Goal: Task Accomplishment & Management: Manage account settings

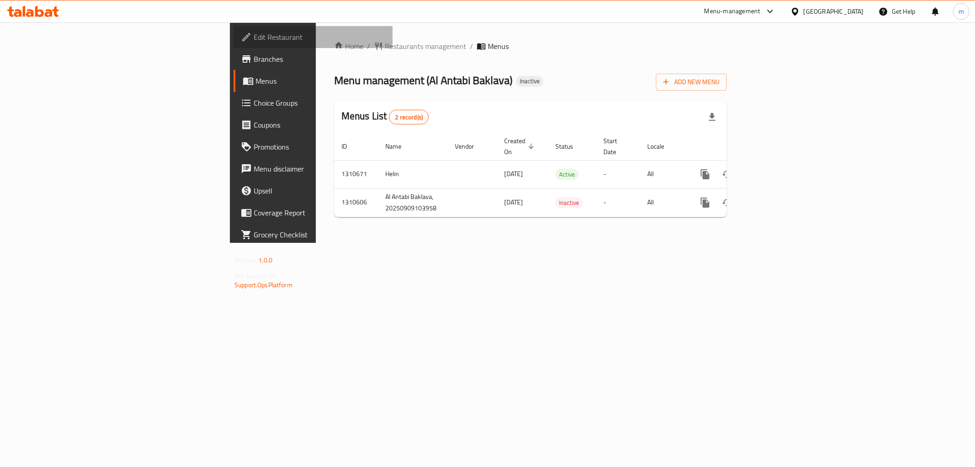
click at [234, 46] on link "Edit Restaurant" at bounding box center [313, 37] width 159 height 22
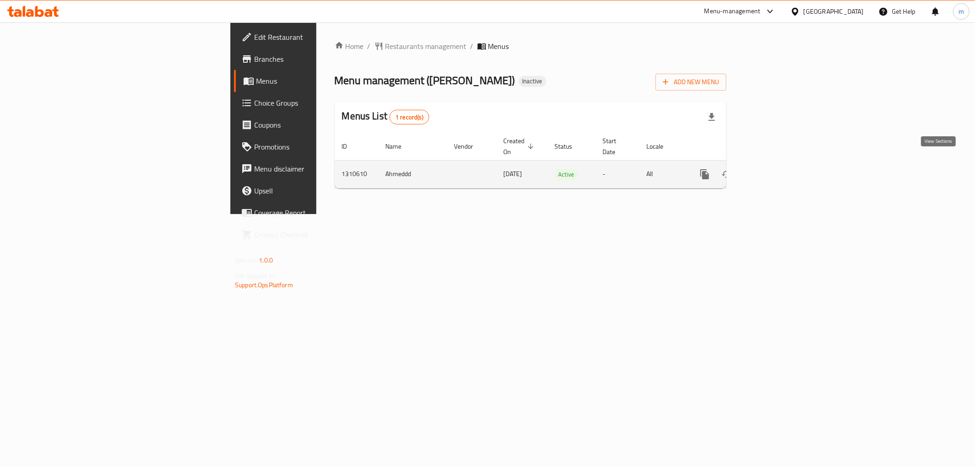
click at [776, 169] on icon "enhanced table" at bounding box center [770, 174] width 11 height 11
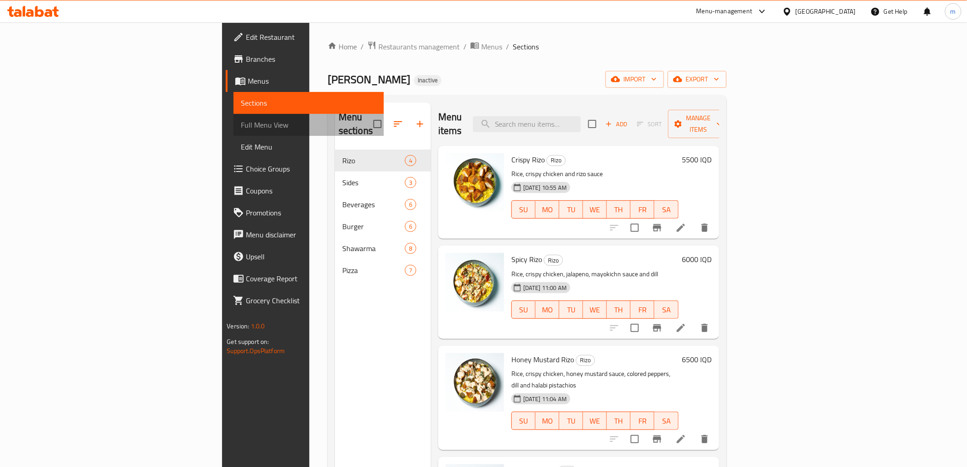
click at [241, 120] on span "Full Menu View" at bounding box center [308, 124] width 135 height 11
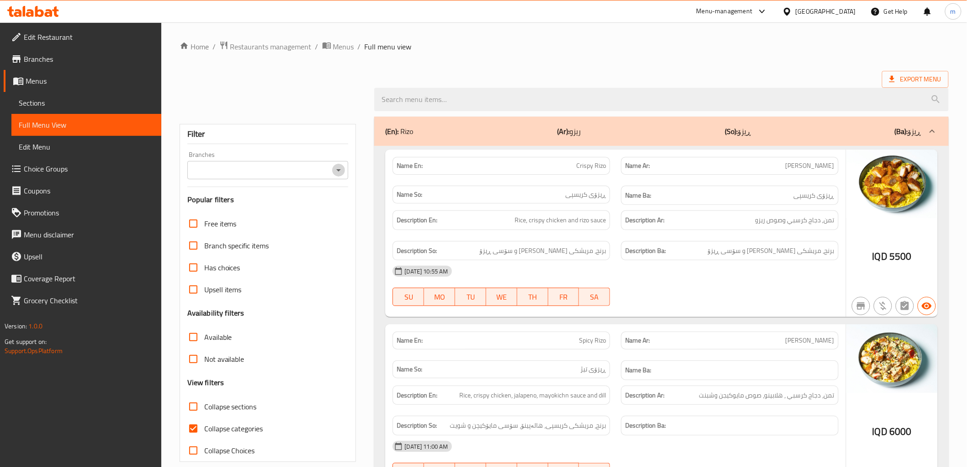
click at [340, 174] on icon "Open" at bounding box center [338, 170] width 11 height 11
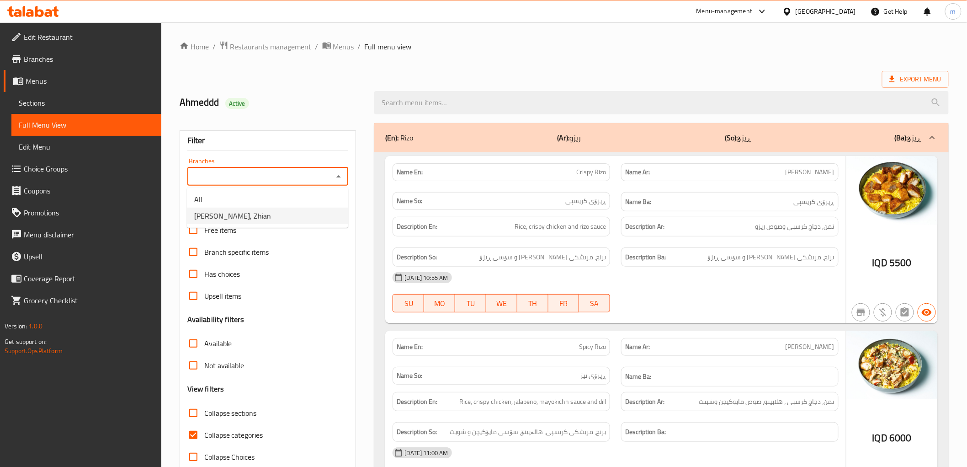
click at [307, 215] on li "Roj Pizza, Zhian" at bounding box center [267, 215] width 161 height 16
type input "Roj Pizza, Zhian"
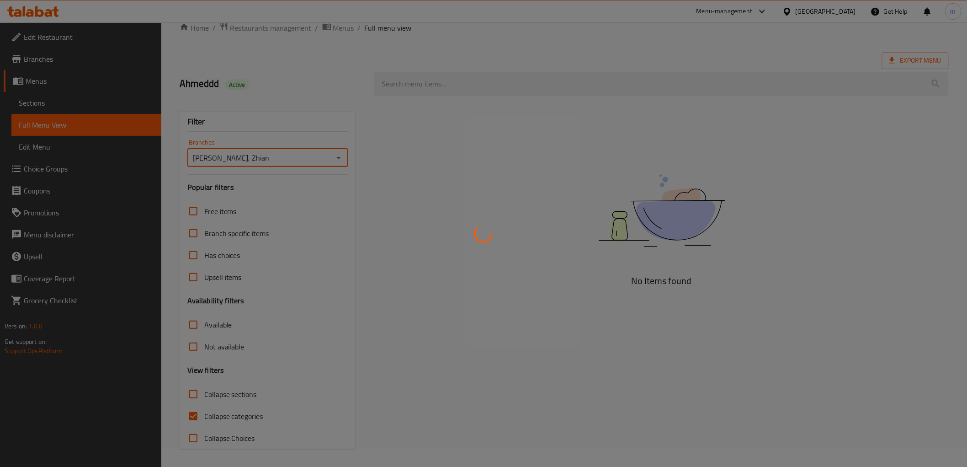
scroll to position [20, 0]
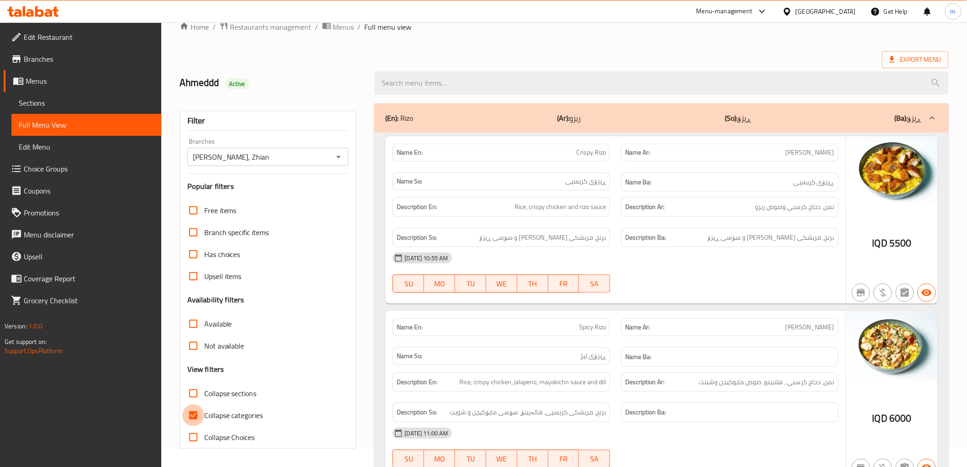
click at [195, 412] on input "Collapse categories" at bounding box center [193, 415] width 22 height 22
checkbox input "false"
click at [579, 23] on ol "Home / Restaurants management / Menus / Full menu view" at bounding box center [564, 27] width 769 height 12
drag, startPoint x: 210, startPoint y: 394, endPoint x: 582, endPoint y: 332, distance: 377.3
click at [211, 394] on span "Collapse sections" at bounding box center [230, 393] width 53 height 11
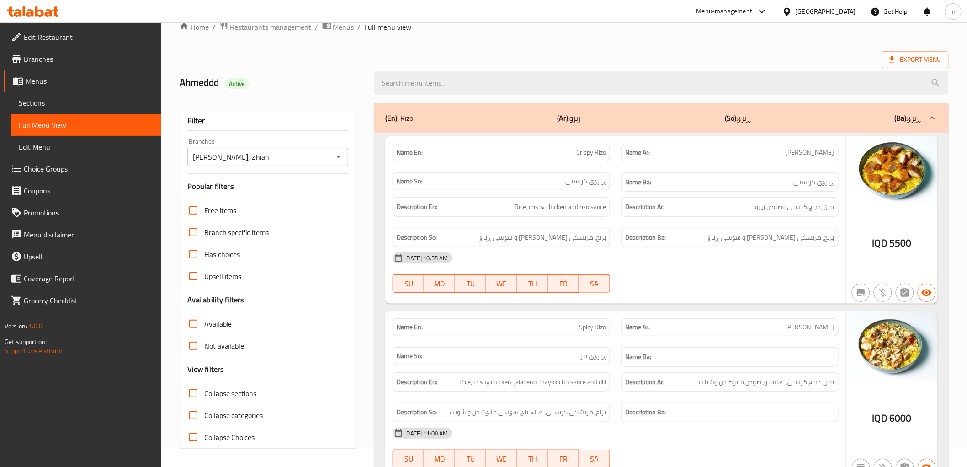
click at [204, 394] on input "Collapse sections" at bounding box center [193, 393] width 22 height 22
checkbox input "true"
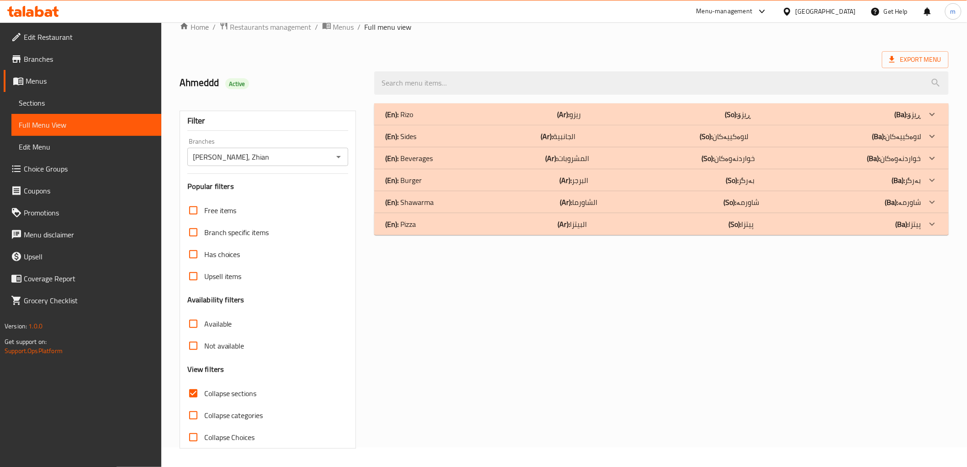
click at [454, 181] on div "(En): Burger (Ar): البرجر (So): بەرگر (Ba): بەرگر" at bounding box center [653, 180] width 536 height 11
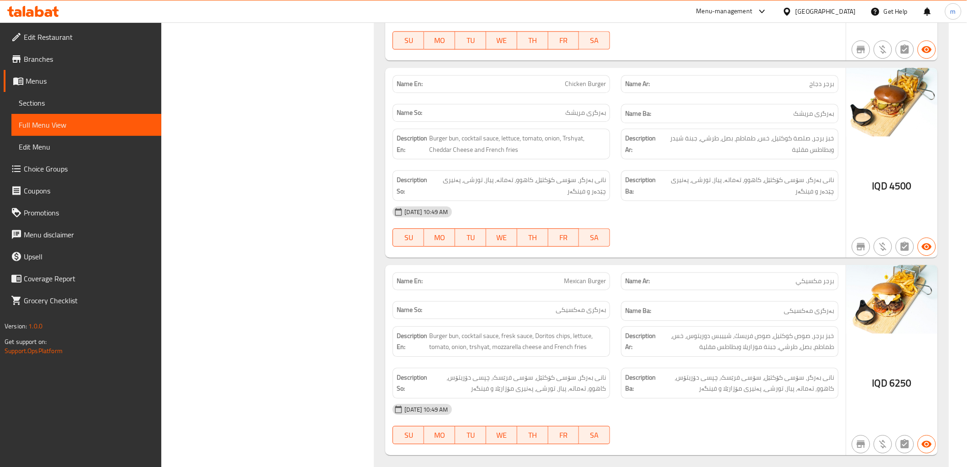
scroll to position [994, 0]
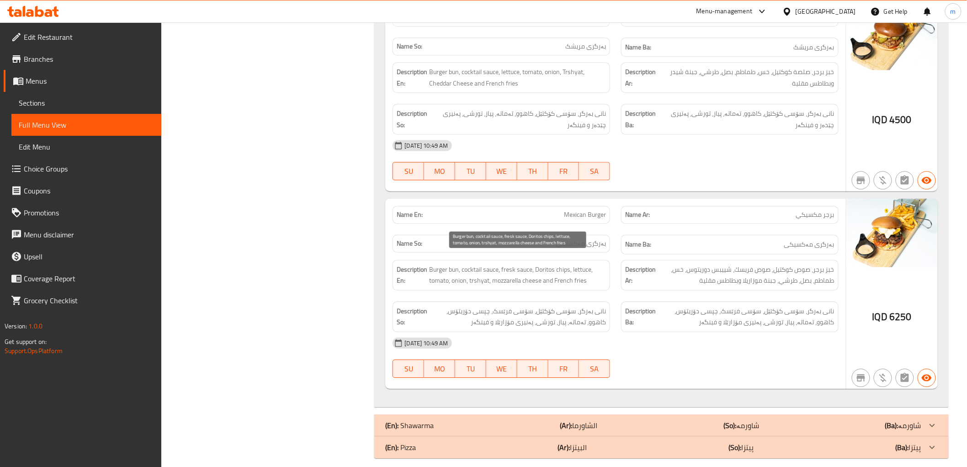
click at [588, 264] on span "Burger bun, cocktail sauce, fresk sauce, Doritos chips, lettuce, tomato, onion,…" at bounding box center [517, 275] width 177 height 22
drag, startPoint x: 580, startPoint y: 415, endPoint x: 590, endPoint y: 354, distance: 61.1
click at [580, 420] on p "(Ar): الشاورما" at bounding box center [578, 425] width 37 height 11
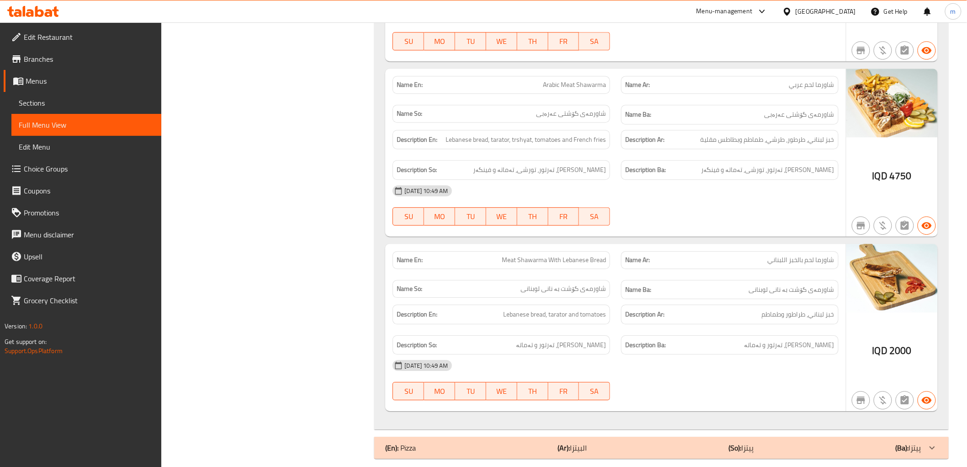
scroll to position [2435, 0]
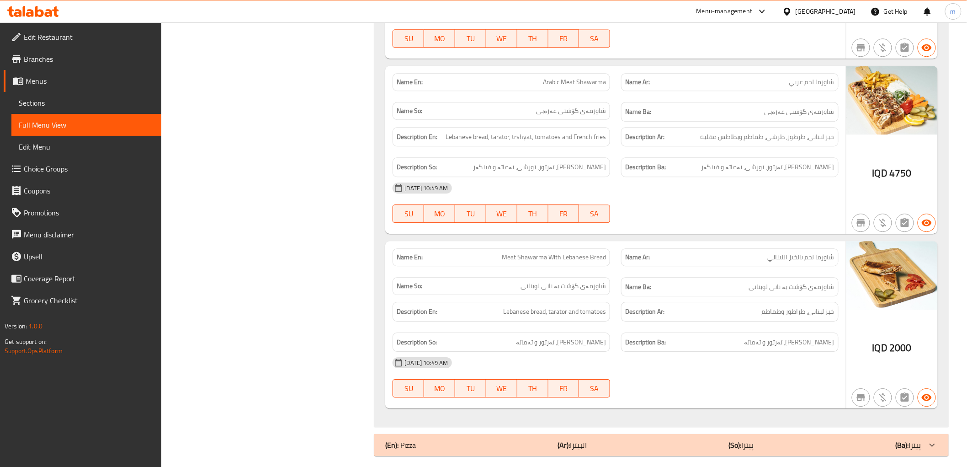
drag, startPoint x: 613, startPoint y: 222, endPoint x: 604, endPoint y: 227, distance: 10.8
click at [613, 222] on div "Name En: Arabic Meat Shawarma Name Ar: شاورما لحم عربي Name So: شاورمەی گۆشتی ع…" at bounding box center [615, 150] width 460 height 168
click at [610, 439] on div "(En): Pizza (Ar): البيتزا (So): پیتزا (Ba): پیتزا" at bounding box center [653, 444] width 536 height 11
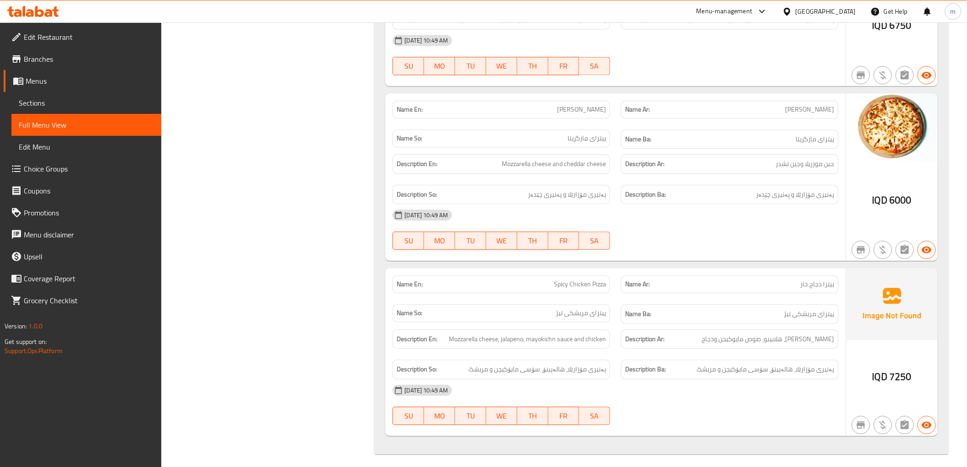
scroll to position [0, 0]
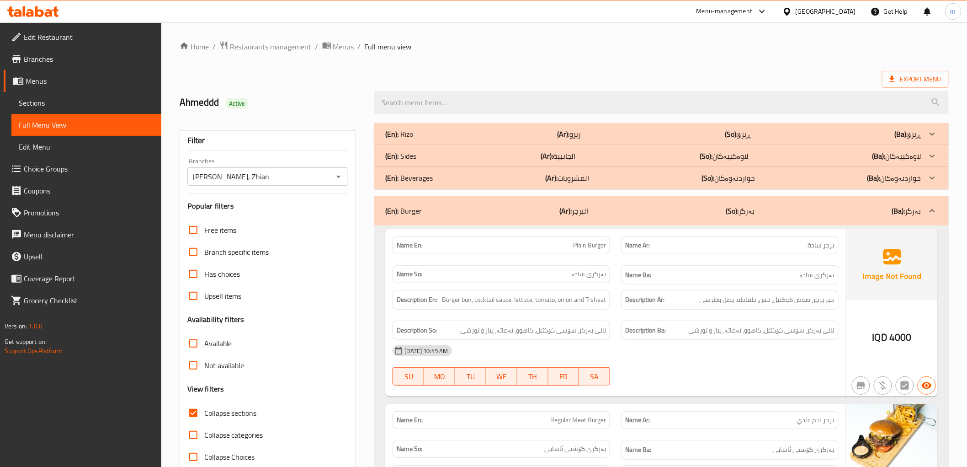
click at [426, 135] on div "(En): Rizo (Ar): ريزو (So): ڕیزۆ (Ba): ڕیزۆ" at bounding box center [653, 133] width 536 height 11
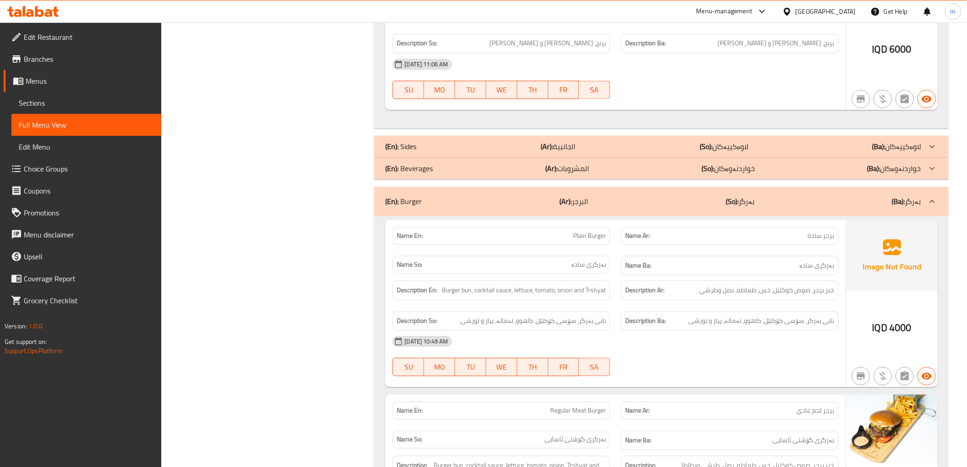
scroll to position [761, 0]
click at [572, 145] on p "(Ar): الجانبية" at bounding box center [558, 145] width 35 height 11
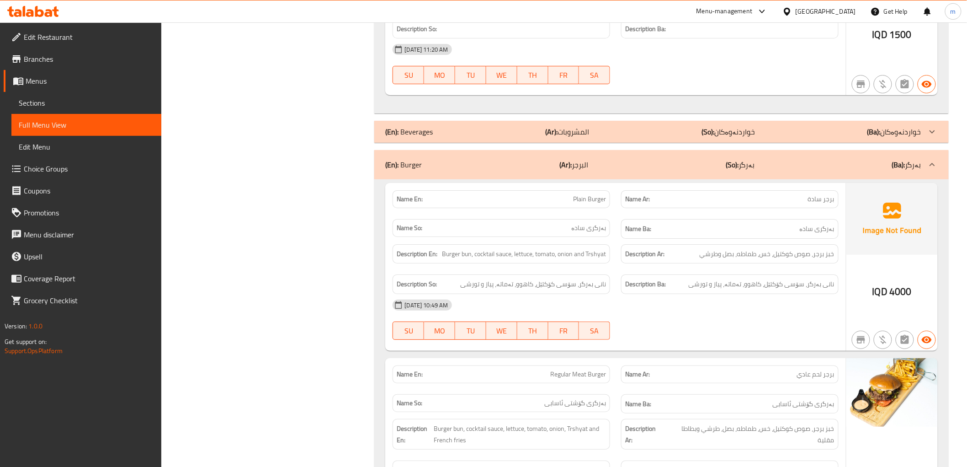
scroll to position [1354, 0]
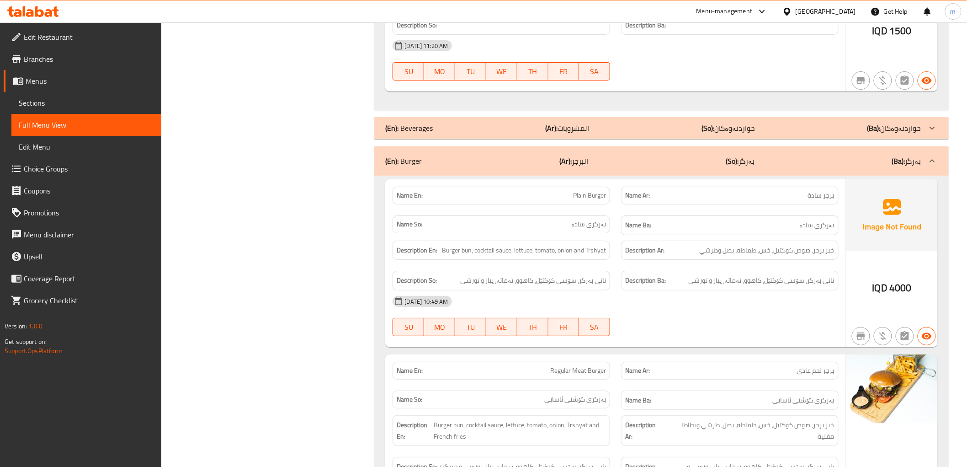
click at [587, 131] on p "(Ar): المشروبات" at bounding box center [567, 127] width 44 height 11
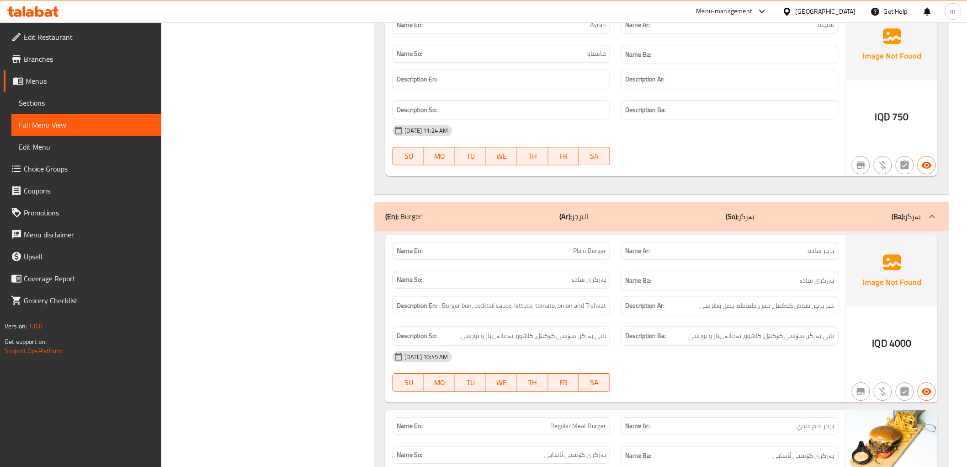
scroll to position [2539, 0]
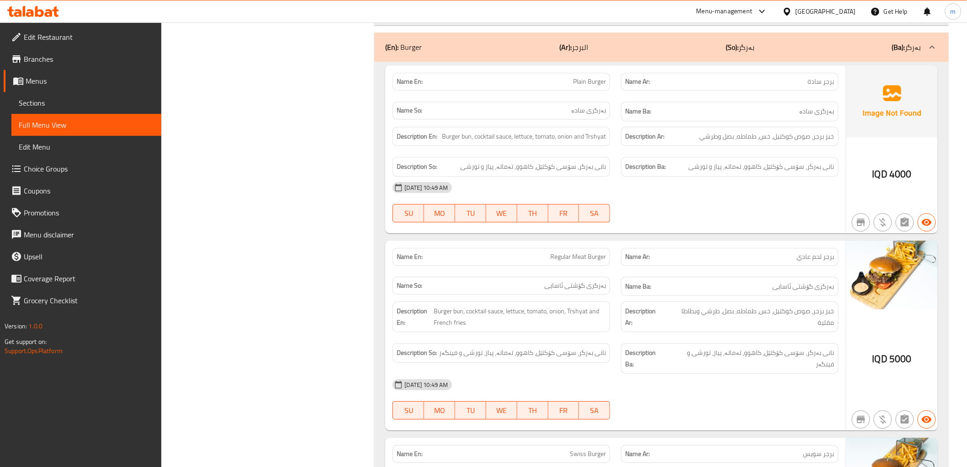
click at [578, 266] on div "Name En: Regular Meat Burger" at bounding box center [502, 257] width 218 height 18
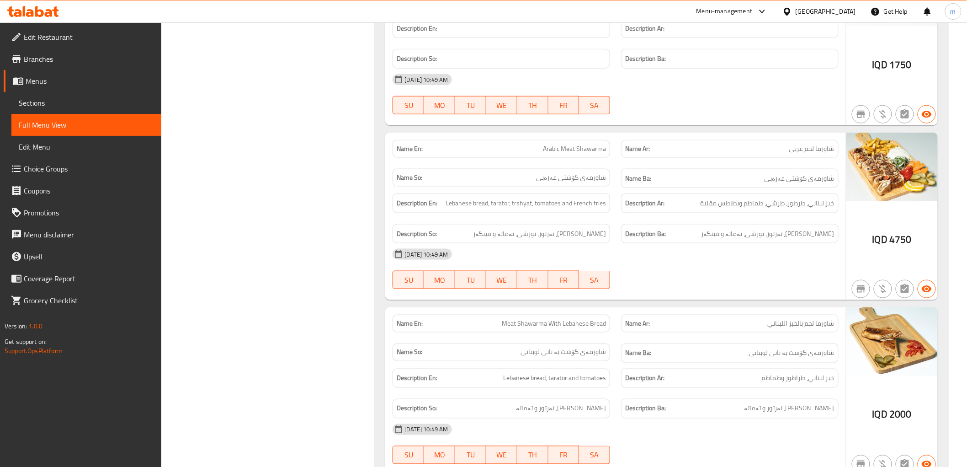
scroll to position [4739, 0]
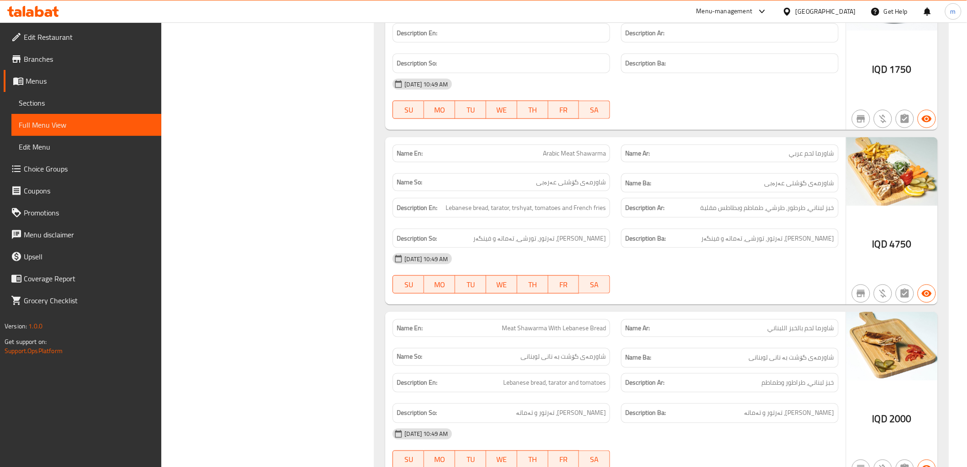
click at [47, 100] on span "Sections" at bounding box center [86, 102] width 135 height 11
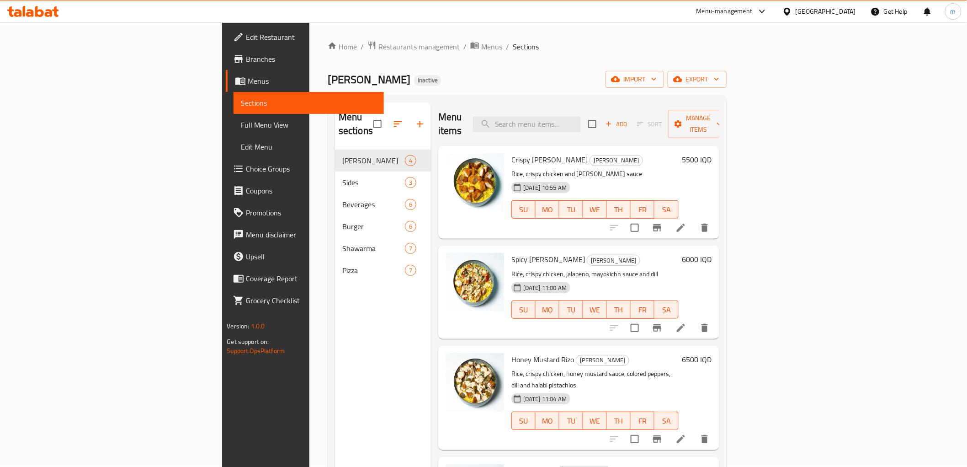
click at [387, 113] on button "button" at bounding box center [398, 124] width 22 height 22
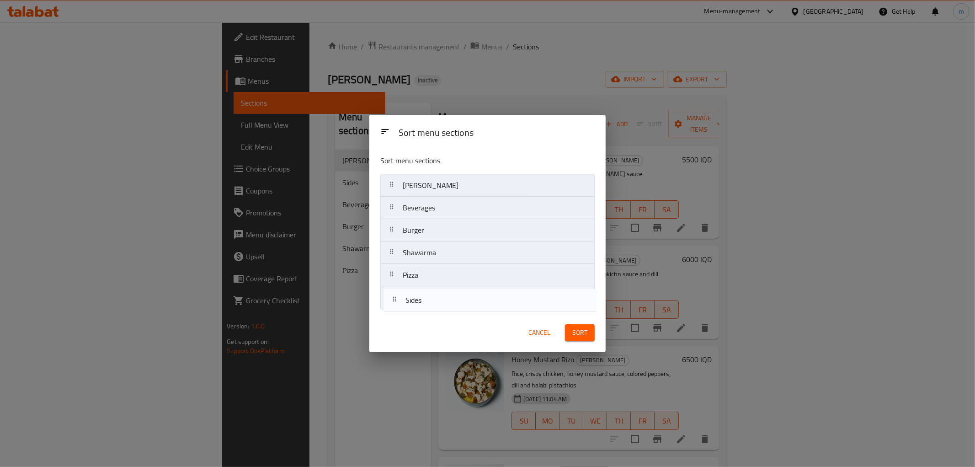
drag, startPoint x: 419, startPoint y: 213, endPoint x: 422, endPoint y: 308, distance: 95.6
click at [422, 308] on nav "Rizo Sides Beverages Burger Shawarma Pizza" at bounding box center [487, 241] width 214 height 135
drag, startPoint x: 431, startPoint y: 218, endPoint x: 428, endPoint y: 312, distance: 94.2
click at [428, 312] on div "Sort menu sections Rizo Beverages Burger Shawarma Pizza Sides" at bounding box center [487, 230] width 236 height 165
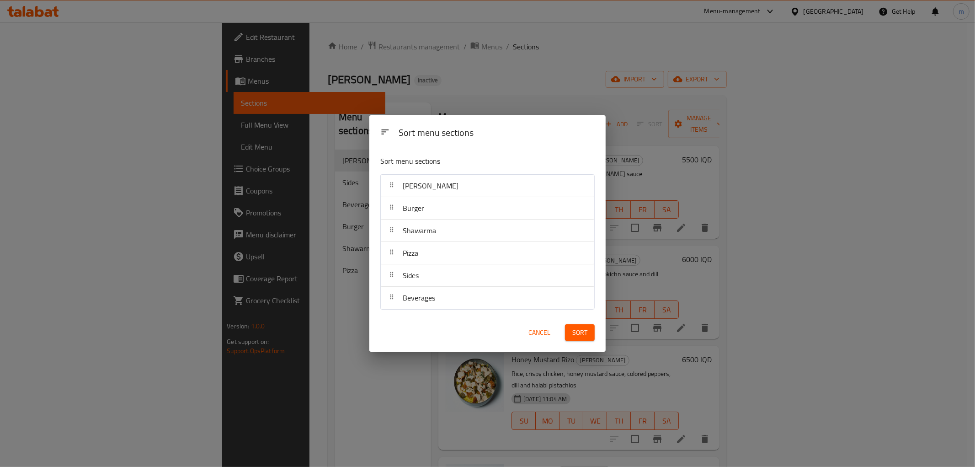
click at [591, 338] on button "Sort" at bounding box center [580, 332] width 30 height 17
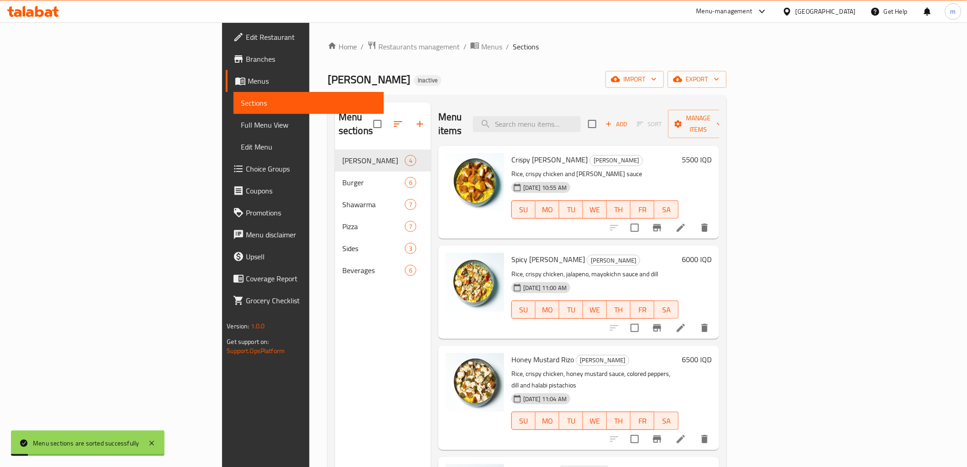
click at [241, 125] on span "Full Menu View" at bounding box center [308, 124] width 135 height 11
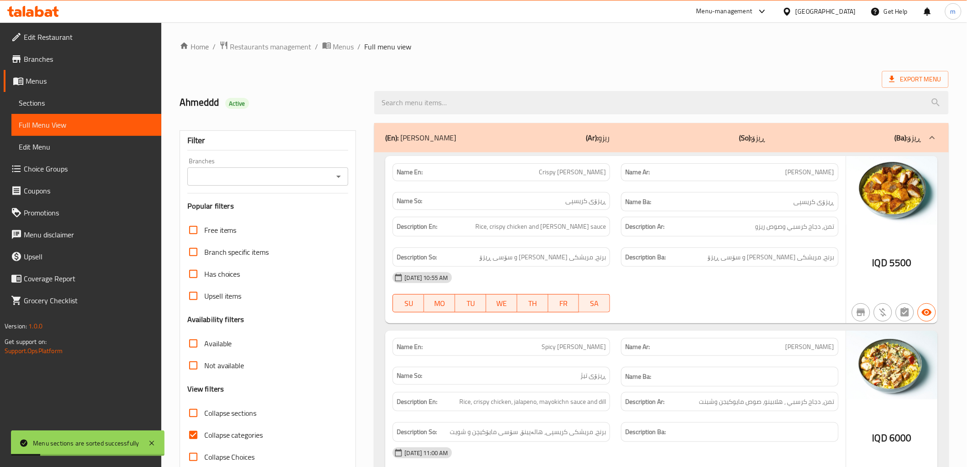
drag, startPoint x: 340, startPoint y: 172, endPoint x: 329, endPoint y: 184, distance: 15.9
click at [337, 176] on icon "Open" at bounding box center [338, 176] width 11 height 11
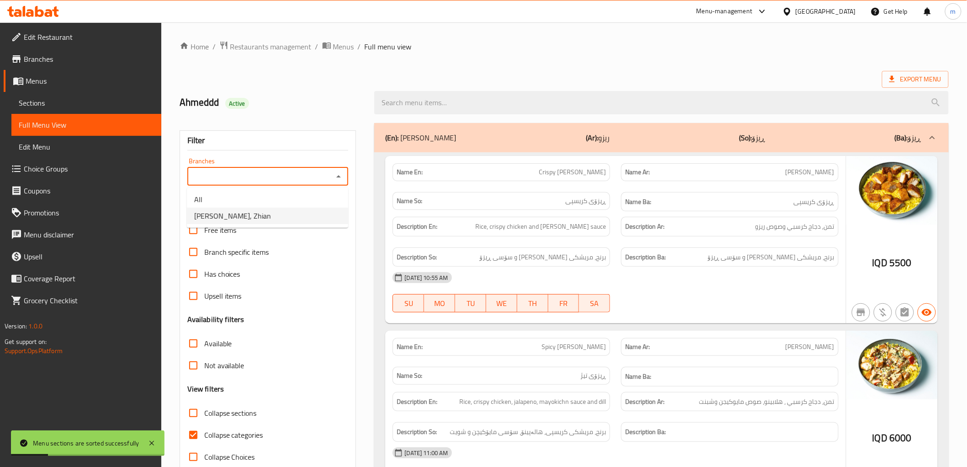
click at [305, 208] on li "Roj Pizza, Zhian" at bounding box center [267, 215] width 161 height 16
type input "Roj Pizza, Zhian"
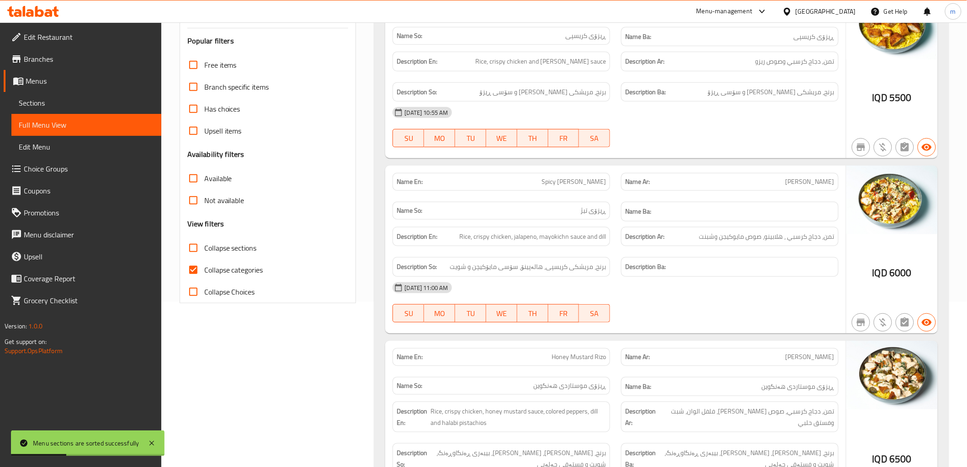
scroll to position [169, 0]
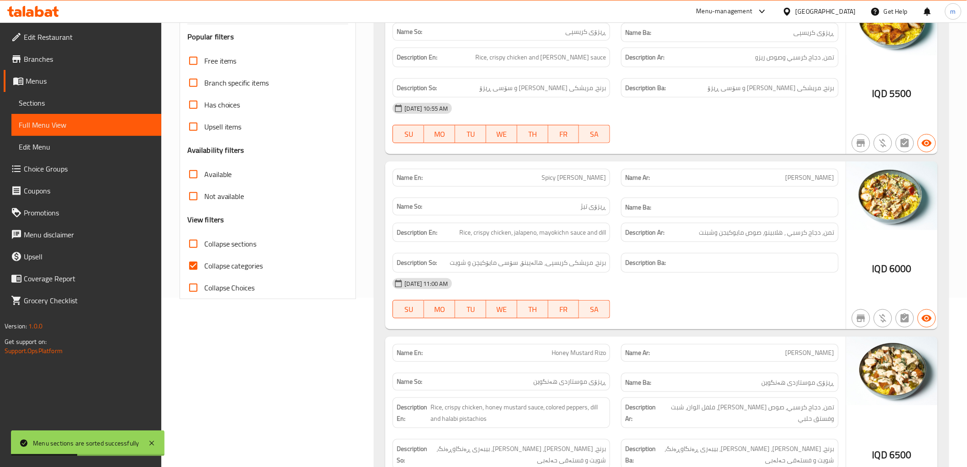
click at [218, 270] on span "Collapse categories" at bounding box center [233, 265] width 59 height 11
click at [204, 270] on input "Collapse categories" at bounding box center [193, 266] width 22 height 22
checkbox input "false"
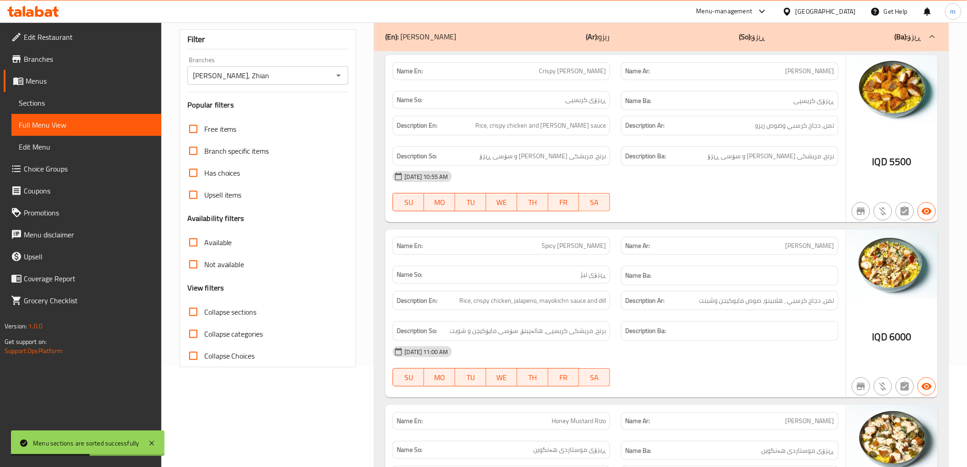
scroll to position [0, 0]
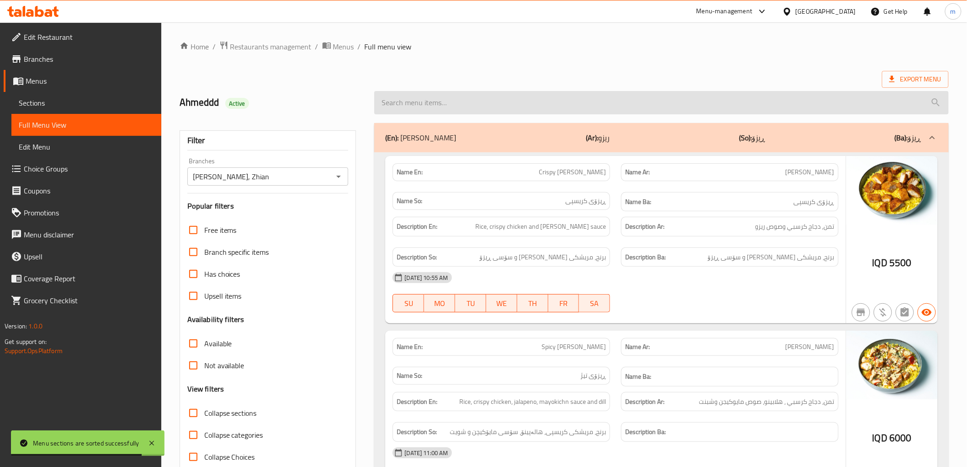
click at [495, 107] on input "search" at bounding box center [661, 102] width 574 height 23
paste input "Meat Shawarma With Hajari Samoo"
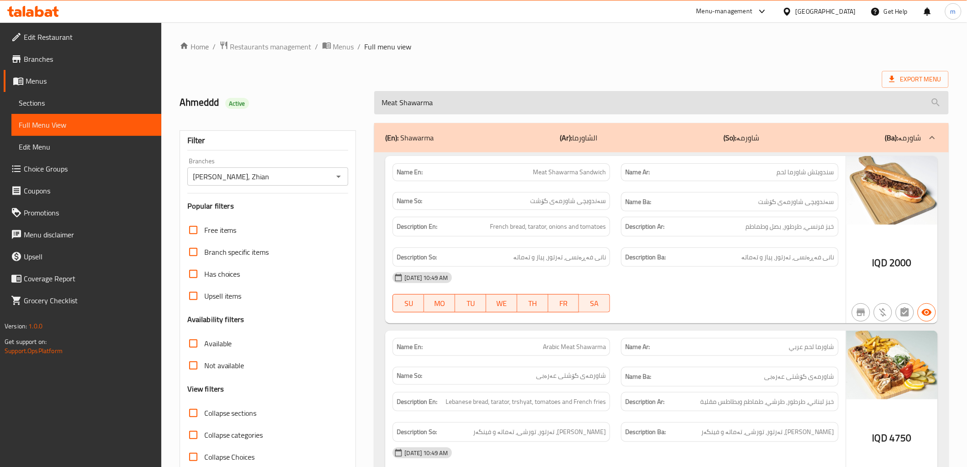
click at [404, 102] on input "Meat Shawarma" at bounding box center [661, 102] width 574 height 23
paste input "With Hajari Samoo"
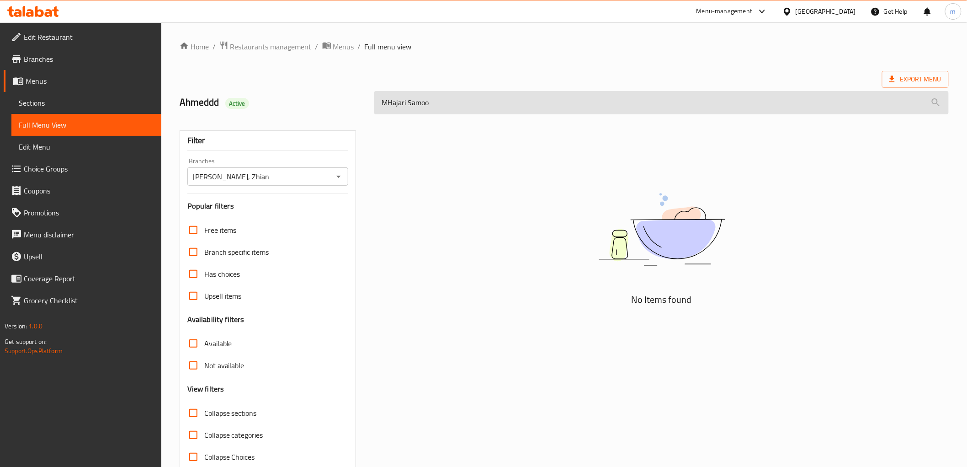
type input "Hajari Samoo"
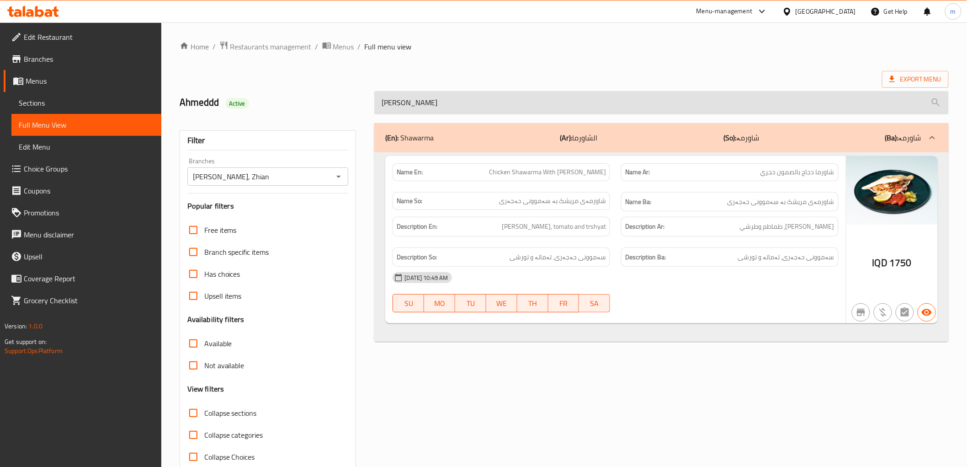
click at [404, 102] on input "Hajari Samoo" at bounding box center [661, 102] width 574 height 23
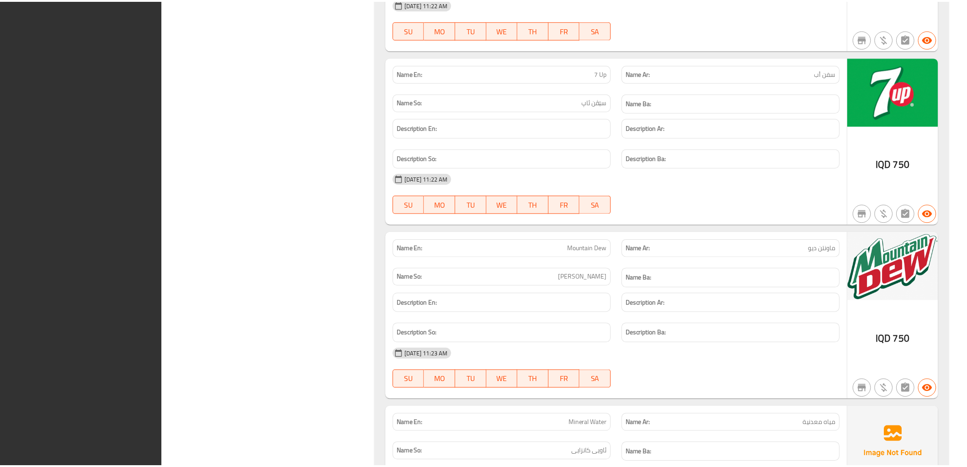
scroll to position [5931, 0]
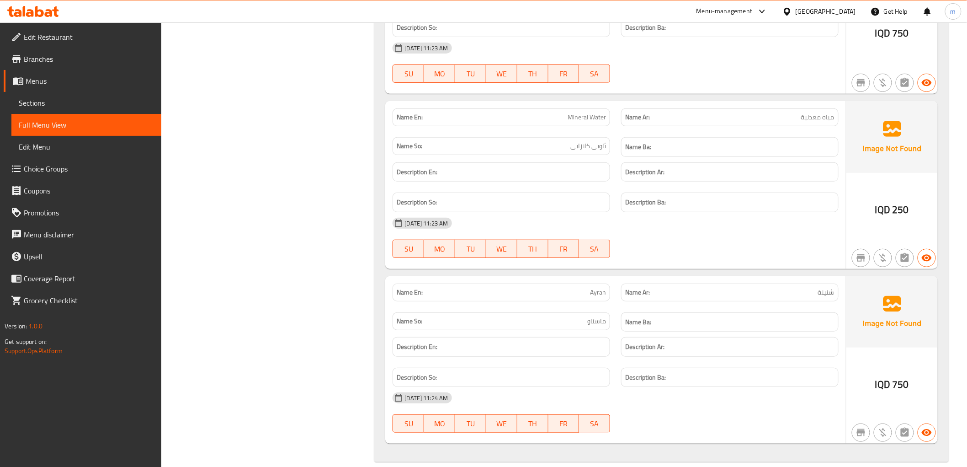
click at [91, 33] on span "Edit Restaurant" at bounding box center [89, 37] width 130 height 11
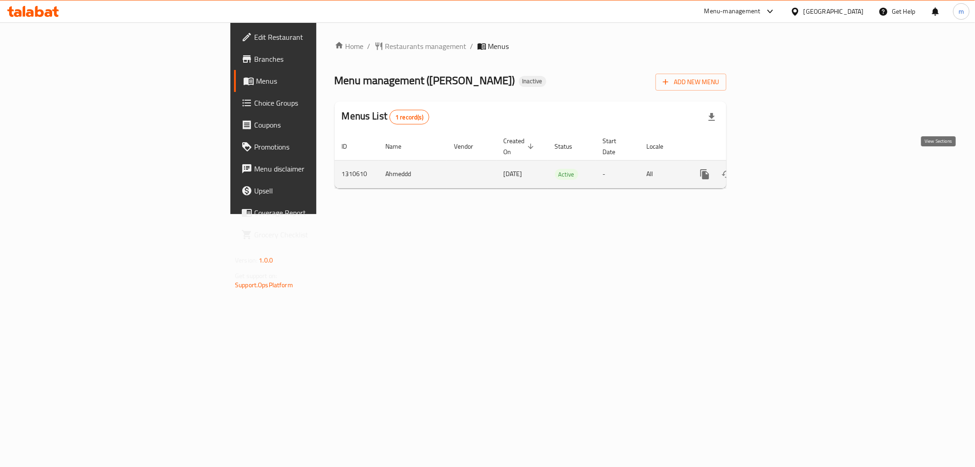
click at [775, 170] on icon "enhanced table" at bounding box center [770, 174] width 8 height 8
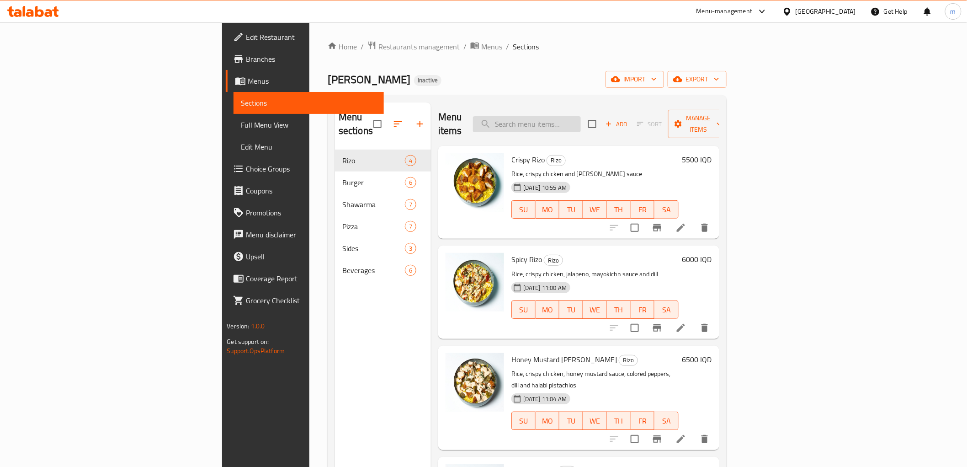
click at [581, 116] on input "search" at bounding box center [527, 124] width 108 height 16
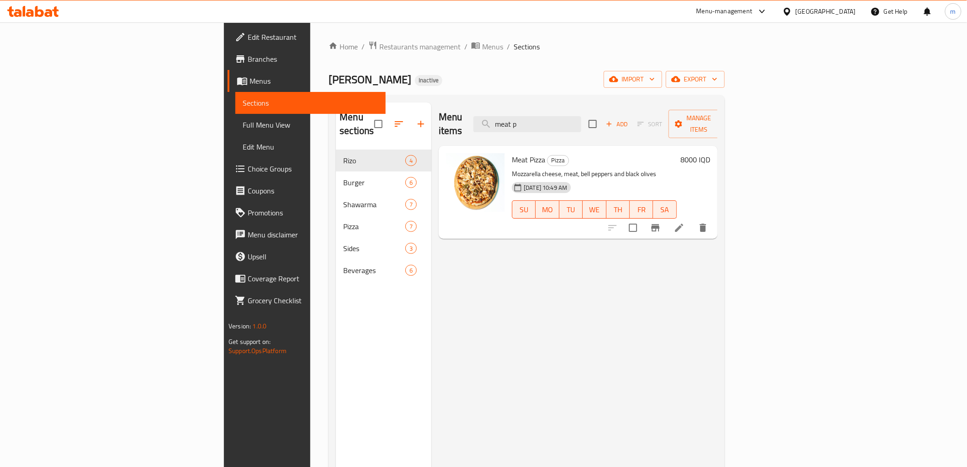
type input "meat p"
click at [515, 252] on div "Menu items meat p Add Sort Manage items Meat Pizza Pizza Mozzarella cheese, mea…" at bounding box center [574, 335] width 286 height 467
click at [581, 117] on input "meat p" at bounding box center [527, 124] width 108 height 16
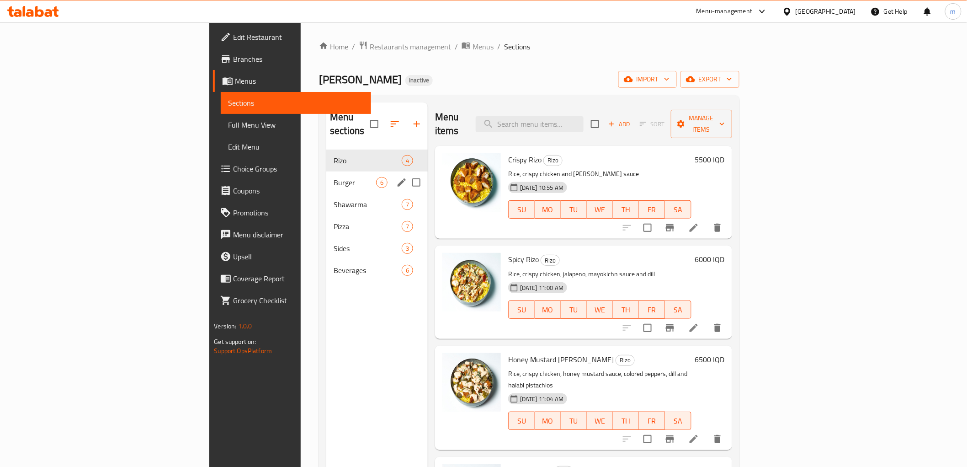
click at [334, 177] on span "Burger" at bounding box center [355, 182] width 43 height 11
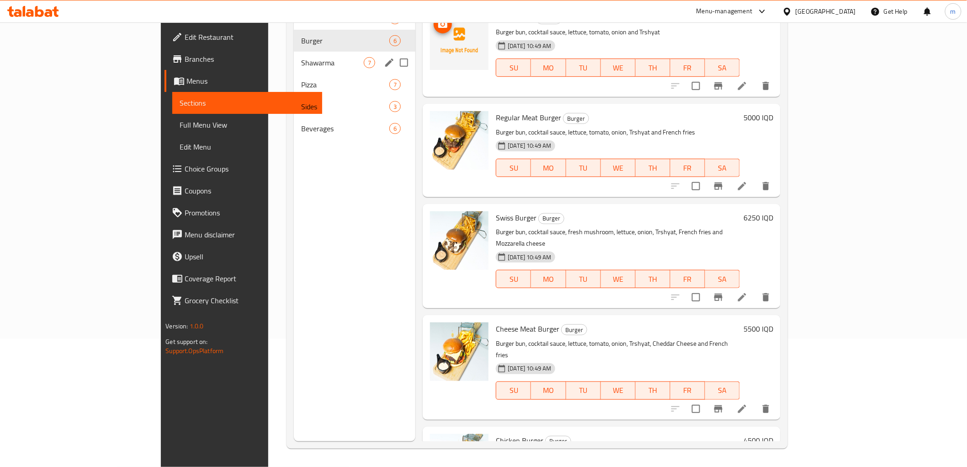
click at [301, 64] on span "Shawarma" at bounding box center [332, 62] width 63 height 11
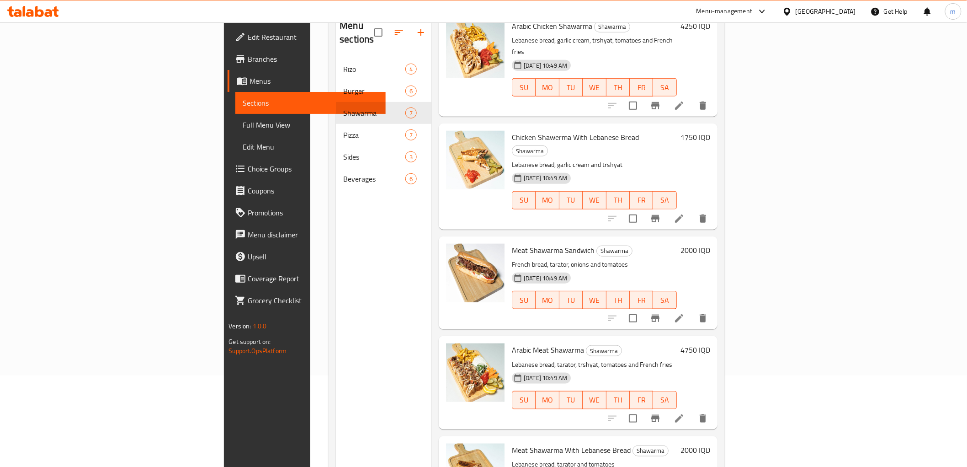
scroll to position [128, 0]
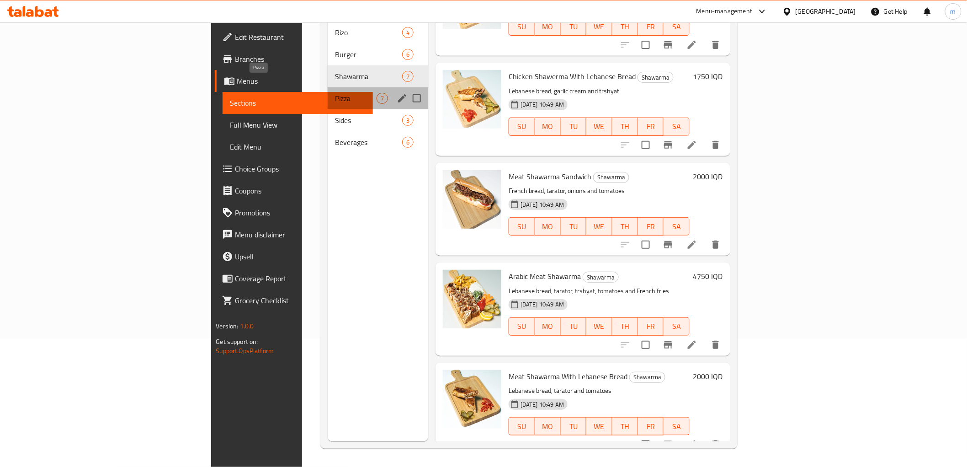
click at [335, 93] on span "Pizza" at bounding box center [356, 98] width 42 height 11
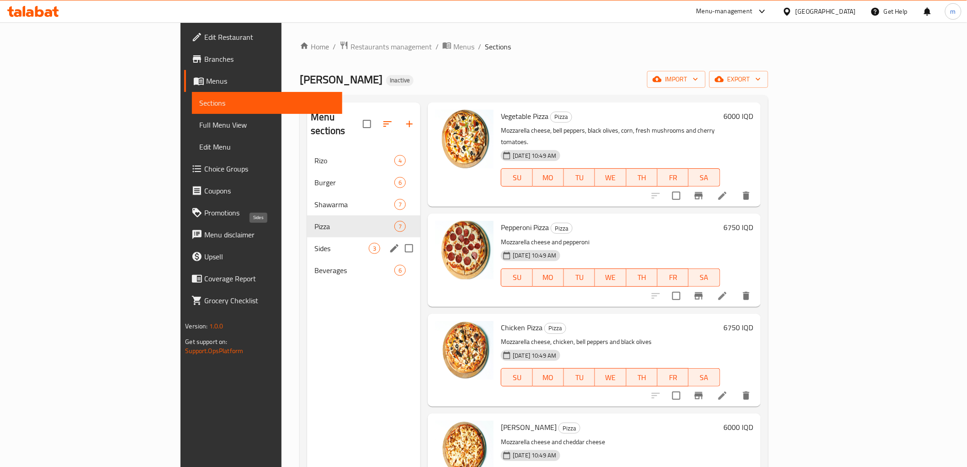
click at [314, 243] on span "Sides" at bounding box center [341, 248] width 54 height 11
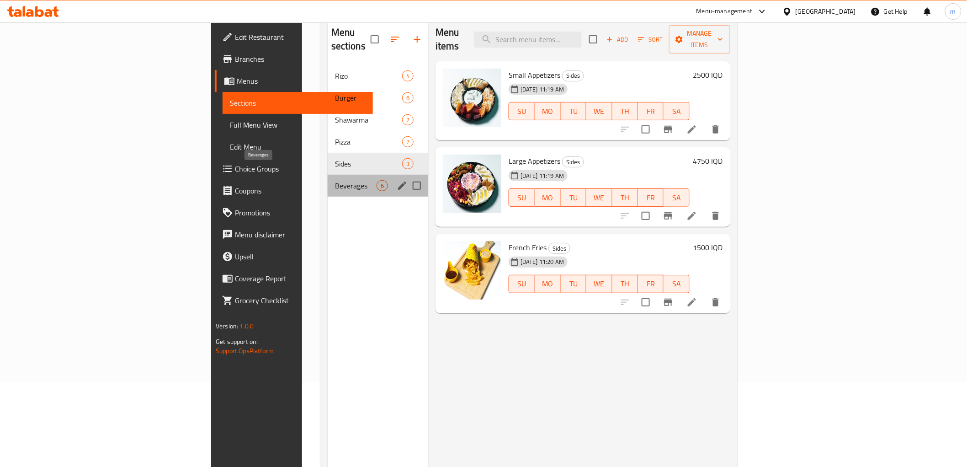
click at [335, 180] on span "Beverages" at bounding box center [356, 185] width 42 height 11
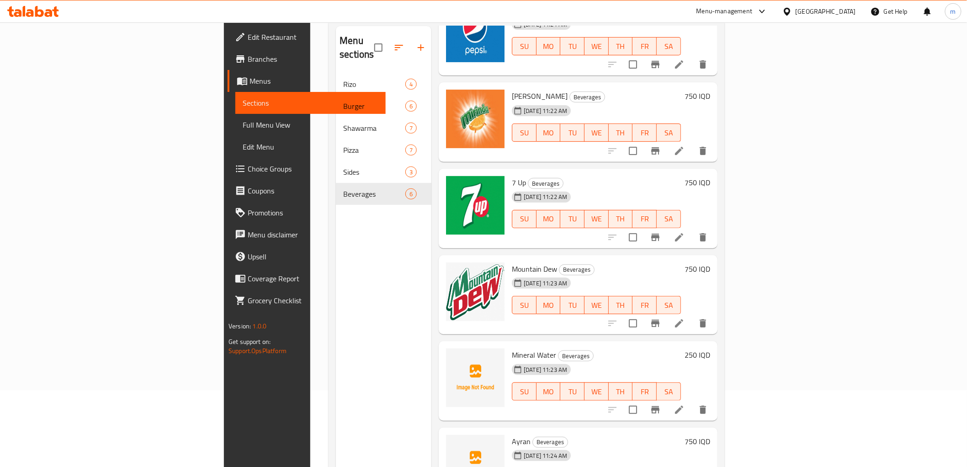
scroll to position [128, 0]
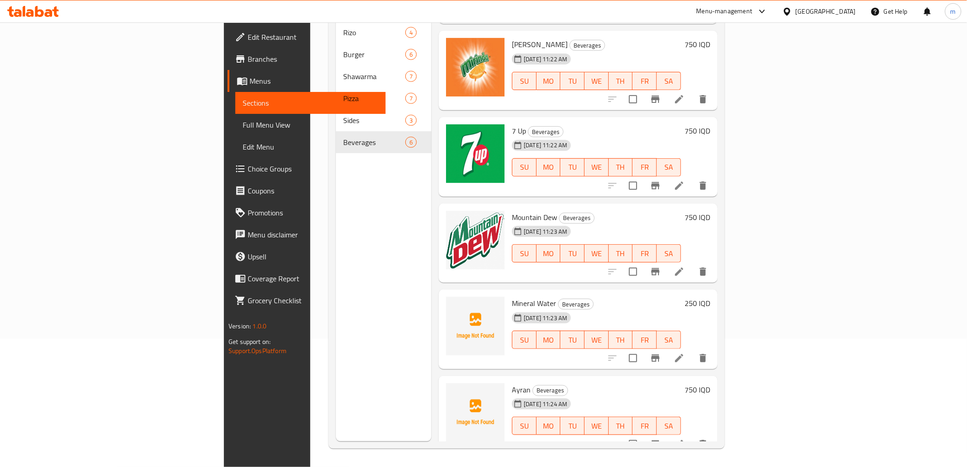
click at [248, 35] on span "Edit Restaurant" at bounding box center [313, 37] width 130 height 11
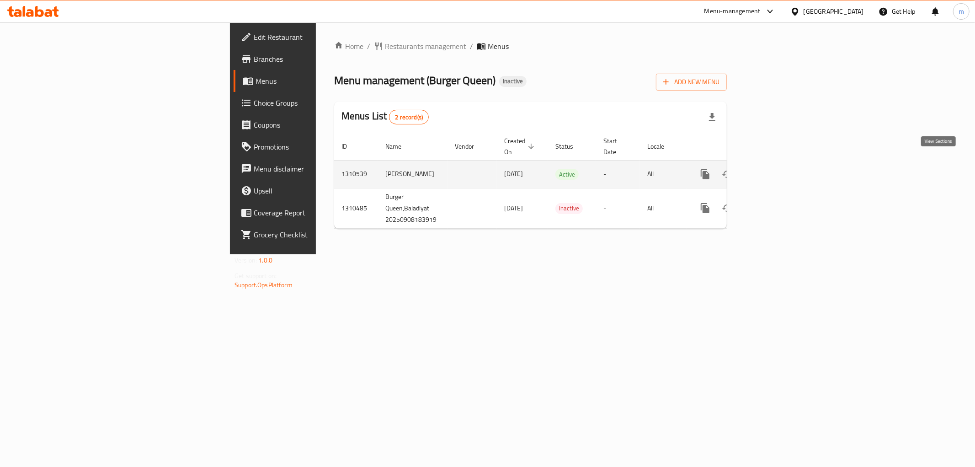
click at [777, 169] on icon "enhanced table" at bounding box center [771, 174] width 11 height 11
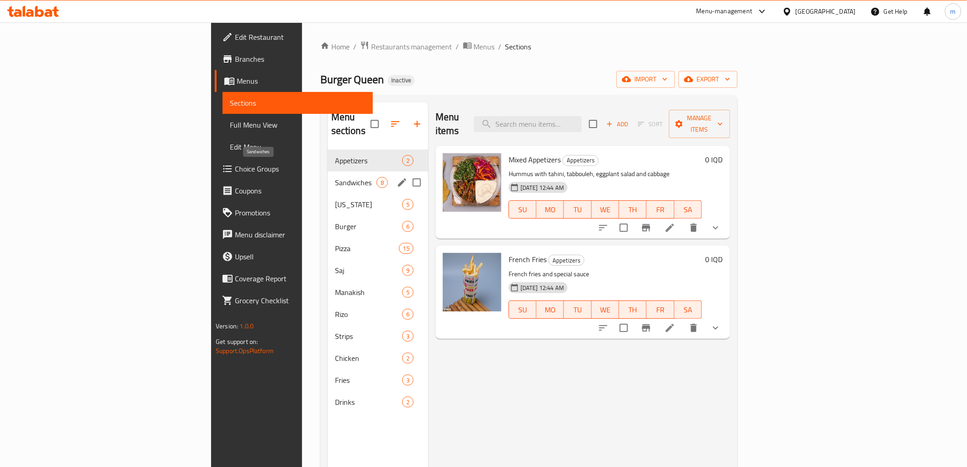
click at [335, 177] on span "Sandwiches" at bounding box center [356, 182] width 42 height 11
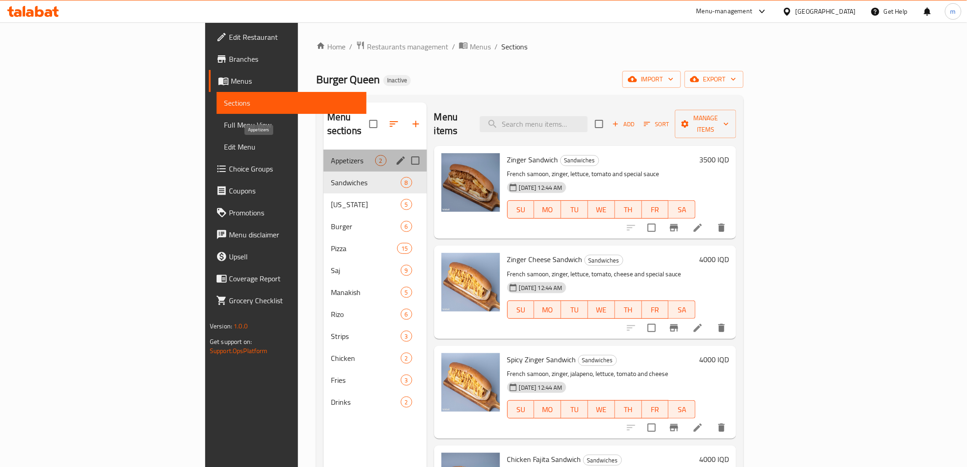
click at [331, 155] on span "Appetizers" at bounding box center [353, 160] width 44 height 11
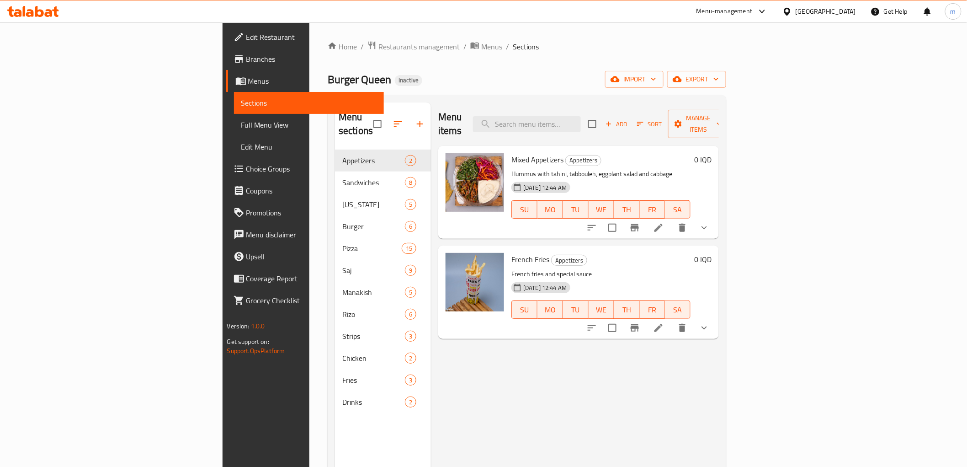
click at [645, 379] on div "Menu items Add Sort Manage items Mixed Appetizers Appetizers Hummus with tahini…" at bounding box center [575, 335] width 288 height 467
click at [226, 45] on link "Edit Restaurant" at bounding box center [305, 37] width 158 height 22
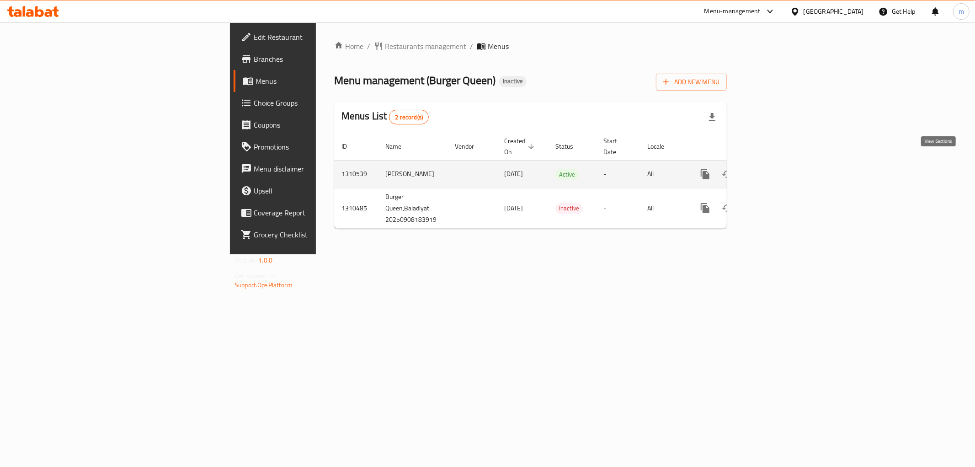
click at [777, 169] on icon "enhanced table" at bounding box center [771, 174] width 11 height 11
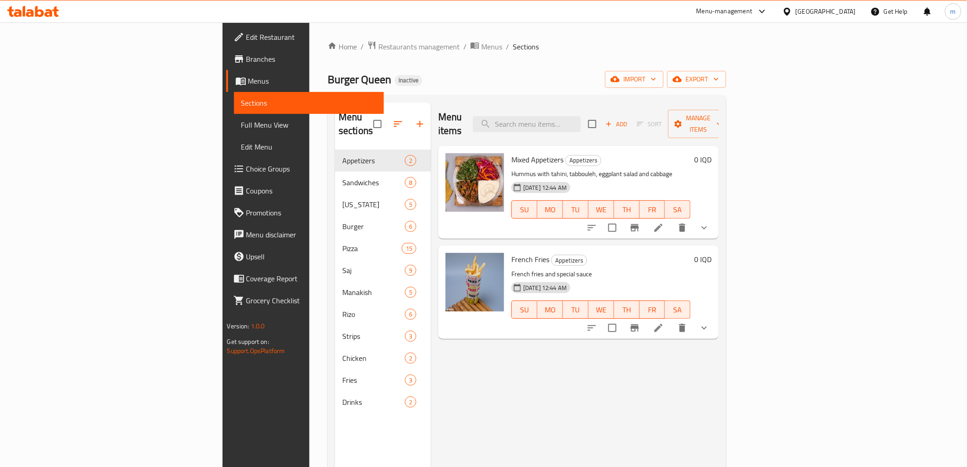
click at [234, 131] on link "Full Menu View" at bounding box center [309, 125] width 150 height 22
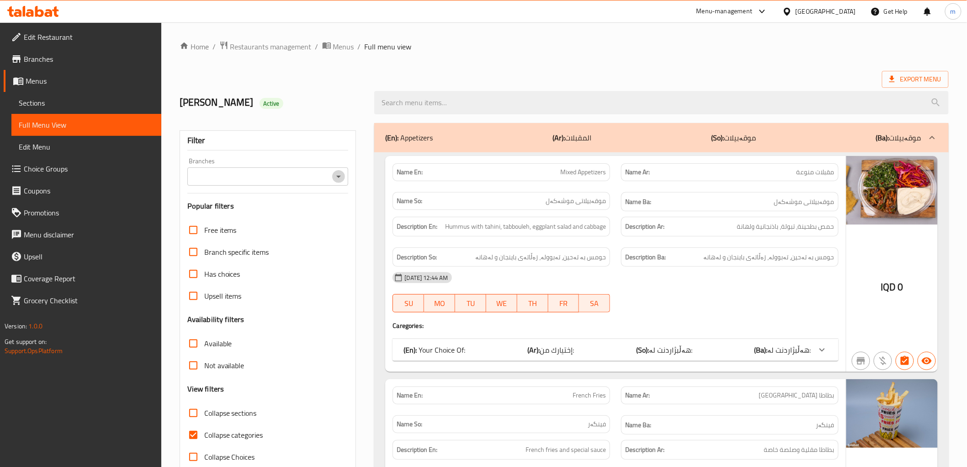
click at [339, 175] on icon "Open" at bounding box center [338, 176] width 11 height 11
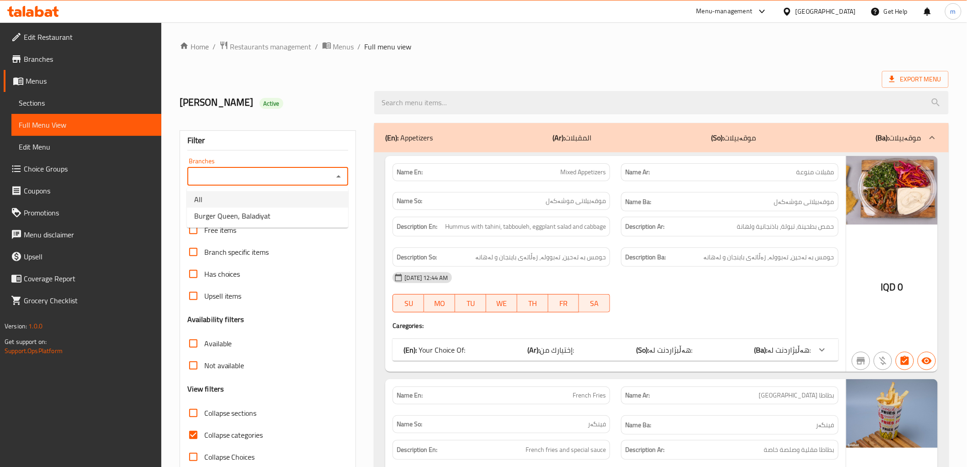
drag, startPoint x: 316, startPoint y: 206, endPoint x: 316, endPoint y: 212, distance: 5.9
click at [316, 212] on ul "All Burger Queen, Baladiyat" at bounding box center [267, 207] width 161 height 40
click at [316, 212] on li "Burger Queen, Baladiyat" at bounding box center [267, 215] width 161 height 16
type input "Burger Queen, Baladiyat"
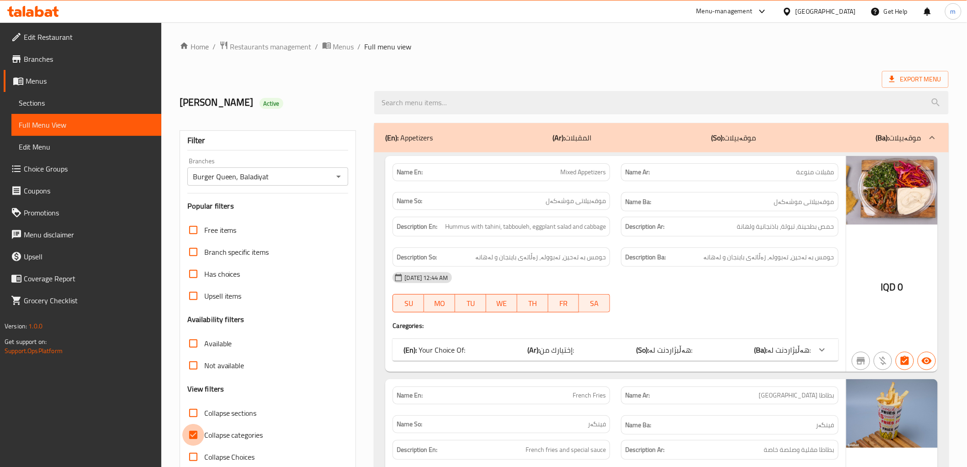
click at [192, 436] on input "Collapse categories" at bounding box center [193, 435] width 22 height 22
checkbox input "false"
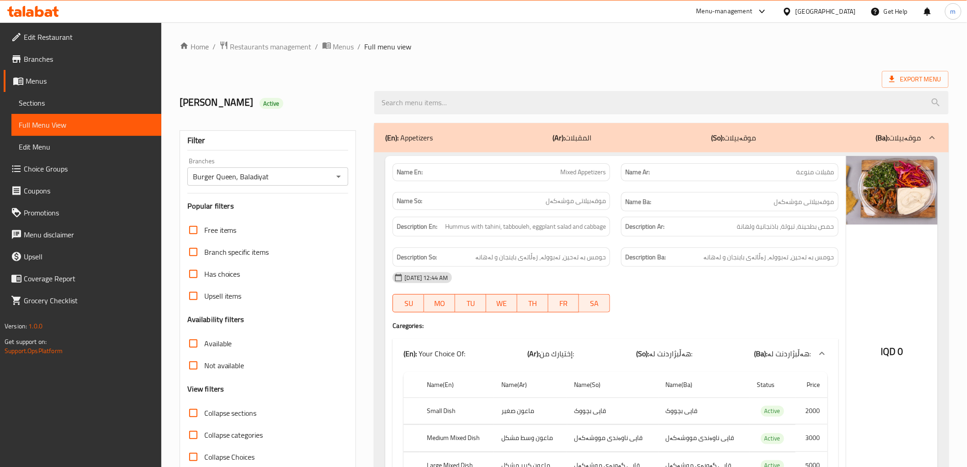
scroll to position [85, 0]
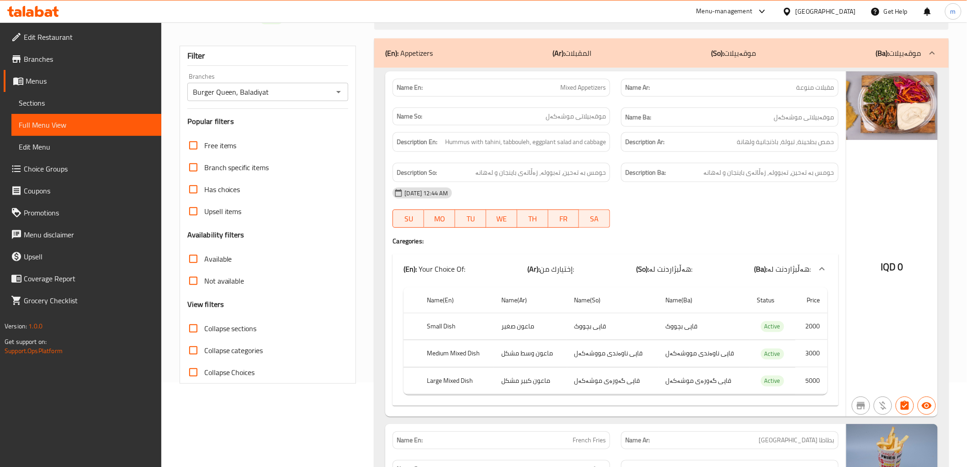
click at [248, 323] on span "Collapse sections" at bounding box center [230, 328] width 53 height 11
click at [204, 323] on input "Collapse sections" at bounding box center [193, 328] width 22 height 22
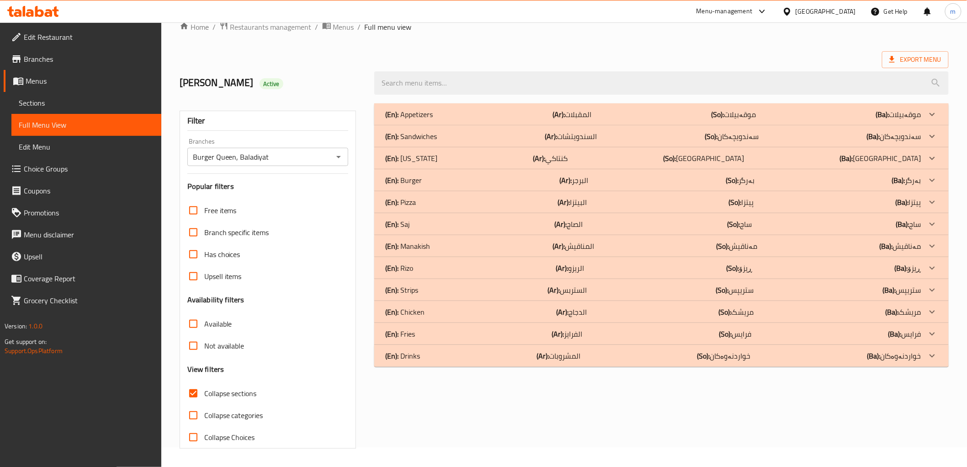
scroll to position [20, 0]
click at [428, 157] on p "(En): Kentucky" at bounding box center [411, 158] width 52 height 11
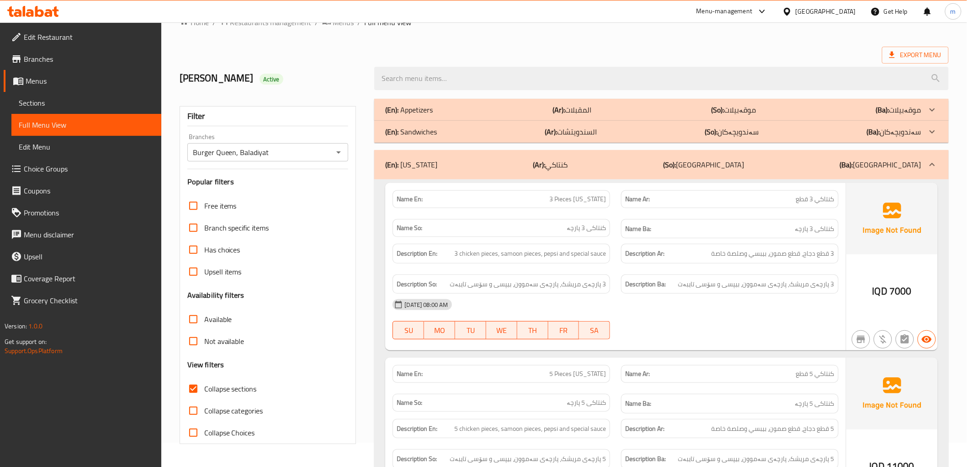
scroll to position [0, 0]
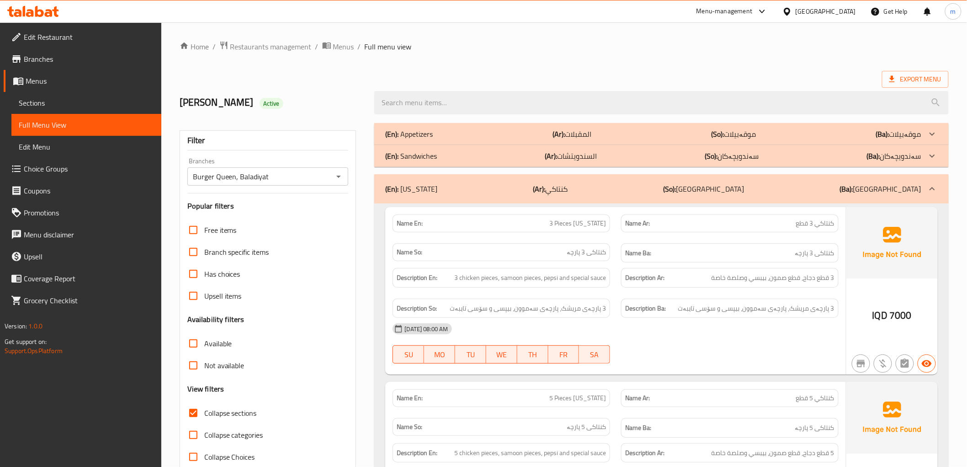
click at [221, 414] on span "Collapse sections" at bounding box center [230, 412] width 53 height 11
click at [204, 414] on input "Collapse sections" at bounding box center [193, 413] width 22 height 22
checkbox input "false"
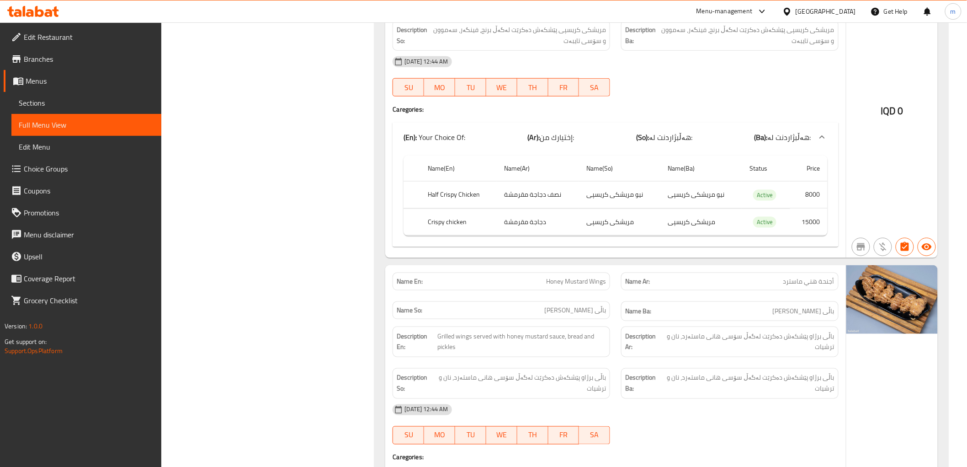
scroll to position [14642, 0]
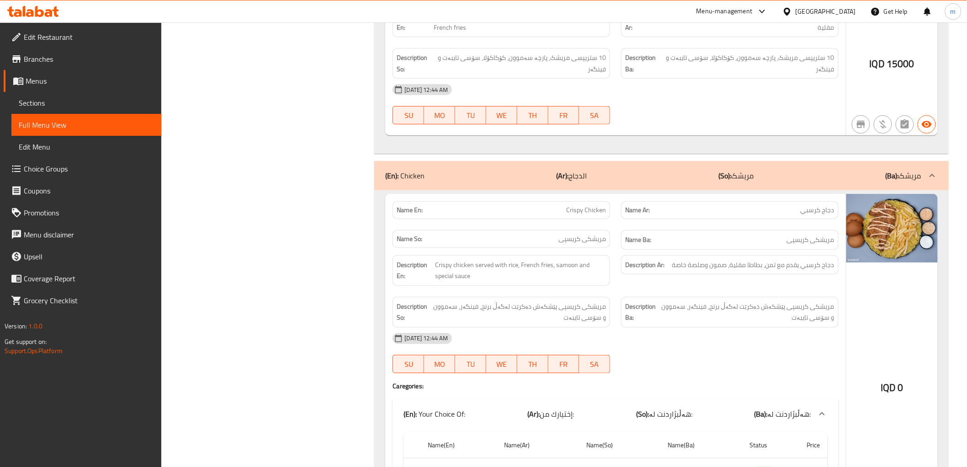
click at [60, 110] on link "Sections" at bounding box center [86, 103] width 150 height 22
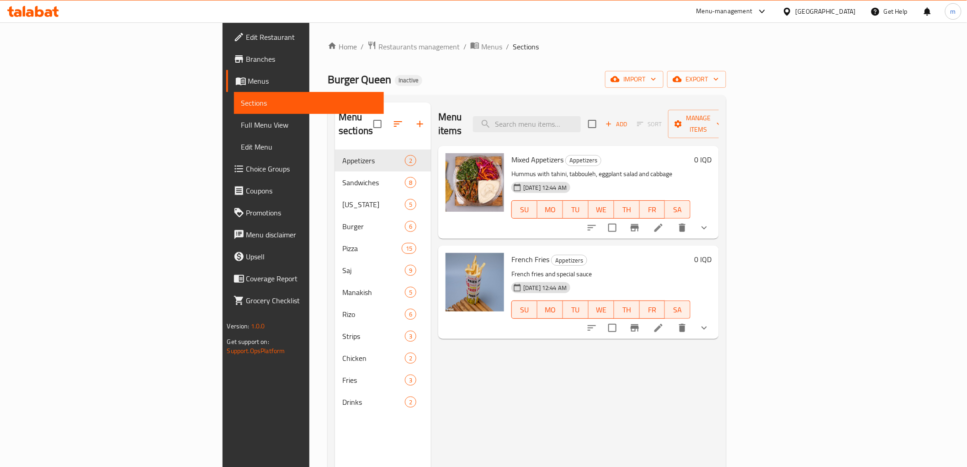
click at [241, 130] on span "Full Menu View" at bounding box center [308, 124] width 135 height 11
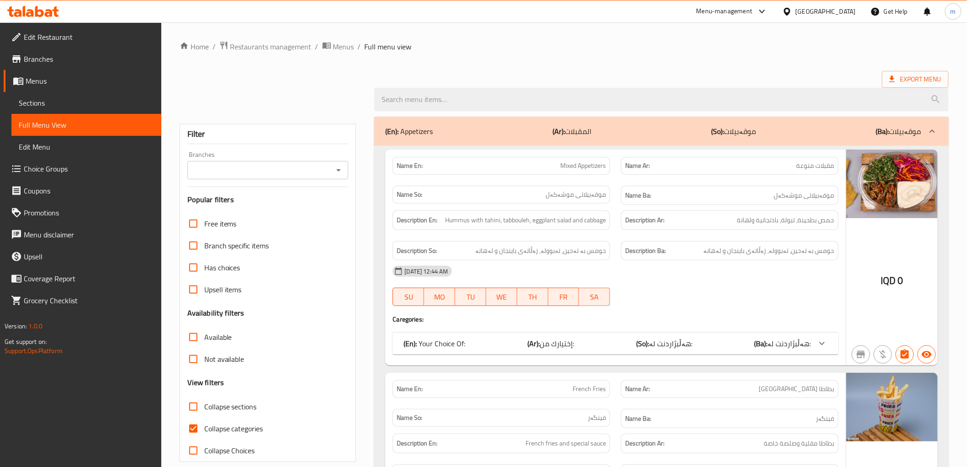
click at [342, 171] on icon "Open" at bounding box center [338, 170] width 11 height 11
click at [303, 215] on li "Burger Queen, Baladiyat" at bounding box center [267, 209] width 161 height 16
type input "Burger Queen, Baladiyat"
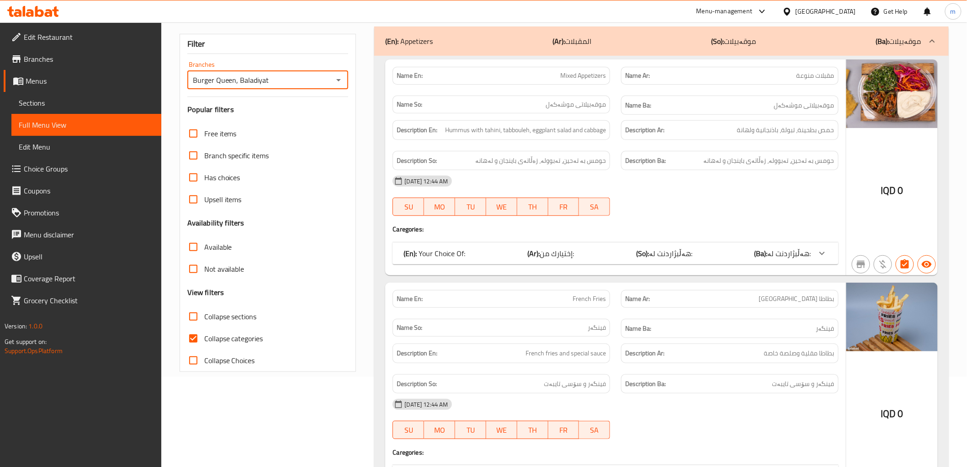
scroll to position [254, 0]
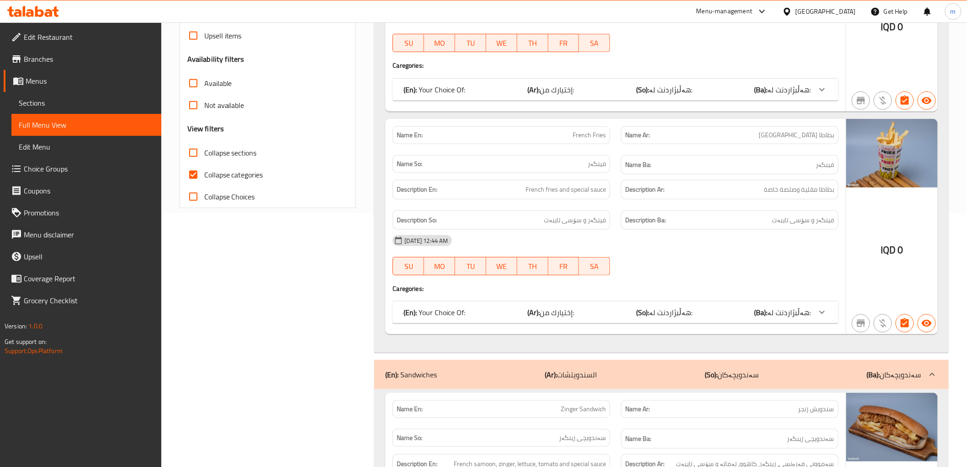
click at [205, 172] on span "Collapse categories" at bounding box center [233, 174] width 59 height 11
click at [204, 172] on input "Collapse categories" at bounding box center [193, 175] width 22 height 22
checkbox input "false"
click at [226, 150] on span "Collapse sections" at bounding box center [230, 152] width 53 height 11
click at [204, 150] on input "Collapse sections" at bounding box center [193, 153] width 22 height 22
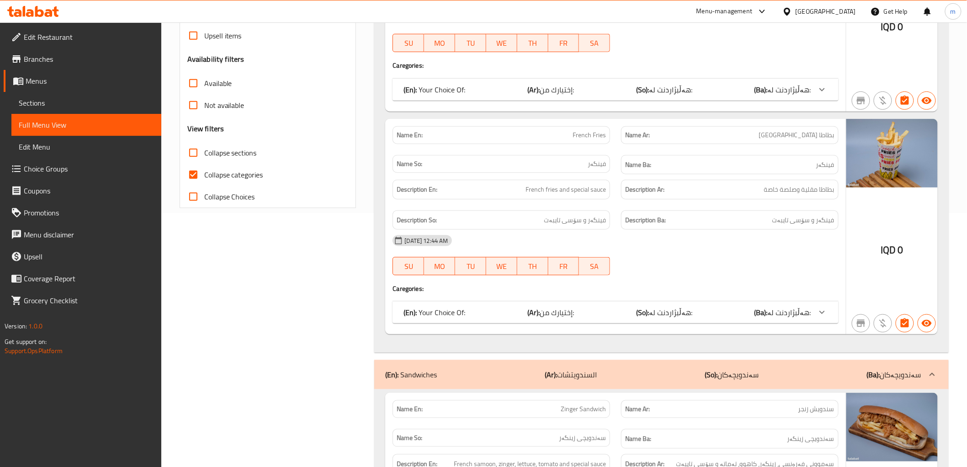
checkbox input "true"
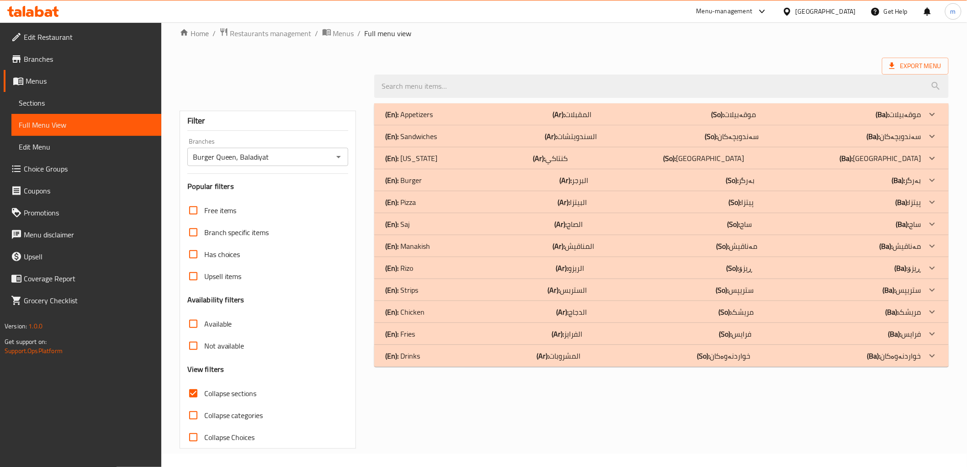
scroll to position [14, 0]
click at [433, 155] on div "(En): Kentucky (Ar): كنتاكي (So): کنتاکی (Ba): کنتاکی" at bounding box center [653, 158] width 536 height 11
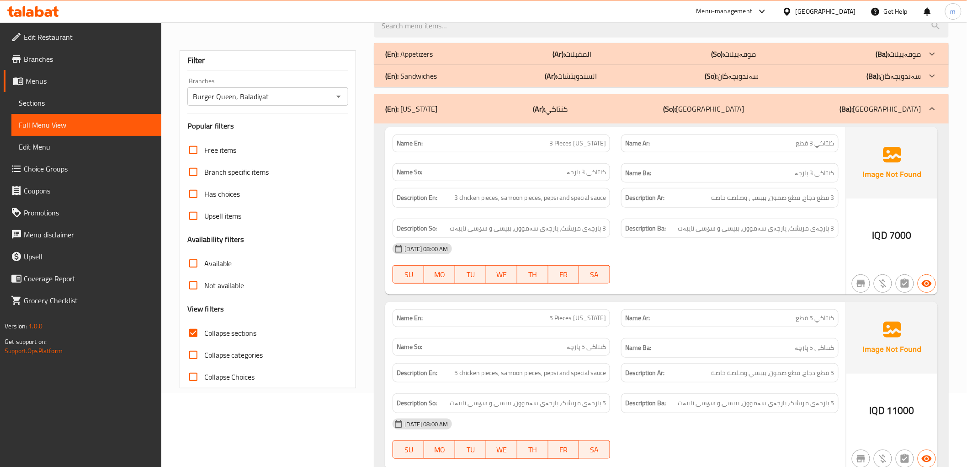
scroll to position [98, 0]
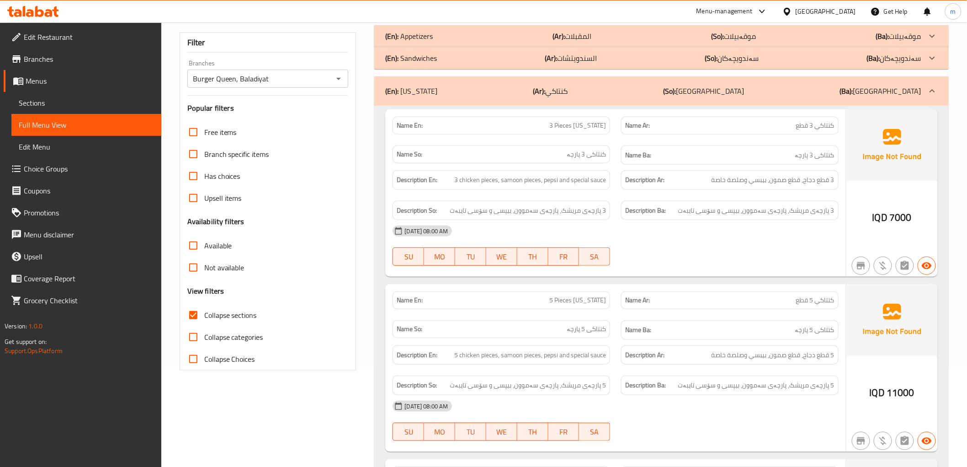
click at [604, 122] on span "3 Pieces Kentucky" at bounding box center [577, 126] width 57 height 10
copy span "Kentucky"
click at [834, 133] on div "Name Ar: كنتاكي 3 قطع" at bounding box center [730, 126] width 218 height 18
click at [828, 127] on span "كنتاكي 3 قطع" at bounding box center [815, 126] width 38 height 10
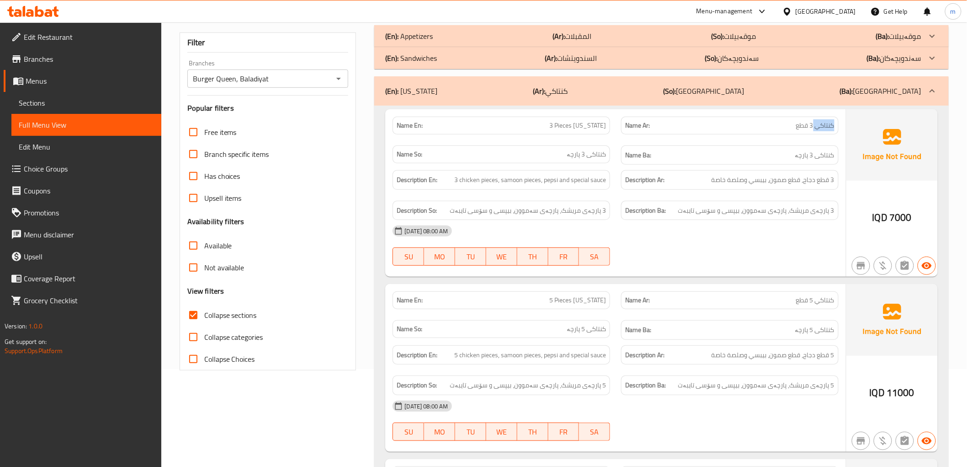
click at [828, 127] on span "كنتاكي 3 قطع" at bounding box center [815, 126] width 38 height 10
copy span "كنتاكي"
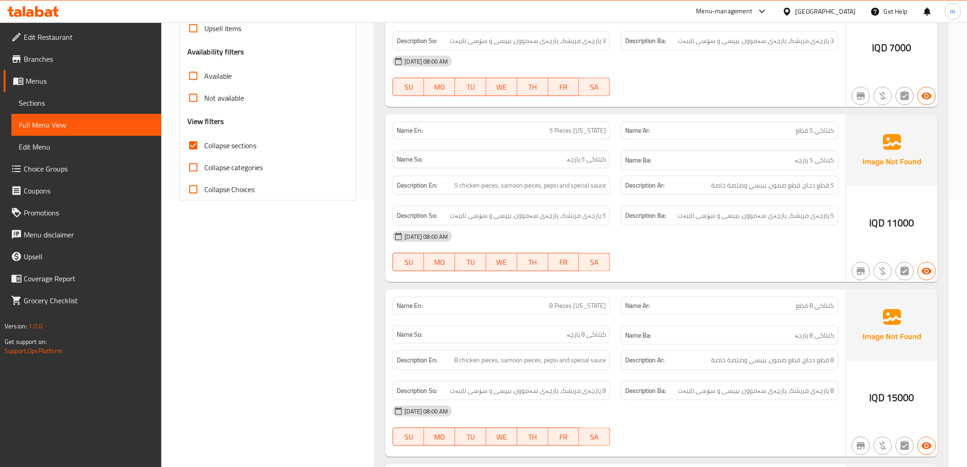
click at [729, 83] on div "09-09-2025 08:00 AM SU MO TU WE TH FR SA" at bounding box center [615, 75] width 457 height 51
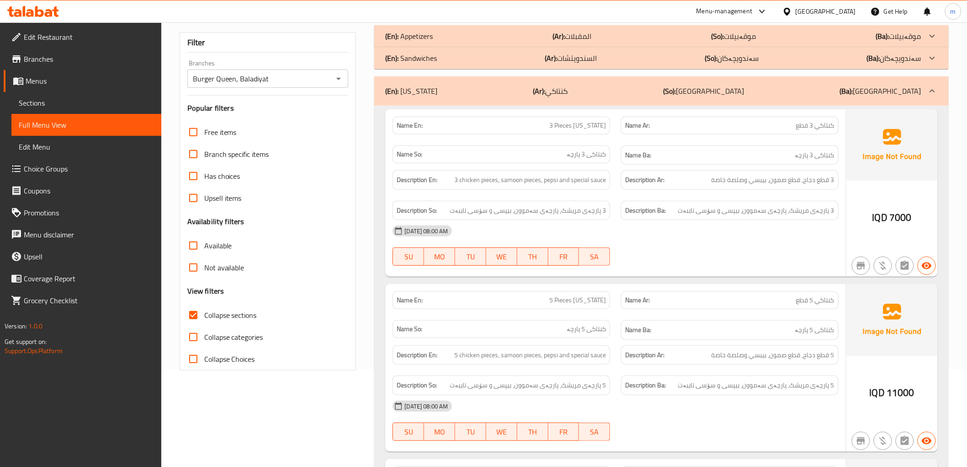
drag, startPoint x: 503, startPoint y: 250, endPoint x: 488, endPoint y: 249, distance: 15.1
click at [503, 250] on span "WE" at bounding box center [502, 256] width 24 height 13
drag, startPoint x: 710, startPoint y: 179, endPoint x: 829, endPoint y: 180, distance: 118.8
click at [829, 180] on h6 "Description Ar: 3 قطع دجاج، قطع صمون، بيبسي وصلصة خاصة" at bounding box center [729, 179] width 209 height 11
copy span "قطع دجاج، قطع صمون، بيبسي وصلصة خاصة"
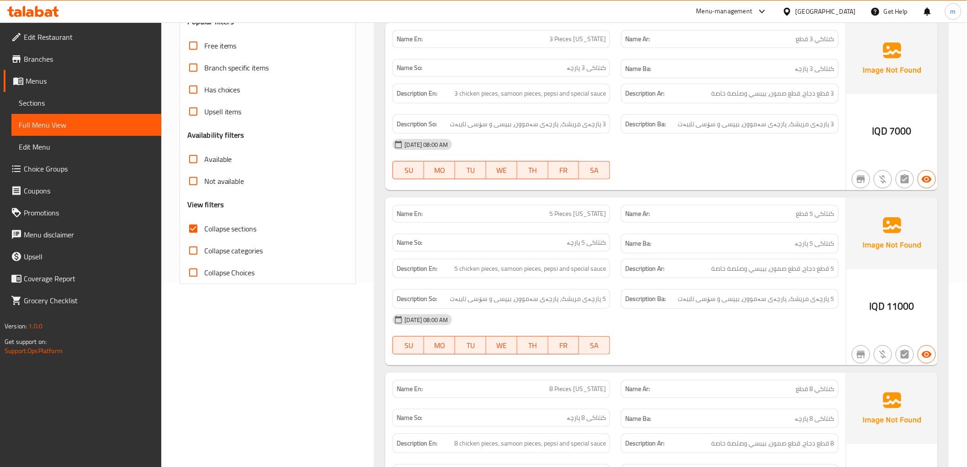
scroll to position [183, 0]
click at [694, 301] on span "5 پارچەى مریشک، پارچەى سەموون، بیپسی و سۆسی تایبەت" at bounding box center [756, 299] width 156 height 11
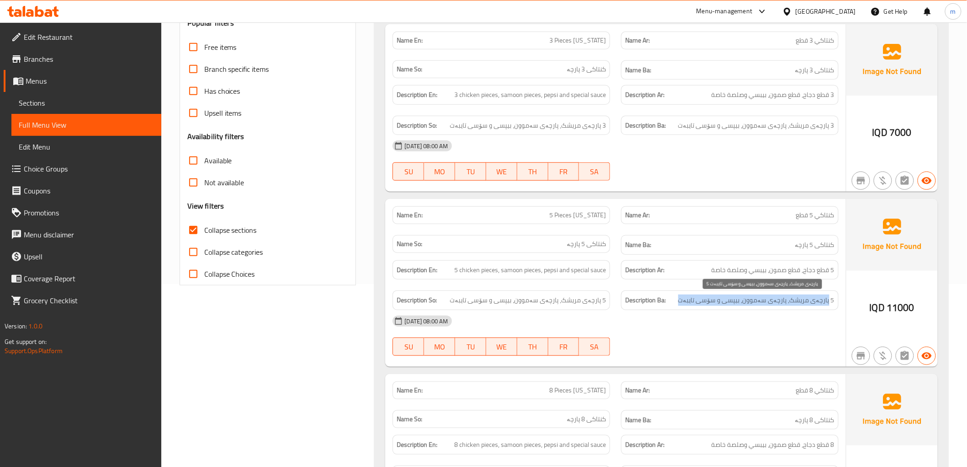
drag, startPoint x: 684, startPoint y: 300, endPoint x: 830, endPoint y: 298, distance: 145.8
click at [830, 298] on h6 "Description Ba: 5 پارچەى مریشک، پارچەى سەموون، بیپسی و سۆسی تایبەت" at bounding box center [729, 299] width 209 height 11
copy span "پارچەى مریشک، پارچەى سەموون، بیپسی و سۆسی تایبەت"
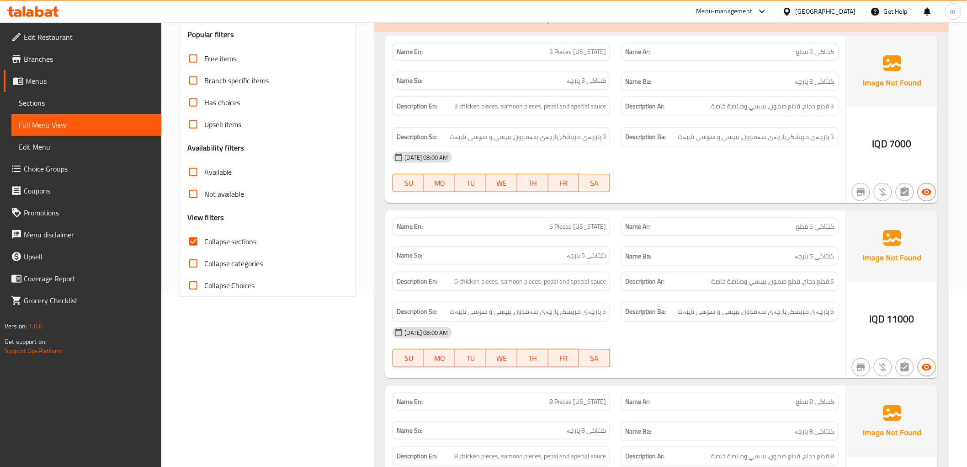
scroll to position [2, 0]
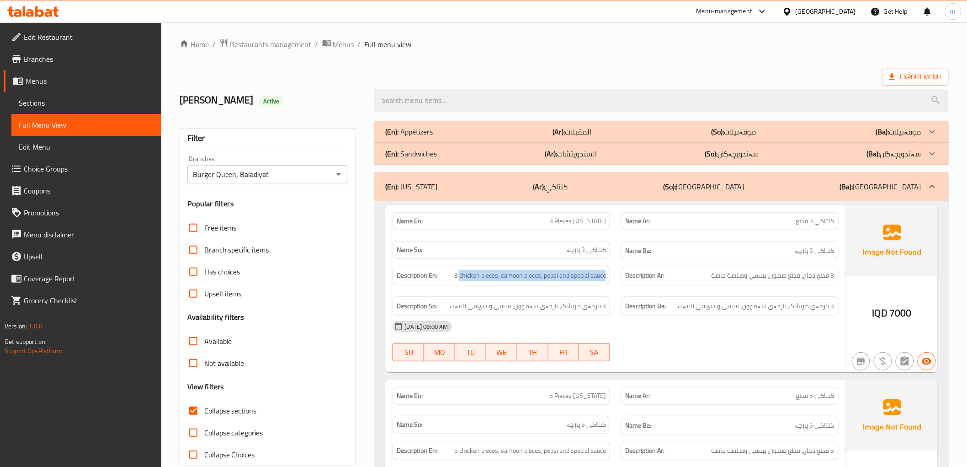
drag, startPoint x: 469, startPoint y: 276, endPoint x: 613, endPoint y: 275, distance: 144.0
click at [613, 275] on div "Description En: 3 chicken pieces, samoon pieces, pepsi and special sauce" at bounding box center [501, 275] width 229 height 31
copy span "chicken pieces, samoon pieces, pepsi and special sauce"
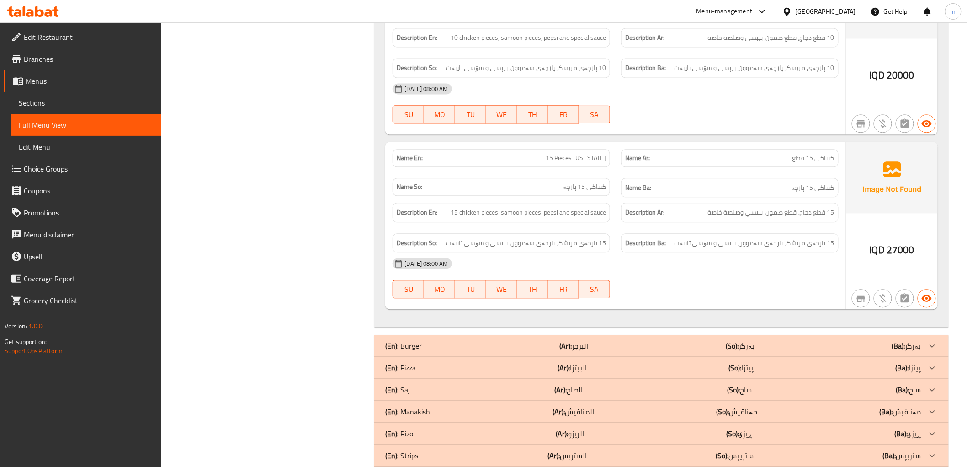
scroll to position [765, 0]
drag, startPoint x: 771, startPoint y: 266, endPoint x: 454, endPoint y: 149, distance: 337.4
click at [756, 266] on div "09-09-2025 08:00 AM" at bounding box center [615, 263] width 457 height 22
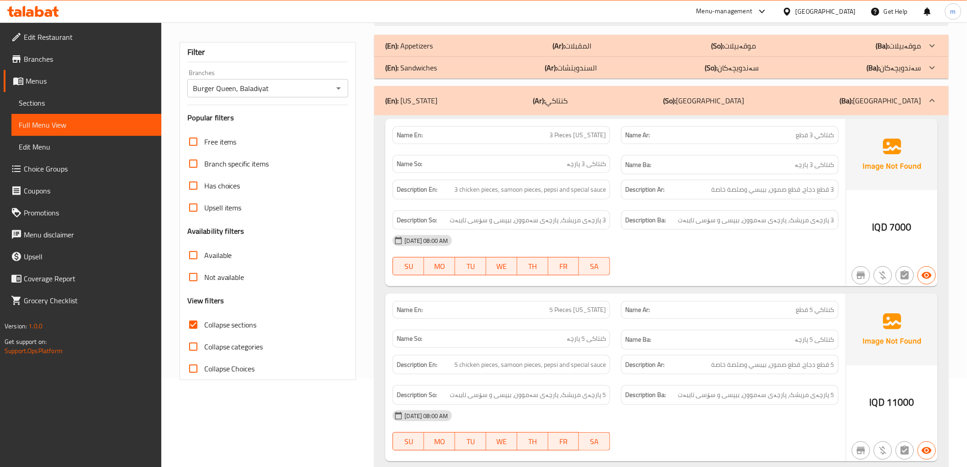
scroll to position [0, 0]
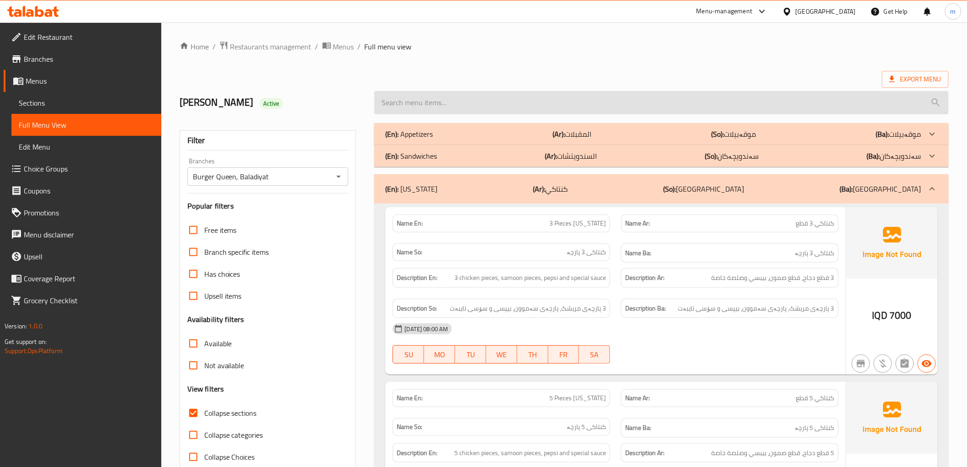
click at [423, 107] on input "search" at bounding box center [661, 102] width 574 height 23
paste input "Filler Sandwich"
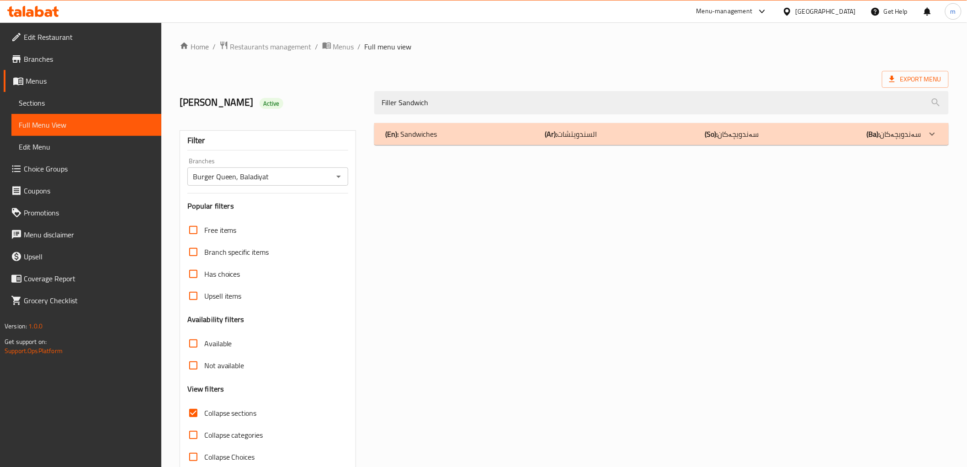
type input "Filler Sandwich"
click at [446, 132] on div "(En): Sandwiches (Ar): السندويتشات (So): سەندویچەکان (Ba): سەندویچەکان" at bounding box center [653, 133] width 536 height 11
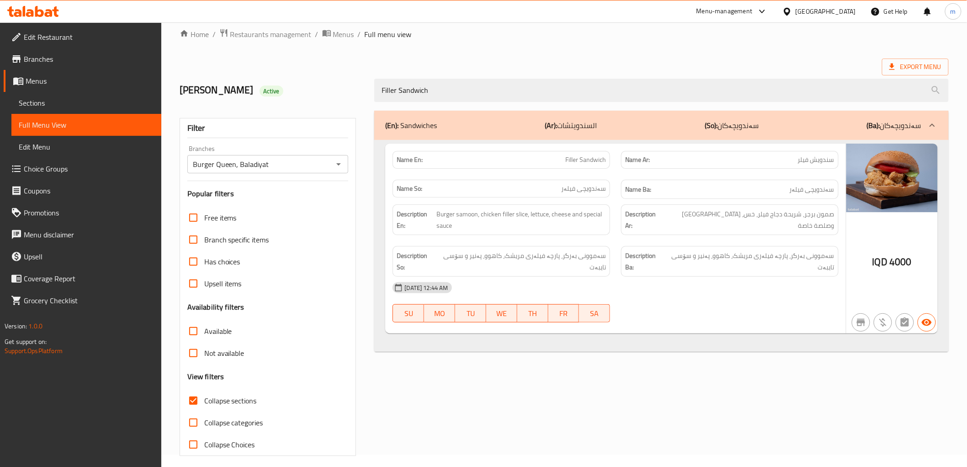
scroll to position [20, 0]
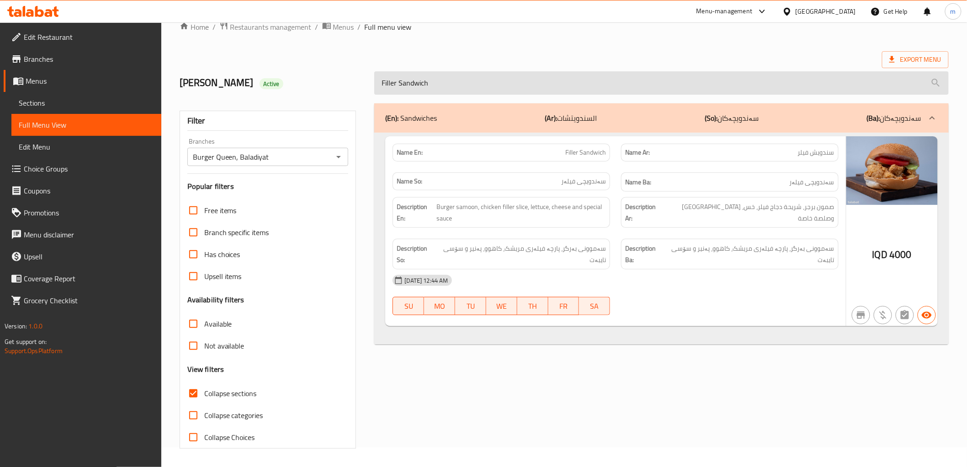
click at [471, 86] on input "Filler Sandwich" at bounding box center [661, 82] width 574 height 23
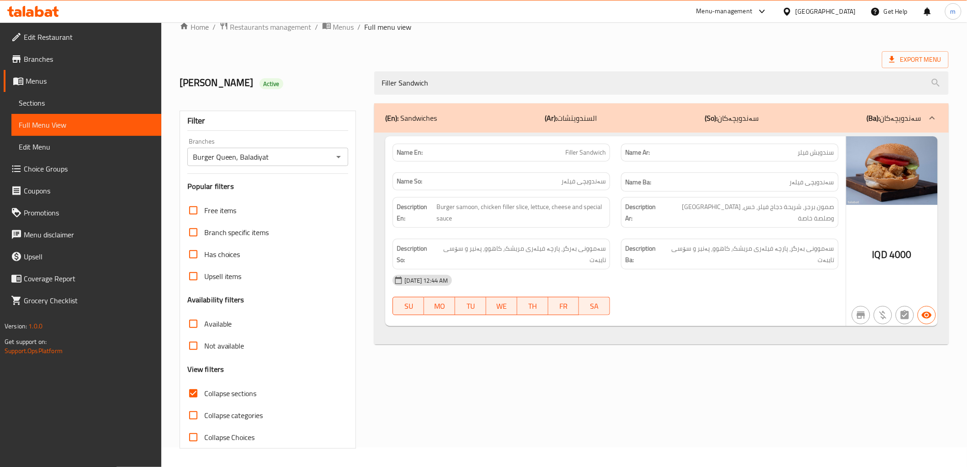
click at [488, 120] on div "(En): Sandwiches (Ar): السندويتشات (So): سەندویچەکان (Ba): سەندویچەکان" at bounding box center [653, 117] width 536 height 11
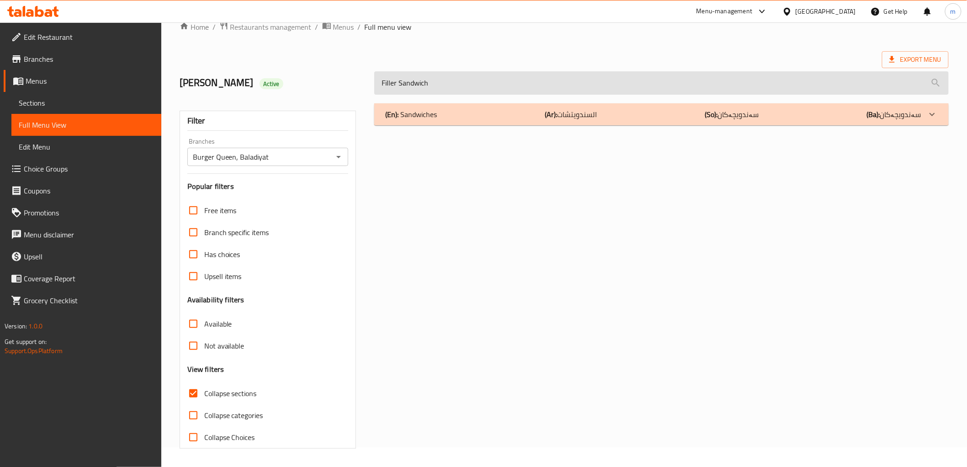
click at [421, 90] on input "Filler Sandwich" at bounding box center [661, 82] width 574 height 23
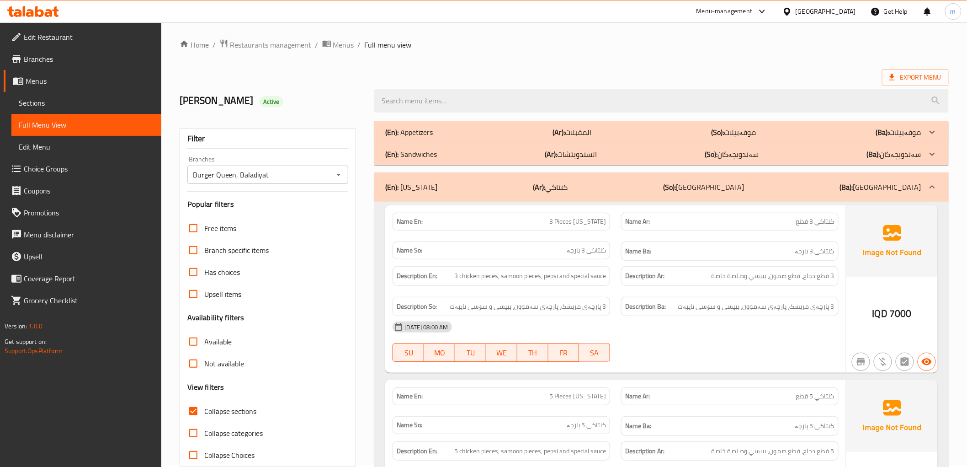
scroll to position [0, 0]
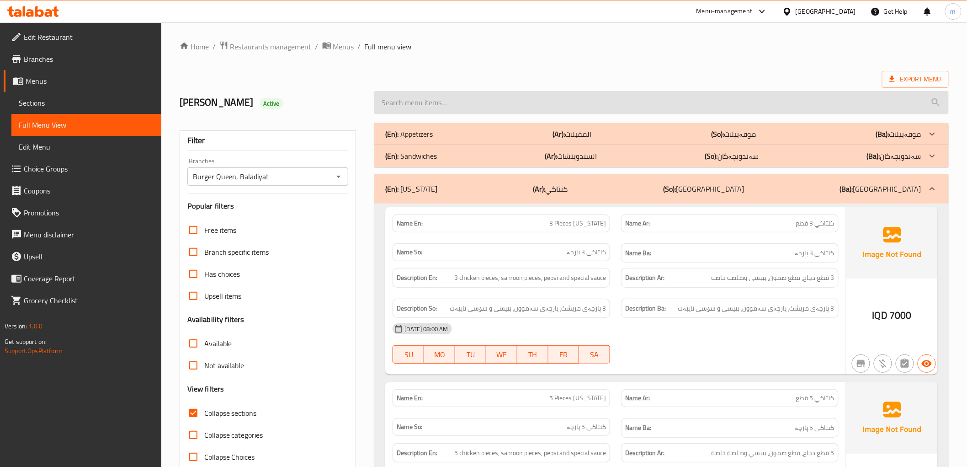
click at [446, 112] on input "search" at bounding box center [661, 102] width 574 height 23
paste input "Filler Sandwich"
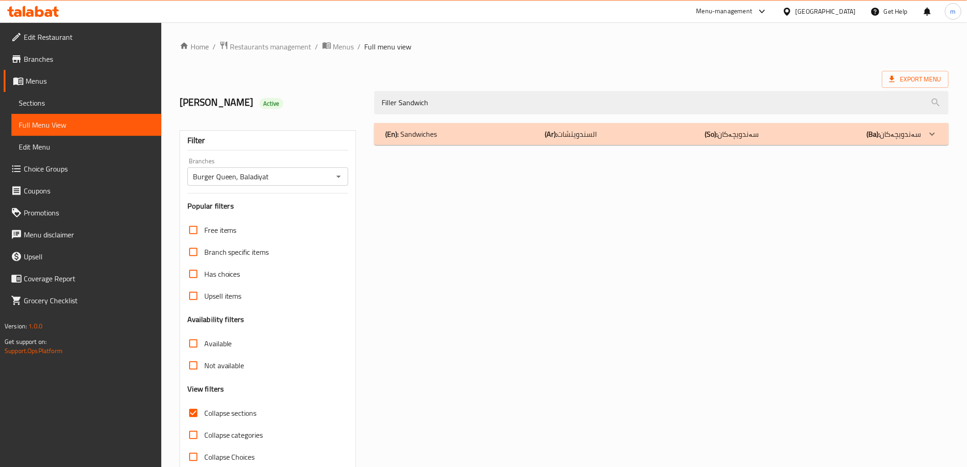
click at [449, 138] on div "(En): Sandwiches (Ar): السندويتشات (So): سەندویچەکان (Ba): سەندویچەکان" at bounding box center [653, 133] width 536 height 11
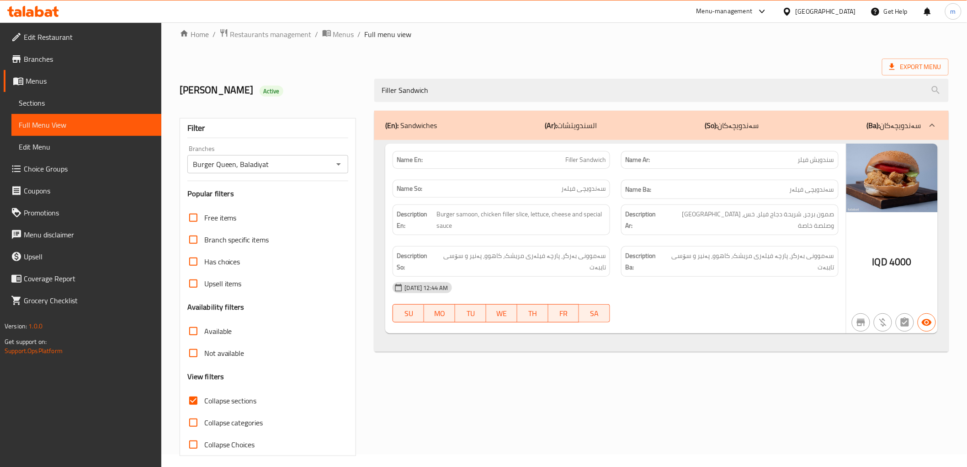
scroll to position [20, 0]
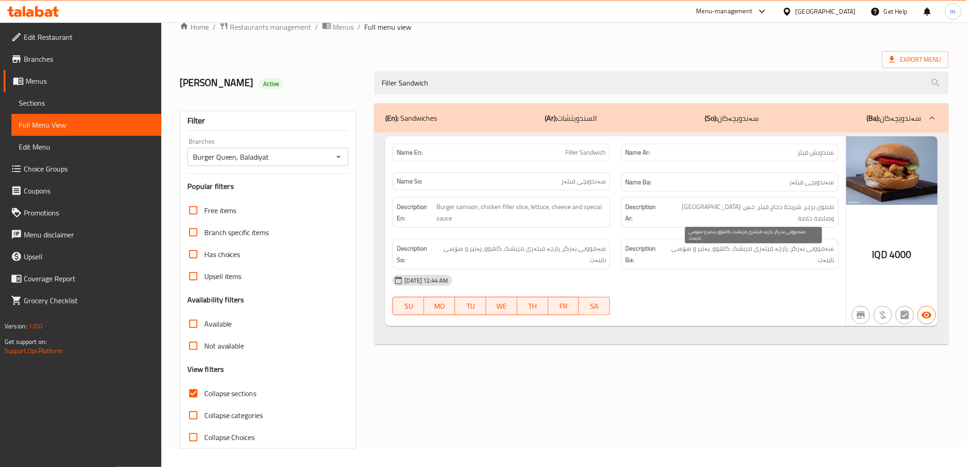
click at [773, 258] on span "سەموونی بەرگر، پارچە فیلەری مریشک، کاهوو، پەنیر و سۆسی تایبەت" at bounding box center [749, 254] width 169 height 22
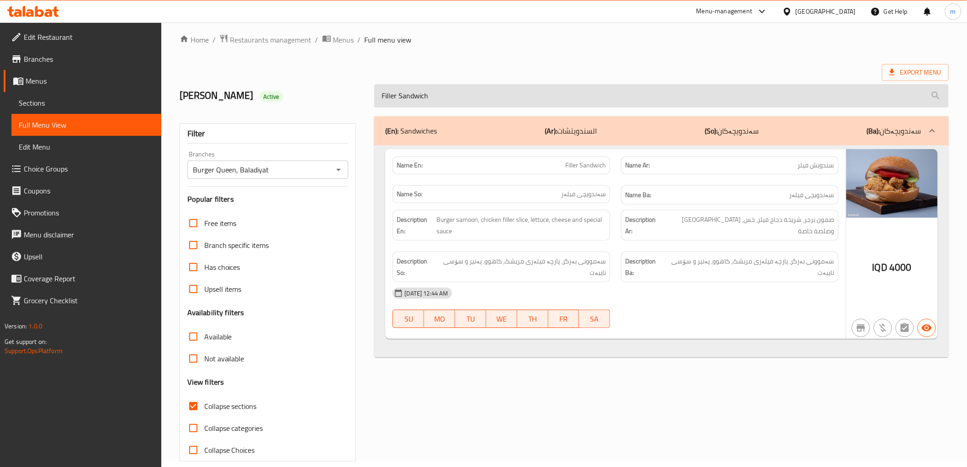
scroll to position [0, 0]
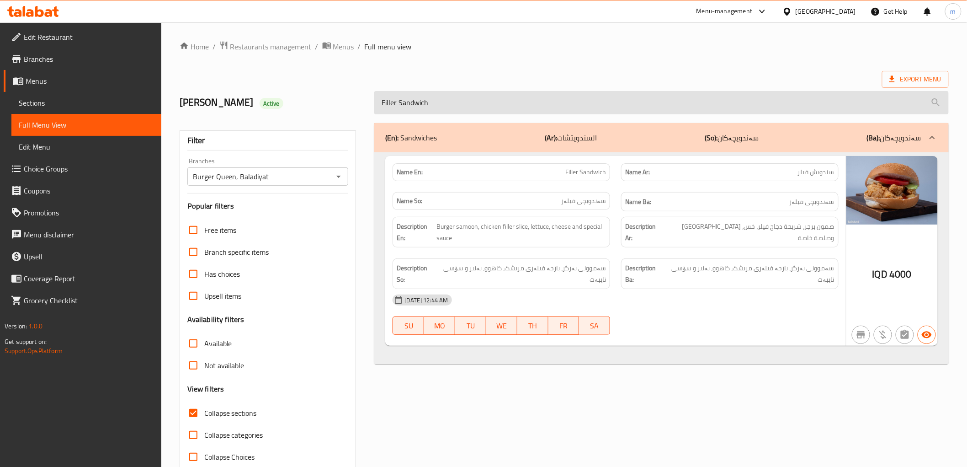
click at [440, 105] on input "Filler Sandwich" at bounding box center [661, 102] width 574 height 23
paste input "Strips"
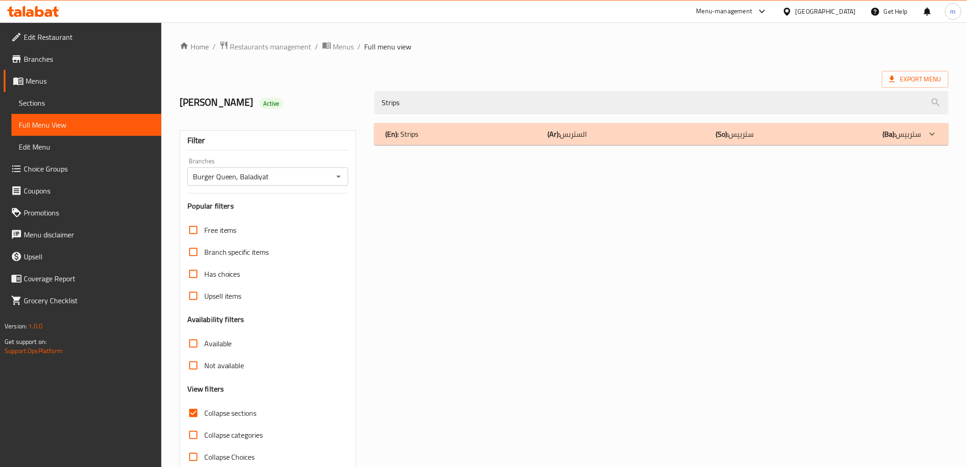
type input "Strips"
click at [513, 145] on div "(En): Strips (Ar): الستربس (So): ستریپس (Ba): ستریپس Name En: Strips - 4 Pieces…" at bounding box center [661, 295] width 585 height 356
click at [512, 138] on div "(En): Strips (Ar): الستربس (So): ستریپس (Ba): ستریپس" at bounding box center [653, 133] width 536 height 11
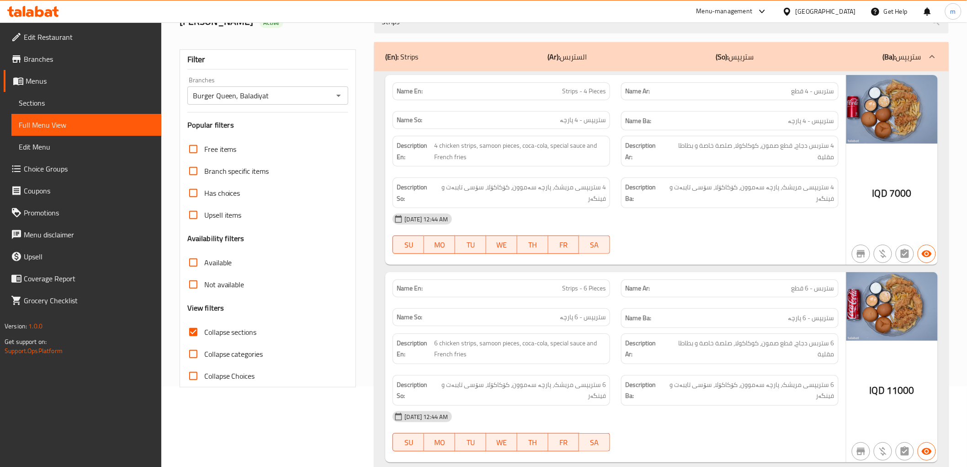
scroll to position [57, 0]
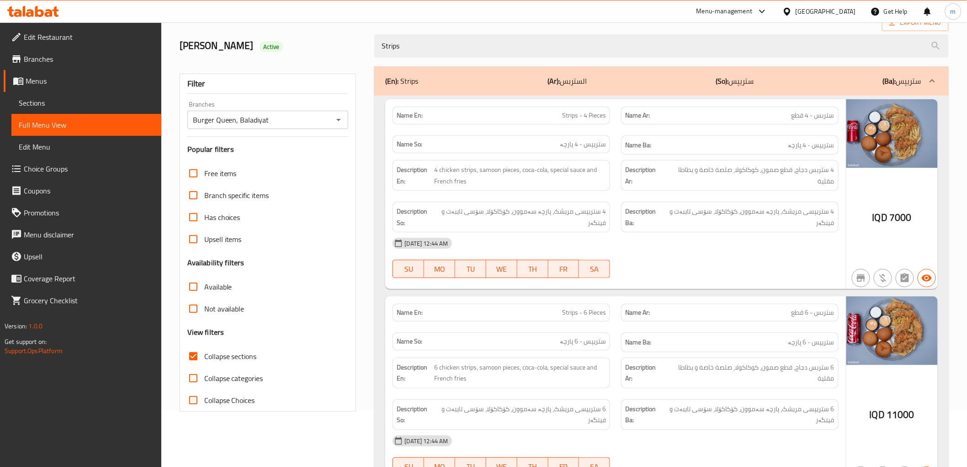
click at [576, 117] on span "Strips - 4 Pieces" at bounding box center [584, 116] width 44 height 10
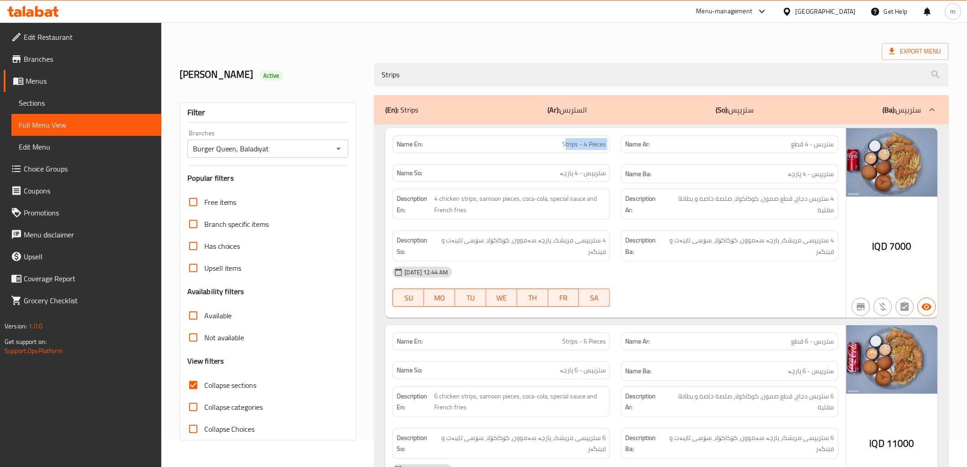
scroll to position [0, 0]
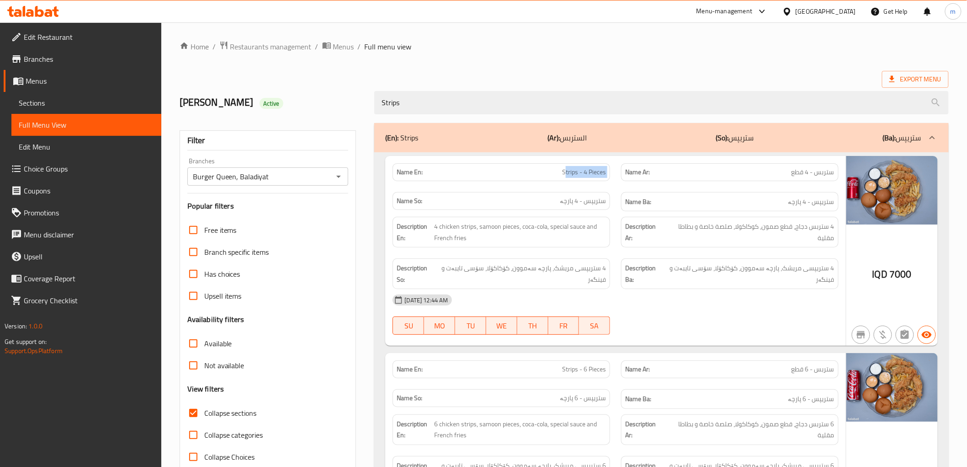
click at [571, 170] on span "Strips - 4 Pieces" at bounding box center [584, 172] width 44 height 10
click at [572, 171] on span "Strips - 4 Pieces" at bounding box center [584, 172] width 44 height 10
copy span "Strips - 4 Pieces"
click at [559, 182] on div "Name En: Strips - 4 Pieces" at bounding box center [501, 172] width 229 height 29
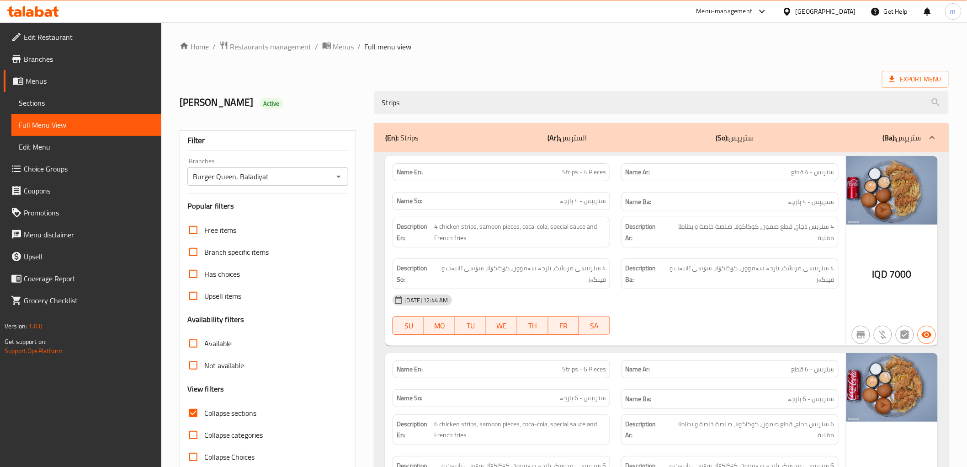
click at [563, 176] on span "Strips - 4 Pieces" at bounding box center [584, 172] width 44 height 10
click at [564, 176] on span "Strips - 4 Pieces" at bounding box center [584, 172] width 44 height 10
click at [568, 181] on div "Name En: Strips - 4 Pieces" at bounding box center [502, 172] width 218 height 18
click at [571, 178] on div "Name En: Strips - 4 Pieces" at bounding box center [502, 172] width 218 height 18
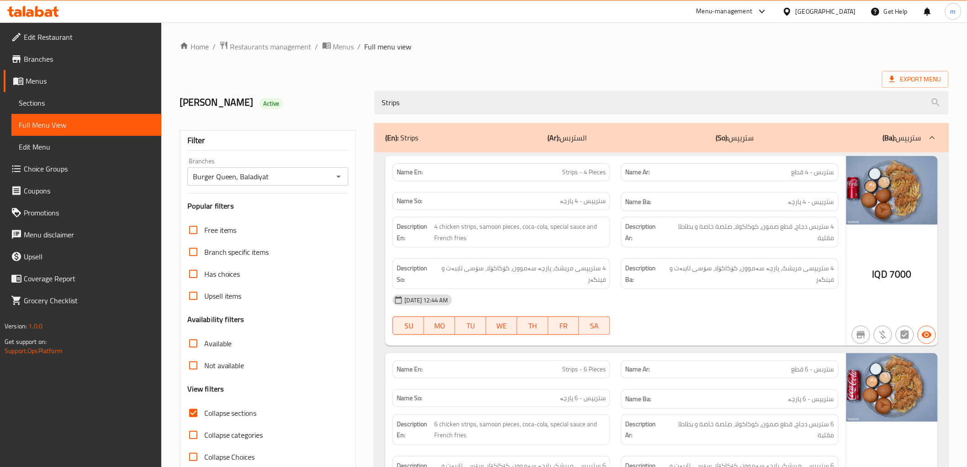
click at [574, 176] on span "Strips - 4 Pieces" at bounding box center [584, 172] width 44 height 10
click at [573, 176] on span "Strips - 4 Pieces" at bounding box center [584, 172] width 44 height 10
copy span "Strips - 4 Pieces"
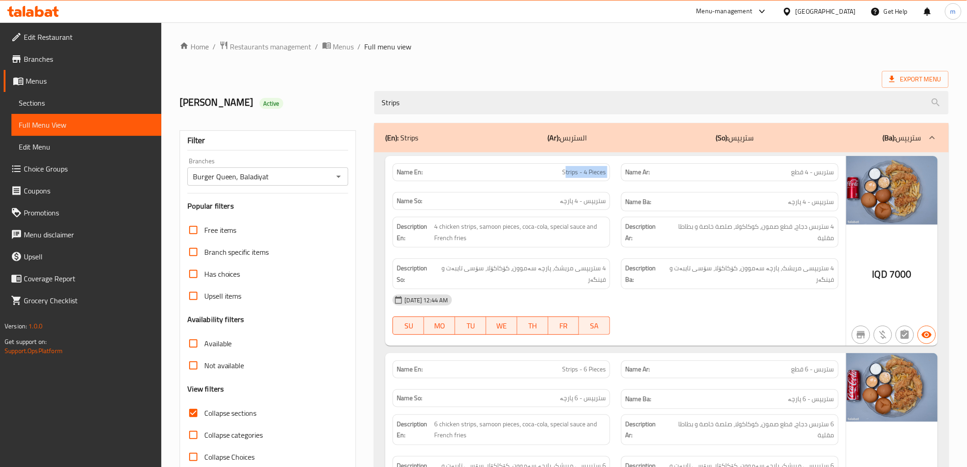
click at [110, 110] on link "Sections" at bounding box center [86, 103] width 150 height 22
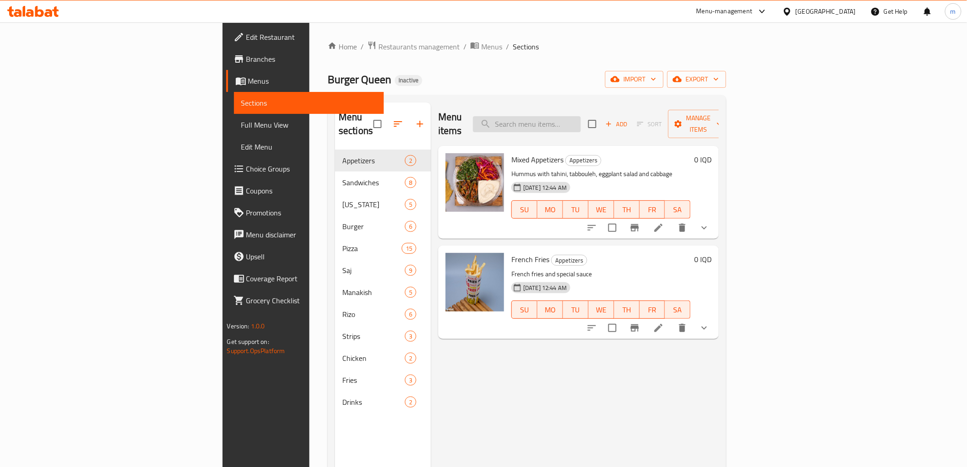
click at [581, 116] on input "search" at bounding box center [527, 124] width 108 height 16
paste input "Strips - 4 Pieces"
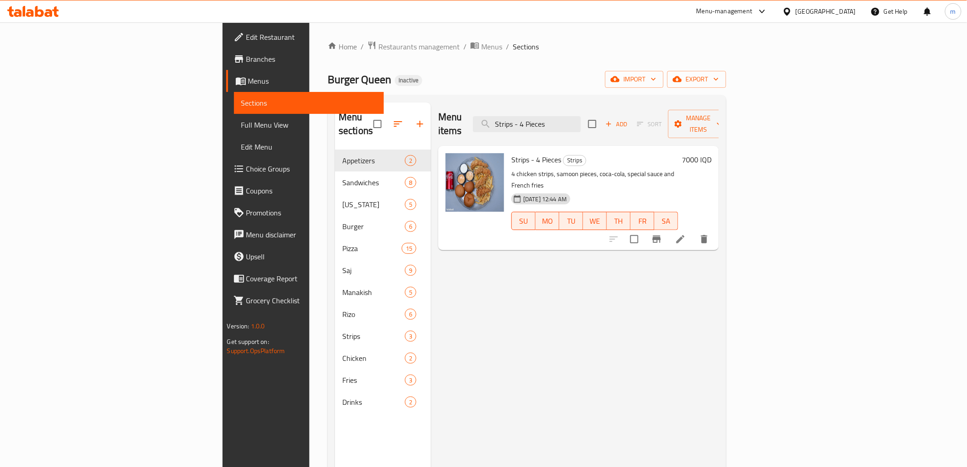
type input "Strips - 4 Pieces"
click at [715, 228] on button "delete" at bounding box center [704, 239] width 22 height 22
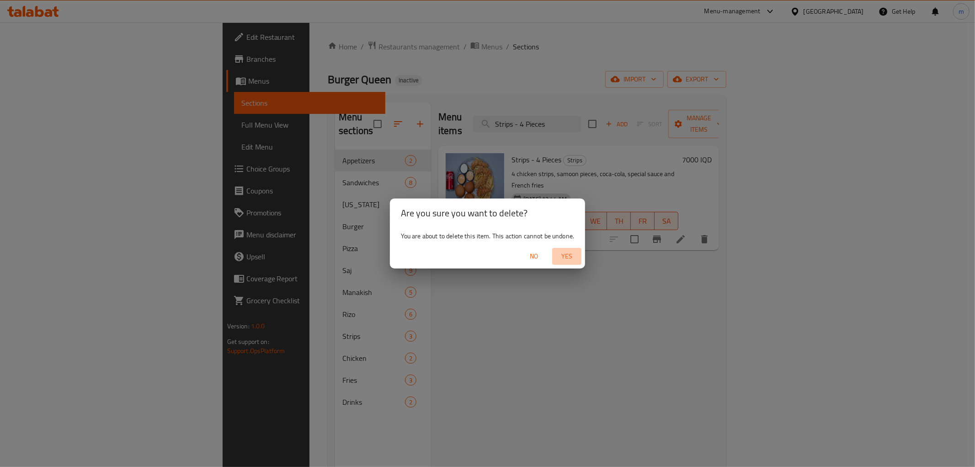
click at [569, 250] on span "Yes" at bounding box center [567, 255] width 22 height 11
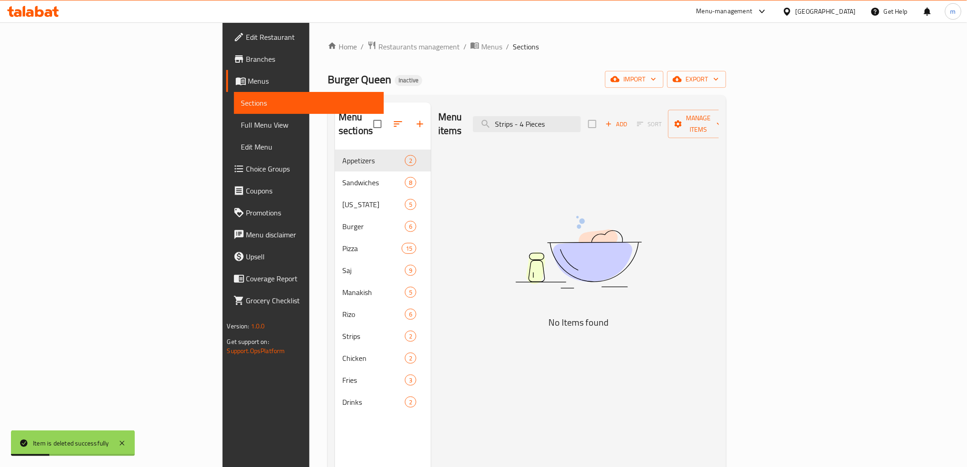
click at [241, 125] on span "Full Menu View" at bounding box center [308, 124] width 135 height 11
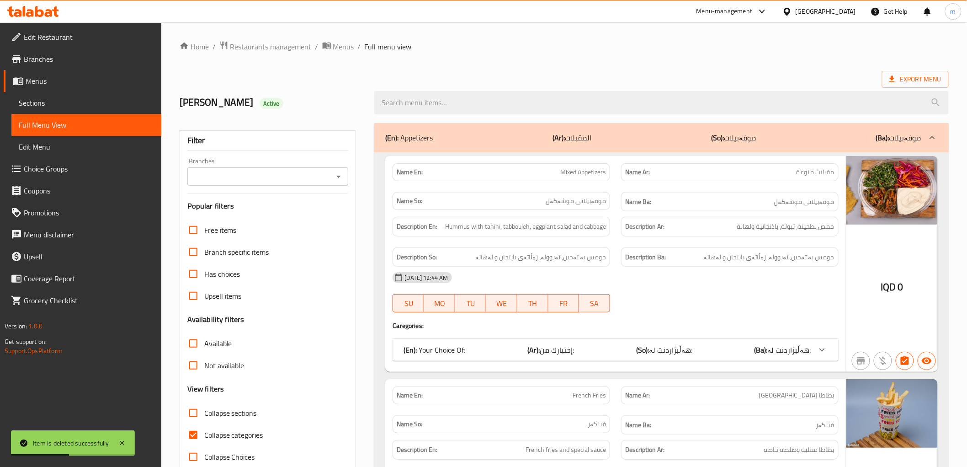
click at [343, 176] on icon "Open" at bounding box center [338, 176] width 11 height 11
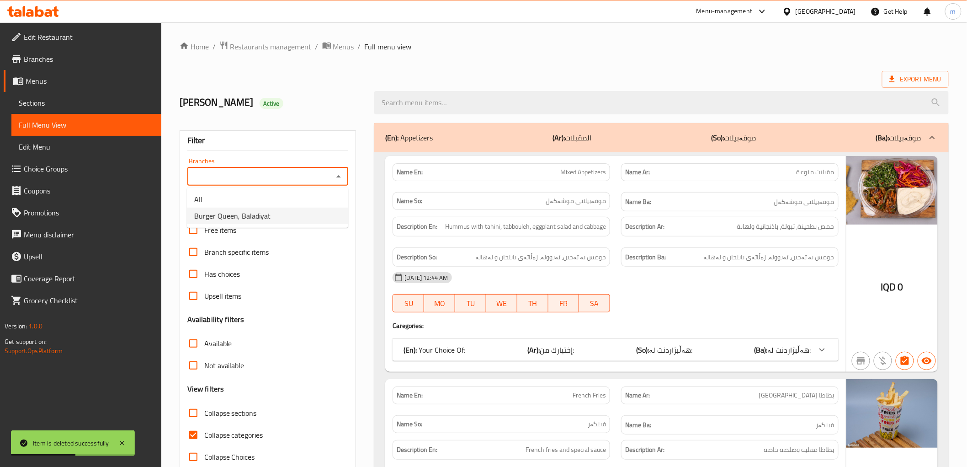
click at [309, 213] on li "Burger Queen, Baladiyat" at bounding box center [267, 215] width 161 height 16
type input "Burger Queen, Baladiyat"
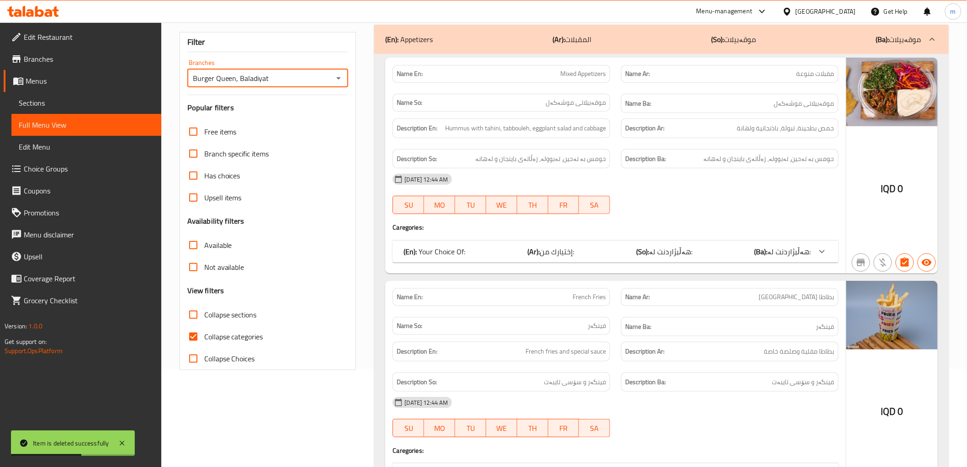
scroll to position [169, 0]
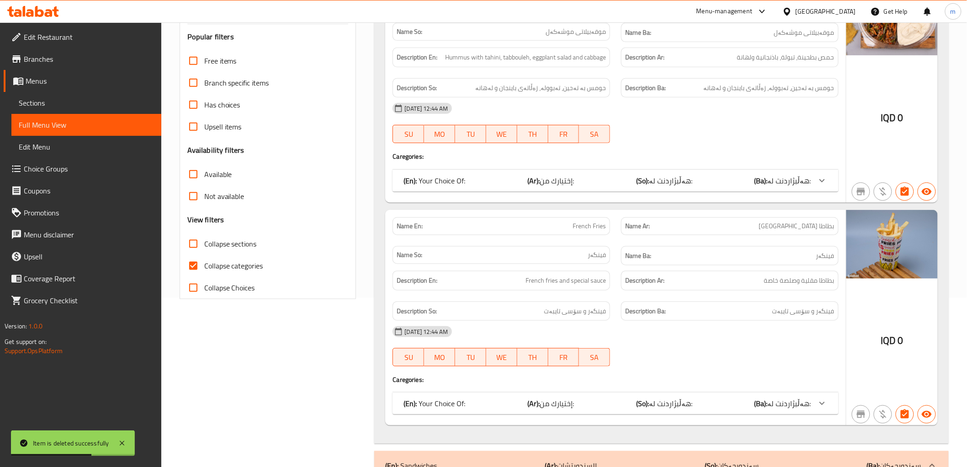
click at [218, 266] on span "Collapse categories" at bounding box center [233, 265] width 59 height 11
click at [204, 266] on input "Collapse categories" at bounding box center [193, 266] width 22 height 22
checkbox input "false"
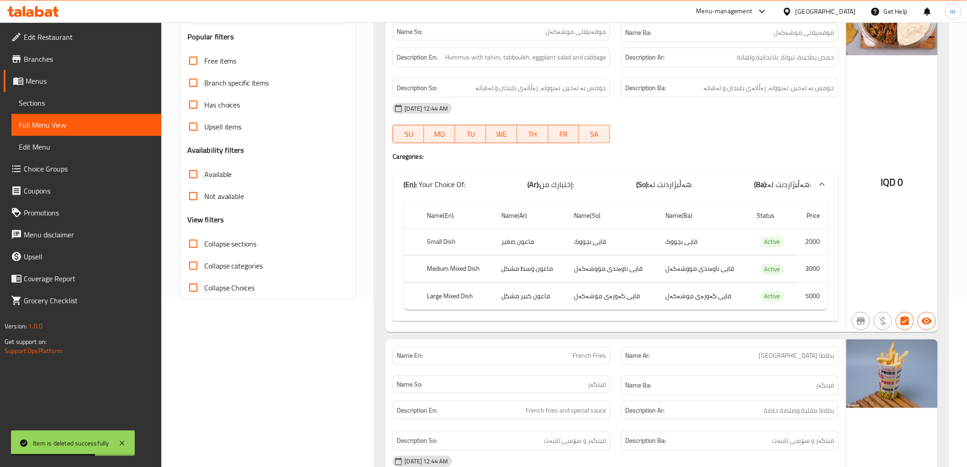
scroll to position [0, 0]
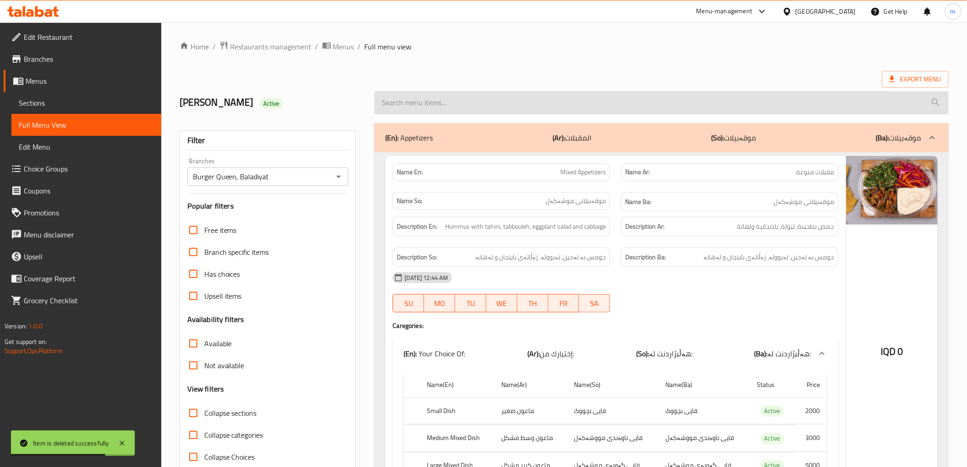
click at [395, 105] on input "search" at bounding box center [661, 102] width 574 height 23
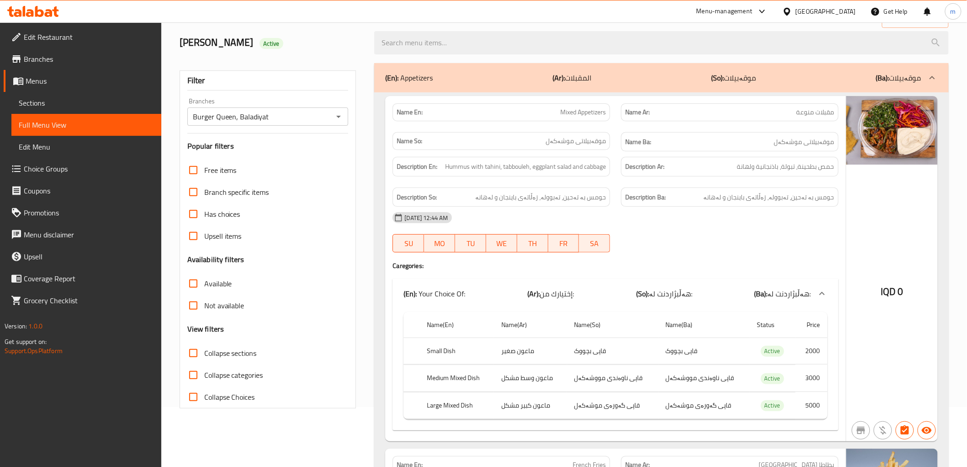
scroll to position [85, 0]
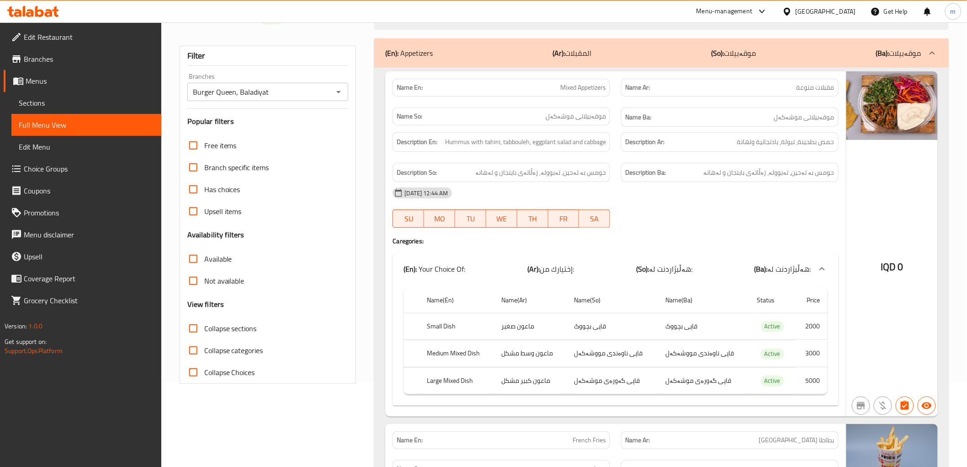
click at [246, 328] on span "Collapse sections" at bounding box center [230, 328] width 53 height 11
click at [204, 328] on input "Collapse sections" at bounding box center [193, 328] width 22 height 22
checkbox input "true"
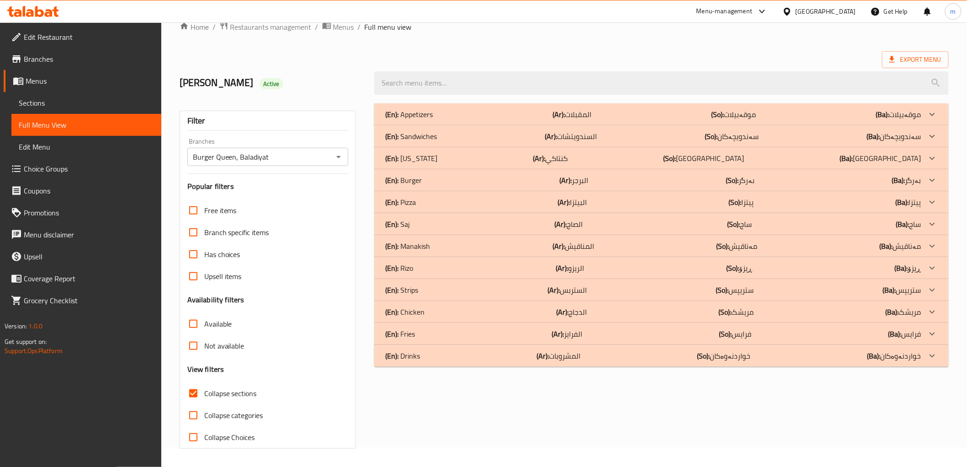
scroll to position [20, 0]
click at [424, 286] on div "(En): Strips (Ar): الستربس (So): ستریپس (Ba): ستریپس" at bounding box center [653, 289] width 536 height 11
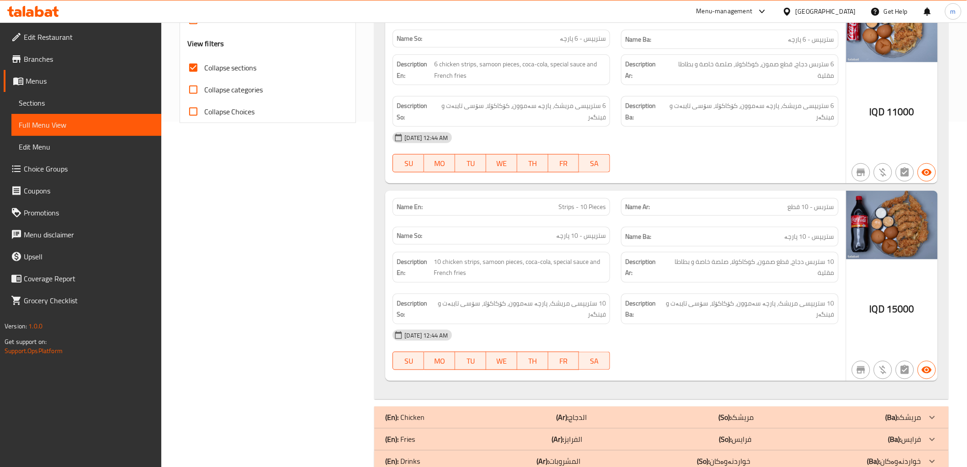
scroll to position [369, 0]
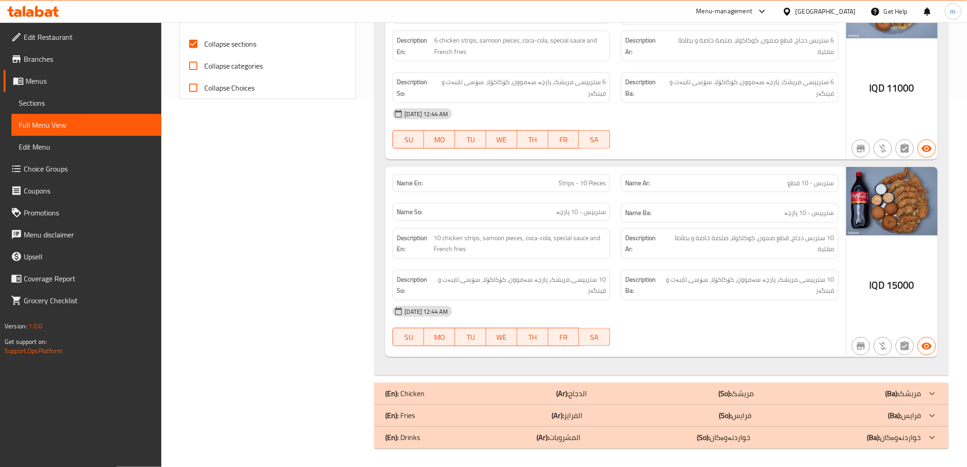
click at [646, 266] on div "Description Ba: 10 ستریپسی مریشک، پارچە سەموون، کۆکاکۆلا، سۆسی تایبەت و فینگەر" at bounding box center [730, 285] width 229 height 42
drag, startPoint x: 548, startPoint y: 235, endPoint x: 544, endPoint y: 240, distance: 6.2
click at [548, 235] on span "10 chicken strips, samoon pieces, coca-cola, special sauce and French fries" at bounding box center [520, 243] width 172 height 22
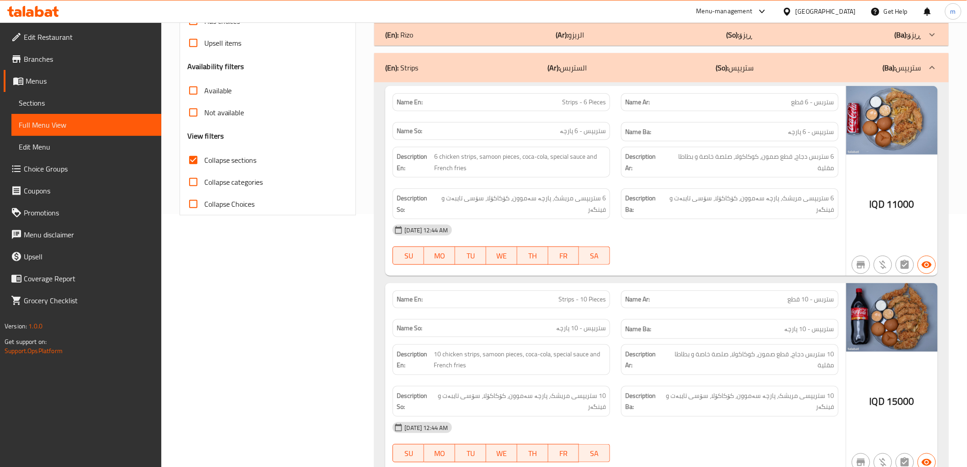
scroll to position [200, 0]
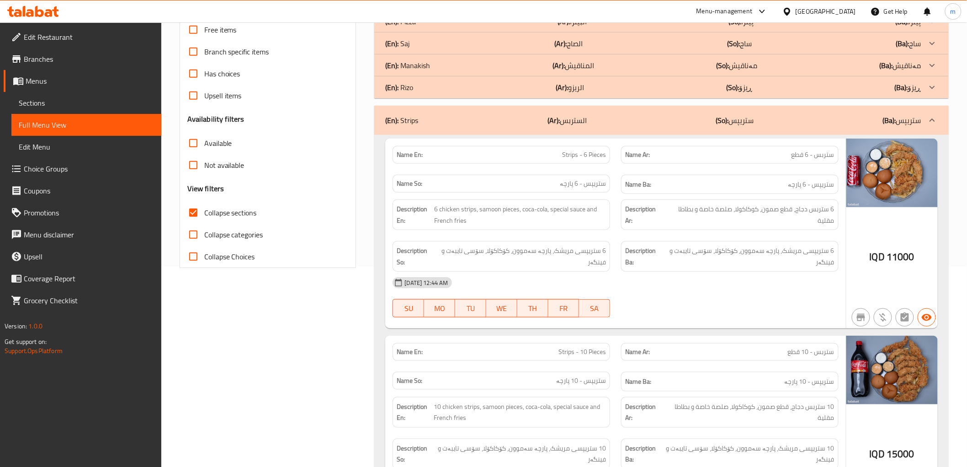
click at [599, 207] on span "6 chicken strips, samoon pieces, coca-cola, special sauce and French fries" at bounding box center [520, 214] width 172 height 22
click at [573, 157] on span "Strips - 6 Pieces" at bounding box center [584, 155] width 44 height 10
copy span "Strips"
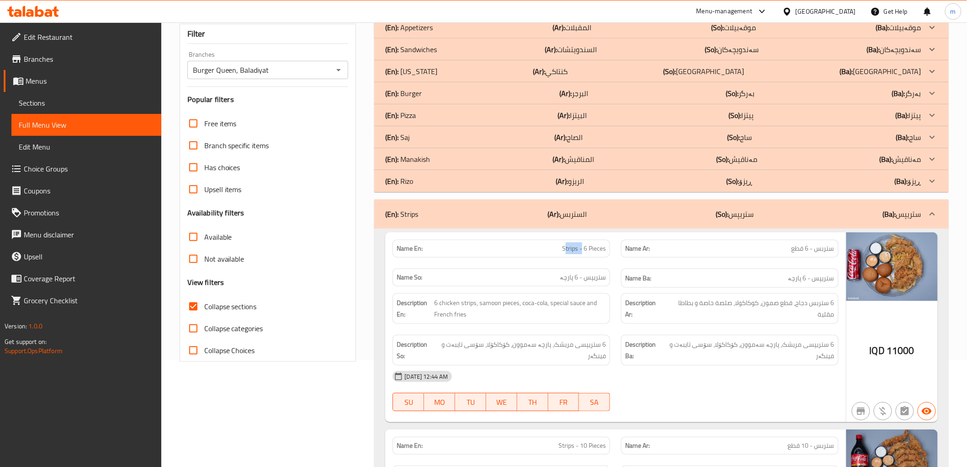
scroll to position [31, 0]
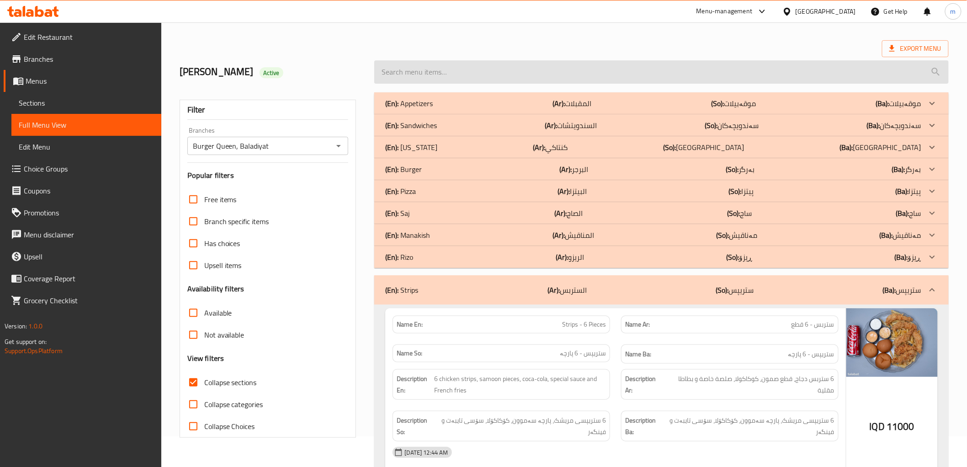
click at [431, 80] on input "search" at bounding box center [661, 71] width 574 height 23
paste input "Strips"
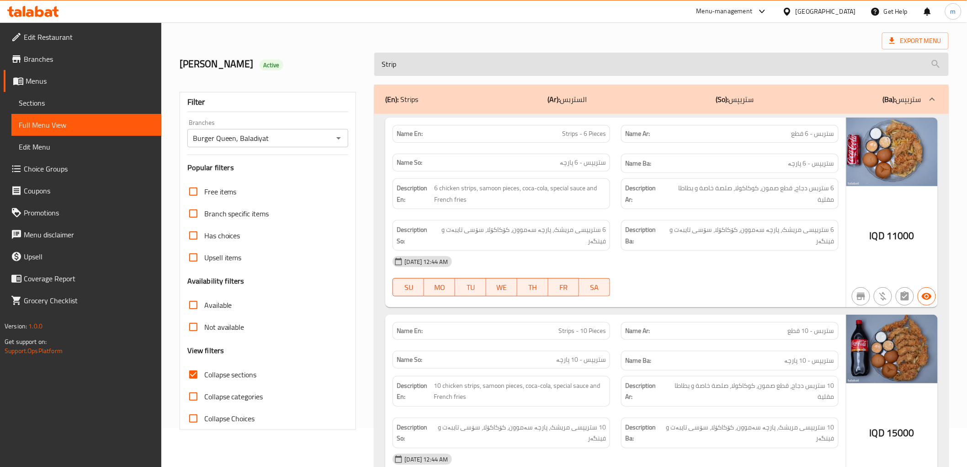
scroll to position [0, 0]
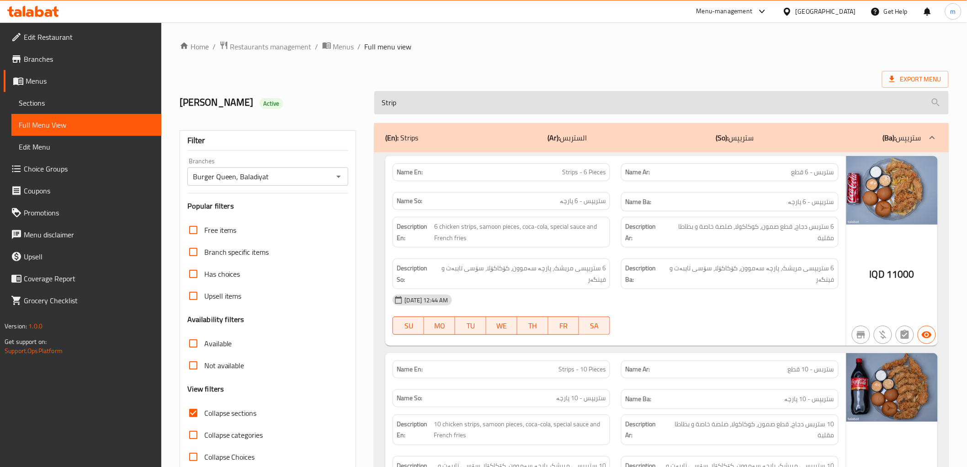
click at [477, 94] on input "Strip" at bounding box center [661, 102] width 574 height 23
paste input "Crispy Chicken"
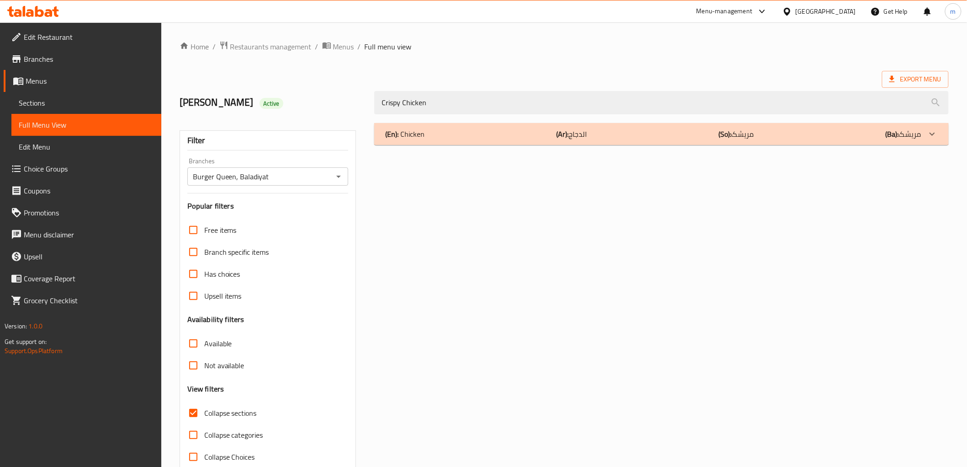
type input "Crispy Chicken"
click at [468, 126] on div "(En): Chicken (Ar): الدجاج (So): مریشک (Ba): مریشک" at bounding box center [661, 134] width 574 height 22
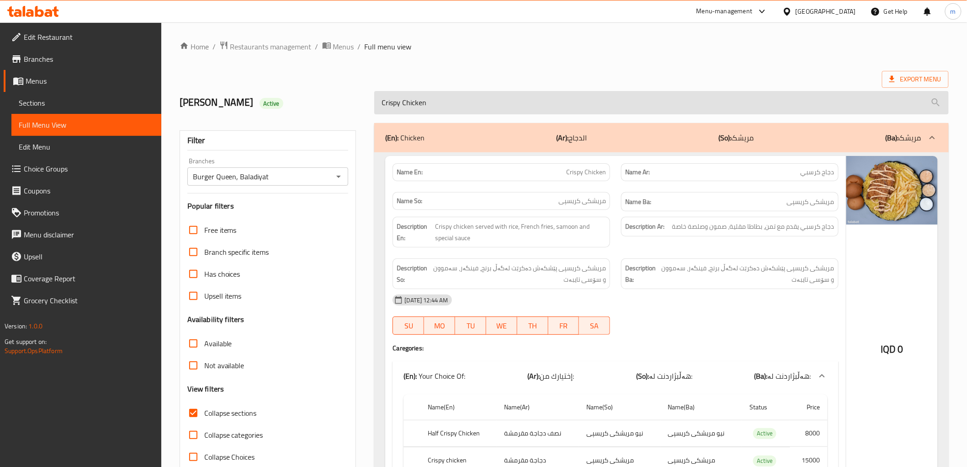
click at [423, 92] on input "Crispy Chicken" at bounding box center [661, 102] width 574 height 23
click at [423, 91] on input "Crispy Chicken" at bounding box center [661, 102] width 574 height 23
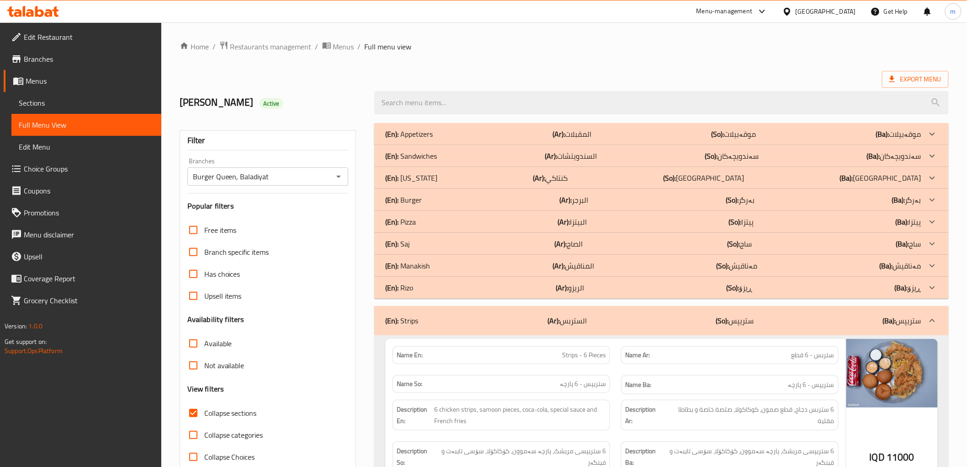
scroll to position [20, 0]
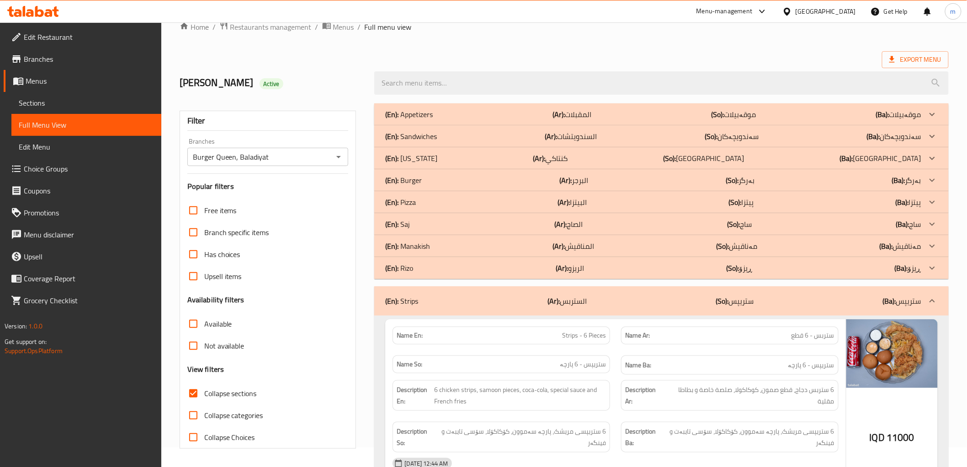
drag, startPoint x: 446, startPoint y: 300, endPoint x: 431, endPoint y: 170, distance: 130.6
click at [446, 296] on div "(En): Strips (Ar): الستربس (So): ستریپس (Ba): ستریپس" at bounding box center [653, 300] width 536 height 11
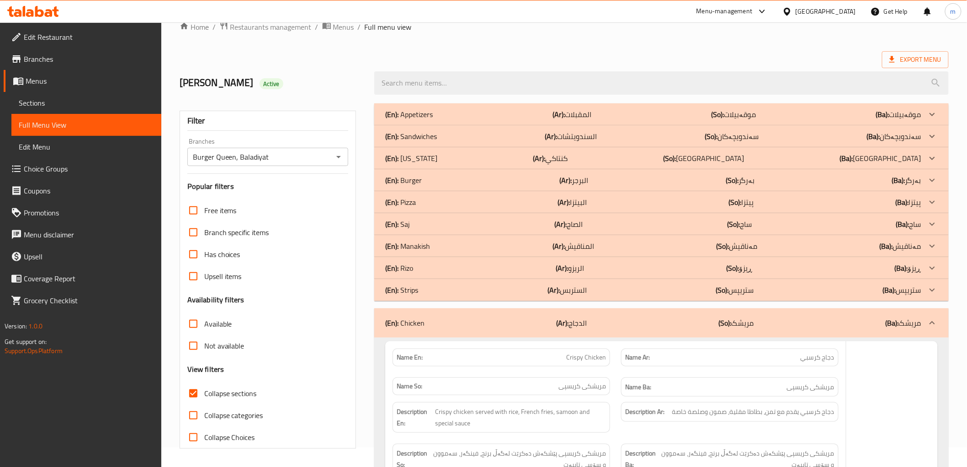
click at [431, 156] on div "(En): Kentucky (Ar): كنتاكي (So): کنتاکی (Ba): کنتاکی" at bounding box center [653, 158] width 536 height 11
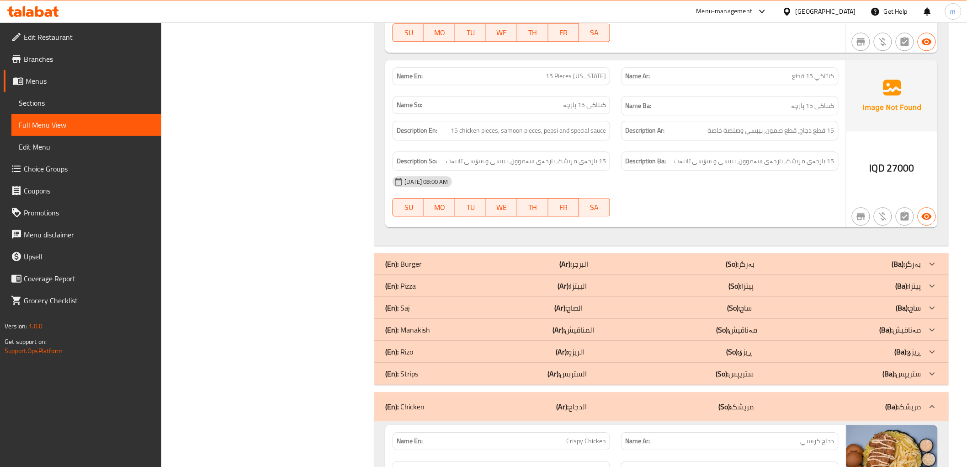
scroll to position [951, 0]
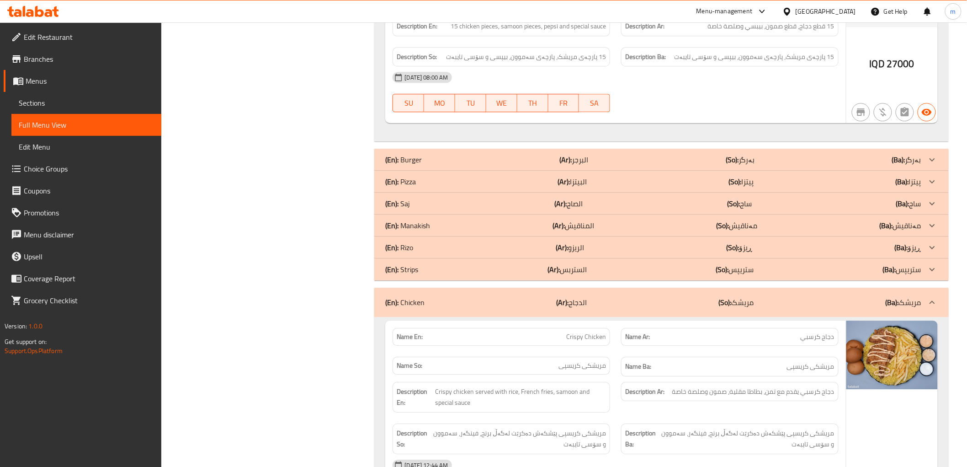
click at [685, 313] on div "(En): Chicken (Ar): الدجاج (So): مریشک (Ba): مریشک" at bounding box center [661, 301] width 574 height 29
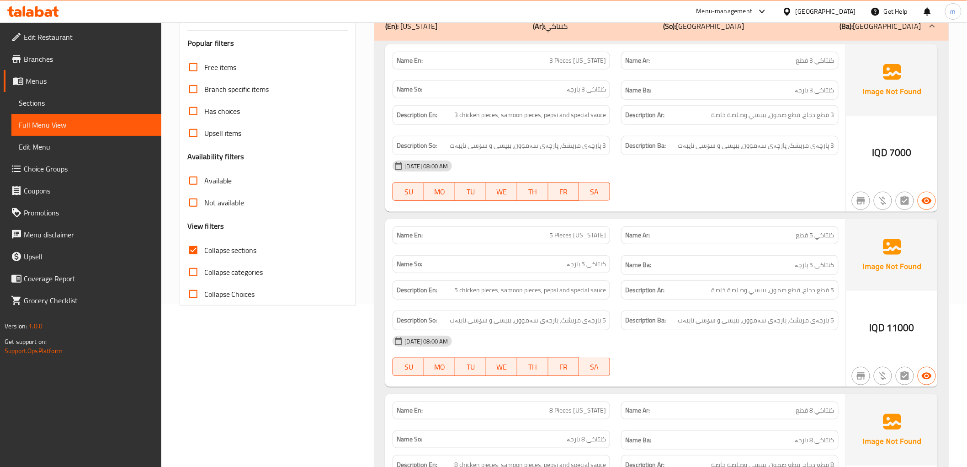
scroll to position [257, 0]
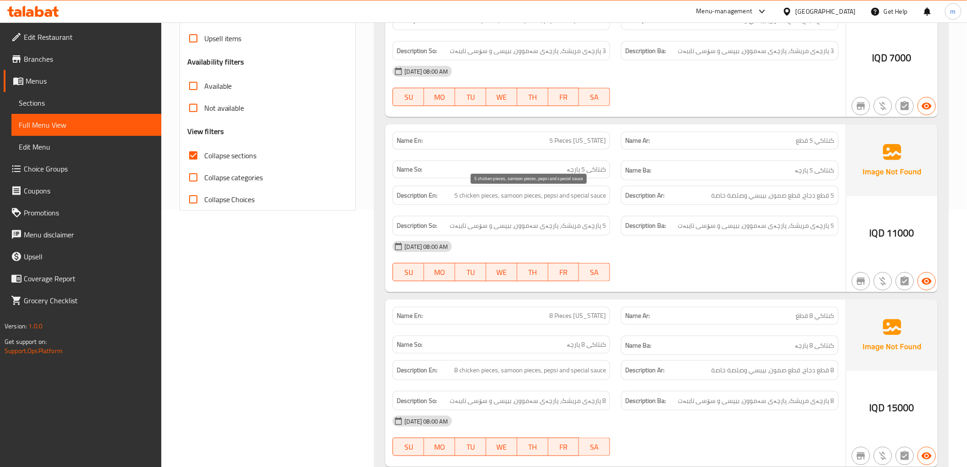
click at [549, 192] on span "5 chicken pieces, samoon pieces, pepsi and special sauce" at bounding box center [530, 195] width 152 height 11
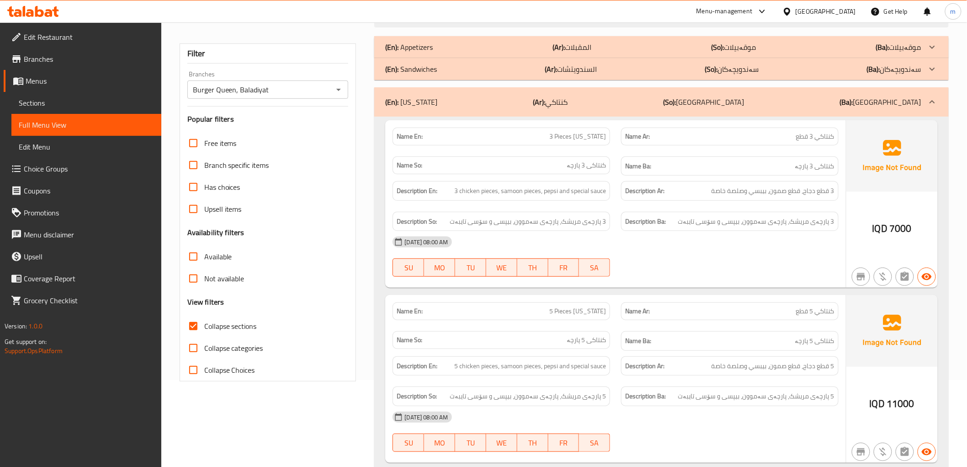
scroll to position [3, 0]
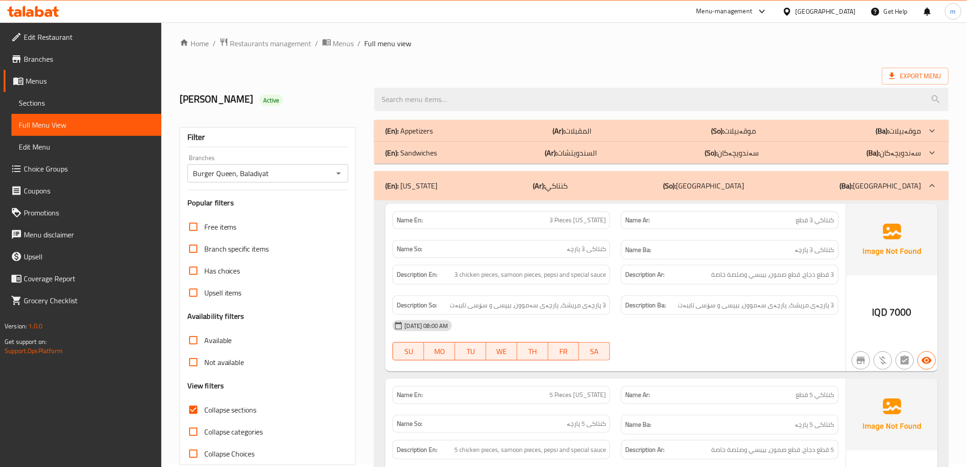
click at [229, 410] on span "Collapse sections" at bounding box center [230, 409] width 53 height 11
click at [204, 410] on input "Collapse sections" at bounding box center [193, 410] width 22 height 22
checkbox input "false"
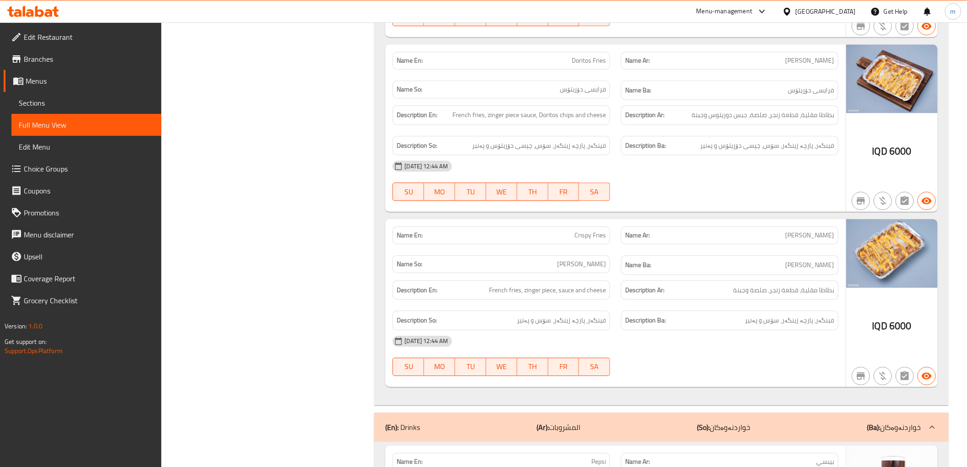
scroll to position [15883, 0]
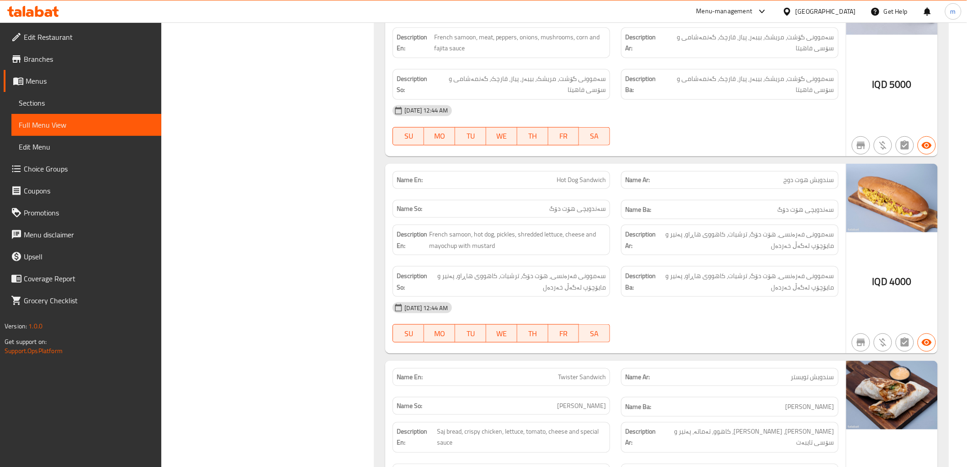
scroll to position [0, 0]
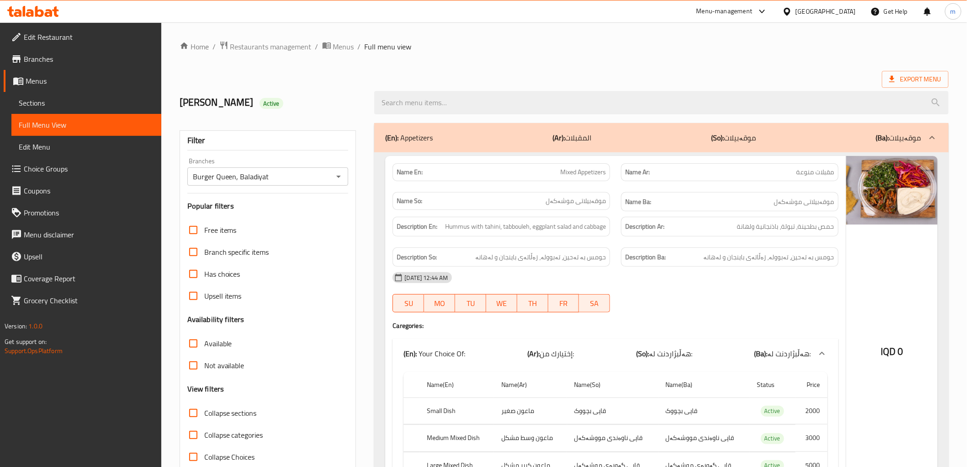
click at [53, 9] on icon at bounding box center [33, 11] width 52 height 11
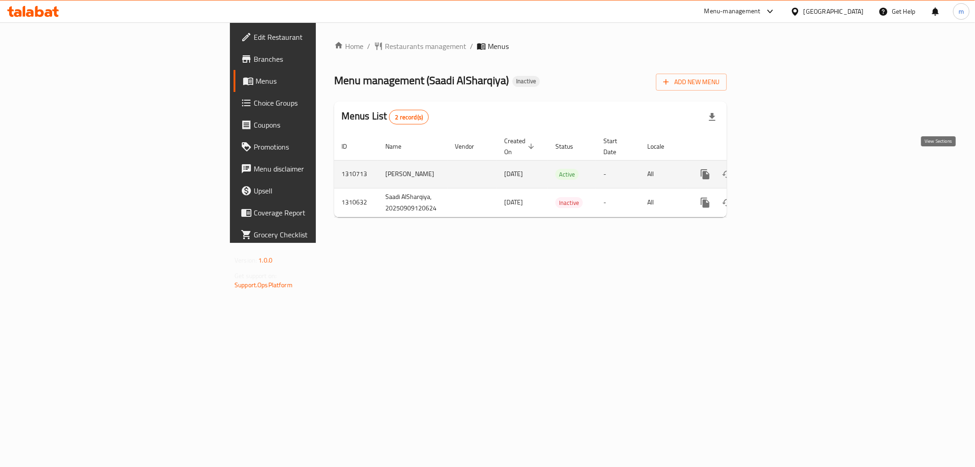
click at [777, 169] on icon "enhanced table" at bounding box center [771, 174] width 11 height 11
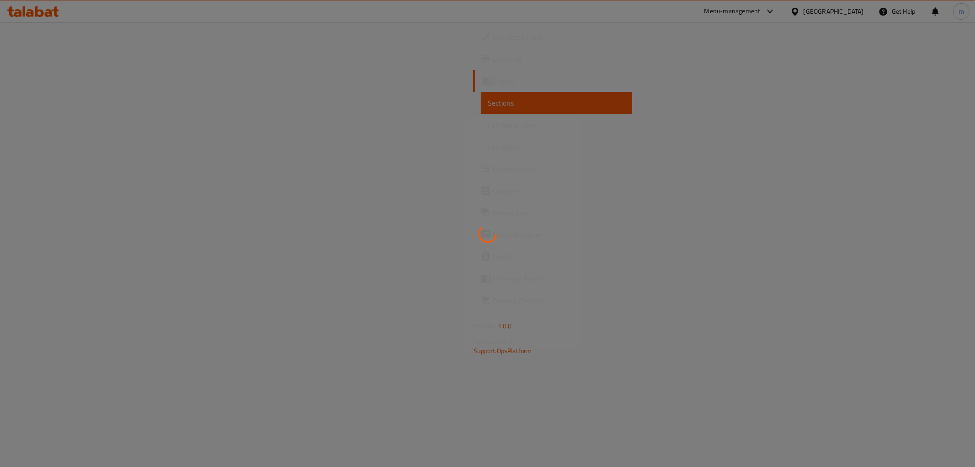
click at [488, 129] on span "Full Menu View" at bounding box center [556, 124] width 137 height 11
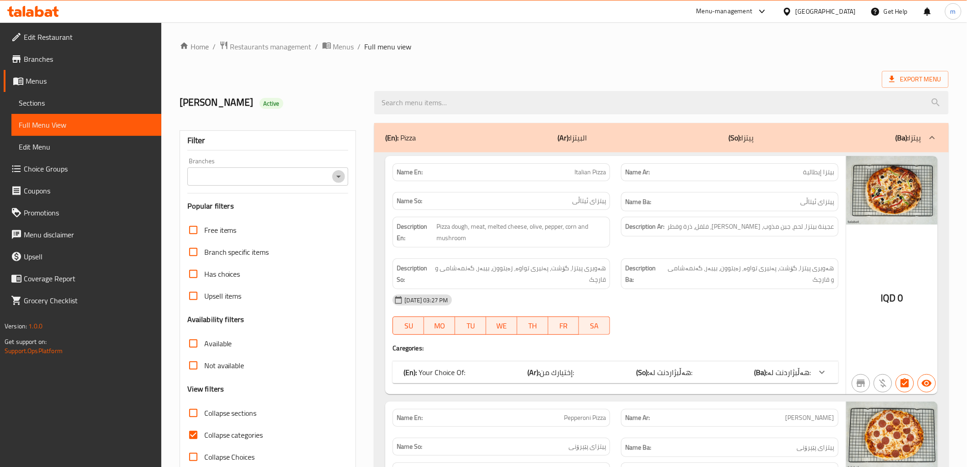
click at [337, 179] on icon "Open" at bounding box center [338, 176] width 11 height 11
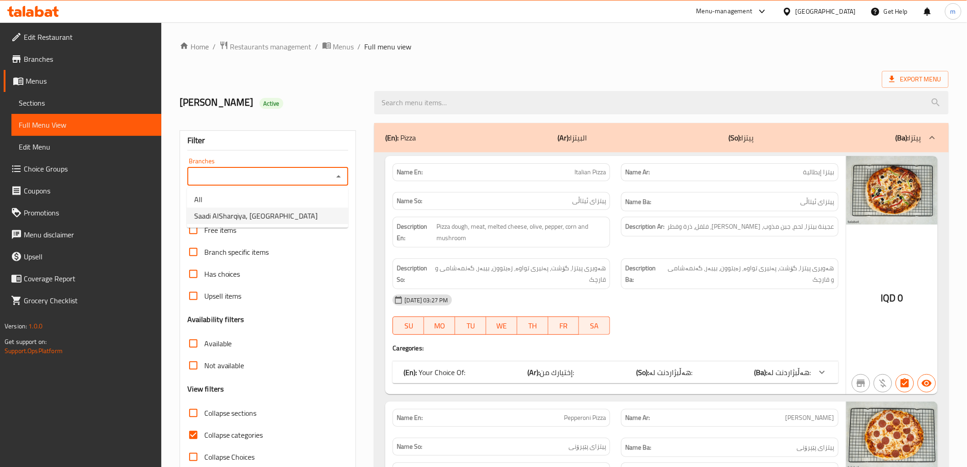
click at [279, 216] on span "Saadi AlSharqiya, [GEOGRAPHIC_DATA]" at bounding box center [255, 215] width 123 height 11
type input "Saadi AlSharqiya, [GEOGRAPHIC_DATA]"
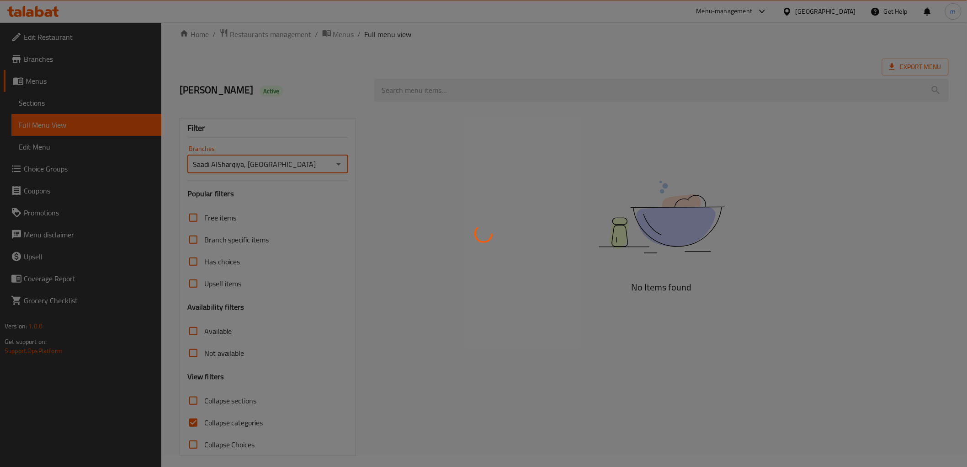
scroll to position [20, 0]
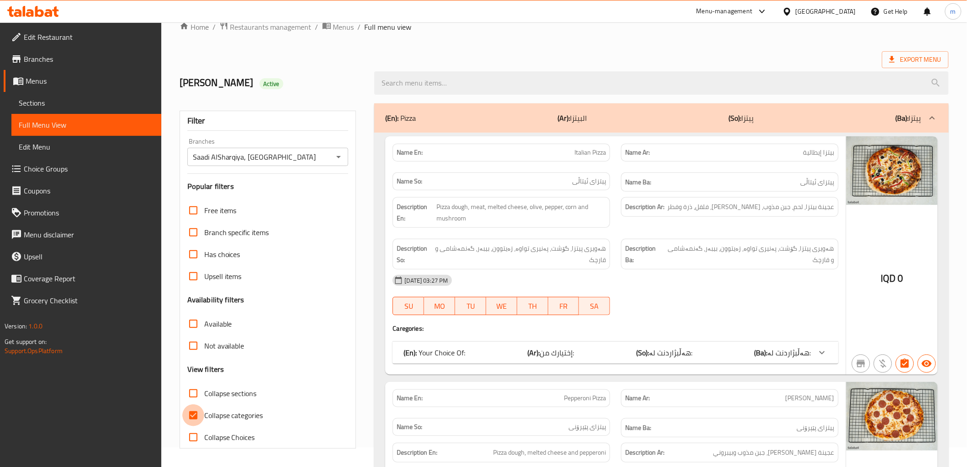
click at [196, 413] on input "Collapse categories" at bounding box center [193, 415] width 22 height 22
checkbox input "false"
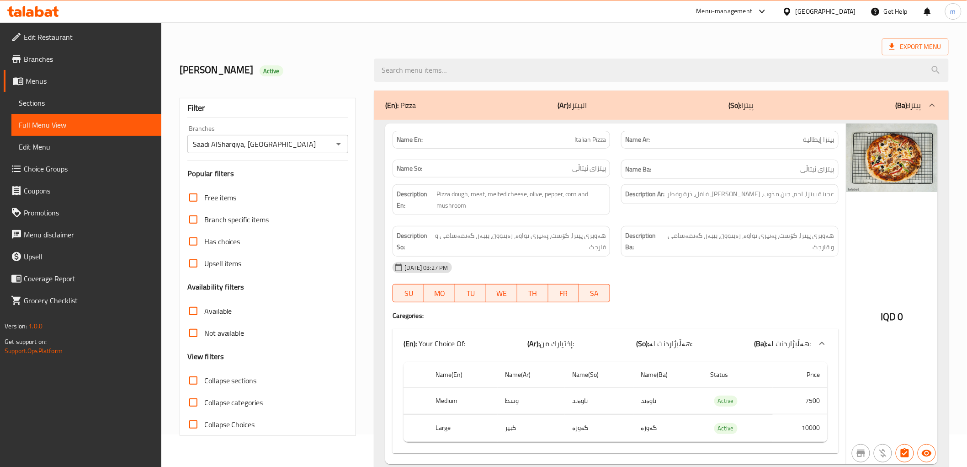
scroll to position [104, 0]
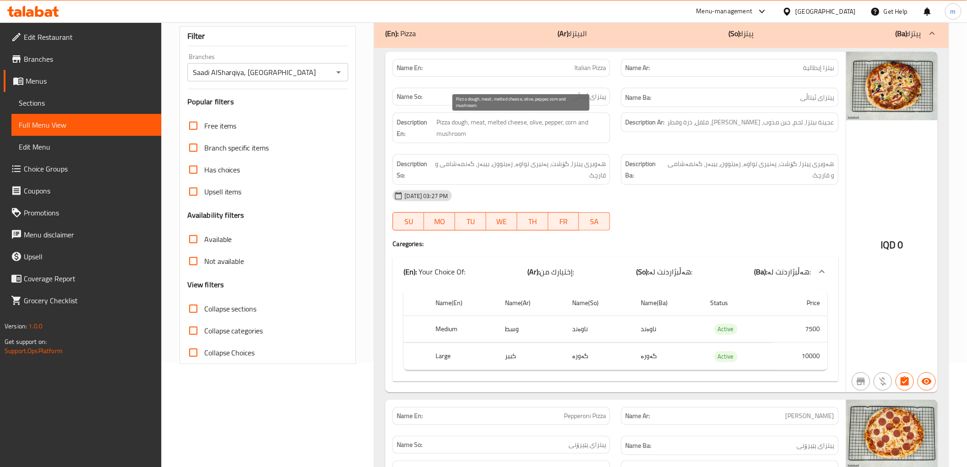
click at [495, 122] on span "Pizza dough, meat, melted cheese, olive, pepper, corn and mushroom" at bounding box center [521, 128] width 170 height 22
copy span "melted"
click at [515, 197] on div "[DATE] 03:27 PM" at bounding box center [615, 196] width 457 height 22
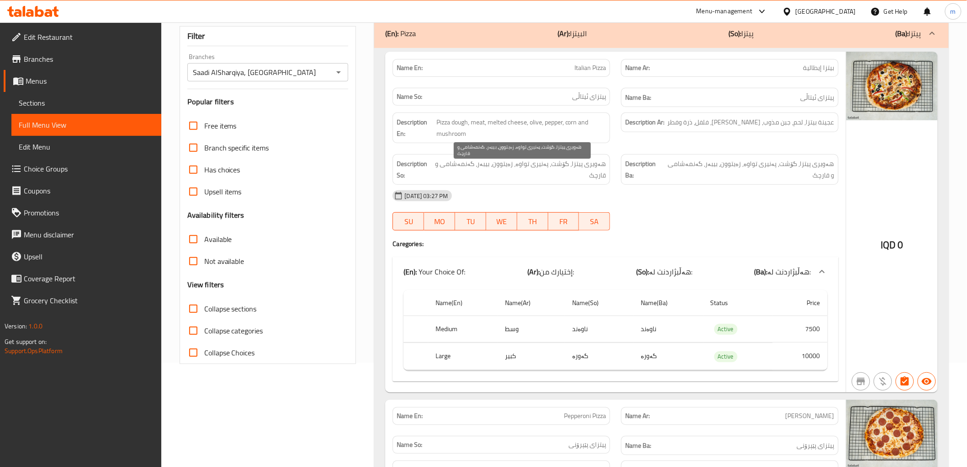
click at [596, 160] on span "هەویری پیتزا، گۆشت، پەنیری تواوە، زەیتوون، بیبەر، گەنمەشامی و قارچک" at bounding box center [520, 169] width 171 height 22
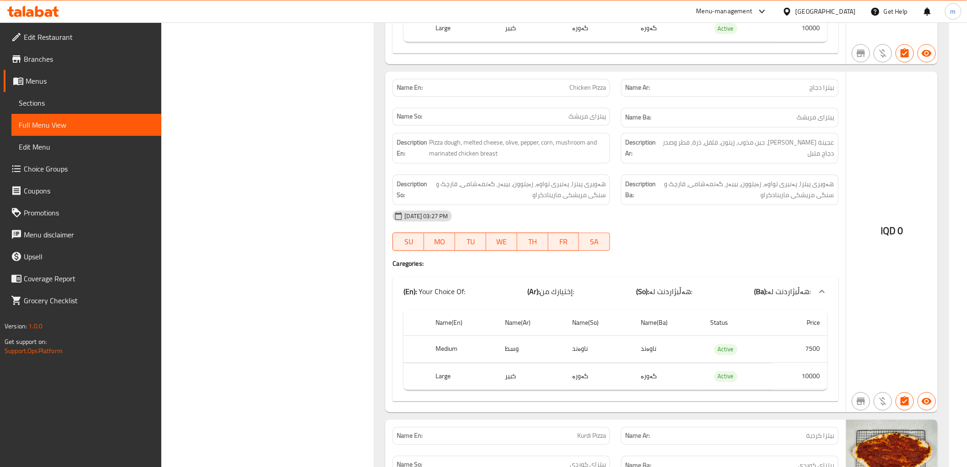
scroll to position [782, 0]
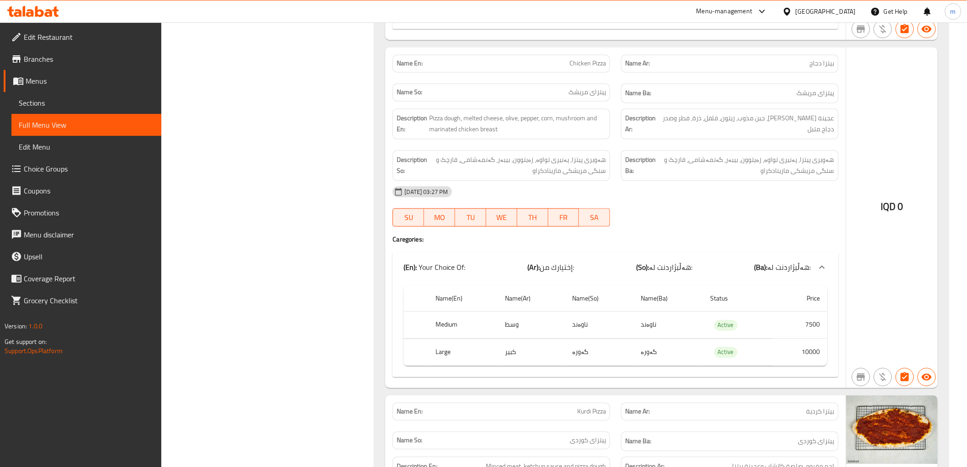
click at [901, 104] on div "IQD 0" at bounding box center [891, 217] width 91 height 340
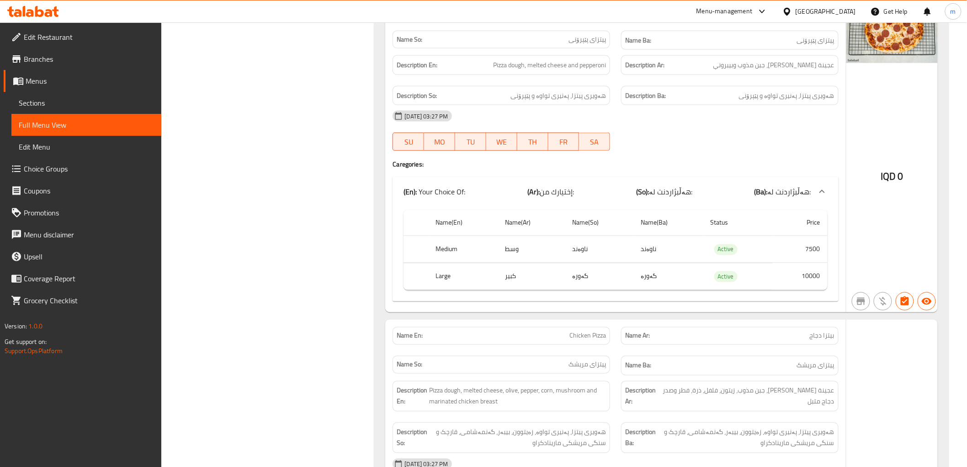
scroll to position [761, 0]
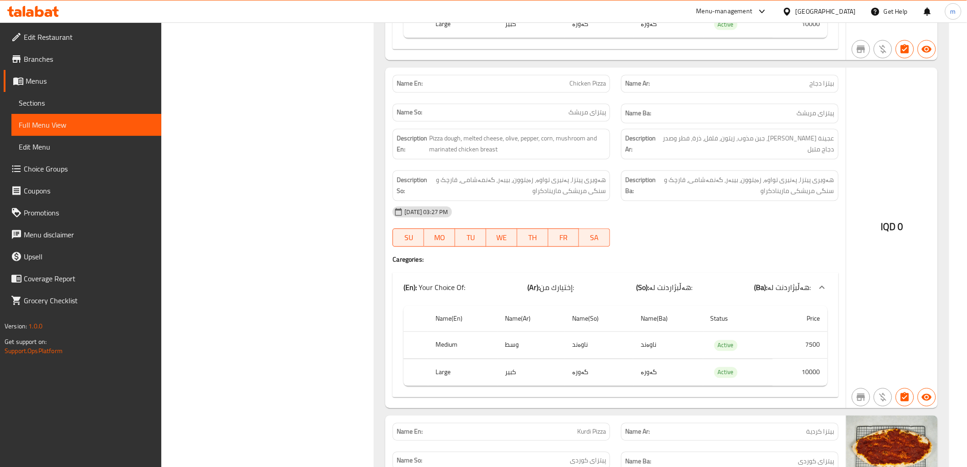
click at [900, 116] on div "IQD 0" at bounding box center [891, 237] width 91 height 340
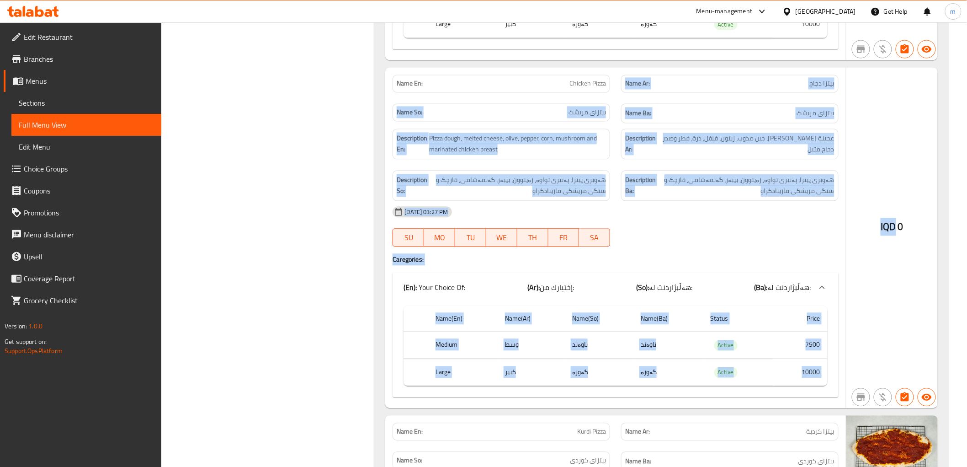
drag, startPoint x: 894, startPoint y: 128, endPoint x: 615, endPoint y: 82, distance: 282.1
click at [615, 82] on div "Name En: Chicken Pizza Name Ar: بيتزا دجاج Name So: پیتزای مریشک Name Ba: پیتزا…" at bounding box center [661, 237] width 552 height 340
click at [632, 153] on div "Description Ar: عجينة [PERSON_NAME]، جبن مذوب، زيتون، فلفل، ذرة، فطر وصدر دجاج …" at bounding box center [730, 144] width 229 height 42
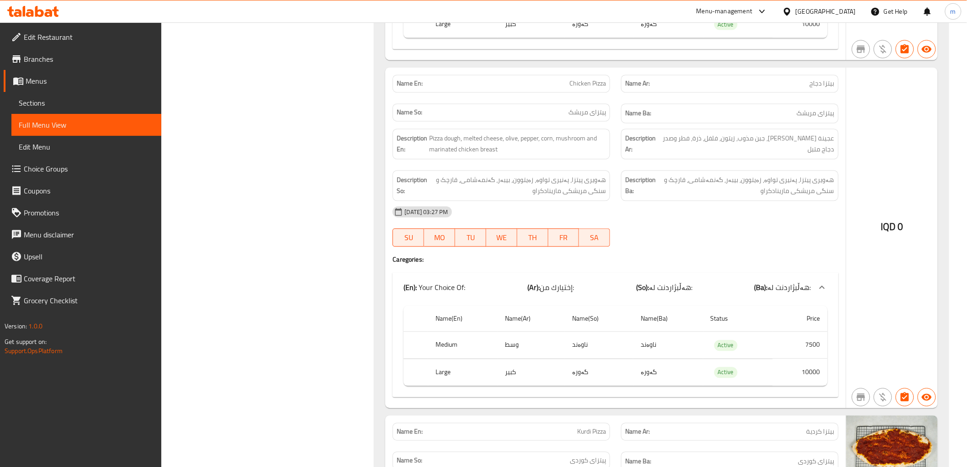
click at [898, 127] on div "IQD 0" at bounding box center [891, 237] width 91 height 340
click at [64, 106] on span "Sections" at bounding box center [86, 102] width 135 height 11
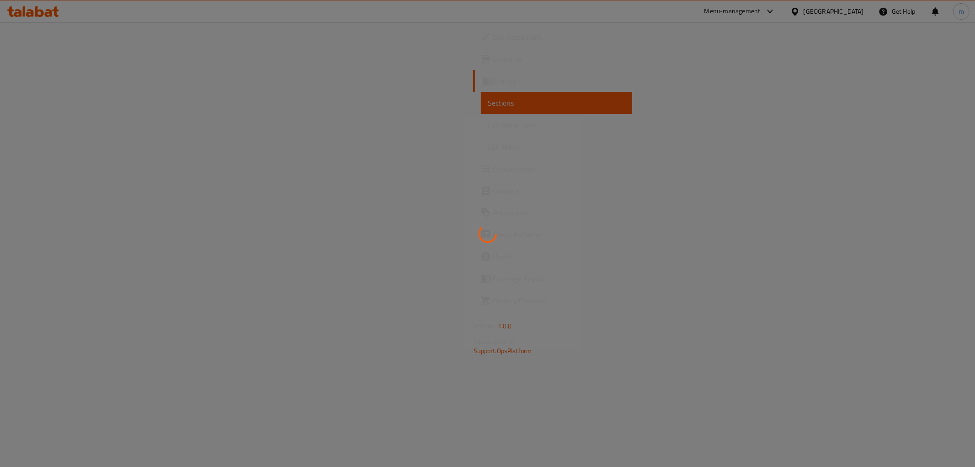
click at [53, 131] on div at bounding box center [487, 233] width 975 height 467
click at [53, 123] on div at bounding box center [487, 233] width 975 height 467
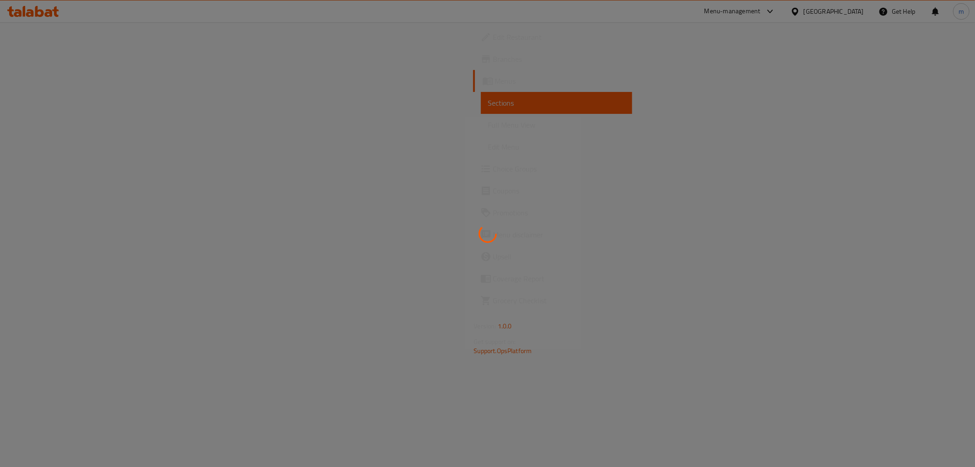
click at [53, 123] on div at bounding box center [487, 233] width 975 height 467
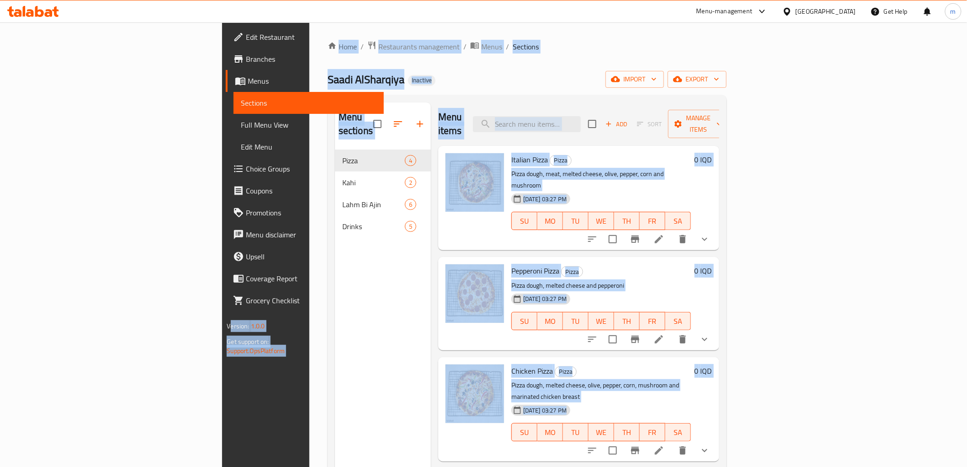
click at [241, 123] on span "Full Menu View" at bounding box center [308, 124] width 135 height 11
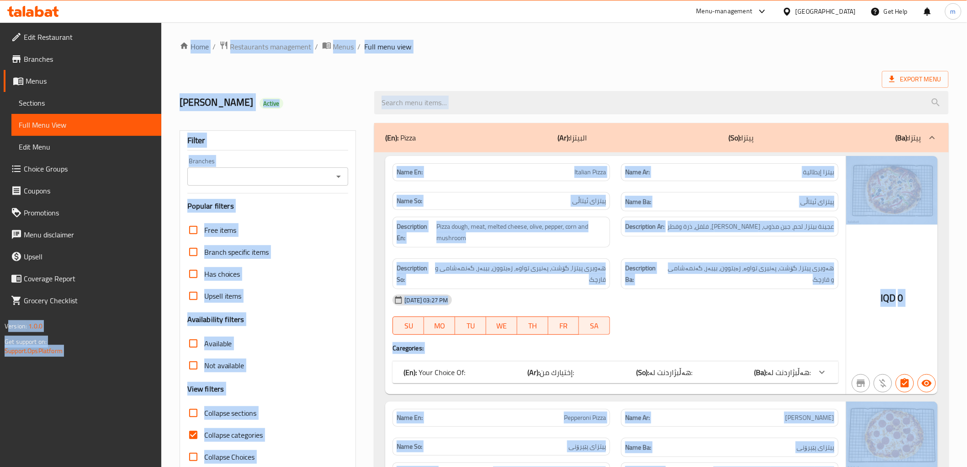
click at [338, 177] on icon "Open" at bounding box center [338, 176] width 11 height 11
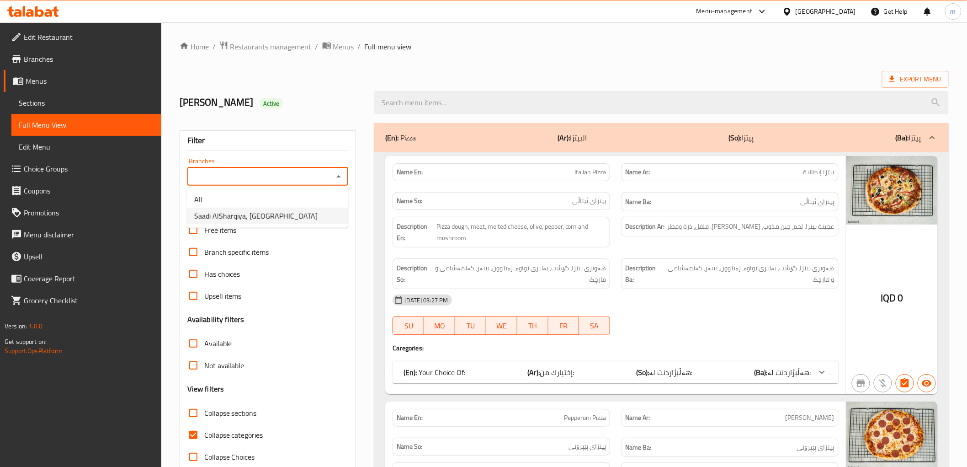
click at [298, 216] on li "Saadi AlSharqiya, [GEOGRAPHIC_DATA]" at bounding box center [267, 215] width 161 height 16
type input "Saadi AlSharqiya, [GEOGRAPHIC_DATA]"
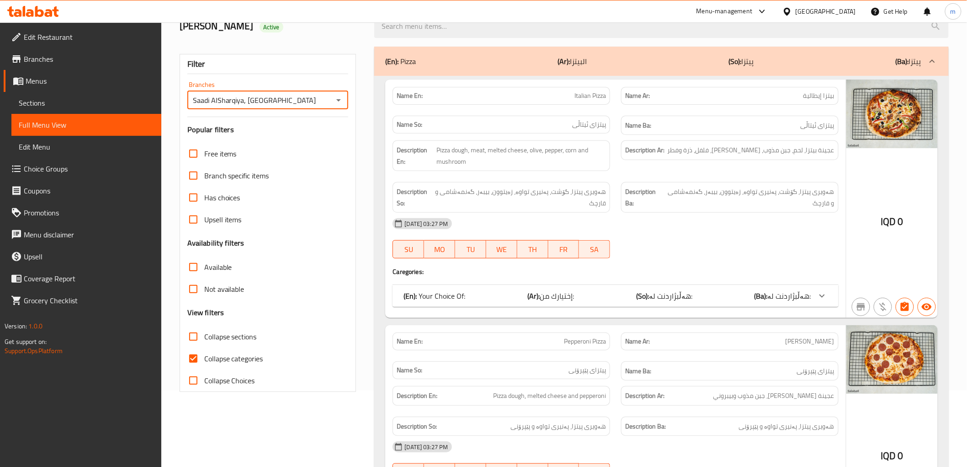
scroll to position [169, 0]
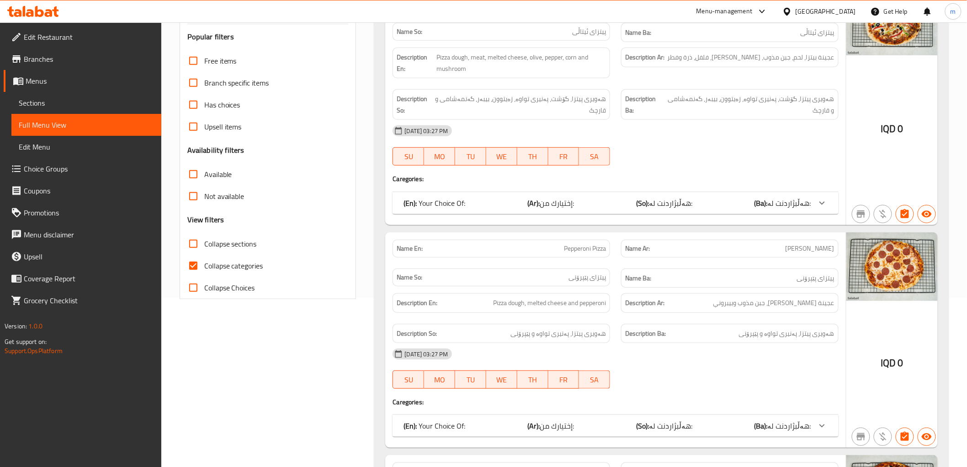
click at [222, 268] on span "Collapse categories" at bounding box center [233, 265] width 59 height 11
click at [204, 268] on input "Collapse categories" at bounding box center [193, 266] width 22 height 22
checkbox input "false"
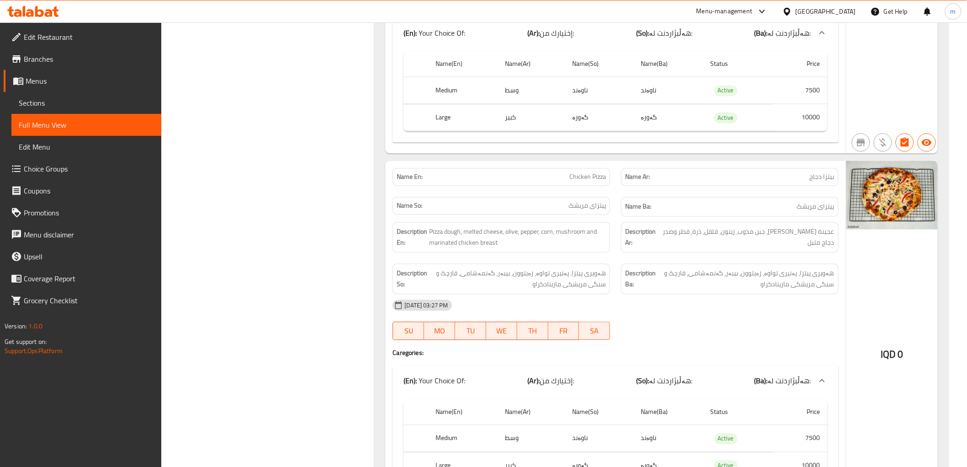
scroll to position [761, 0]
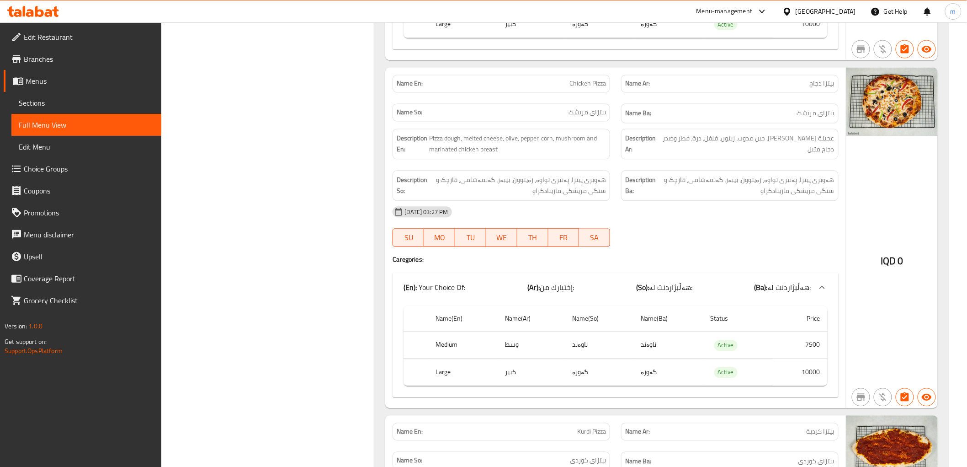
click at [582, 83] on span "Chicken Pizza" at bounding box center [587, 84] width 37 height 10
click at [581, 83] on span "Chicken Pizza" at bounding box center [587, 84] width 37 height 10
copy span "Chicken Pizza"
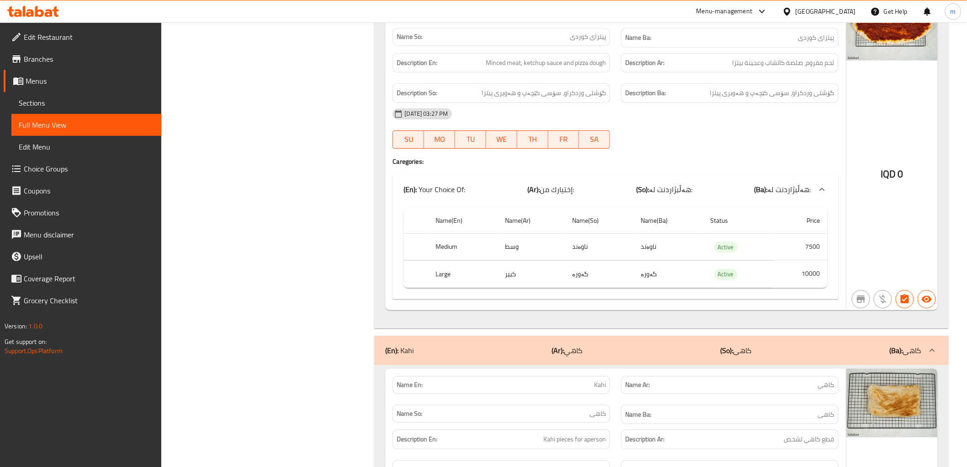
scroll to position [1100, 0]
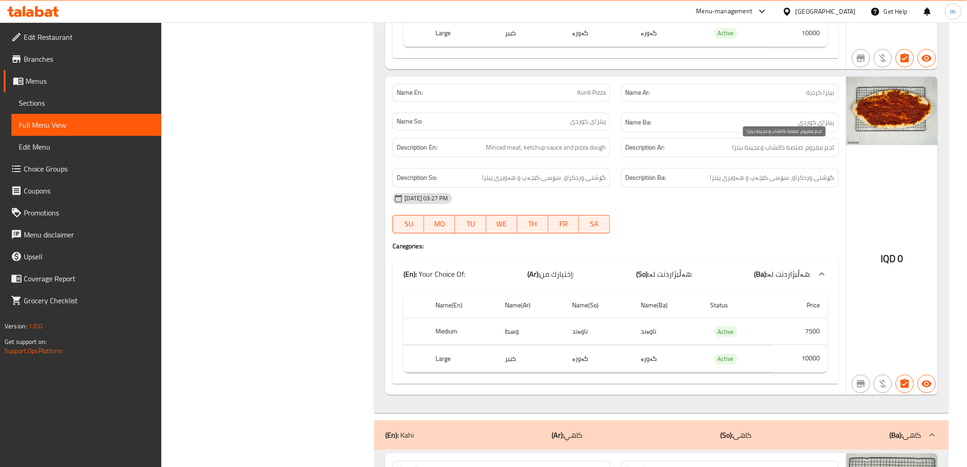
click at [810, 144] on span "لحم مفروم، صلصة كاتشاب وعجينة بيتزا" at bounding box center [784, 147] width 102 height 11
copy span "مفروم"
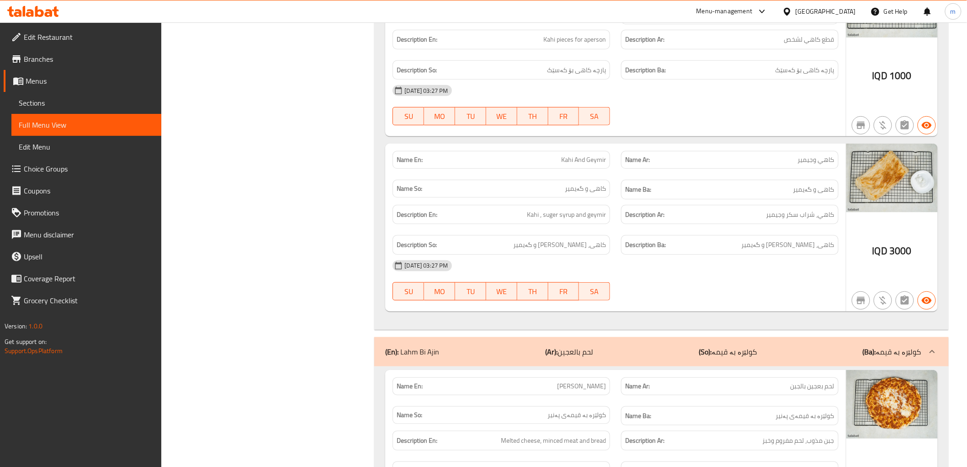
scroll to position [1608, 0]
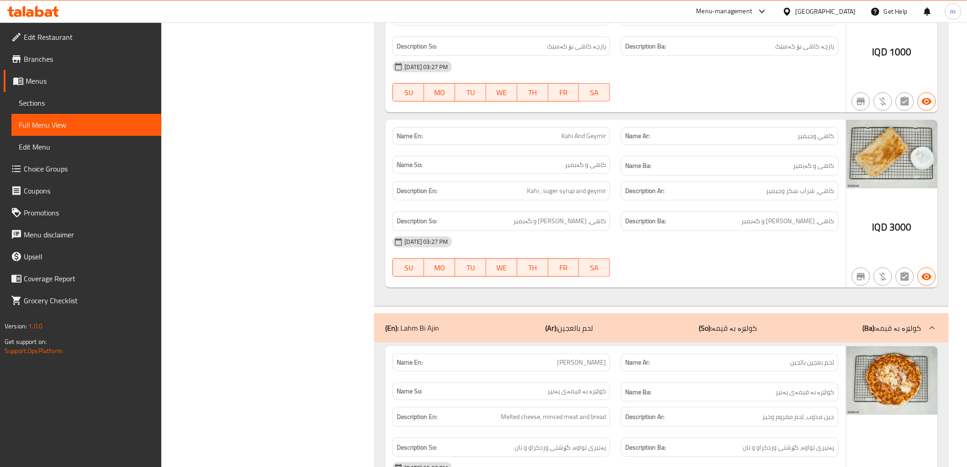
click at [600, 138] on span "Kahi And Geymir" at bounding box center [583, 136] width 45 height 10
copy span "Kahi And Geymir"
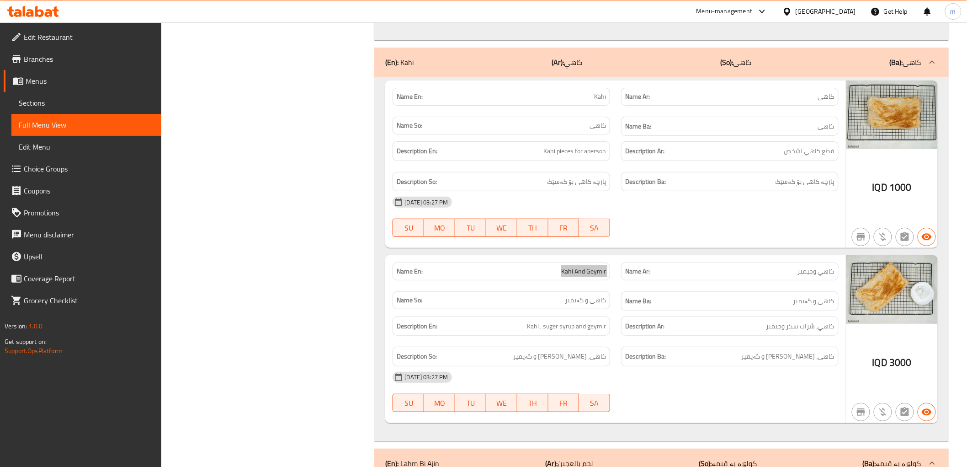
scroll to position [1438, 0]
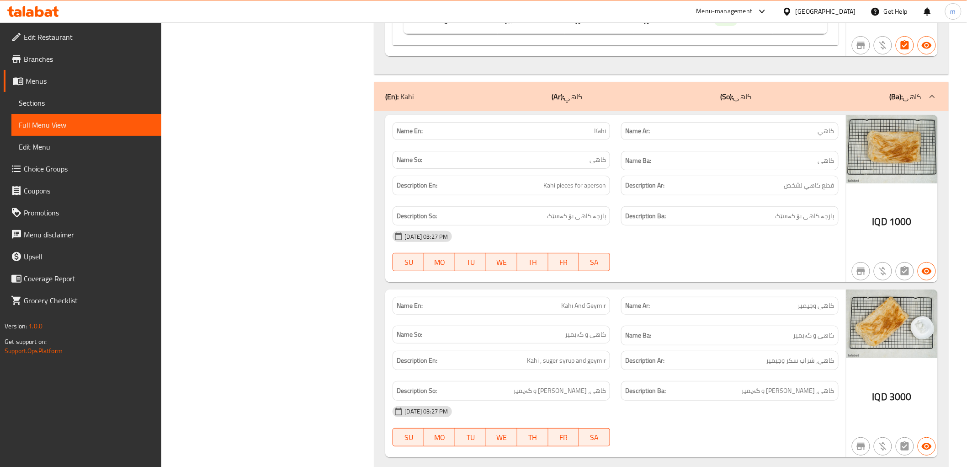
click at [598, 130] on span "Kahi" at bounding box center [600, 131] width 12 height 10
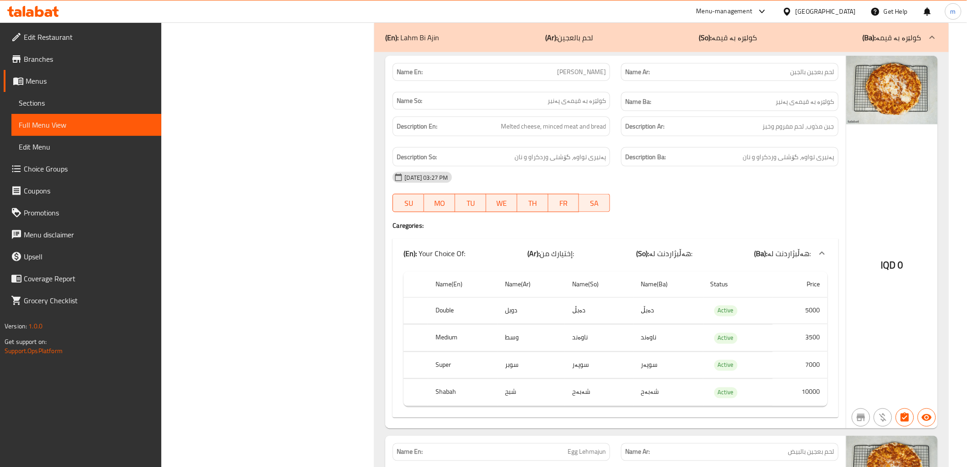
scroll to position [1862, 0]
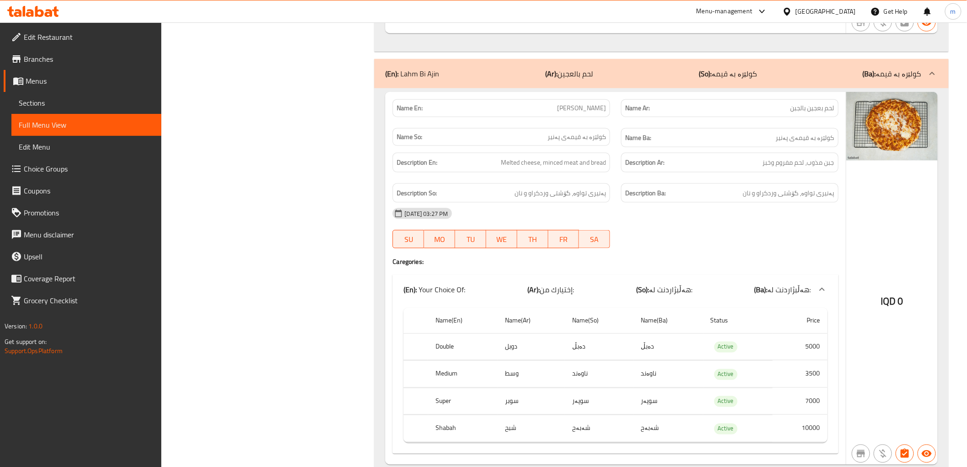
click at [774, 206] on div "[DATE] 03:27 PM" at bounding box center [615, 213] width 457 height 22
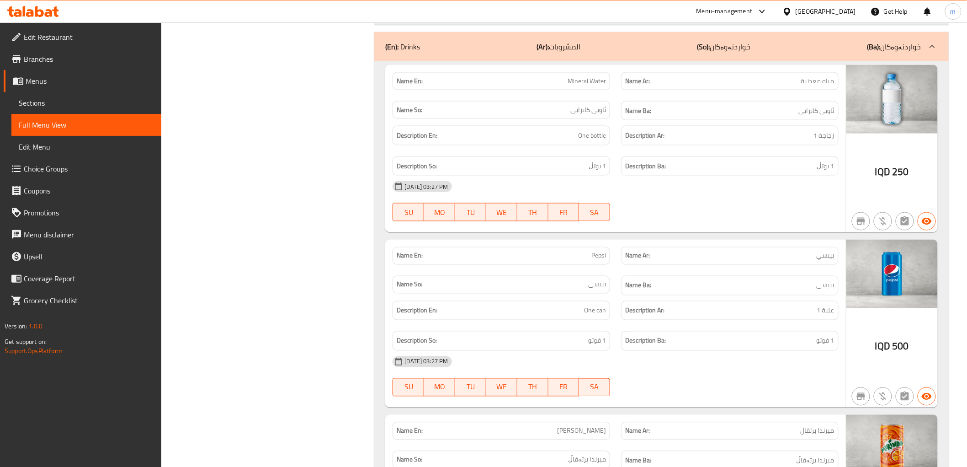
scroll to position [3385, 0]
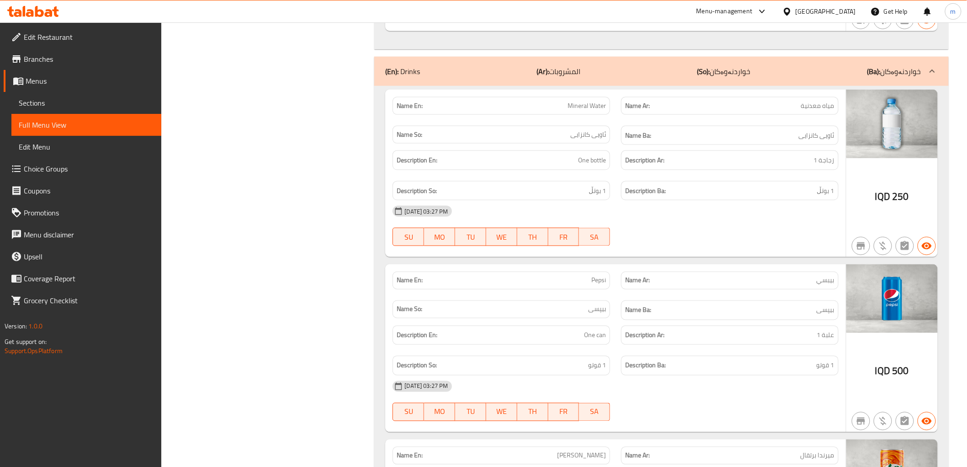
click at [592, 108] on span "Mineral Water" at bounding box center [587, 106] width 38 height 10
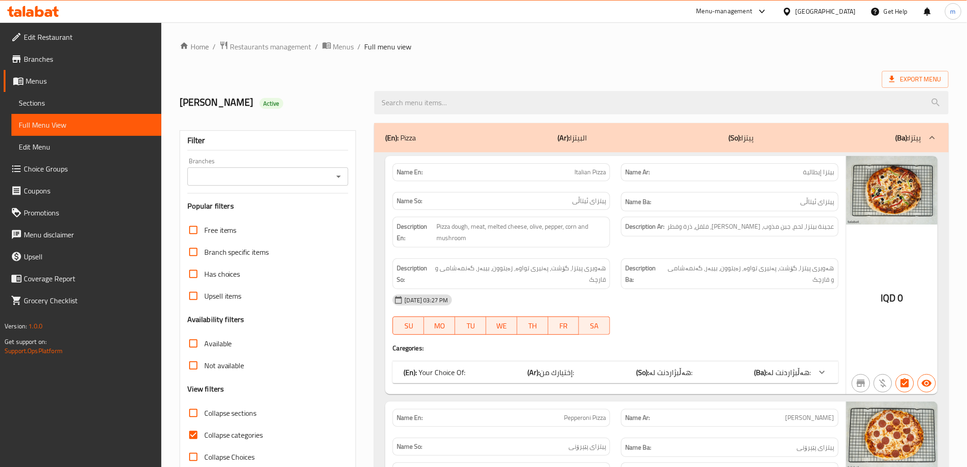
click at [52, 12] on icon at bounding box center [49, 13] width 8 height 8
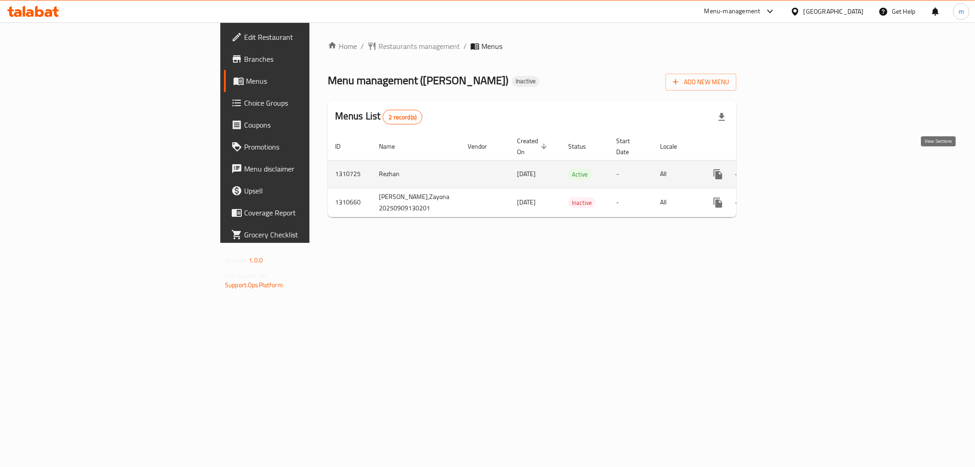
click at [789, 169] on icon "enhanced table" at bounding box center [783, 174] width 11 height 11
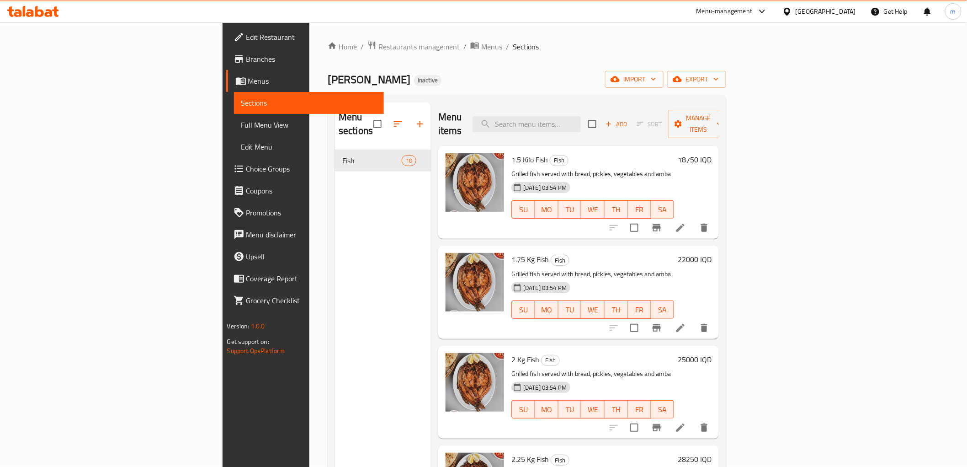
click at [571, 102] on div "Menu items Add Sort Manage items" at bounding box center [578, 123] width 281 height 43
click at [241, 124] on span "Full Menu View" at bounding box center [308, 124] width 135 height 11
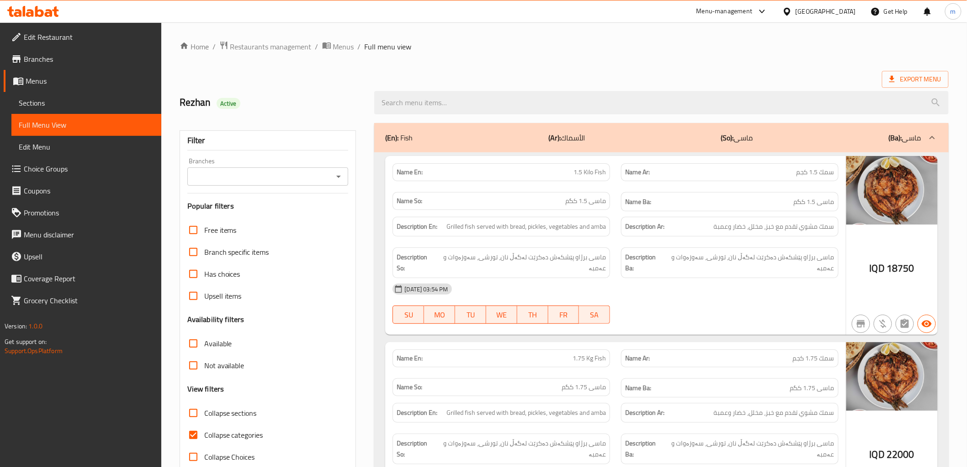
drag, startPoint x: 335, startPoint y: 174, endPoint x: 326, endPoint y: 182, distance: 12.3
click at [335, 174] on icon "Open" at bounding box center [338, 176] width 11 height 11
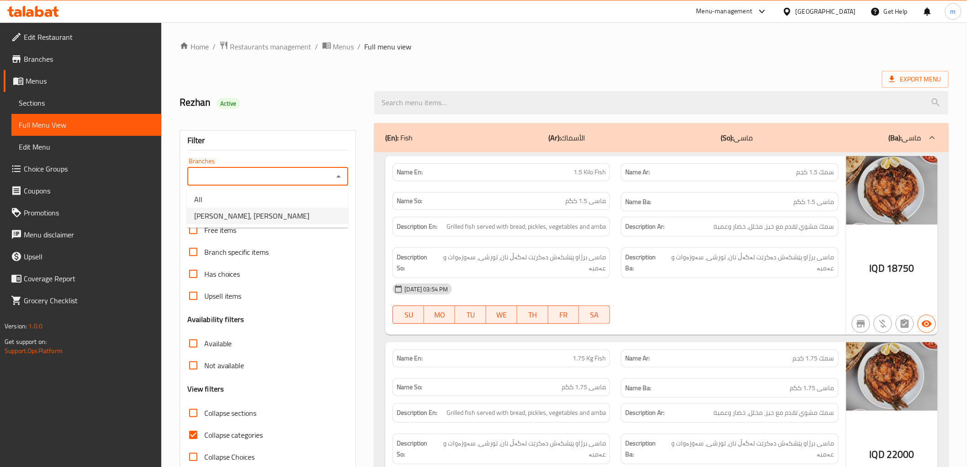
click at [294, 215] on li "[PERSON_NAME], [PERSON_NAME]" at bounding box center [267, 215] width 161 height 16
type input "[PERSON_NAME], [PERSON_NAME]"
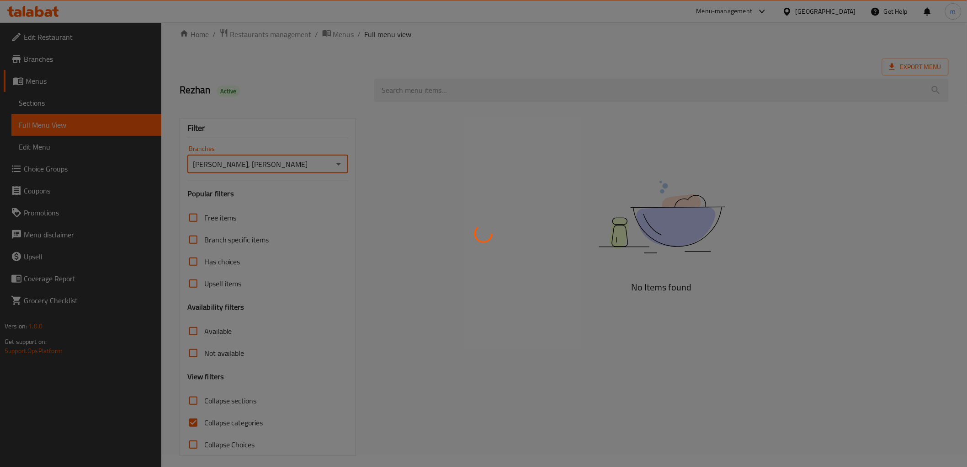
scroll to position [20, 0]
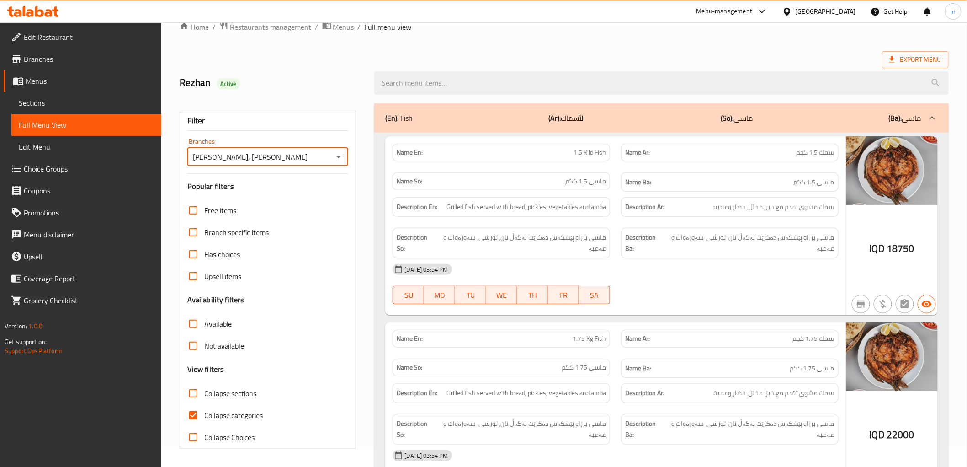
click at [193, 414] on input "Collapse categories" at bounding box center [193, 415] width 22 height 22
checkbox input "false"
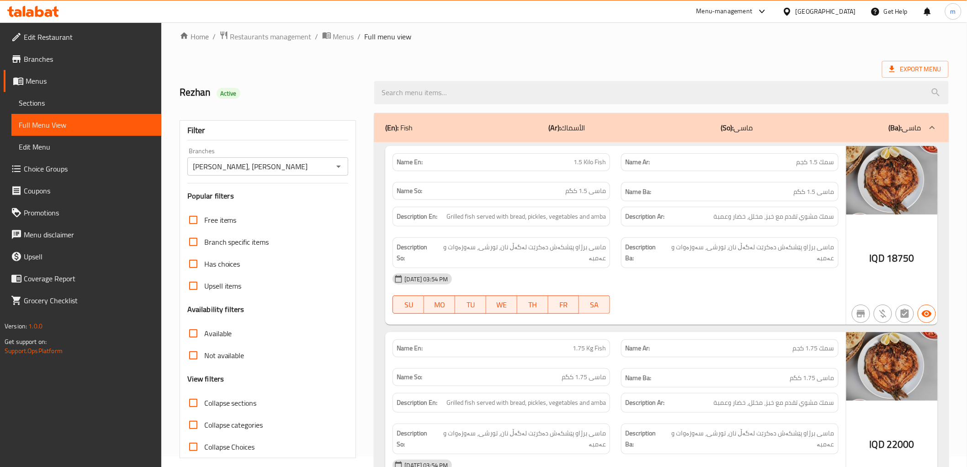
scroll to position [0, 0]
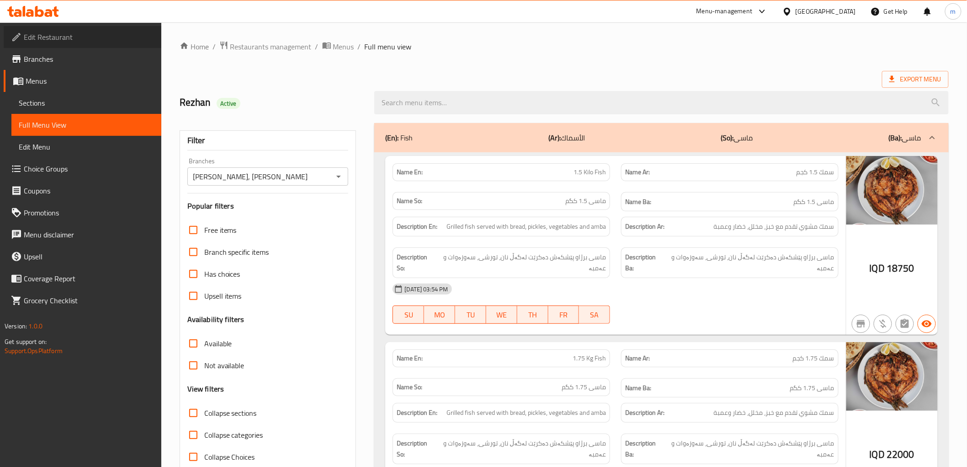
click at [95, 41] on span "Edit Restaurant" at bounding box center [89, 37] width 130 height 11
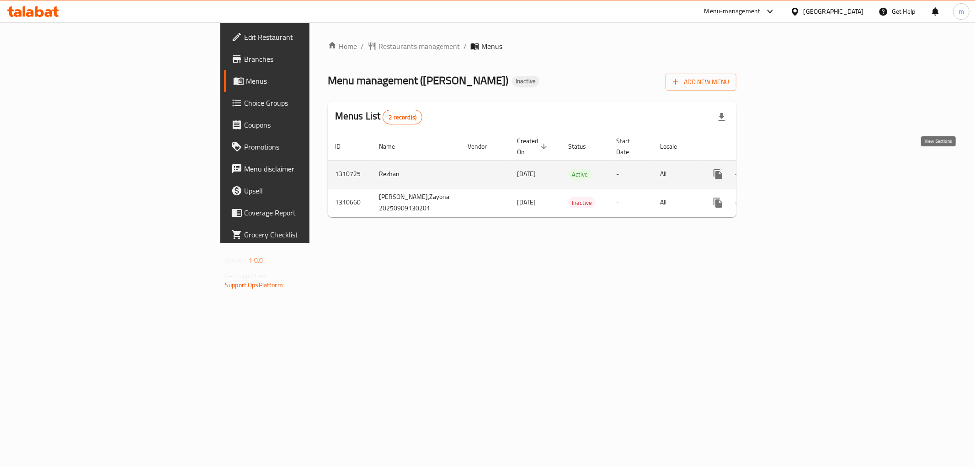
click at [789, 169] on icon "enhanced table" at bounding box center [783, 174] width 11 height 11
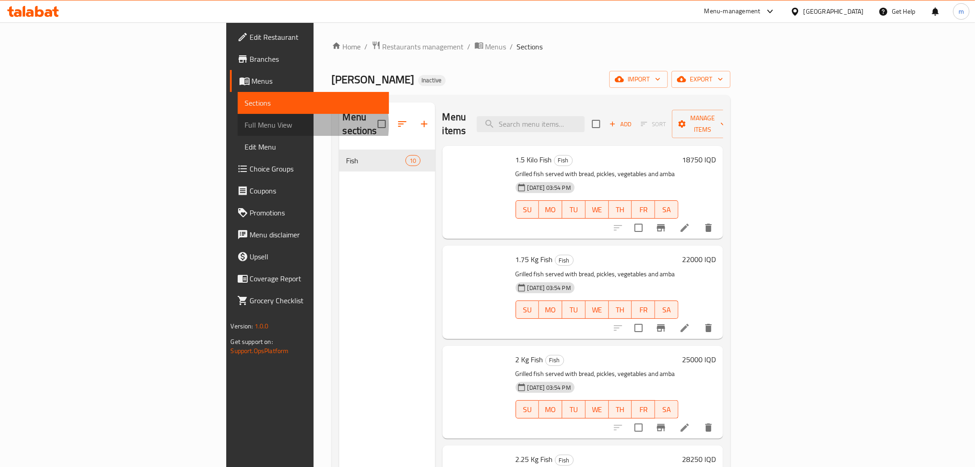
click at [245, 125] on span "Full Menu View" at bounding box center [313, 124] width 137 height 11
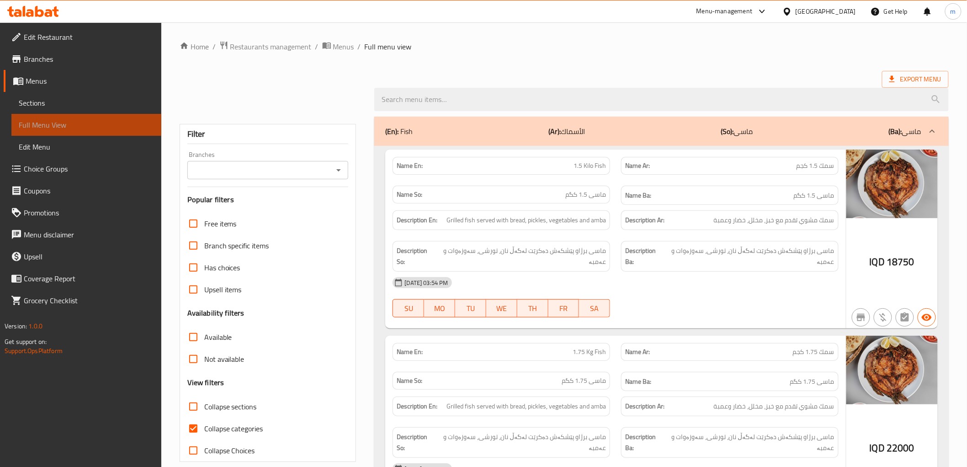
click at [80, 125] on span "Full Menu View" at bounding box center [86, 124] width 135 height 11
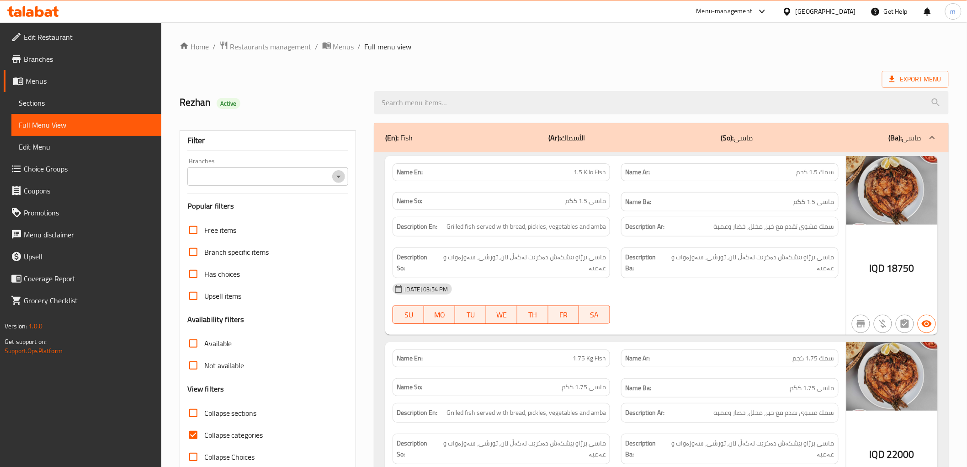
click at [335, 177] on icon "Open" at bounding box center [338, 176] width 11 height 11
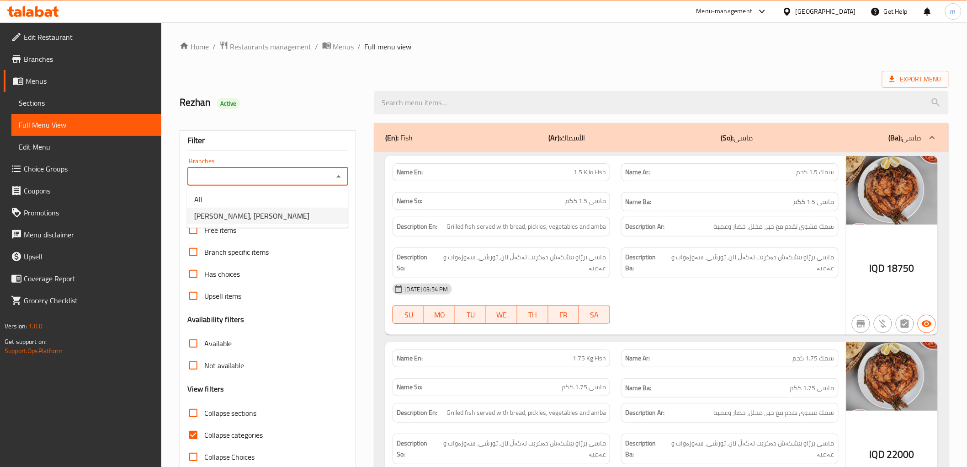
click at [270, 223] on li "[PERSON_NAME], [PERSON_NAME]" at bounding box center [267, 215] width 161 height 16
type input "[PERSON_NAME], [PERSON_NAME]"
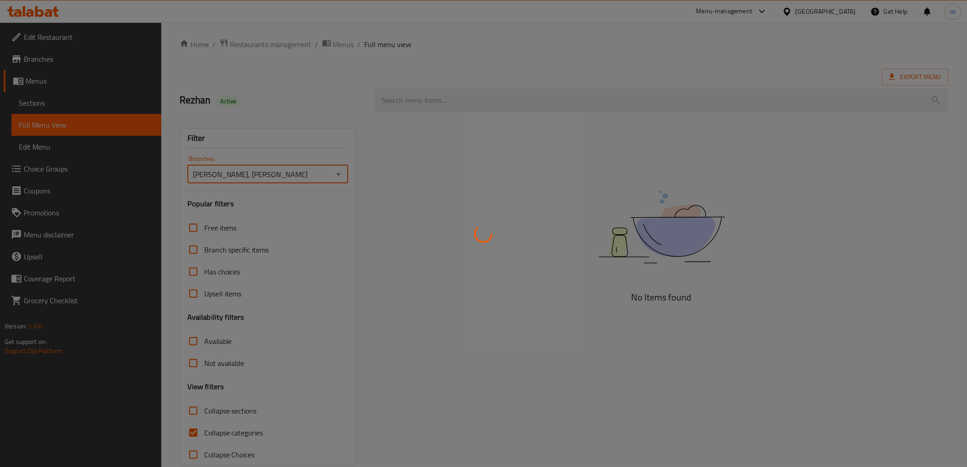
scroll to position [20, 0]
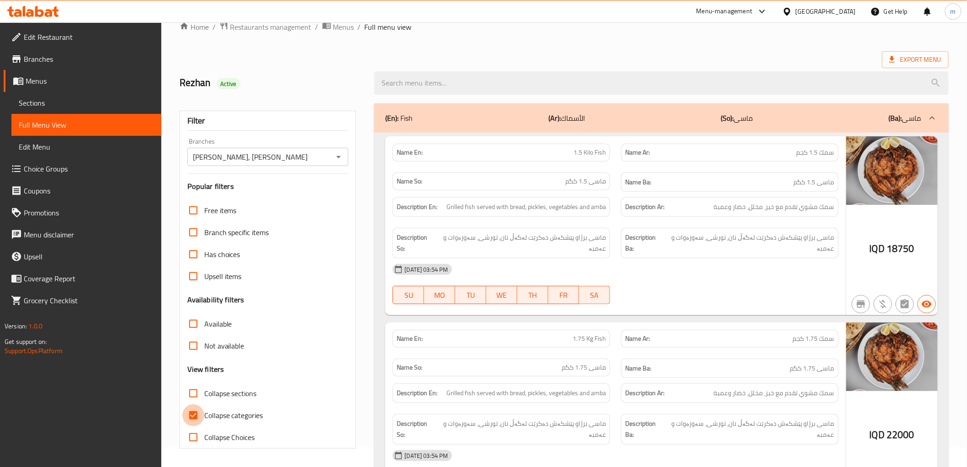
drag, startPoint x: 196, startPoint y: 414, endPoint x: 634, endPoint y: 228, distance: 476.3
click at [200, 413] on input "Collapse categories" at bounding box center [193, 415] width 22 height 22
checkbox input "false"
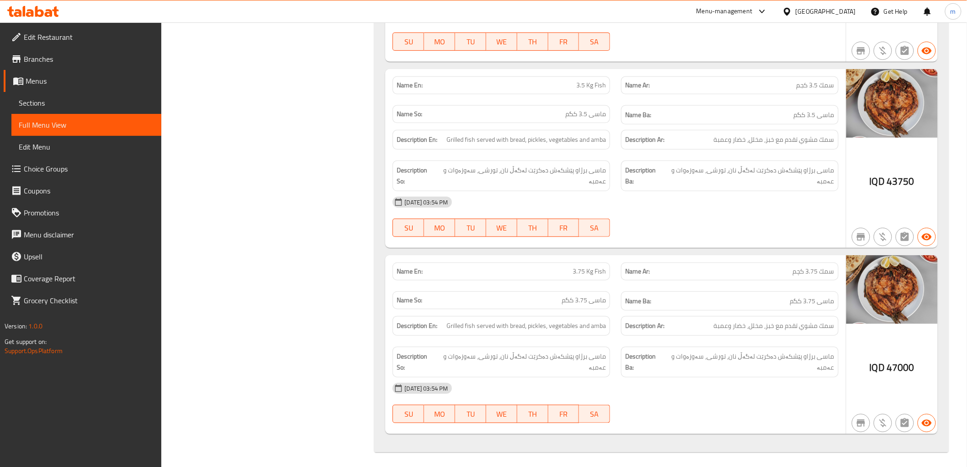
scroll to position [1581, 0]
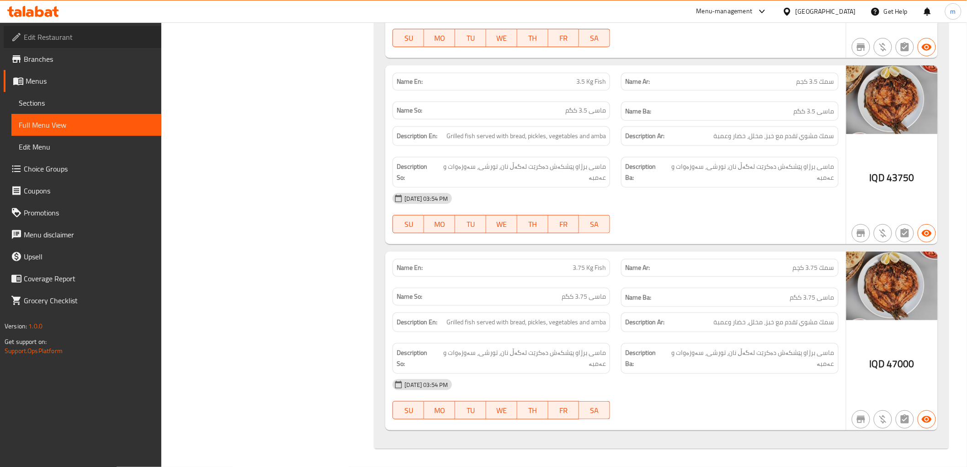
click at [63, 40] on span "Edit Restaurant" at bounding box center [89, 37] width 130 height 11
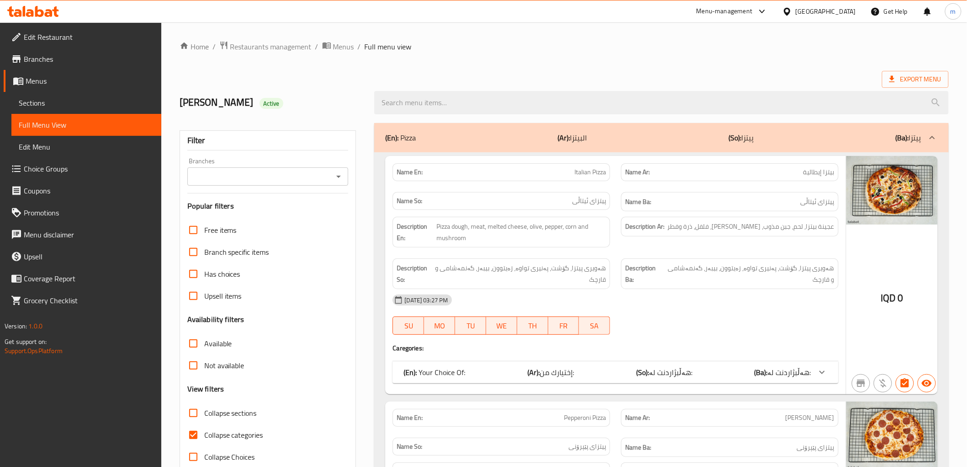
click at [46, 98] on span "Sections" at bounding box center [86, 102] width 135 height 11
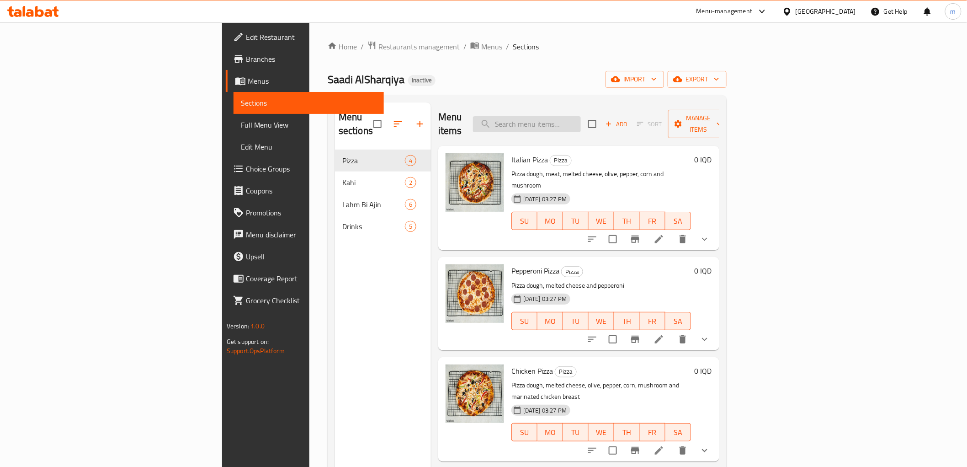
click at [581, 116] on input "search" at bounding box center [527, 124] width 108 height 16
paste input "Chicken Pizza"
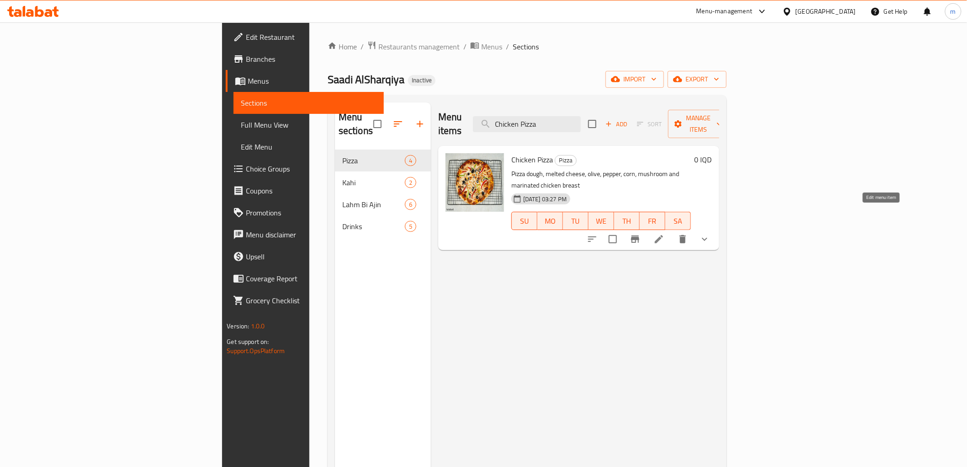
type input "Chicken Pizza"
click at [663, 235] on icon at bounding box center [659, 239] width 8 height 8
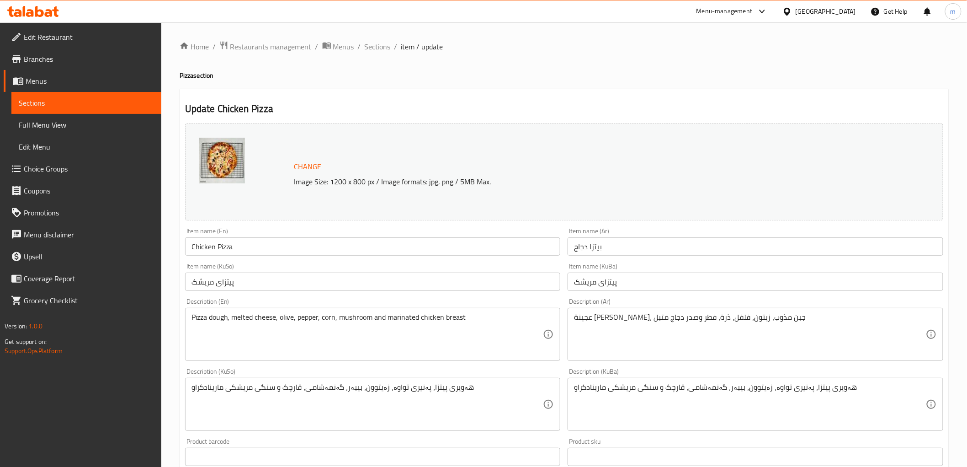
click at [396, 309] on div "Pizza dough, melted cheese, olive, pepper, corn, mushroom and marinated chicken…" at bounding box center [373, 334] width 376 height 53
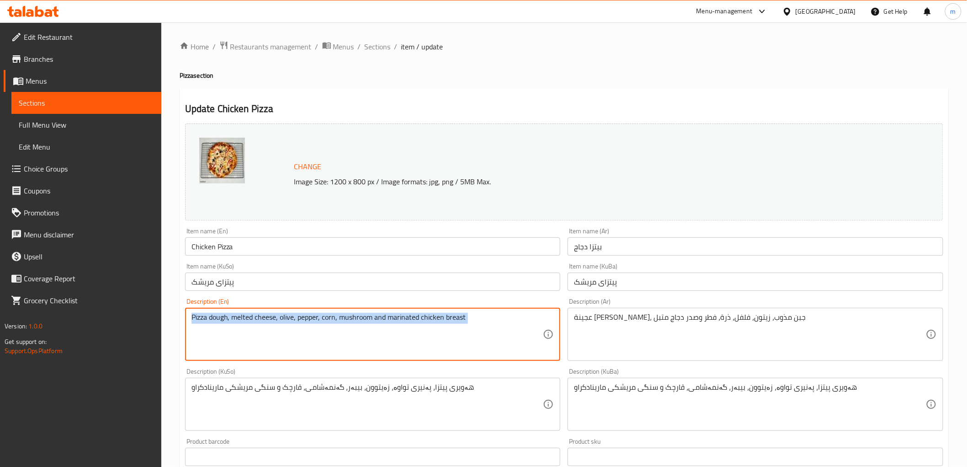
click at [396, 309] on div "Pizza dough, melted cheese, olive, pepper, corn, mushroom and marinated chicken…" at bounding box center [373, 334] width 376 height 53
click at [408, 322] on textarea "Pizza dough, melted cheese, olive, pepper, corn, mushroom and marinated chicken…" at bounding box center [367, 334] width 352 height 43
drag, startPoint x: 596, startPoint y: 397, endPoint x: 597, endPoint y: 391, distance: 6.0
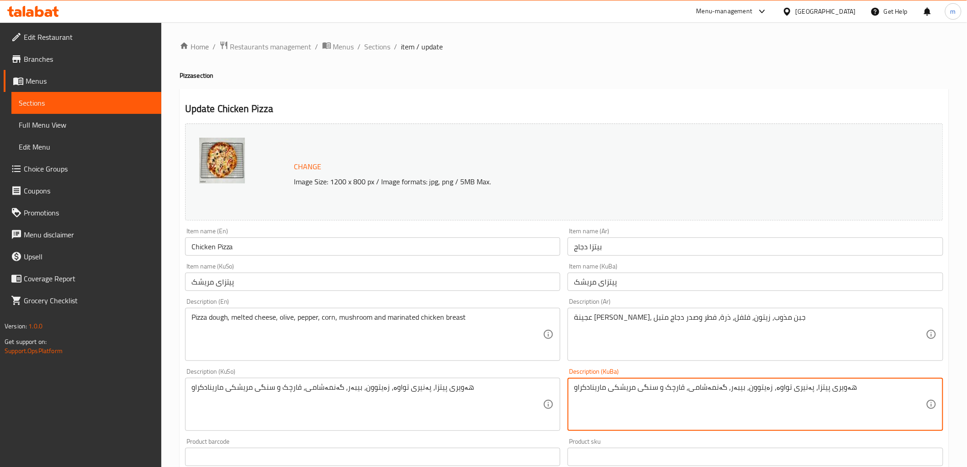
click at [599, 386] on textarea "هەویری پیتزا، پەنیری تواوە، زەیتوون، بیبەر، گەنمەشامی، قارچک و سنگی مریشکی ماری…" at bounding box center [750, 404] width 352 height 43
paste textarea "وتەبەل"
click at [599, 400] on textarea "هەویری پیتزا، پەنیری تواوە، زەیتوون، بیبەر، گەنمەشامی، قارچک و سنگی مریشکی موتە…" at bounding box center [750, 404] width 352 height 43
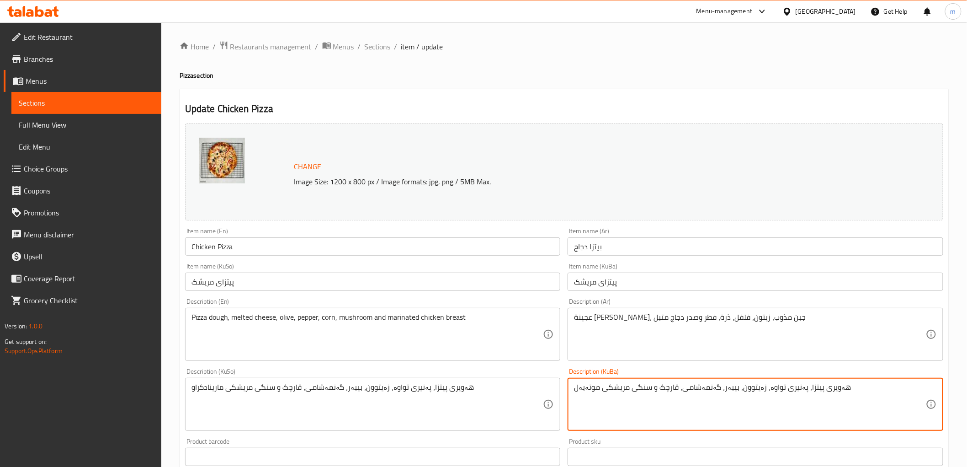
click at [599, 400] on textarea "هەویری پیتزا، پەنیری تواوە، زەیتوون، بیبەر، گەنمەشامی، قارچک و سنگی مریشکی موتە…" at bounding box center [750, 404] width 352 height 43
type textarea "هەویری پیتزا، پەنیری تواوە، زەیتوون، بیبەر، گەنمەشامی، قارچک و سنگی مریشکی موتە…"
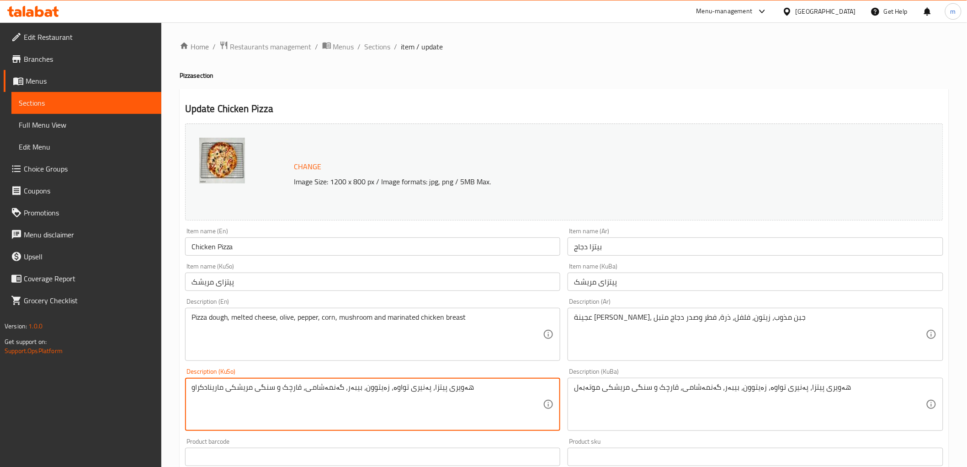
click at [523, 403] on textarea "هەویری پیتزا، پەنیری تواوە، زەیتوون، بیبەر، گەنمەشامی، قارچک و سنگی مریشکی ماری…" at bounding box center [367, 404] width 352 height 43
paste textarea "وتەبەل"
type textarea "هەویری پیتزا، پەنیری تواوە، زەیتوون، بیبەر، گەنمەشامی، قارچک و سنگی مریشکی موتە…"
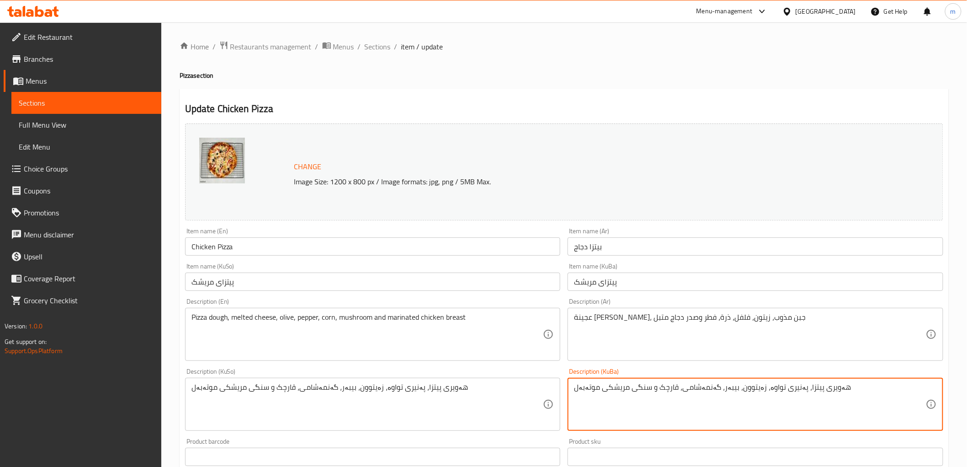
click at [643, 386] on textarea "هەویری پیتزا، پەنیری تواوە، زەیتوون، بیبەر، گەنمەشامی، قارچک و سنگی مریشکی موتە…" at bounding box center [750, 404] width 352 height 43
click at [645, 389] on textarea "هەویری پیتزا، پەنیری تواوە، زەیتوون، بیبەر، گەنمەشامی، قارچک و سینگی مریشکی موت…" at bounding box center [750, 404] width 352 height 43
type textarea "هەویری پیتزا، پەنیری تواوە، زەیتوون، بیبەر، گەنمەشامی، قارچک و سینگی مریشکی موت…"
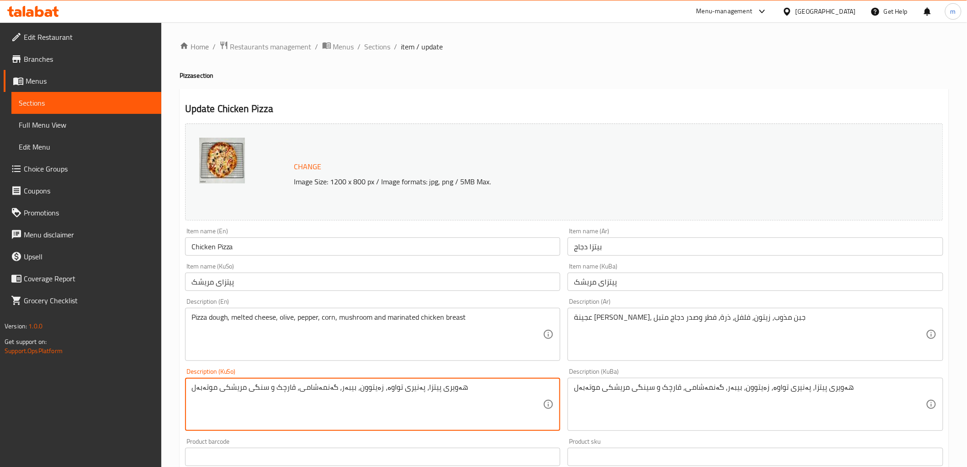
click at [510, 391] on textarea "هەویری پیتزا، پەنیری تواوە، زەیتوون، بیبەر، گەنمەشامی، قارچک و سنگی مریشکی موتە…" at bounding box center [367, 404] width 352 height 43
paste textarea "ی"
type textarea "هەویری پیتزا، پەنیری تواوە، زەیتوون، بیبەر، گەنمەشامی، قارچک و سینگی مریشکی موت…"
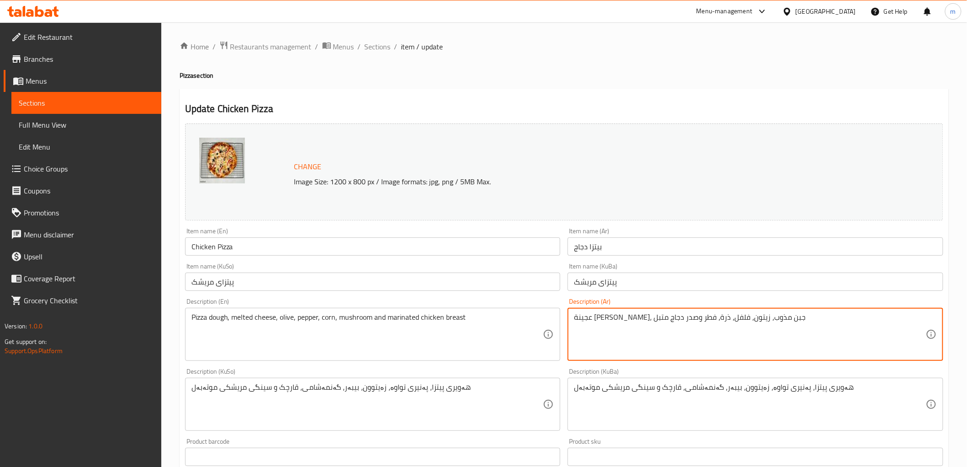
click at [706, 319] on textarea "عجينة [PERSON_NAME]، جبن مذوب، زيتون، فلفل، ذرة، فطر وصدر دجاج متبل" at bounding box center [750, 334] width 352 height 43
paste textarea "ذائبة"
type textarea "عجينة [PERSON_NAME]، جبن ذائبة، زيتون، فلفل، ذرة، فطر وصدر دجاج متبل"
click at [436, 275] on input "پیتزای مریشک" at bounding box center [373, 281] width 376 height 18
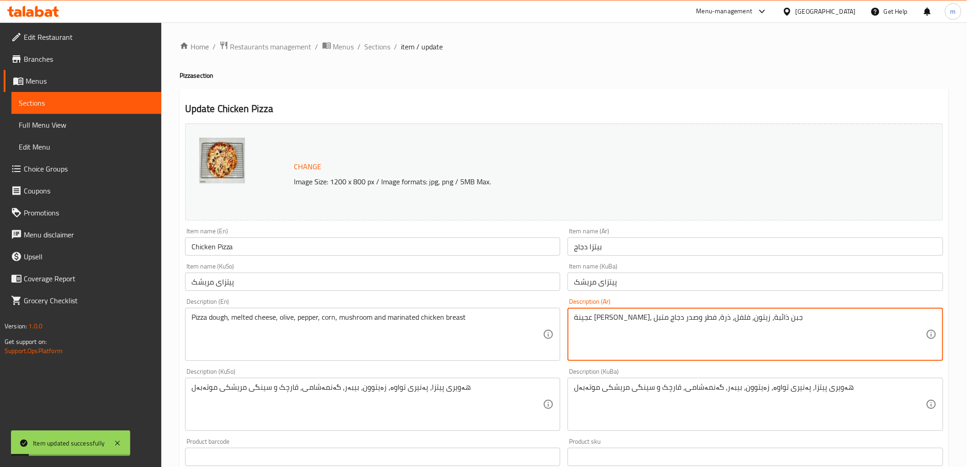
click at [697, 313] on textarea "عجينة [PERSON_NAME]، جبن ذائبة، زيتون، فلفل، ذرة، فطر وصدر دجاج متبل" at bounding box center [750, 334] width 352 height 43
drag, startPoint x: 52, startPoint y: 95, endPoint x: 63, endPoint y: 109, distance: 17.9
click at [52, 94] on link "Sections" at bounding box center [86, 103] width 150 height 22
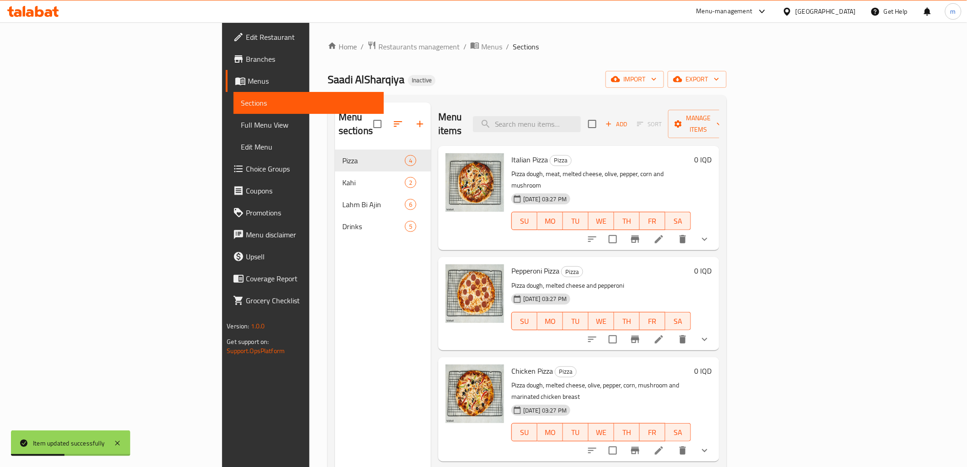
click at [672, 231] on li at bounding box center [659, 239] width 26 height 16
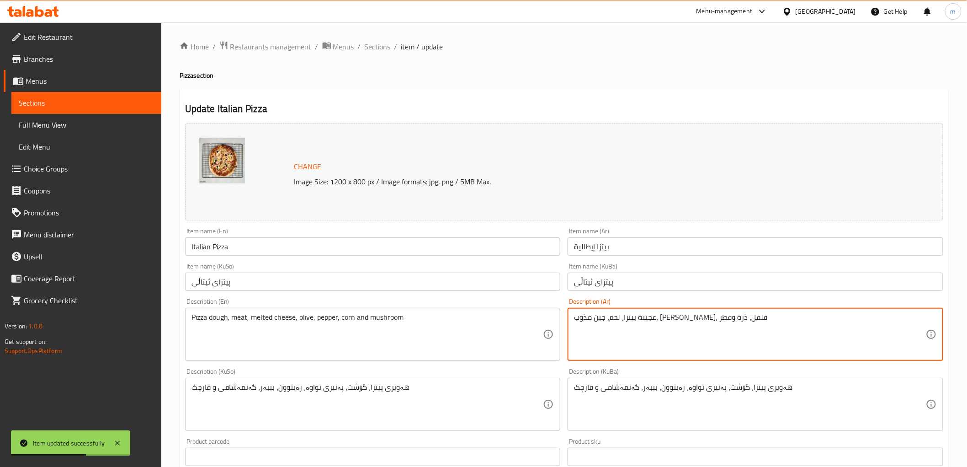
click at [647, 313] on textarea "عجينة بيتزا، لحم، جبن مذوب، [PERSON_NAME]، فلفل، ذرة وفطر" at bounding box center [750, 334] width 352 height 43
click at [650, 318] on textarea "عجينة بيتزا، لحم، جبن مذوب، [PERSON_NAME]، فلفل، ذرة وفطر" at bounding box center [750, 334] width 352 height 43
paste textarea "ذائبة"
type textarea "عجينة [PERSON_NAME]، لحم، جبن ذائبة، [PERSON_NAME]، فلفل، ذرة وفطر"
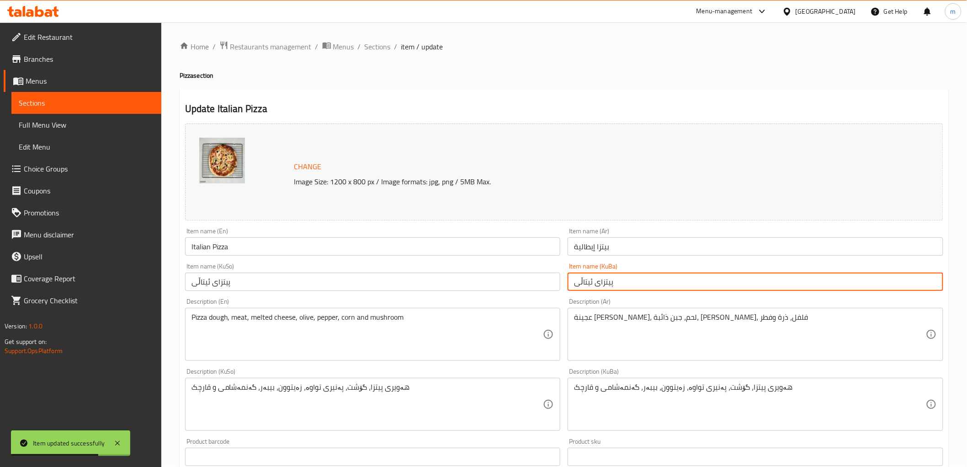
click at [644, 289] on input "پیتزای ئیتاڵی" at bounding box center [756, 281] width 376 height 18
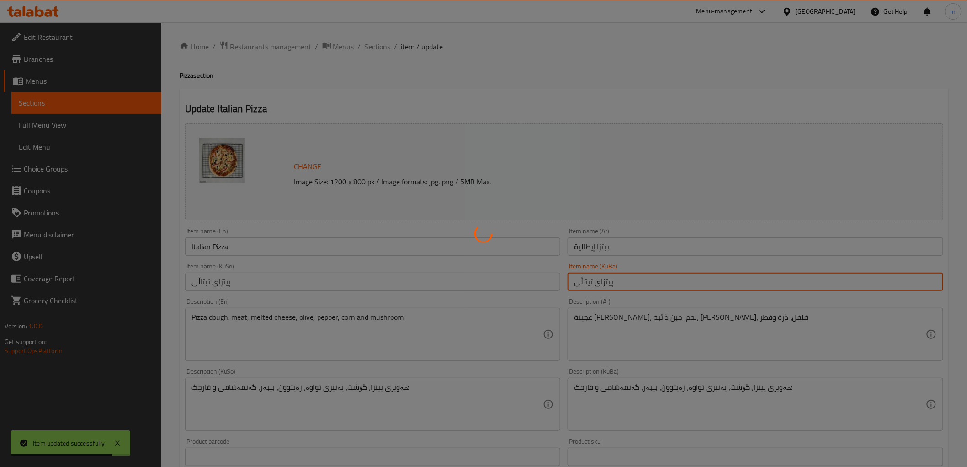
click at [71, 97] on div at bounding box center [483, 233] width 967 height 467
click at [77, 102] on div at bounding box center [483, 233] width 967 height 467
click at [78, 103] on div at bounding box center [483, 233] width 967 height 467
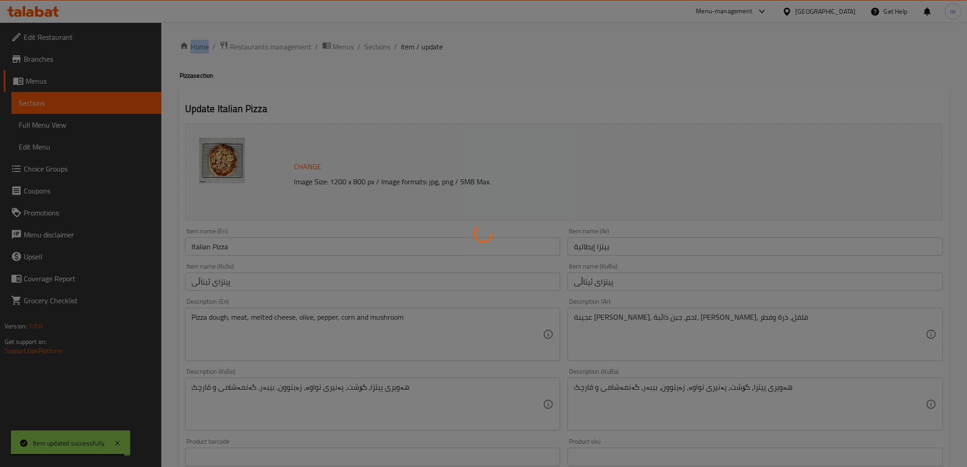
click at [78, 103] on div at bounding box center [483, 233] width 967 height 467
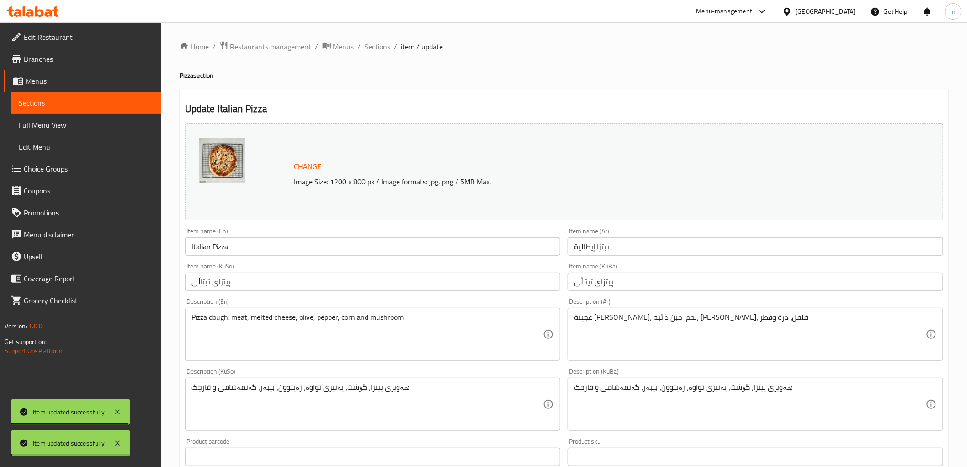
click at [78, 103] on div "Edit Restaurant Branches Menus Sections Full Menu View Edit Menu Choice Groups …" at bounding box center [483, 403] width 967 height 762
click at [78, 103] on span "Sections" at bounding box center [86, 102] width 135 height 11
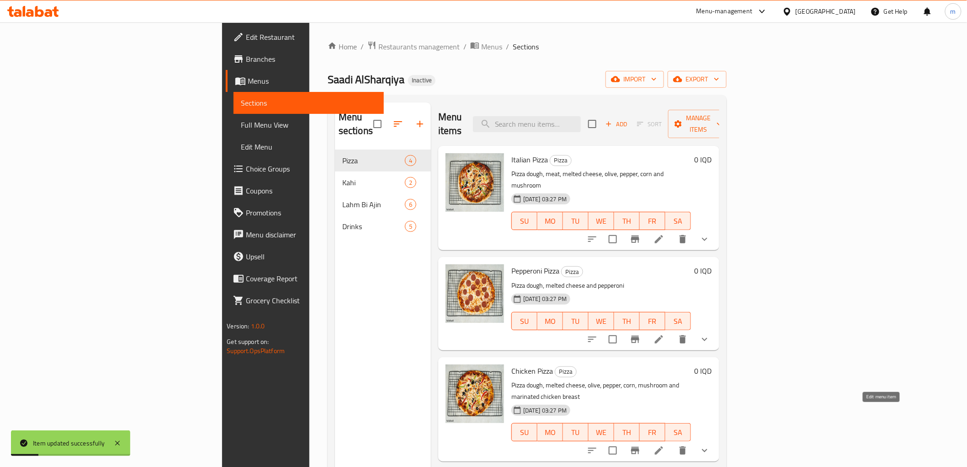
click at [665, 445] on icon at bounding box center [659, 450] width 11 height 11
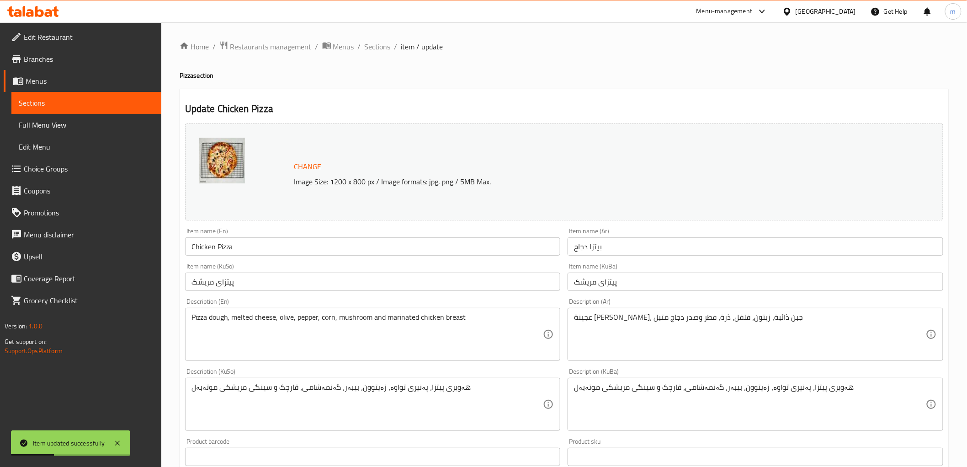
click at [105, 94] on link "Sections" at bounding box center [86, 103] width 150 height 22
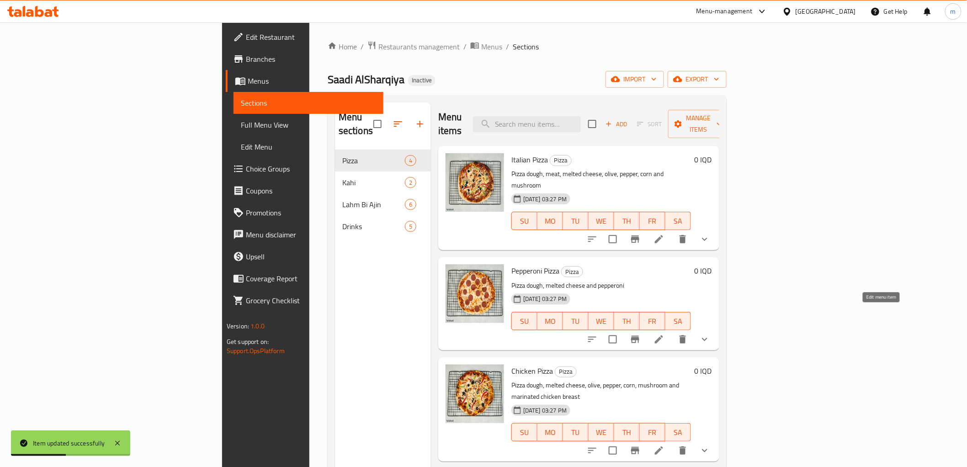
click at [665, 334] on icon at bounding box center [659, 339] width 11 height 11
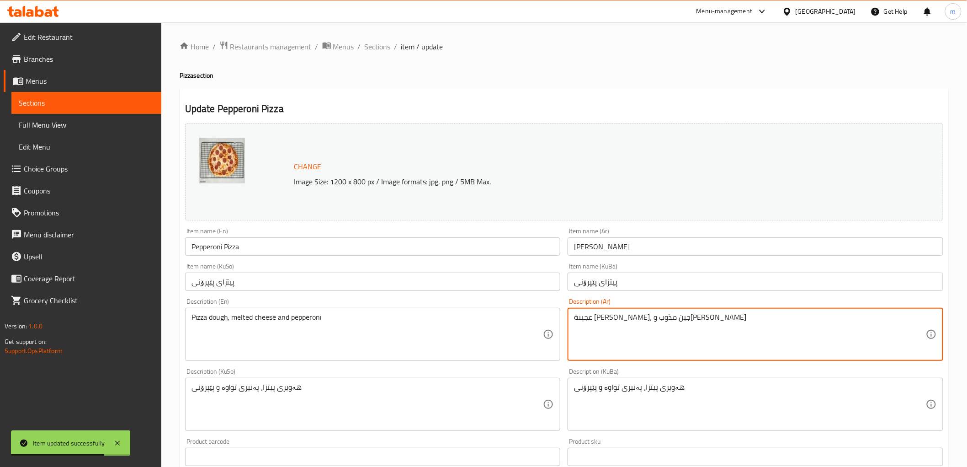
click at [612, 317] on textarea "عجينة [PERSON_NAME]، جبن مذوب و[PERSON_NAME]" at bounding box center [750, 334] width 352 height 43
paste textarea "ذائبة"
type textarea "عجينة [PERSON_NAME]، جبن ذائبة وبيبروني"
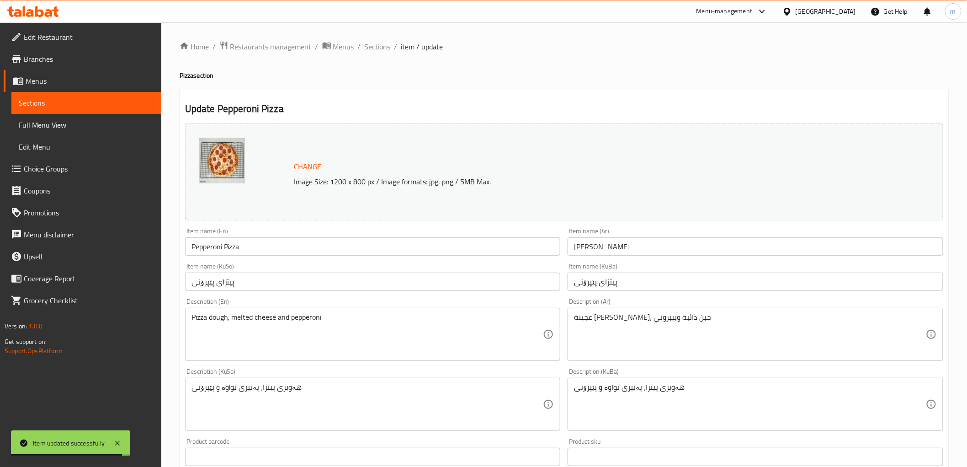
click at [452, 269] on div "Item name (KuSo) پیتزای پێپرۆنی Item name (KuSo)" at bounding box center [373, 277] width 376 height 28
click at [453, 285] on input "پیتزای پێپرۆنی" at bounding box center [373, 281] width 376 height 18
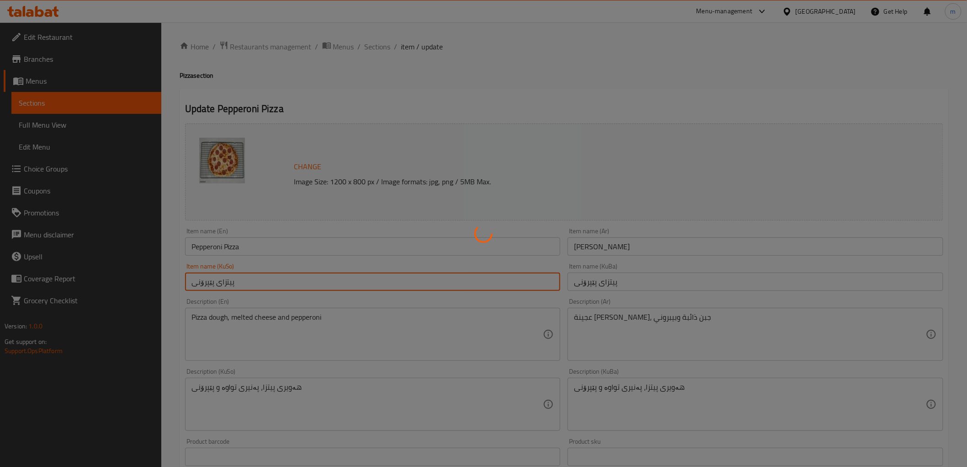
click at [69, 101] on div at bounding box center [483, 233] width 967 height 467
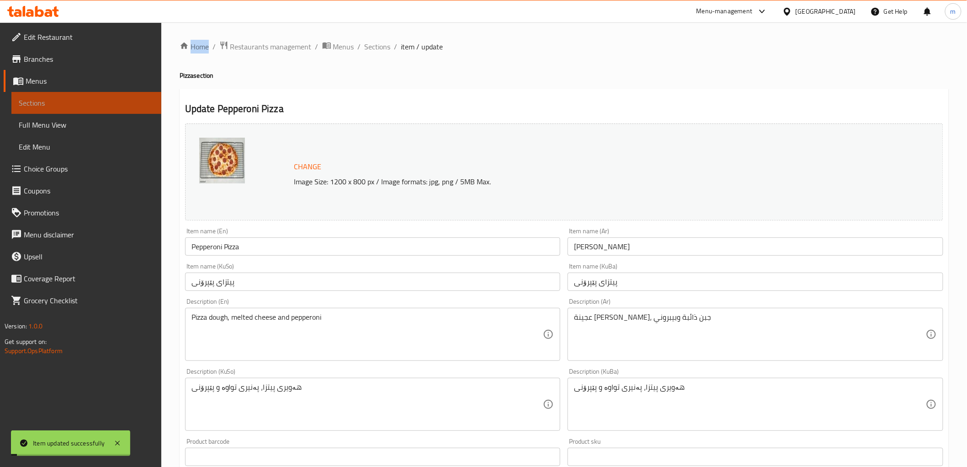
click at [69, 101] on span "Sections" at bounding box center [86, 102] width 135 height 11
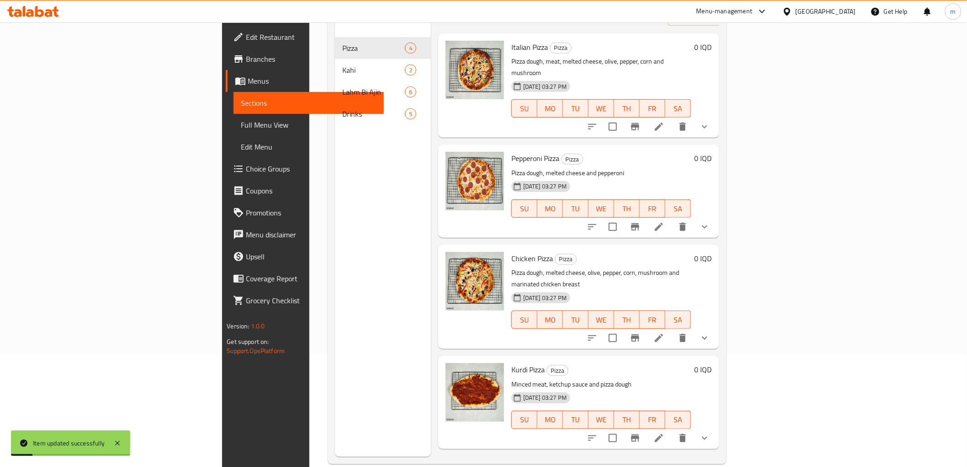
scroll to position [128, 0]
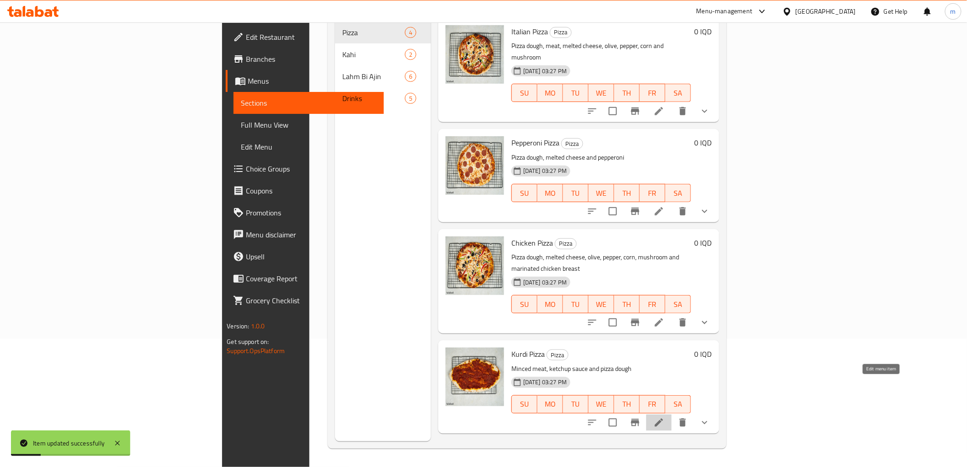
click at [665, 417] on icon at bounding box center [659, 422] width 11 height 11
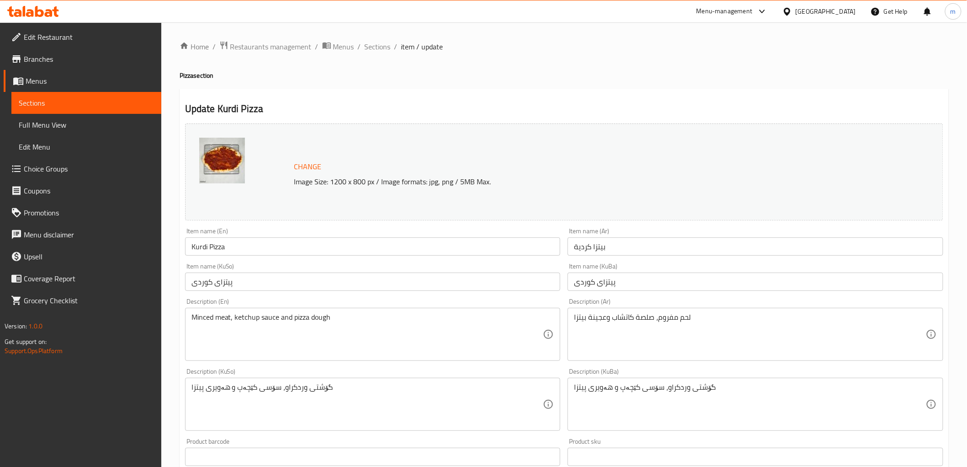
click at [48, 106] on span "Sections" at bounding box center [86, 102] width 135 height 11
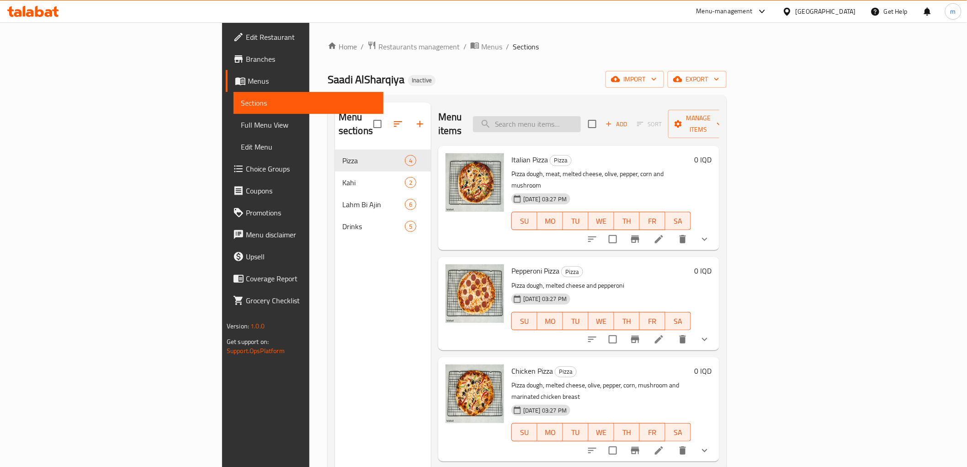
drag, startPoint x: 567, startPoint y: 121, endPoint x: 609, endPoint y: 124, distance: 42.2
click at [569, 122] on input "search" at bounding box center [527, 124] width 108 height 16
paste input "Kahi And Geymir"
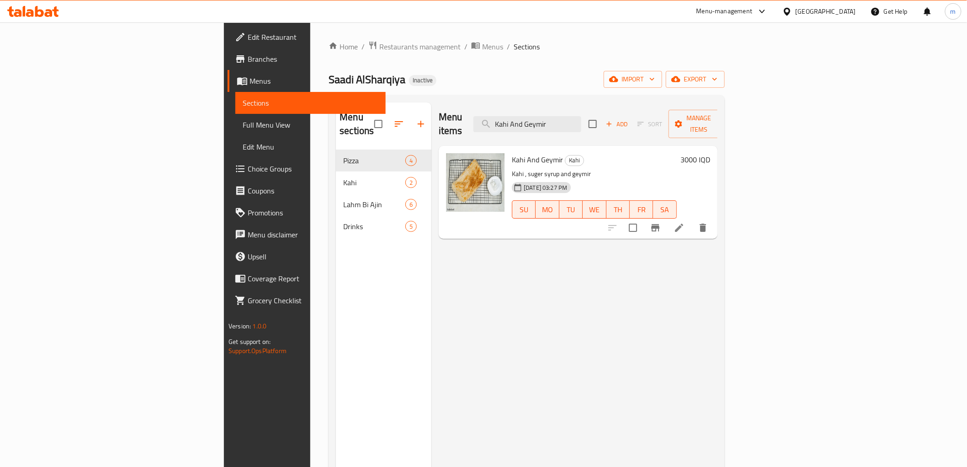
type input "Kahi And Geymir"
click at [685, 222] on icon at bounding box center [679, 227] width 11 height 11
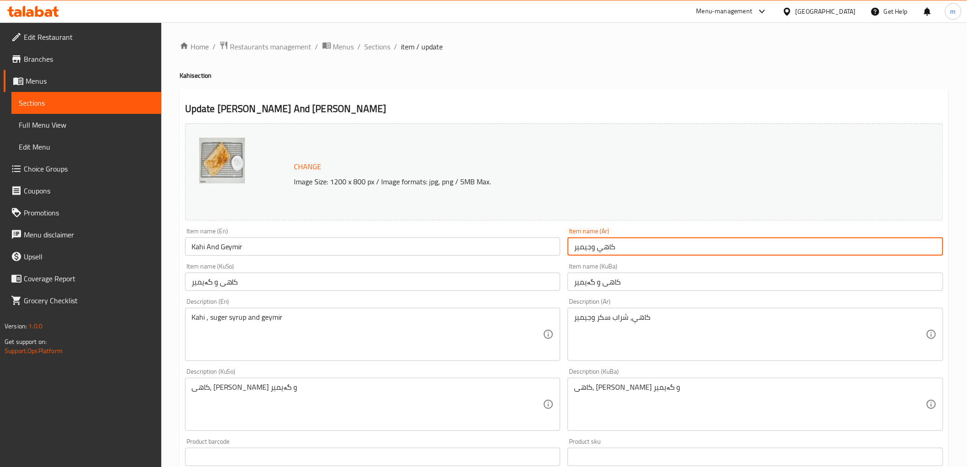
drag, startPoint x: 593, startPoint y: 247, endPoint x: 577, endPoint y: 266, distance: 24.3
click at [565, 252] on div "Item name ([PERSON_NAME] و[PERSON_NAME] name (Ar)" at bounding box center [755, 241] width 383 height 35
paste input "قيم"
type input "كاهي وقيمر"
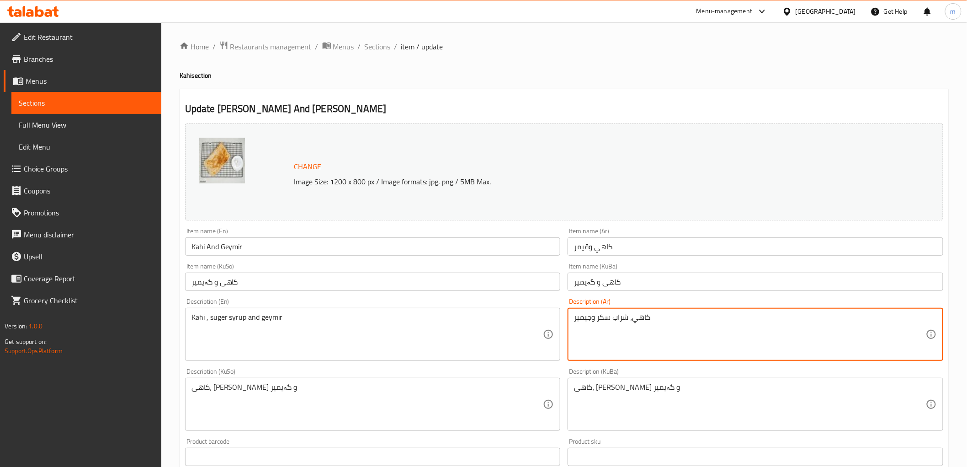
drag, startPoint x: 591, startPoint y: 318, endPoint x: 569, endPoint y: 319, distance: 22.4
paste textarea "قيم"
type textarea "كاهي، شراب سكر وقيمر"
click at [582, 282] on input "کاهی و گەیمیر" at bounding box center [756, 281] width 376 height 18
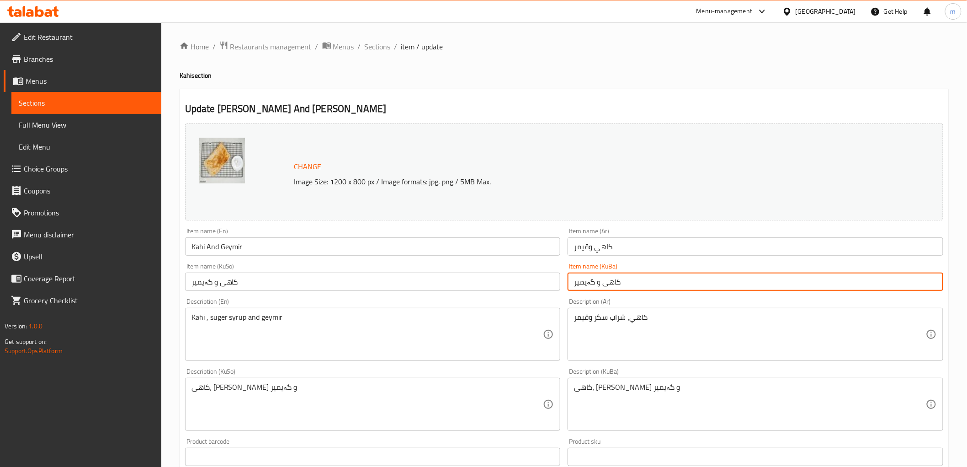
click at [582, 282] on input "کاهی و گەیمیر" at bounding box center [756, 281] width 376 height 18
paste input "قەیماغ"
click at [602, 282] on input "کاهی و قەیماغ" at bounding box center [756, 281] width 376 height 18
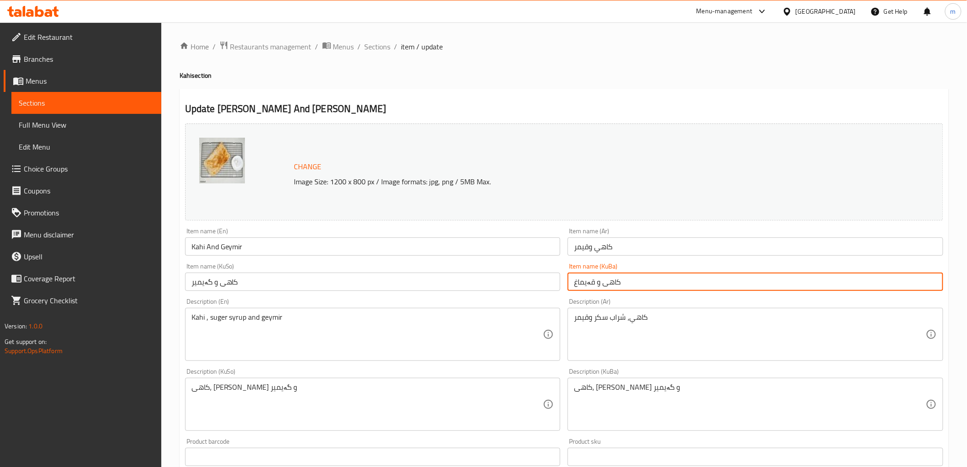
type input "کاهی و قەیماغ"
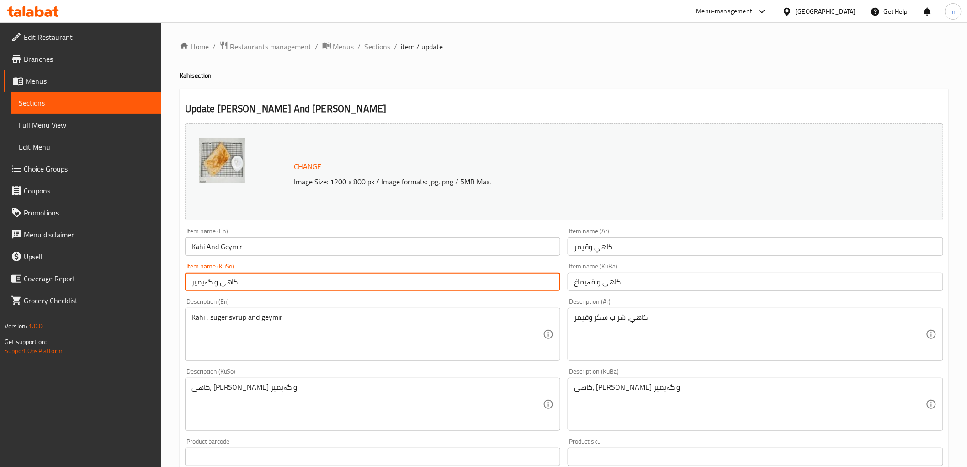
click at [496, 280] on input "کاهی و گەیمیر" at bounding box center [373, 281] width 376 height 18
paste input "اهی و قەیماغ"
click at [496, 280] on input "کاهی و کاهی و قەیماغ" at bounding box center [373, 281] width 376 height 18
paste input "text"
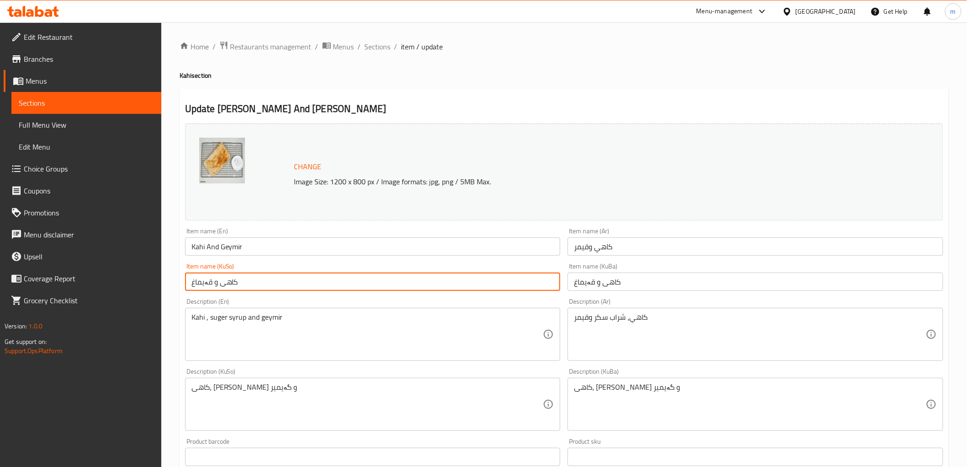
type input "کاهی و قەیماغ"
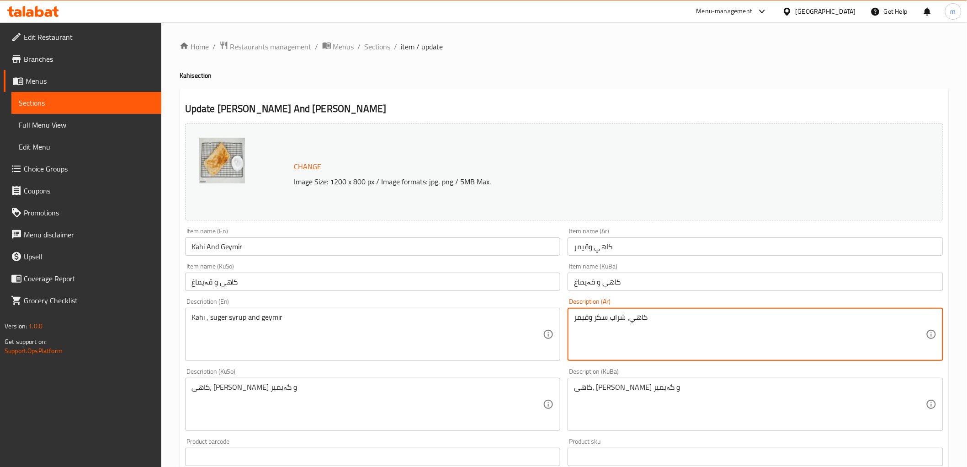
drag, startPoint x: 625, startPoint y: 316, endPoint x: 611, endPoint y: 319, distance: 14.4
type textarea "كاهي، سيروب سكر وقيمر"
click at [486, 285] on input "کاهی و قەیماغ" at bounding box center [373, 281] width 376 height 18
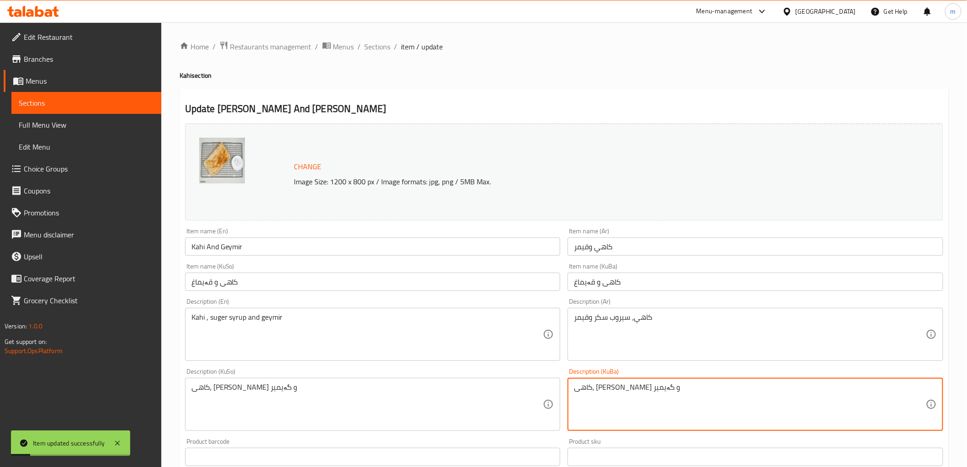
click at [584, 395] on textarea "کاهی، [PERSON_NAME] و گەیمیر" at bounding box center [750, 404] width 352 height 43
paste textarea "قەیماغ"
click at [606, 387] on textarea "کاهی، [PERSON_NAME] و قەیماغ" at bounding box center [750, 404] width 352 height 43
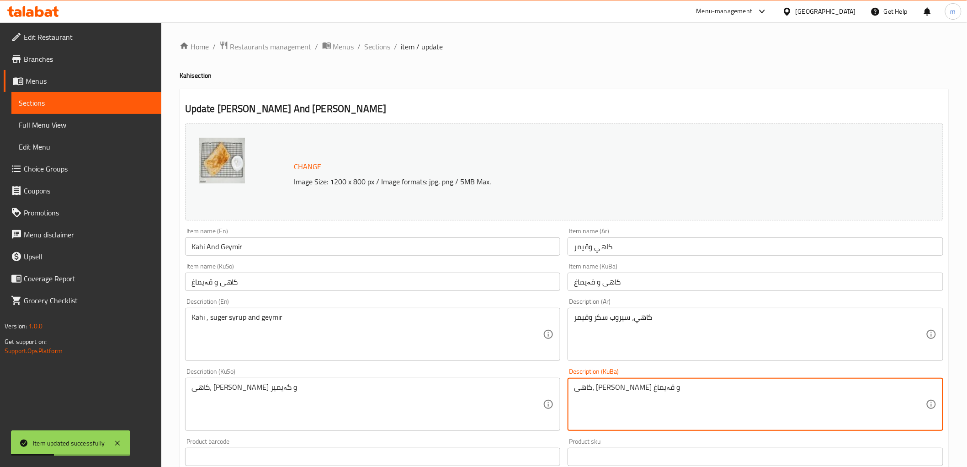
type textarea "کاهی، [PERSON_NAME] و قەیماغ"
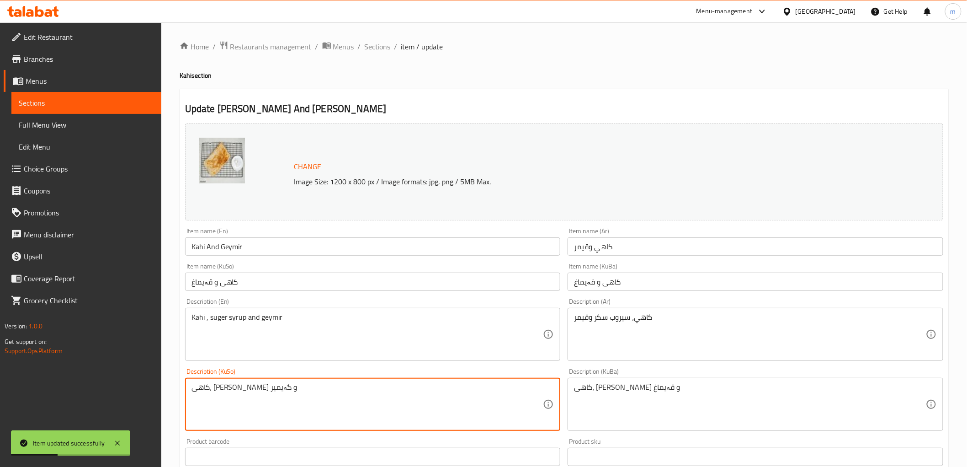
click at [474, 399] on textarea "کاهی، شیلەی شەکر و گەیمیر" at bounding box center [367, 404] width 352 height 43
paste textarea "قەیماغ"
type textarea "کاهی، [PERSON_NAME] و قەیماغ"
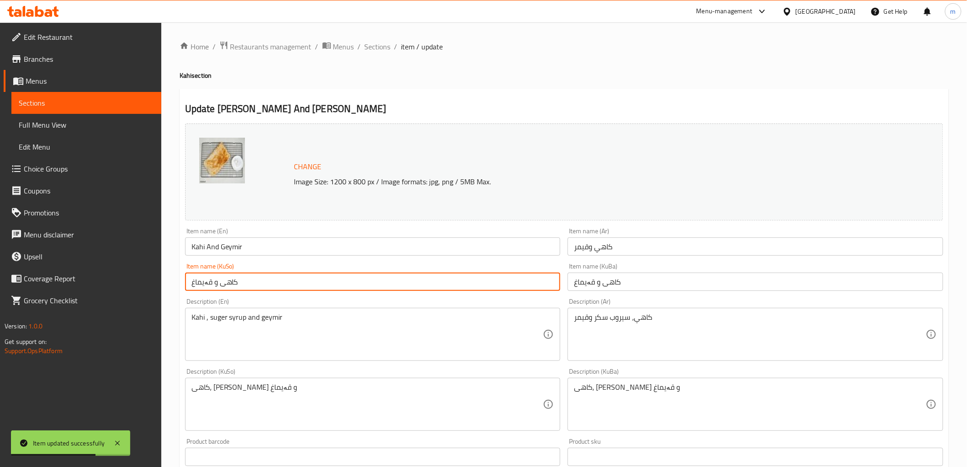
click at [309, 277] on input "کاهی و قەیماغ" at bounding box center [373, 281] width 376 height 18
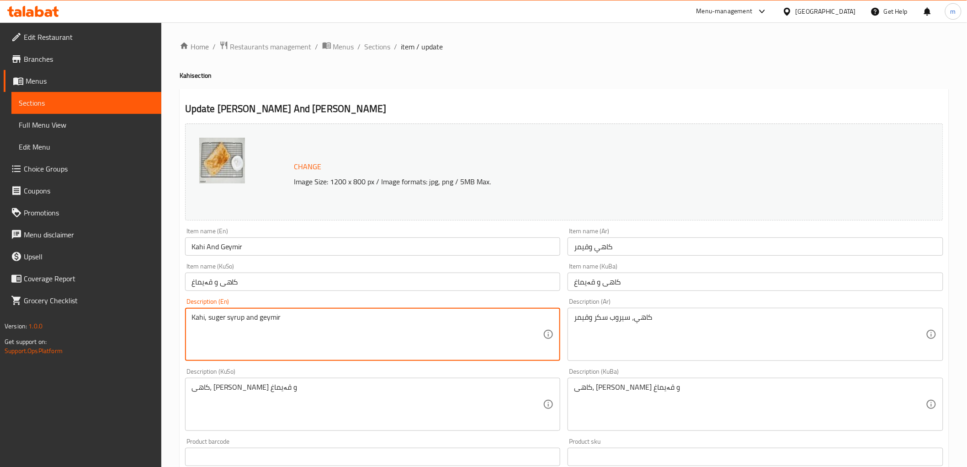
type textarea "Kahi, suger syrup and geymir"
click at [249, 293] on div "Item name (KuSo) کاهی و قەیماغ Item name (KuSo)" at bounding box center [372, 276] width 383 height 35
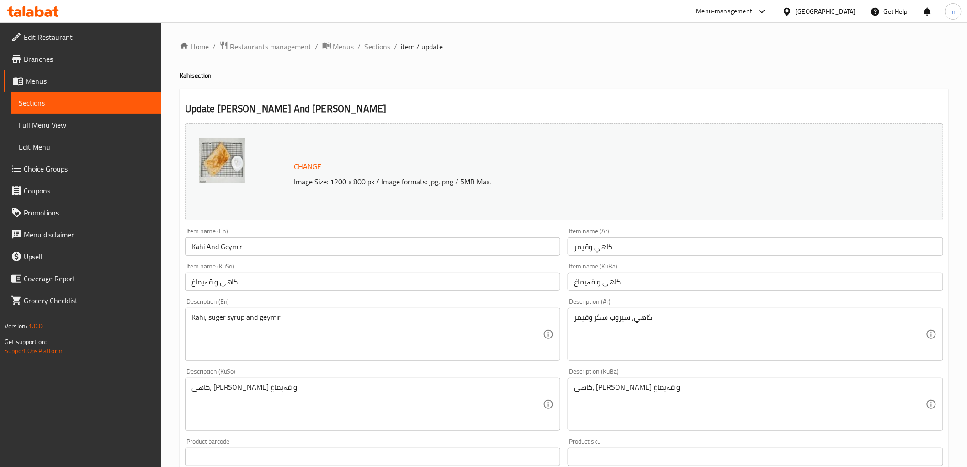
click at [250, 290] on input "کاهی و قەیماغ" at bounding box center [373, 281] width 376 height 18
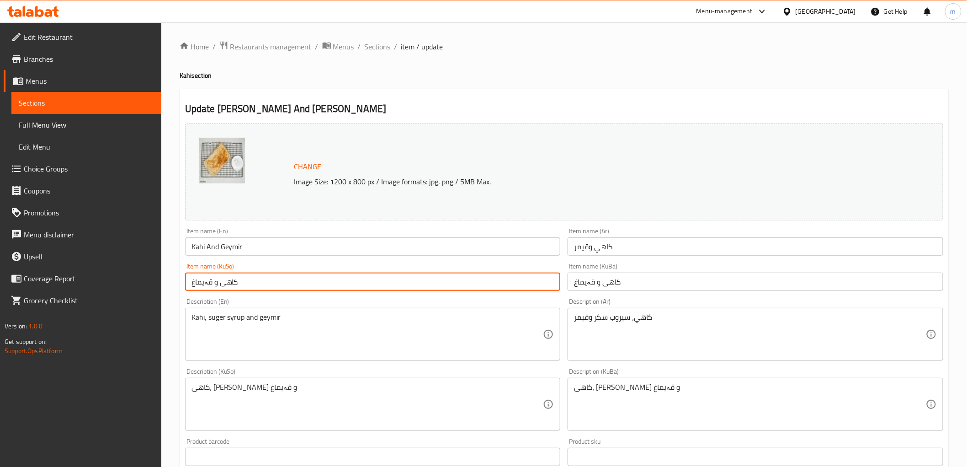
click at [376, 43] on span "Sections" at bounding box center [378, 46] width 26 height 11
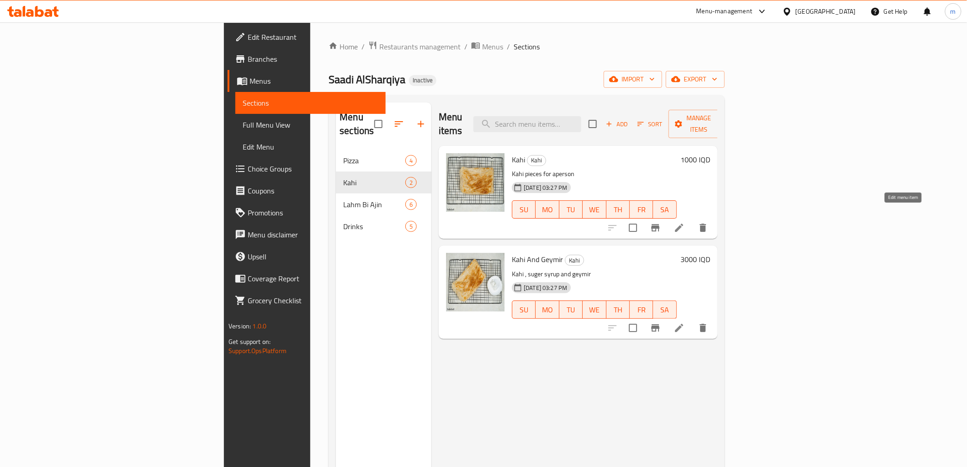
click at [685, 222] on icon at bounding box center [679, 227] width 11 height 11
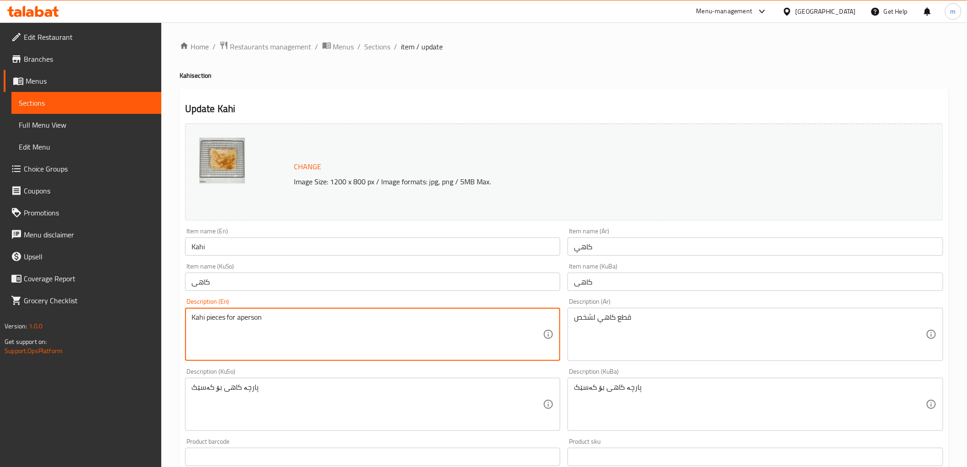
click at [331, 341] on textarea "Kahi pieces for aperson" at bounding box center [367, 334] width 352 height 43
drag, startPoint x: 291, startPoint y: 339, endPoint x: 266, endPoint y: 331, distance: 26.2
click at [290, 338] on textarea "Kahi pieces for aperson" at bounding box center [367, 334] width 352 height 43
click at [240, 321] on textarea "Kahi pieces for aperson" at bounding box center [367, 334] width 352 height 43
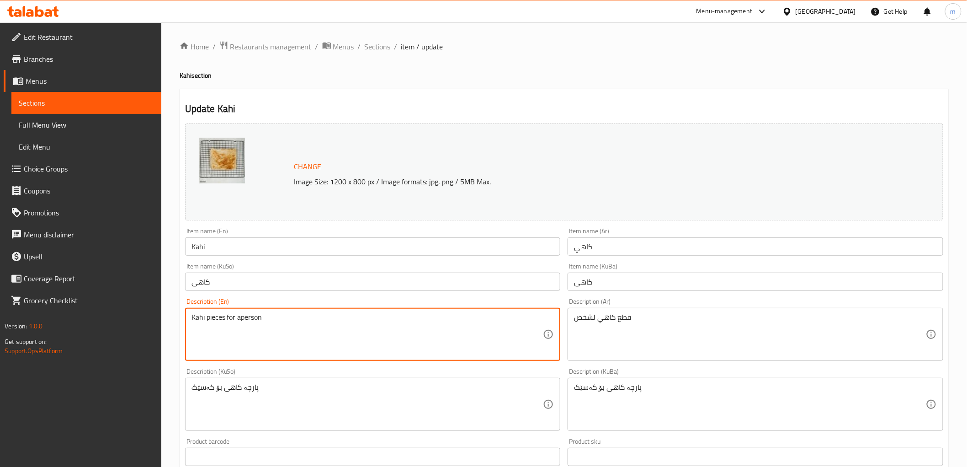
drag, startPoint x: 240, startPoint y: 317, endPoint x: 236, endPoint y: 318, distance: 4.6
click at [239, 317] on textarea "Kahi pieces for aperson" at bounding box center [367, 334] width 352 height 43
click at [239, 318] on textarea "Kahi pieces for aperson" at bounding box center [367, 334] width 352 height 43
drag, startPoint x: 239, startPoint y: 317, endPoint x: 332, endPoint y: 320, distance: 92.8
click at [298, 320] on textarea "Kahi pieces for aperson" at bounding box center [367, 334] width 352 height 43
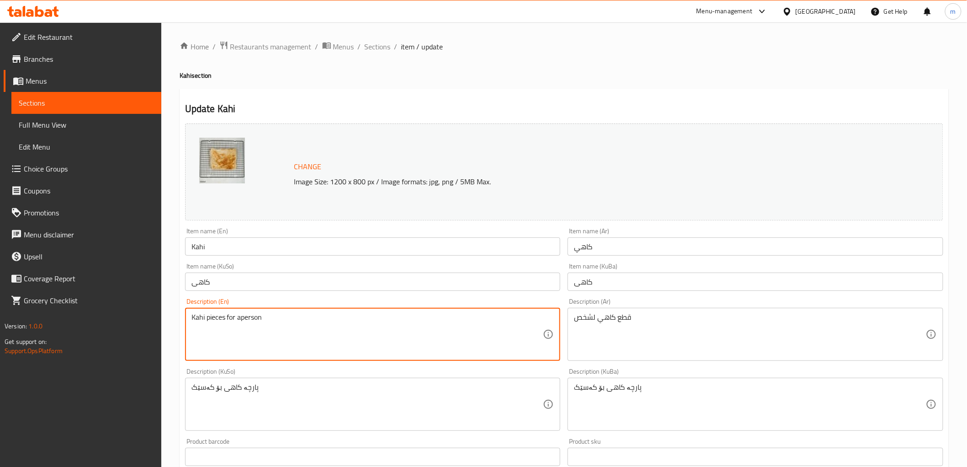
paste textarea "For 1 P"
click at [239, 318] on textarea "Kahi pieces for For 1 person" at bounding box center [367, 334] width 352 height 43
type textarea "Kahi pieces for for 1 person"
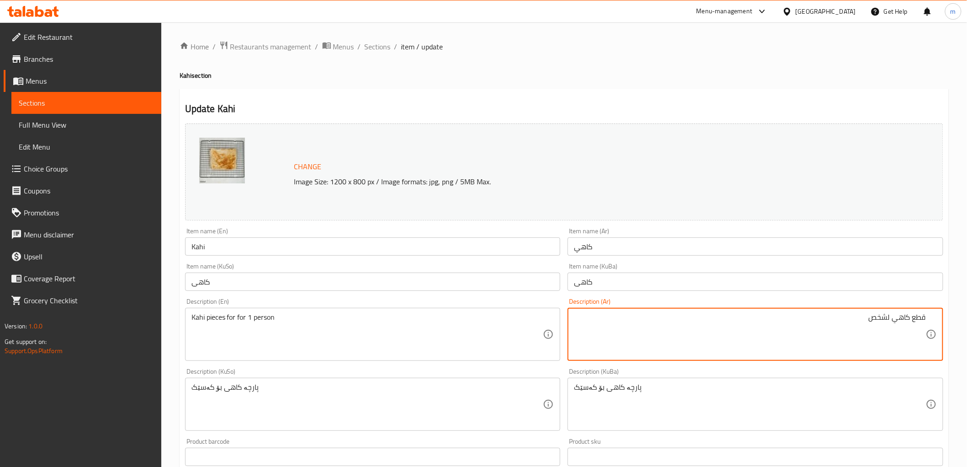
click at [877, 316] on textarea "قطع كاهي لشخص" at bounding box center [750, 334] width 352 height 43
click at [877, 317] on textarea "قطع كاهي لشخص" at bounding box center [750, 334] width 352 height 43
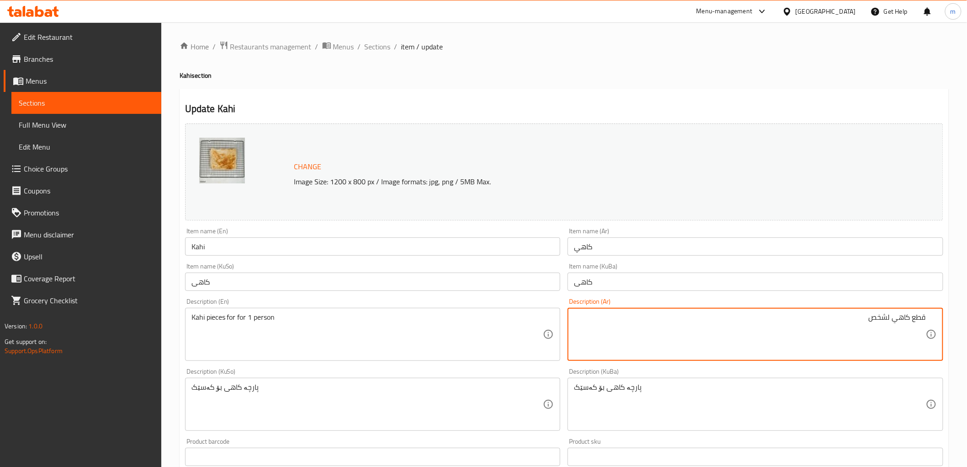
paste textarea "تكفي فرد"
type textarea "قطع كاهي تكفي فرد"
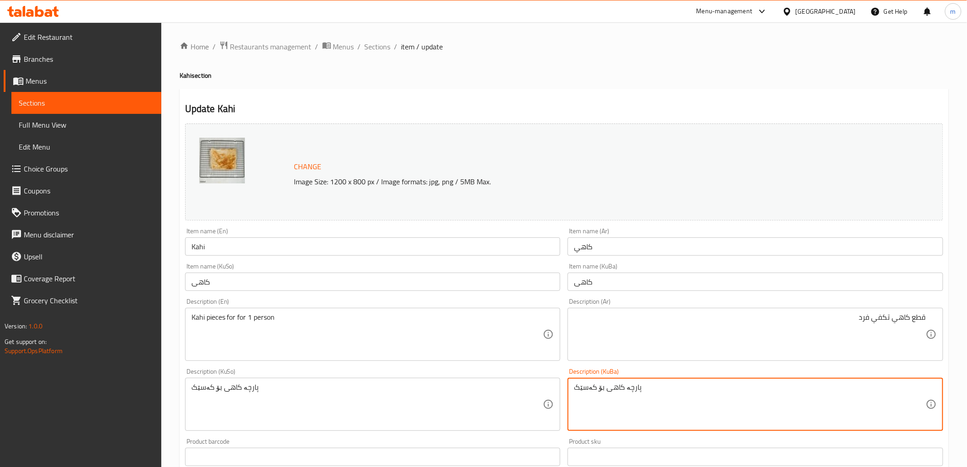
click at [587, 388] on textarea "پارچە کاهی بۆ کەسێک" at bounding box center [750, 404] width 352 height 43
paste textarea "بۆ 1 کەس"
click at [610, 387] on textarea "پارچە کاهی بۆ بۆ 1 کەس" at bounding box center [750, 404] width 352 height 43
click at [608, 387] on textarea "پارچە کاهی بۆ بۆ 1 کەس" at bounding box center [750, 404] width 352 height 43
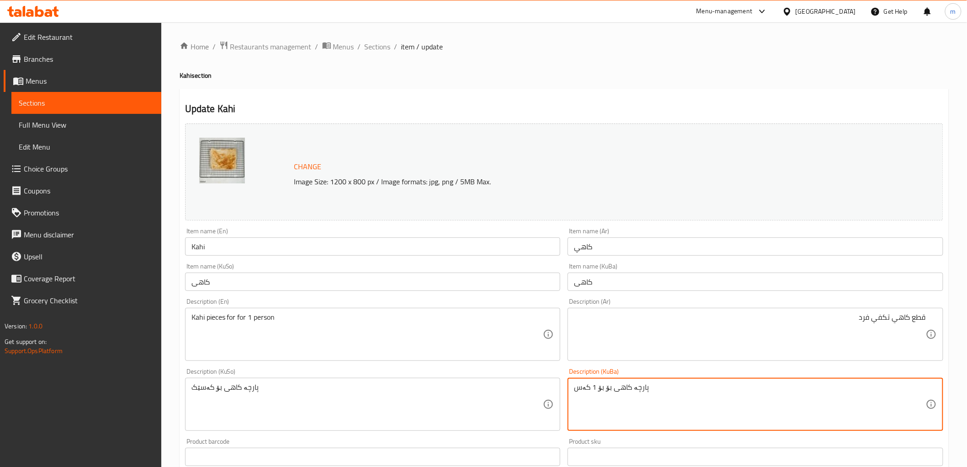
click at [608, 387] on textarea "پارچە کاهی بۆ بۆ 1 کەس" at bounding box center [750, 404] width 352 height 43
click at [606, 388] on textarea "پارچە کاهی بۆ 1 کەس" at bounding box center [750, 404] width 352 height 43
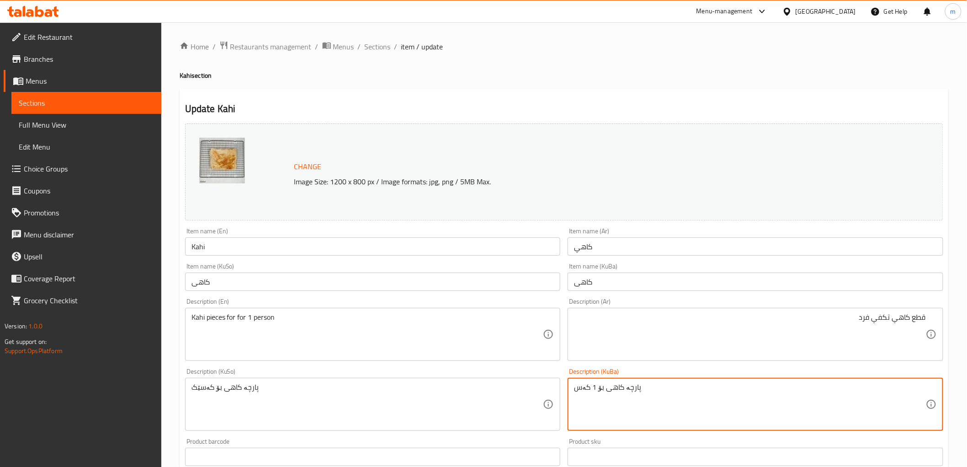
click at [606, 388] on textarea "پارچە کاهی بۆ 1 کەس" at bounding box center [750, 404] width 352 height 43
type textarea "پارچە کاهی بۆ 1 کەس"
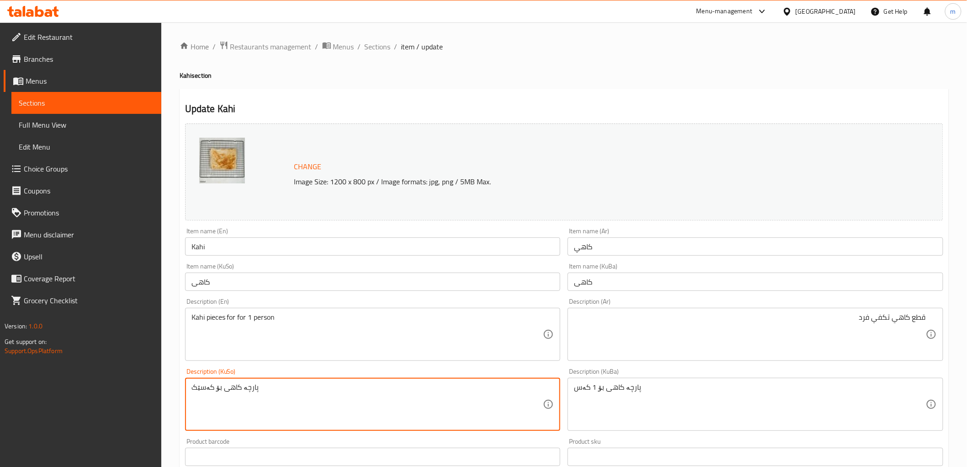
click at [488, 410] on textarea "پارچە کاهی بۆ کەسێک" at bounding box center [367, 404] width 352 height 43
paste textarea "1 کەس"
type textarea "پارچە کاهی بۆ 1 کەس"
click at [335, 280] on input "کاهی" at bounding box center [373, 281] width 376 height 18
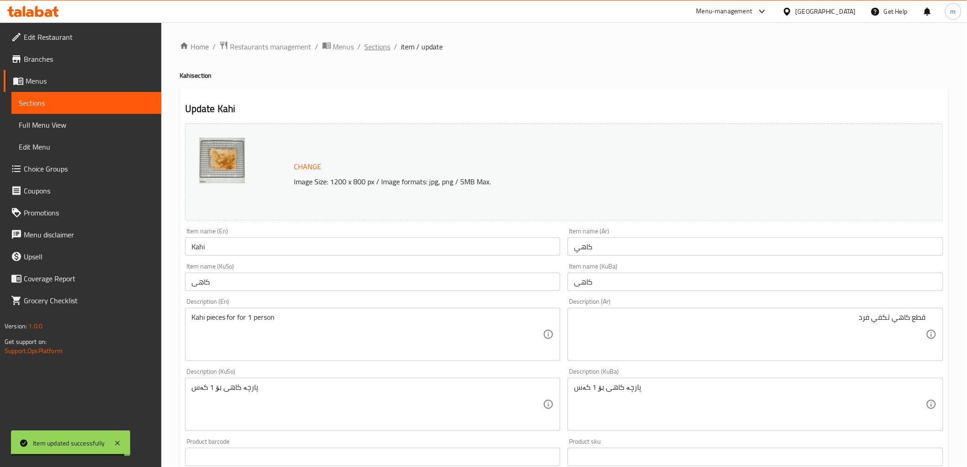
click at [378, 48] on span "Sections" at bounding box center [378, 46] width 26 height 11
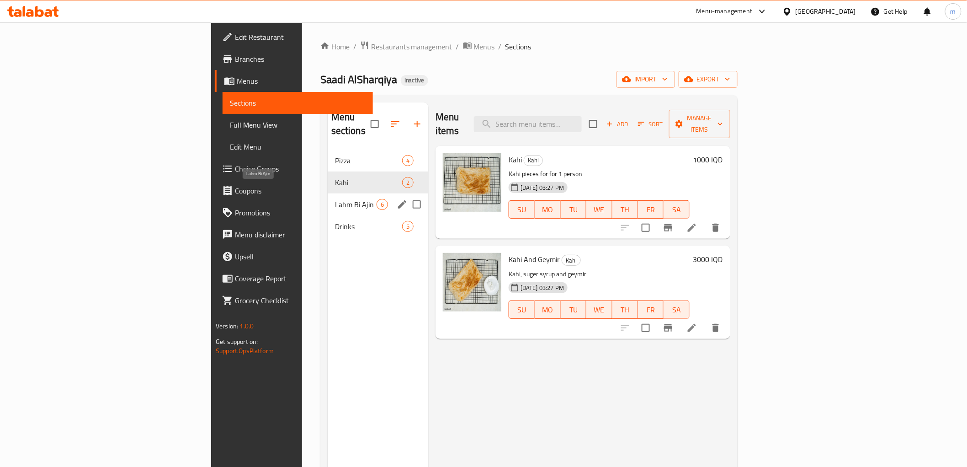
click at [335, 199] on span "Lahm Bi Ajin" at bounding box center [356, 204] width 42 height 11
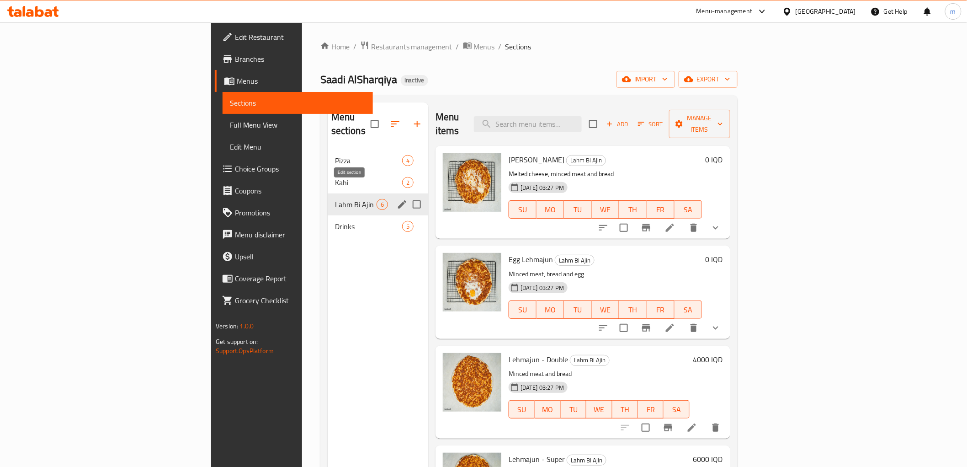
click at [398, 200] on icon "edit" at bounding box center [402, 204] width 8 height 8
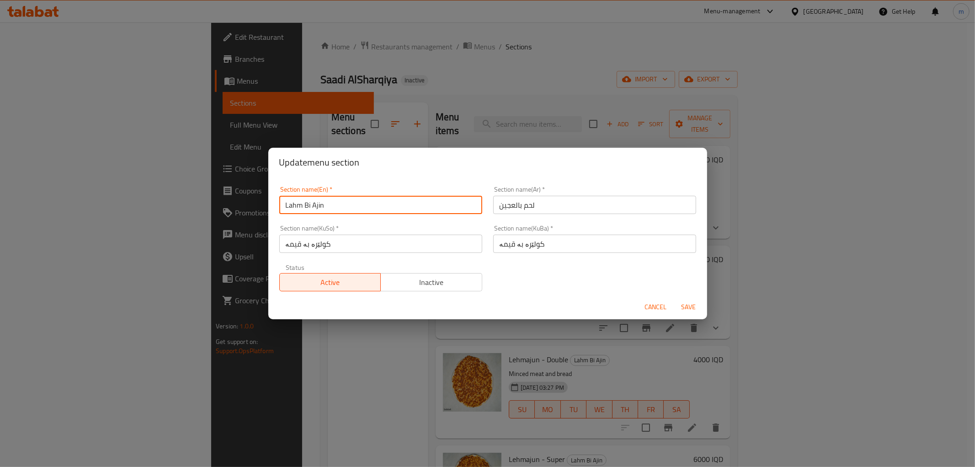
click at [372, 206] on input "Lahm Bi Ajin" at bounding box center [380, 205] width 203 height 18
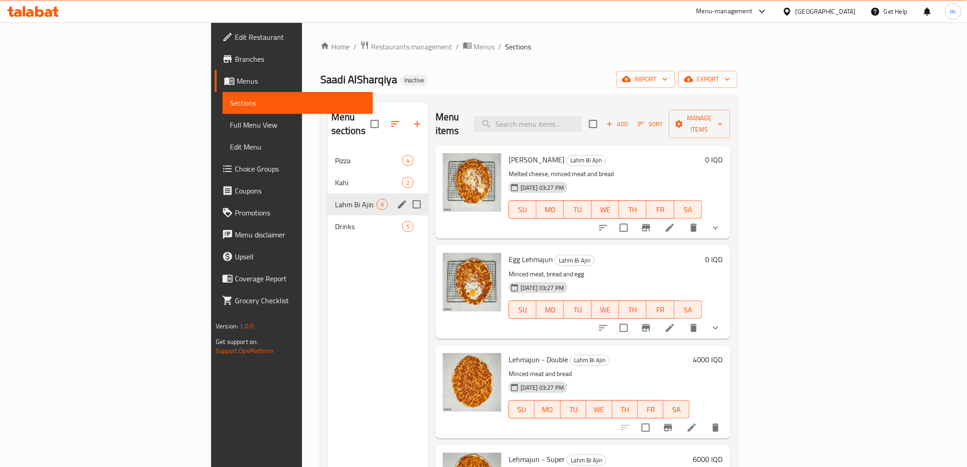
click at [407, 195] on input "Menu sections" at bounding box center [416, 204] width 19 height 19
checkbox input "true"
click at [398, 200] on icon "edit" at bounding box center [402, 204] width 8 height 8
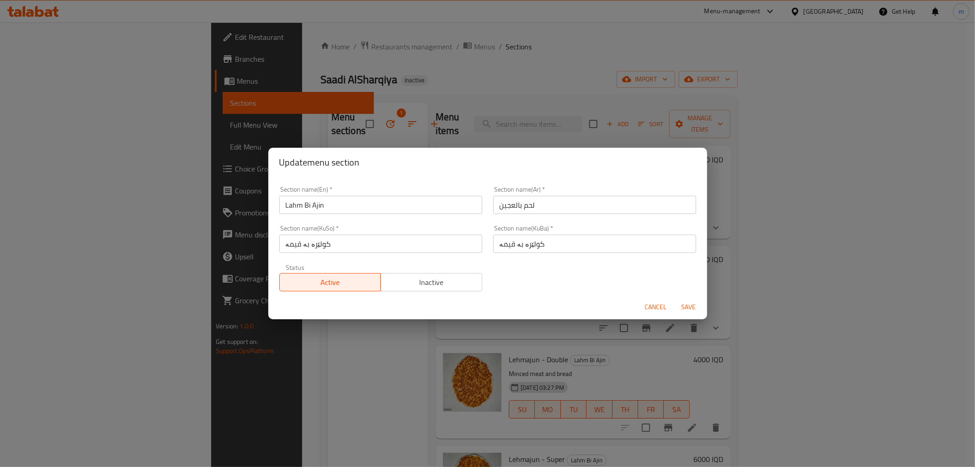
click at [444, 207] on input "Lahm Bi Ajin" at bounding box center [380, 205] width 203 height 18
paste input "acu"
type input "Lahmacun"
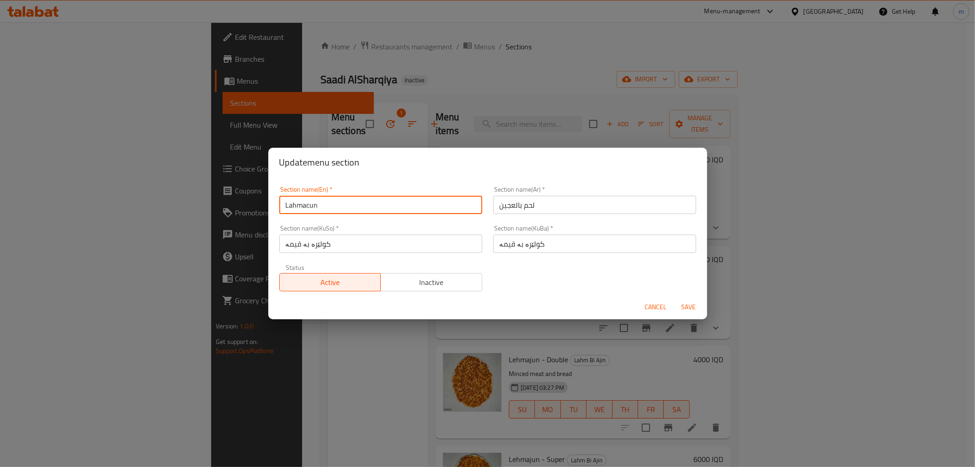
click at [512, 204] on input "لحم بالعجين" at bounding box center [594, 205] width 203 height 18
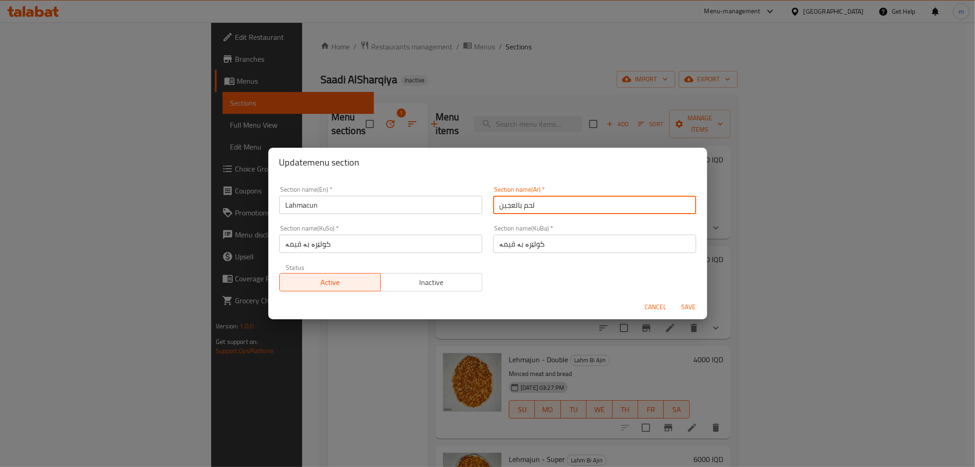
click at [512, 204] on input "لحم بالعجين" at bounding box center [594, 205] width 203 height 18
paste input "جو"
click at [493, 206] on input "لحمجون" at bounding box center [594, 205] width 203 height 18
type input "اللحمجون"
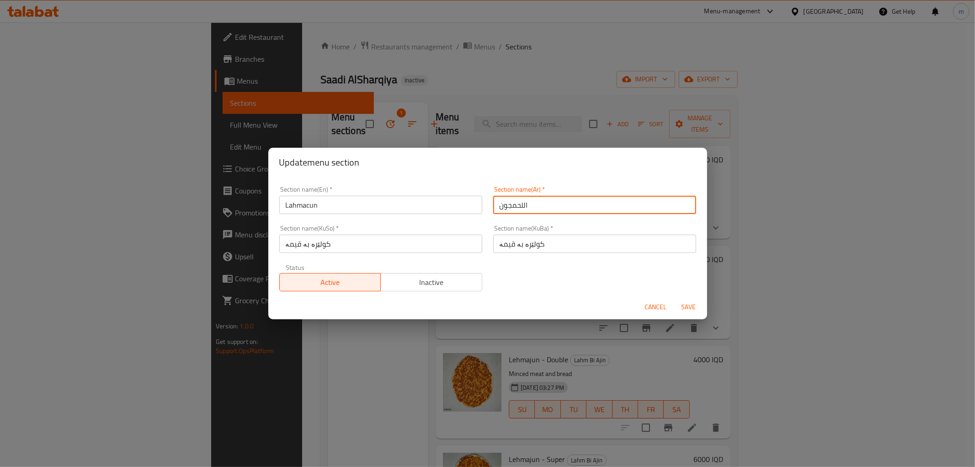
click at [520, 249] on input "کولێرە بە قیمە" at bounding box center [594, 243] width 203 height 18
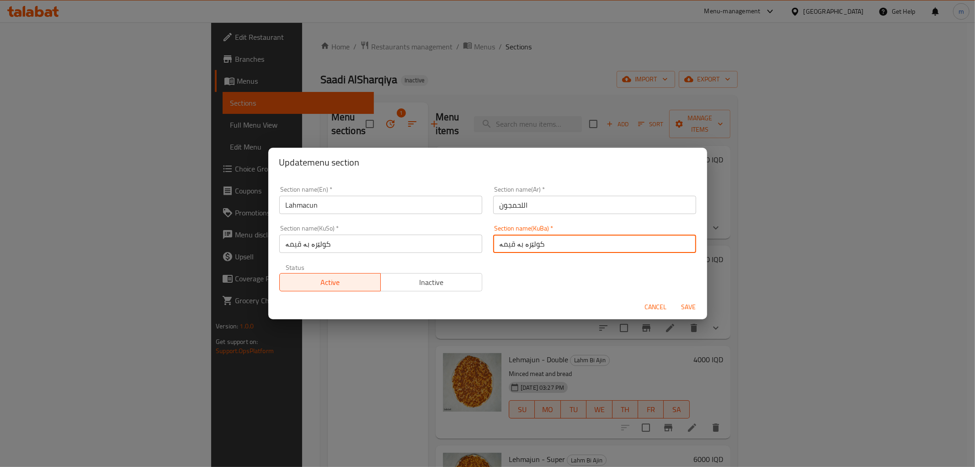
click at [520, 249] on input "کولێرە بە قیمە" at bounding box center [594, 243] width 203 height 18
paste input "لەحمجون"
type input "لەحمجون"
click at [427, 248] on input "کولێرە بە قیمە" at bounding box center [380, 243] width 203 height 18
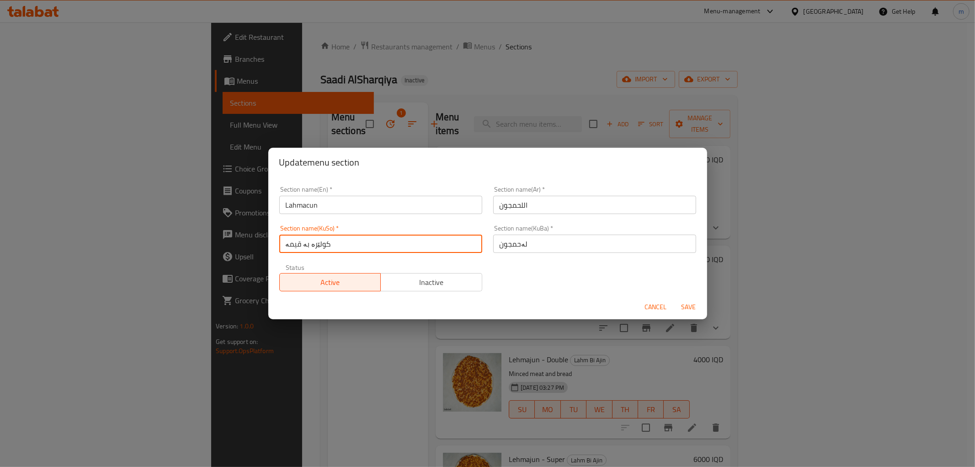
click at [427, 248] on input "کولێرە بە قیمە" at bounding box center [380, 243] width 203 height 18
paste input "ەحمجون"
click at [427, 248] on input "کولێرە بە لەحمجون" at bounding box center [380, 243] width 203 height 18
paste input "text"
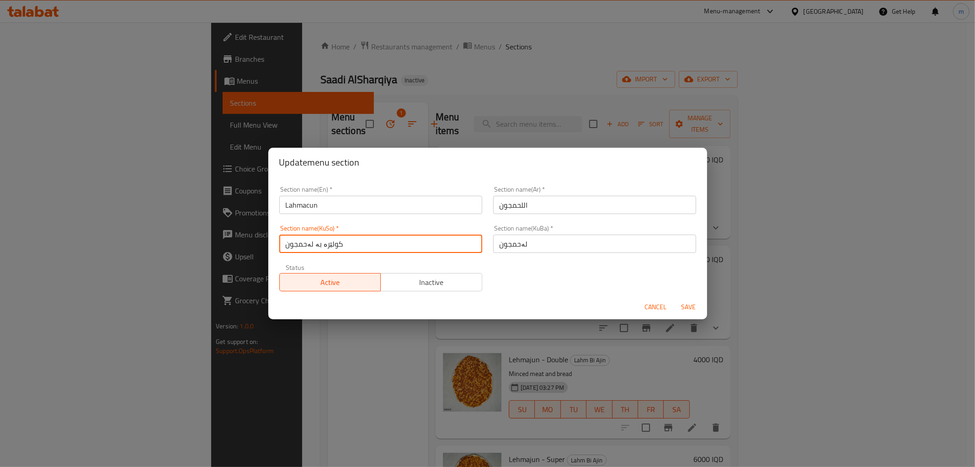
click at [427, 248] on input "کولێرە بە لەحمجون" at bounding box center [380, 243] width 203 height 18
type input "لەحمجون"
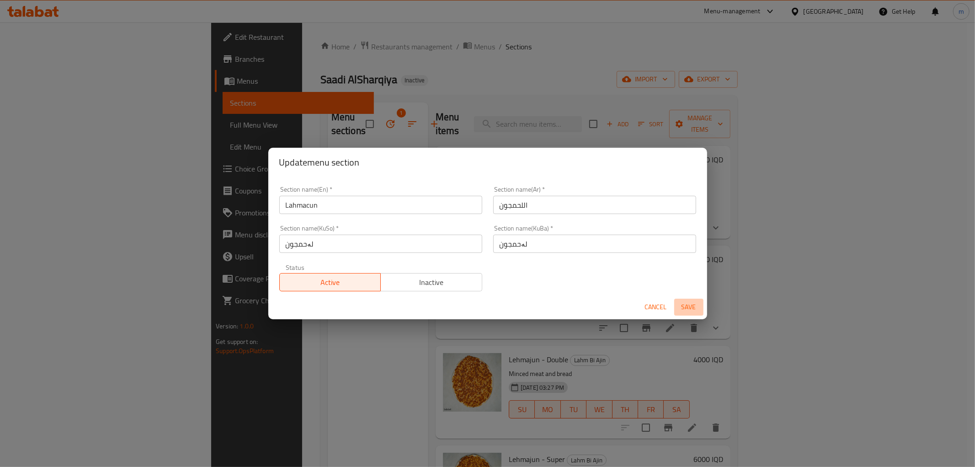
click at [687, 305] on span "Save" at bounding box center [689, 306] width 22 height 11
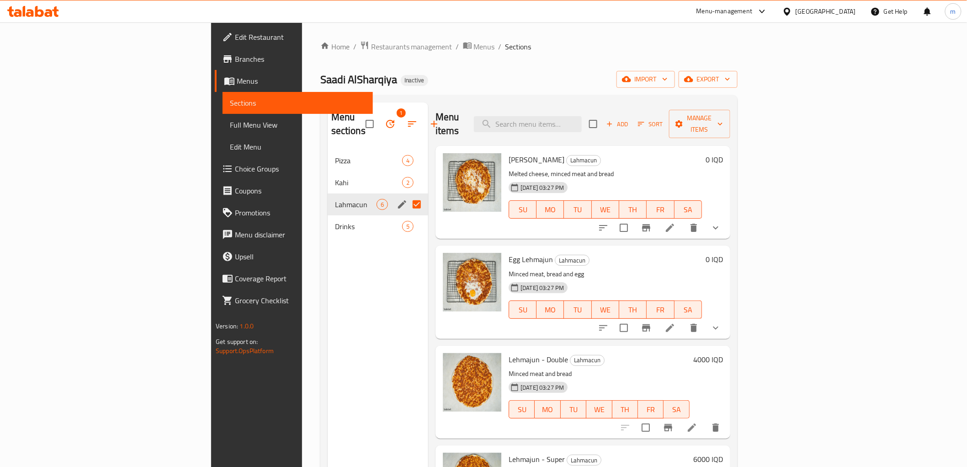
click at [407, 195] on input "Menu sections" at bounding box center [416, 204] width 19 height 19
checkbox input "false"
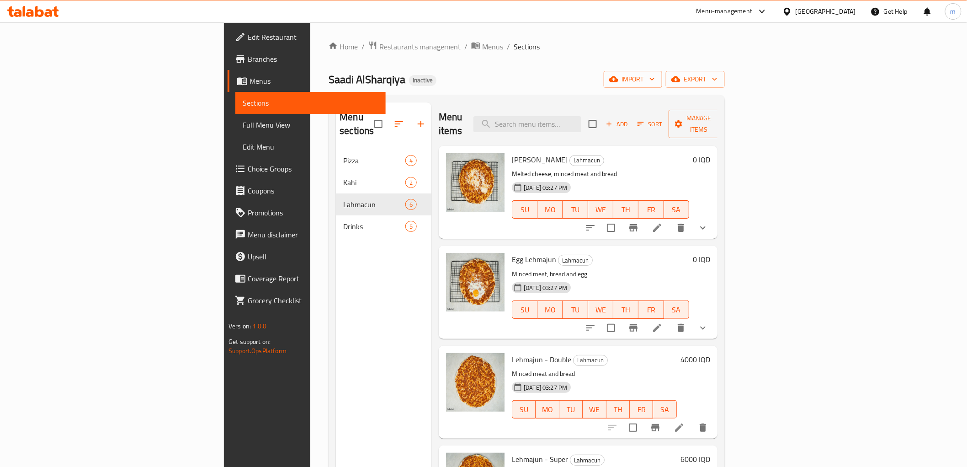
click at [663, 222] on icon at bounding box center [657, 227] width 11 height 11
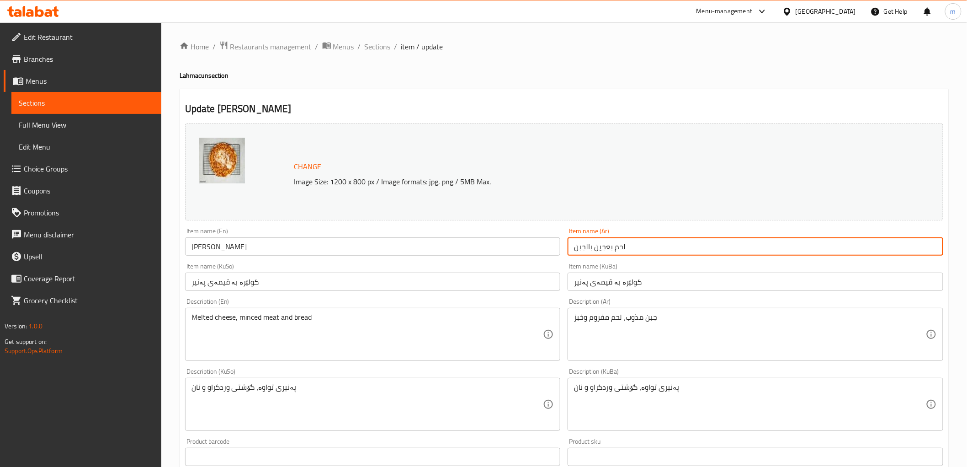
drag, startPoint x: 639, startPoint y: 248, endPoint x: 593, endPoint y: 248, distance: 45.7
click at [593, 248] on input "لحم بعجين بالجبن" at bounding box center [756, 246] width 376 height 18
paste input "جو"
type input "لحمجون بالجبن"
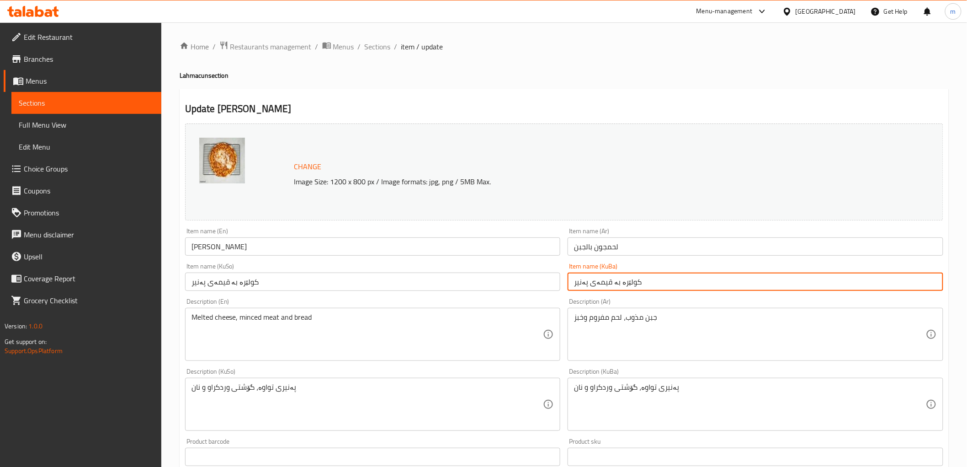
drag, startPoint x: 647, startPoint y: 284, endPoint x: 594, endPoint y: 282, distance: 52.6
click at [594, 282] on input "کولێرە بە قیمەی پەنیر" at bounding box center [756, 281] width 376 height 18
paste input "لەحمجون"
click at [609, 290] on input "لەحمجونی پەنیر" at bounding box center [756, 281] width 376 height 18
click at [609, 285] on input "لەحمجونی پەنیر" at bounding box center [756, 281] width 376 height 18
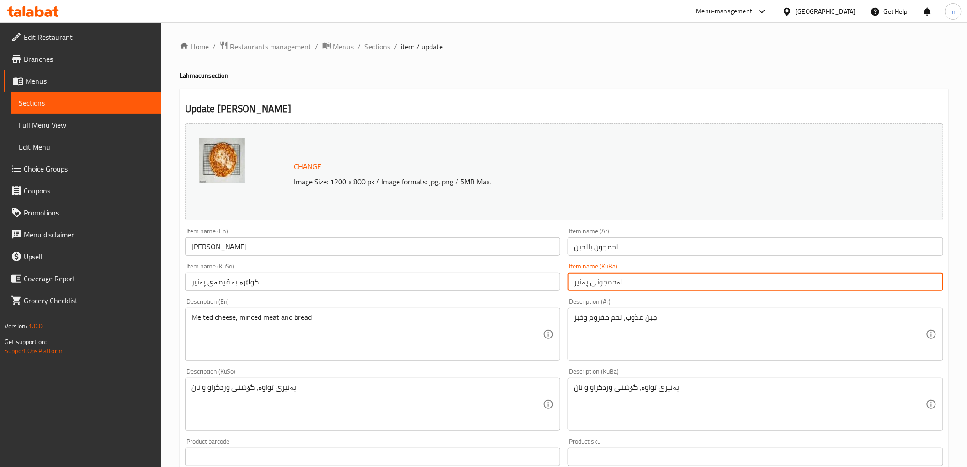
click at [609, 285] on input "لەحمجونی پەنیر" at bounding box center [756, 281] width 376 height 18
type input "لەحمجونی پەنیر"
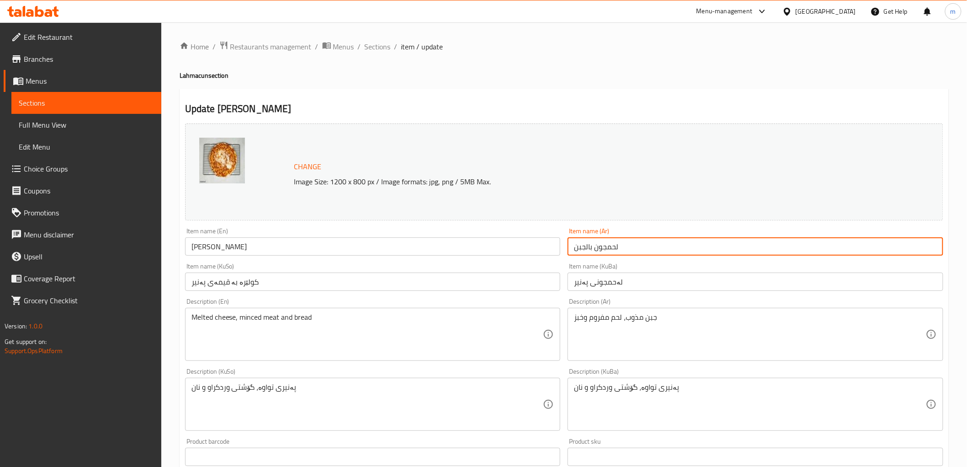
click at [609, 247] on input "لحمجون بالجبن" at bounding box center [756, 246] width 376 height 18
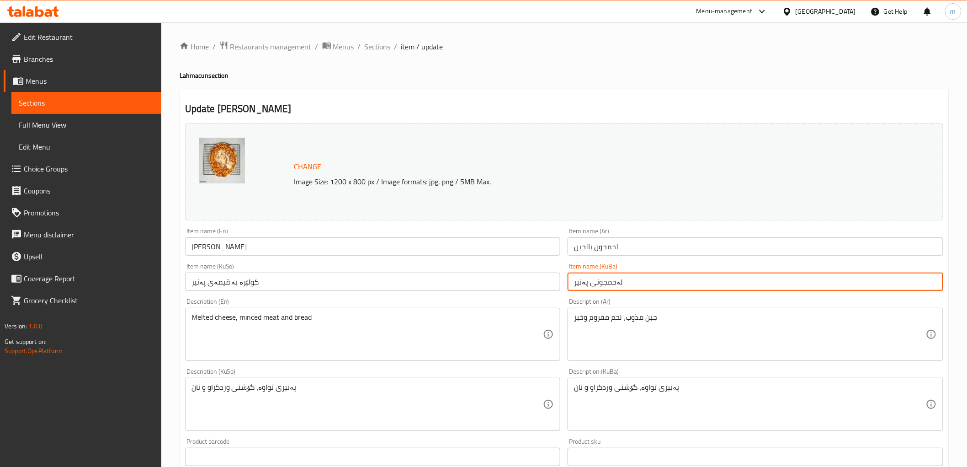
click at [588, 291] on input "لەحمجونی پەنیر" at bounding box center [756, 281] width 376 height 18
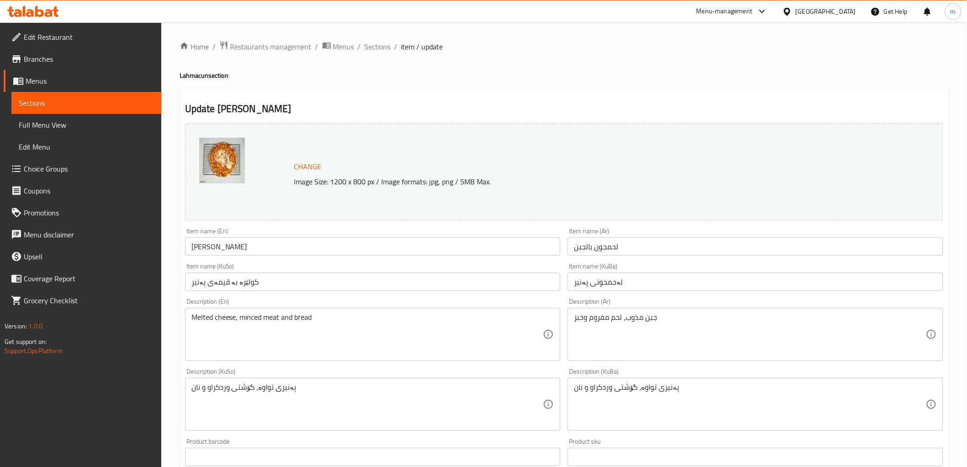
click at [567, 286] on div "Item name (KuBa) لەحمجونی پەنیر Item name (KuBa)" at bounding box center [755, 276] width 383 height 35
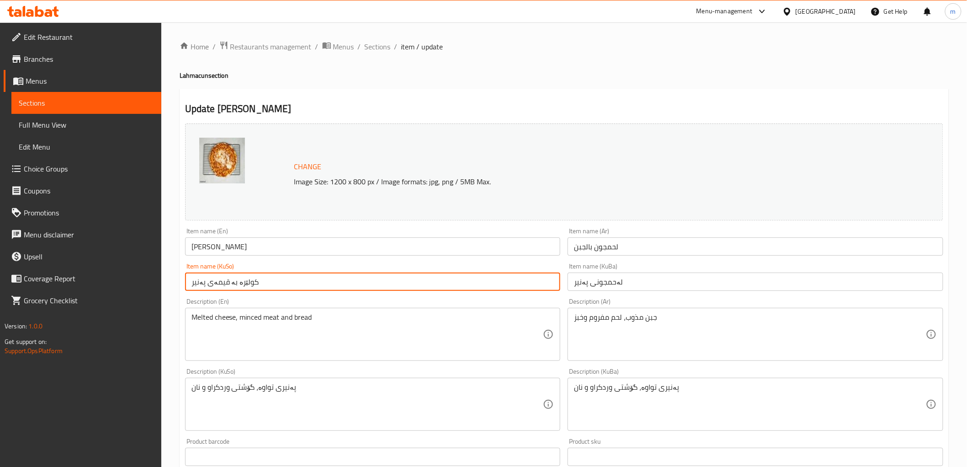
click at [555, 282] on input "کولێرە بە قیمەی پەنیر" at bounding box center [373, 281] width 376 height 18
paste input "ەحمجونی"
click at [555, 282] on input "کولێرە بە قیمەی لەحمجونی پەنیر" at bounding box center [373, 281] width 376 height 18
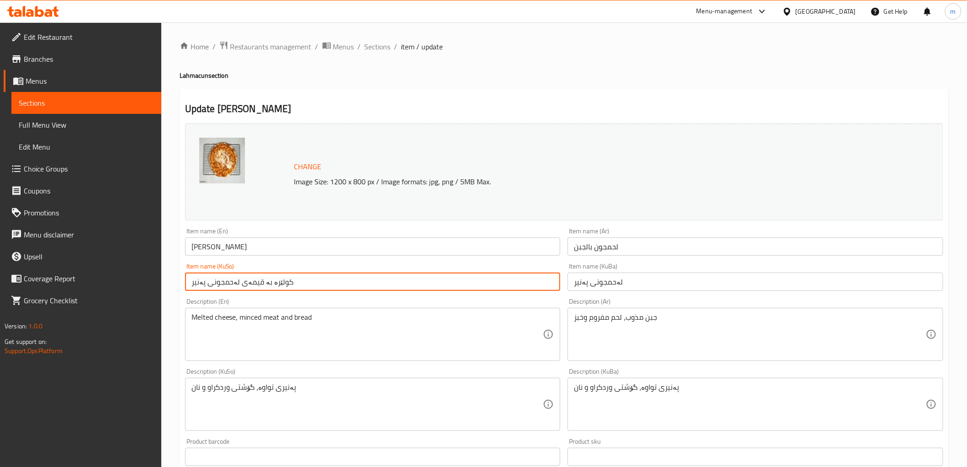
paste input "text"
click at [555, 282] on input "کولێرە بە قیمەی لەحمجونی پەنیر" at bounding box center [373, 281] width 376 height 18
type input "لەحمجونی پەنیر"
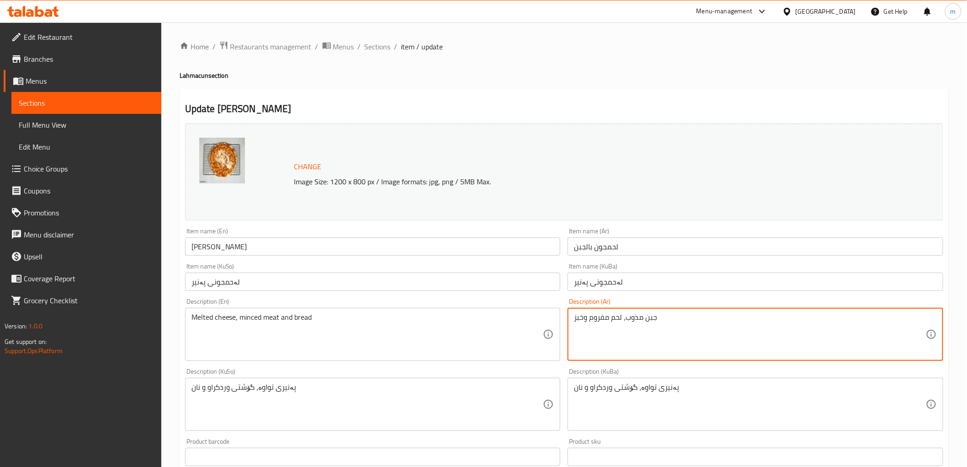
click at [636, 320] on textarea "جبن مذوب، لحم مفروم وخبز" at bounding box center [750, 334] width 352 height 43
paste textarea "ذائبة"
type textarea "جبن ذائبة، لحم مفروم وخبز"
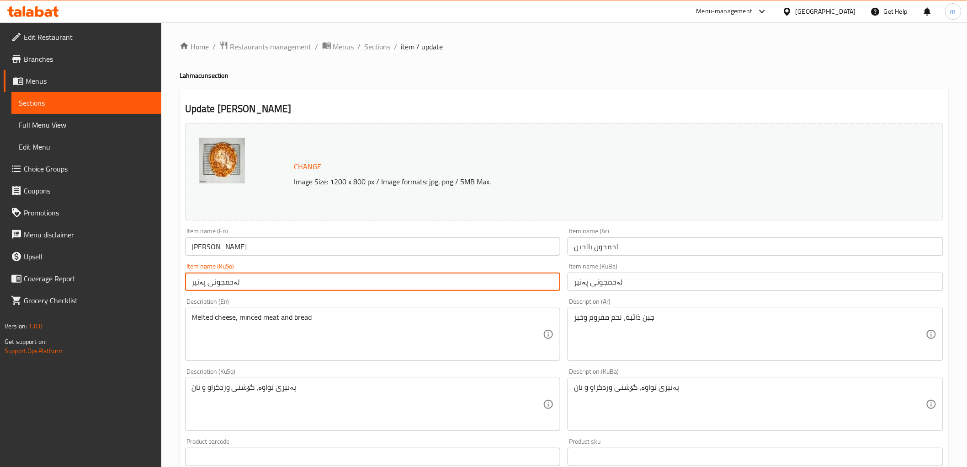
click at [515, 288] on input "لەحمجونی پەنیر" at bounding box center [373, 281] width 376 height 18
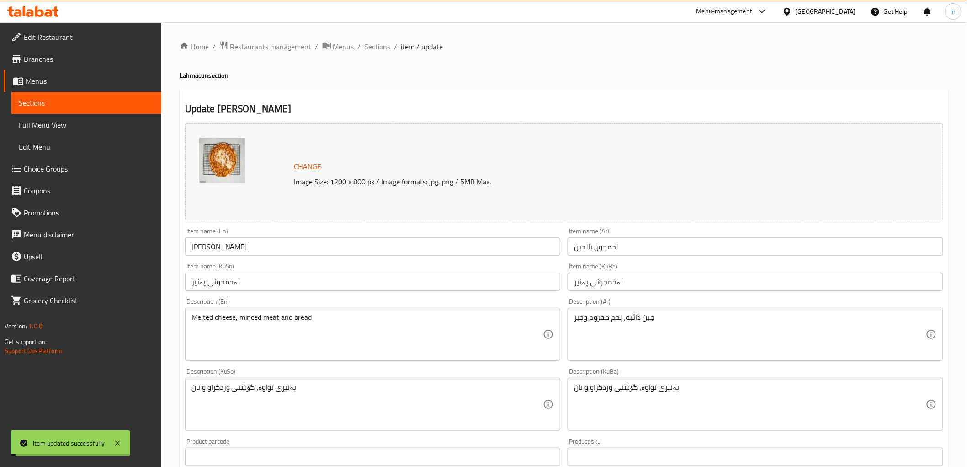
click at [382, 47] on span "Sections" at bounding box center [378, 46] width 26 height 11
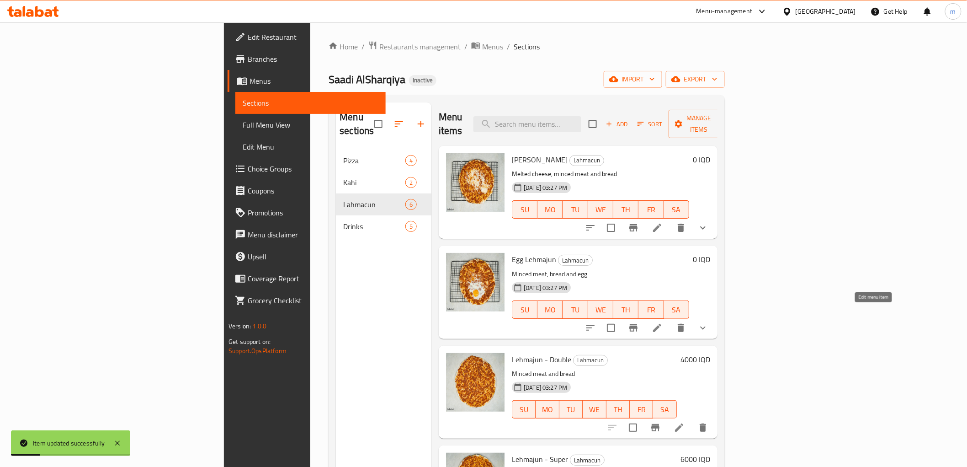
click at [661, 324] on icon at bounding box center [657, 328] width 8 height 8
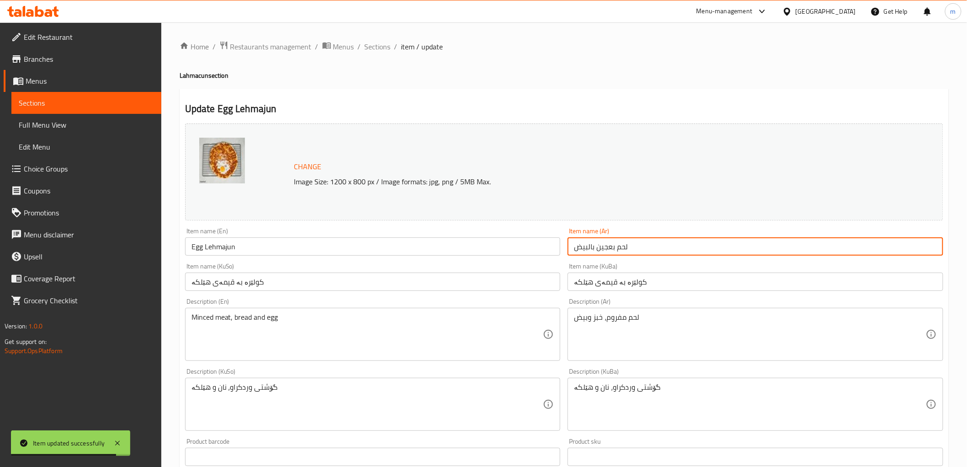
drag, startPoint x: 634, startPoint y: 245, endPoint x: 596, endPoint y: 253, distance: 38.7
click at [596, 253] on input "لحم بعجين بالبيض" at bounding box center [756, 246] width 376 height 18
paste input "جون"
type input "لحمجون بالبيض"
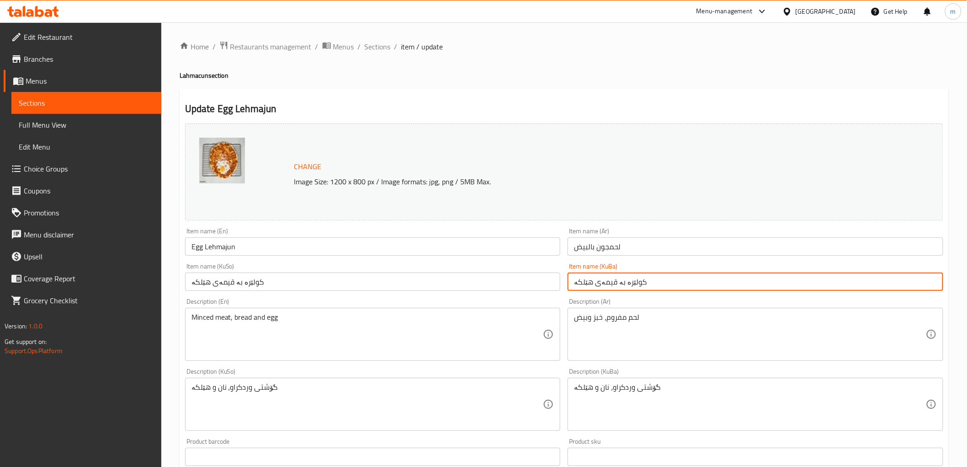
drag, startPoint x: 648, startPoint y: 284, endPoint x: 599, endPoint y: 286, distance: 48.9
click at [599, 286] on input "کولێرە بە قیمەی هێلکە" at bounding box center [756, 281] width 376 height 18
paste input "لەحمجونی"
click at [615, 285] on input "لەحمجونی هێلکە" at bounding box center [756, 281] width 376 height 18
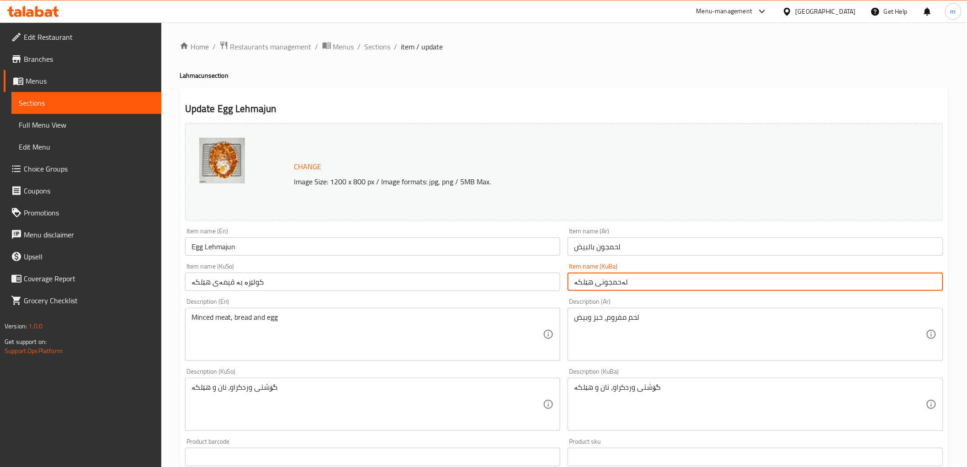
drag, startPoint x: 615, startPoint y: 285, endPoint x: 513, endPoint y: 275, distance: 102.0
click at [606, 282] on input "لەحمجونی هێلکە" at bounding box center [756, 281] width 376 height 18
type input "لەحمجونی هێلکە"
click at [480, 270] on div "Item name (KuSo) کولێرە بە قیمەی هێلکە Item name (KuSo)" at bounding box center [373, 277] width 376 height 28
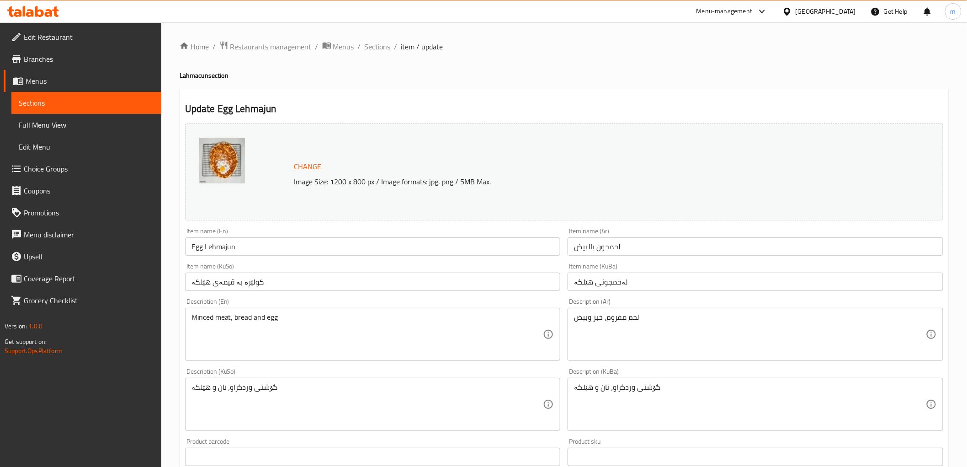
click at [480, 270] on div "Item name (KuSo) کولێرە بە قیمەی هێلکە Item name (KuSo)" at bounding box center [373, 277] width 376 height 28
click at [577, 289] on input "لەحمجونی هێلکە" at bounding box center [756, 281] width 376 height 18
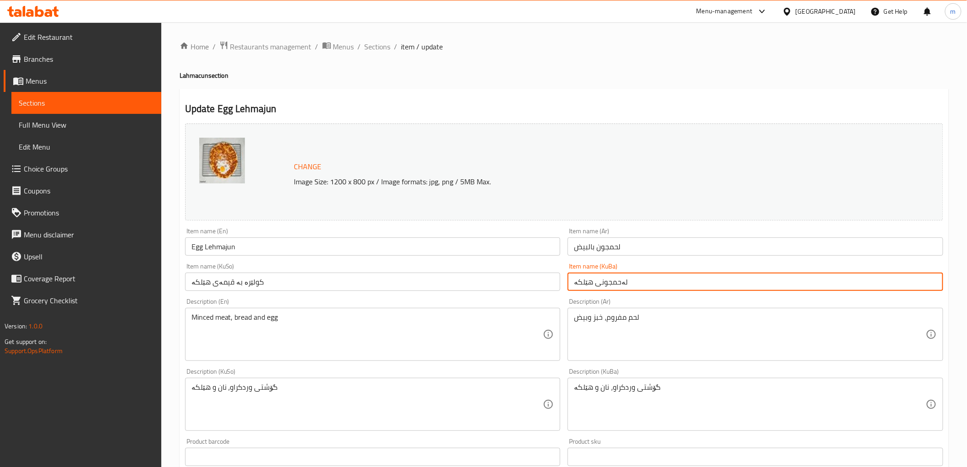
click at [577, 289] on input "لەحمجونی هێلکە" at bounding box center [756, 281] width 376 height 18
click at [519, 290] on input "کولێرە بە قیمەی هێلکە" at bounding box center [373, 281] width 376 height 18
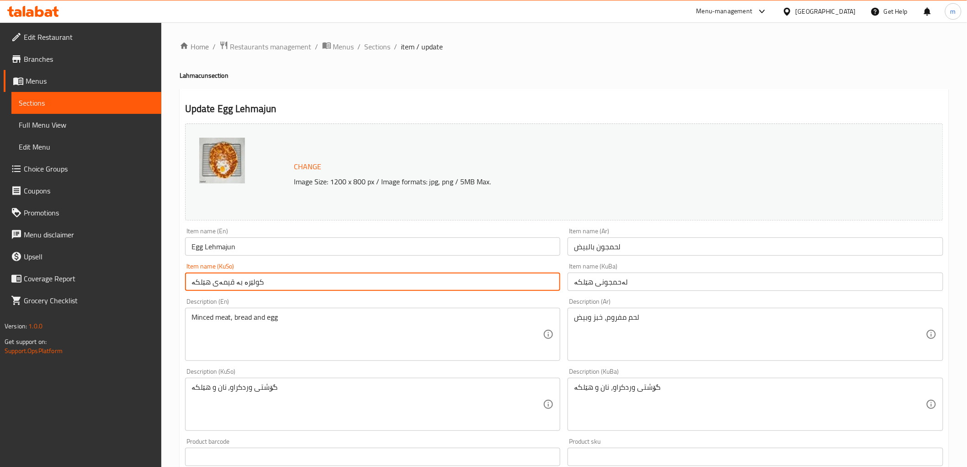
click at [519, 290] on input "کولێرە بە قیمەی هێلکە" at bounding box center [373, 281] width 376 height 18
paste input "لەحمجون"
type input "لەحمجونی هێلکە"
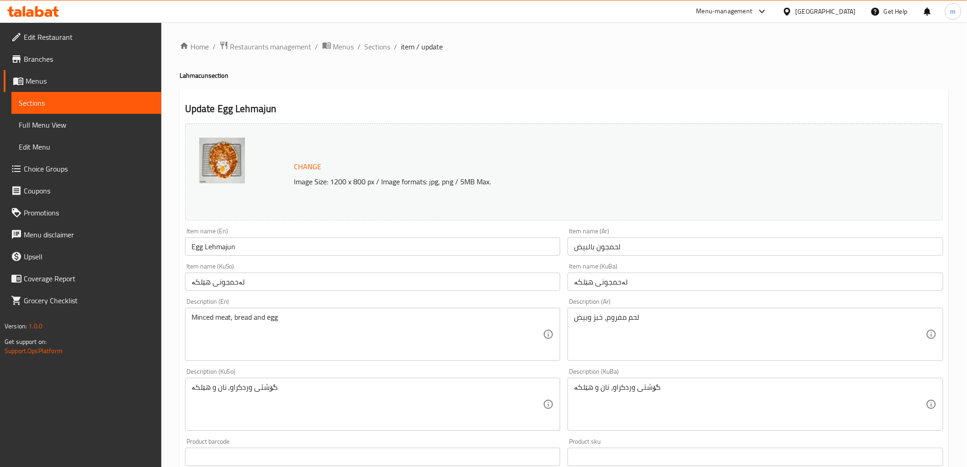
click at [400, 291] on div "Item name (KuSo) لەحمجونی هێلکە Item name (KuSo)" at bounding box center [372, 276] width 383 height 35
click at [400, 287] on input "لەحمجونی هێلکە" at bounding box center [373, 281] width 376 height 18
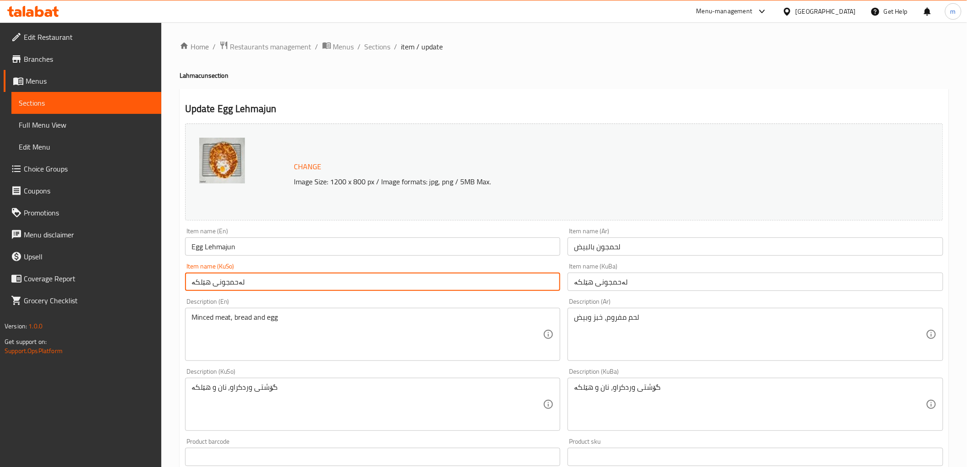
drag, startPoint x: 372, startPoint y: 48, endPoint x: 386, endPoint y: 60, distance: 17.8
click at [373, 48] on span "Sections" at bounding box center [378, 46] width 26 height 11
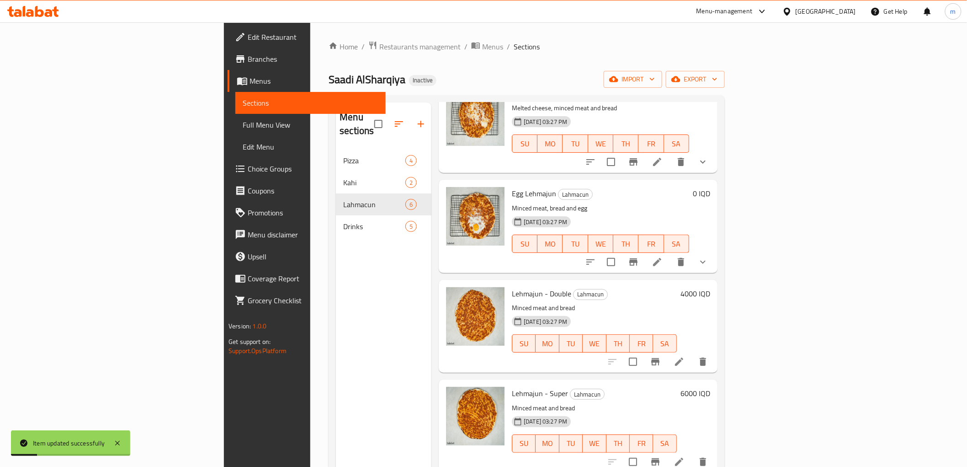
scroll to position [85, 0]
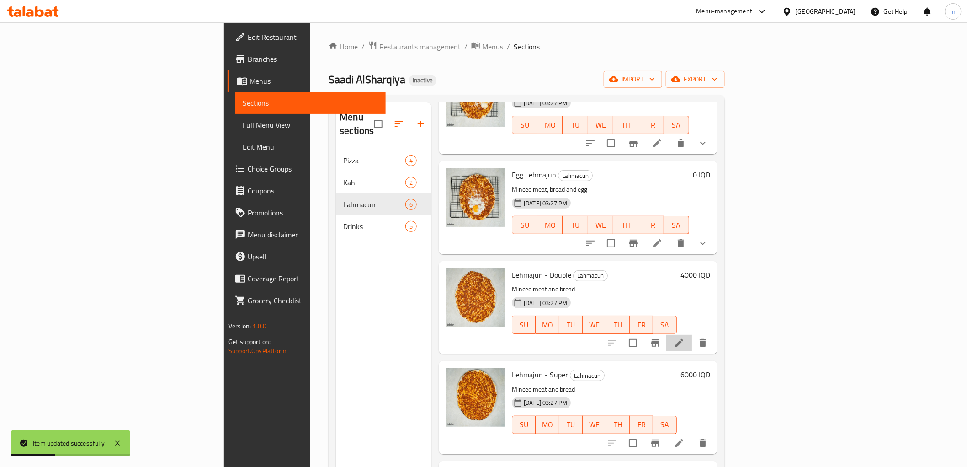
click at [692, 335] on li at bounding box center [679, 343] width 26 height 16
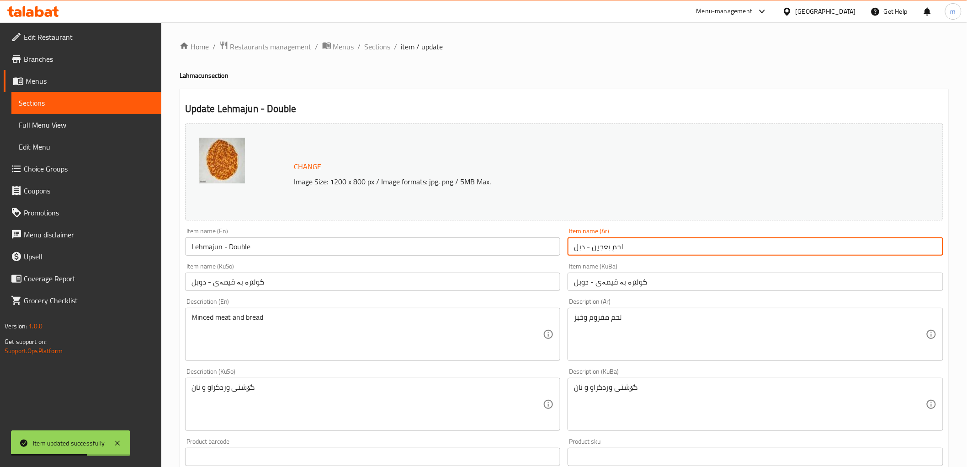
drag, startPoint x: 643, startPoint y: 250, endPoint x: 592, endPoint y: 250, distance: 50.7
click at [592, 250] on input "لحم بعجين - دبل" at bounding box center [756, 246] width 376 height 18
paste input "جون"
type input "لحمجون - دبل"
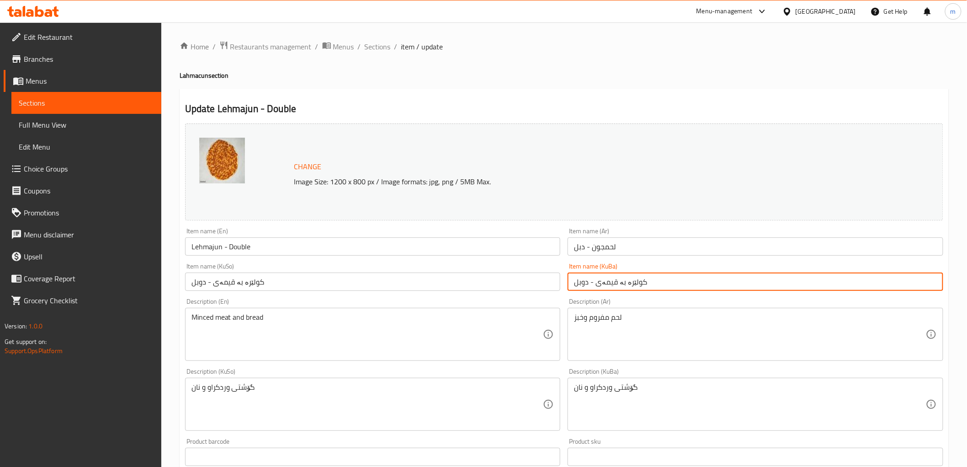
drag, startPoint x: 652, startPoint y: 280, endPoint x: 596, endPoint y: 286, distance: 57.0
click at [596, 286] on input "کولێرە بە قیمەی - دوبل" at bounding box center [756, 281] width 376 height 18
paste input "لەحمجون"
click at [620, 285] on input "لەحمجون - دوبل" at bounding box center [756, 281] width 376 height 18
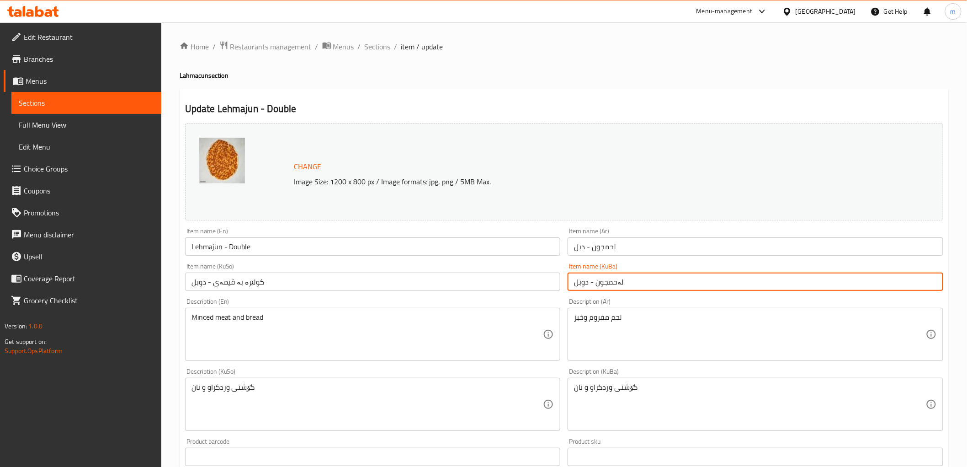
click at [620, 285] on input "لەحمجون - دوبل" at bounding box center [756, 281] width 376 height 18
click at [547, 286] on input "کولێرە بە قیمەی - دوبل" at bounding box center [373, 281] width 376 height 18
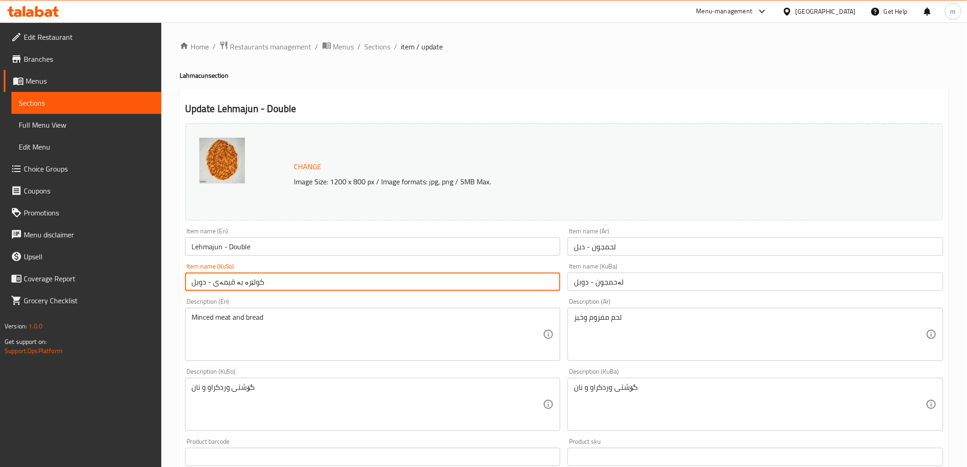
click at [620, 248] on input "لحمجون - دبل" at bounding box center [756, 246] width 376 height 18
click at [441, 279] on input "کولێرە بە قیمەی - دوبل" at bounding box center [373, 281] width 376 height 18
click at [638, 286] on input "لەحمجون - دوبل" at bounding box center [756, 281] width 376 height 18
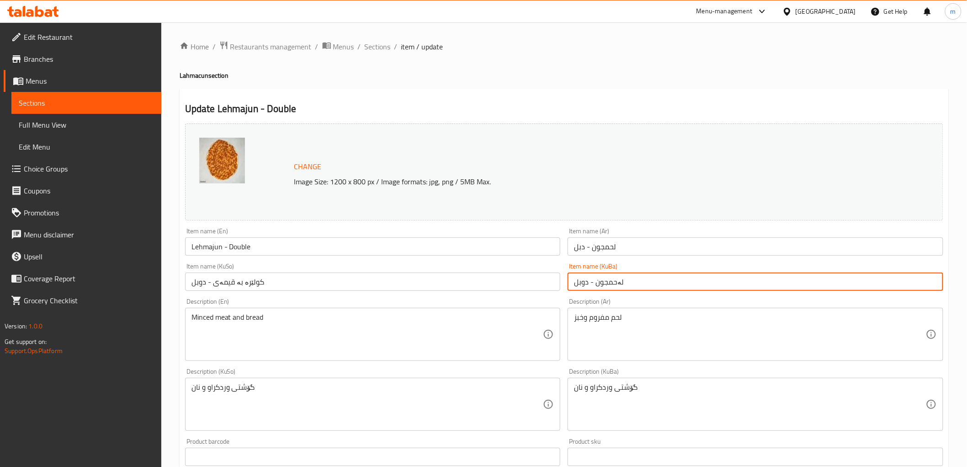
click at [638, 286] on input "لەحمجون - دوبل" at bounding box center [756, 281] width 376 height 18
click at [573, 284] on input "لەحمجون - دوبل" at bounding box center [756, 281] width 376 height 18
click at [581, 284] on input "لەحمجون - دوبل" at bounding box center [756, 281] width 376 height 18
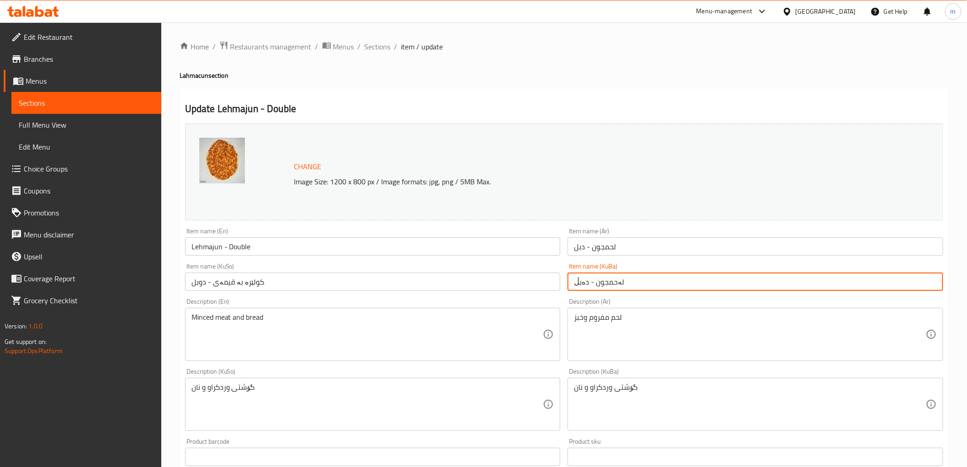
click at [585, 282] on input "لەحمجون - دەبڵ" at bounding box center [756, 281] width 376 height 18
drag, startPoint x: 585, startPoint y: 282, endPoint x: 546, endPoint y: 282, distance: 39.8
click at [585, 282] on input "لەحمجون - دەبڵ" at bounding box center [756, 281] width 376 height 18
type input "لەحمجون - دەبڵ"
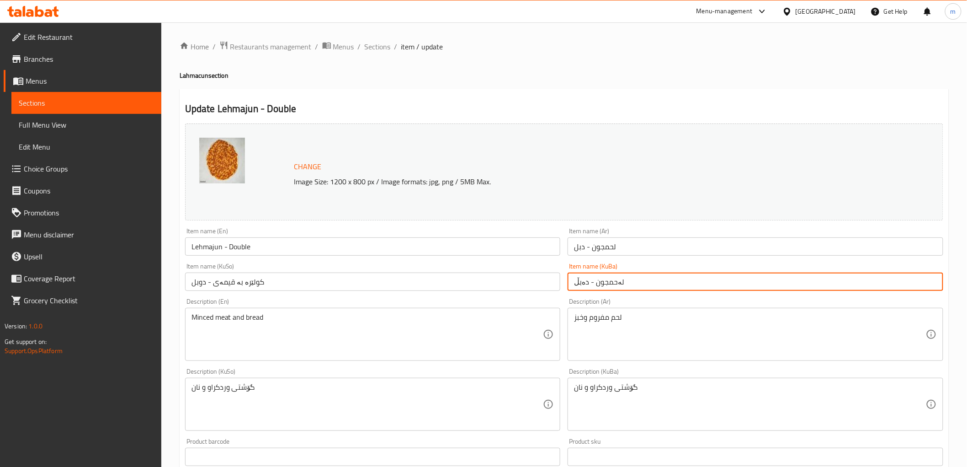
click at [538, 282] on input "کولێرە بە قیمەی - دوبل" at bounding box center [373, 281] width 376 height 18
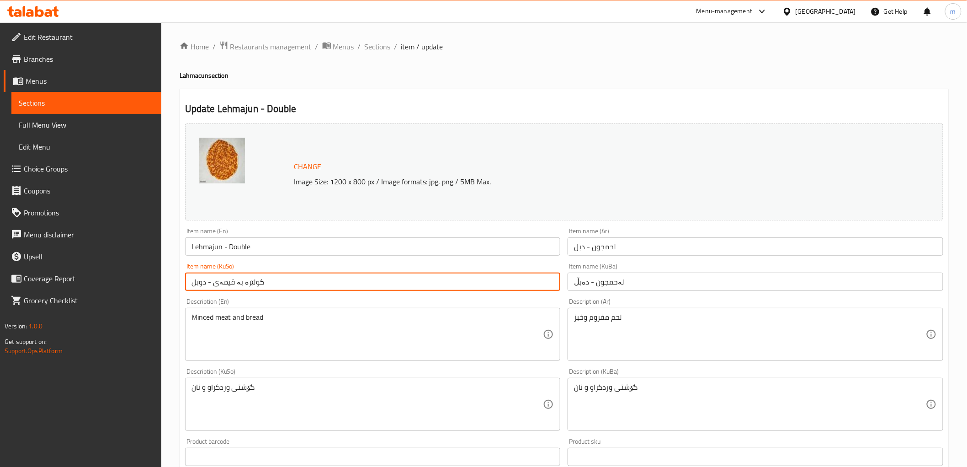
click at [538, 282] on input "کولێرە بە قیمەی - دوبل" at bounding box center [373, 281] width 376 height 18
paste input "لەحمجون - دەبڵ"
type input "کولێرە بە قیمەی - دوبل"
click at [200, 281] on input "کولێرە بە قیمەی - دوبل" at bounding box center [373, 281] width 376 height 18
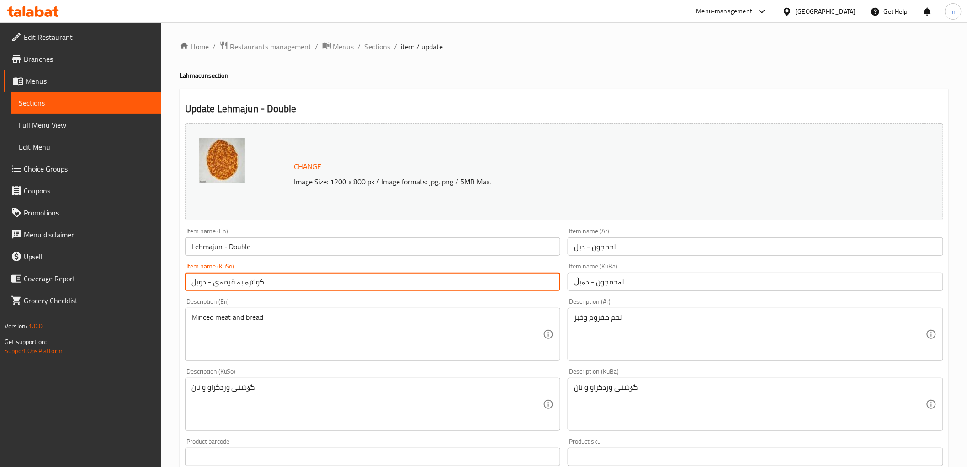
click at [200, 281] on input "کولێرە بە قیمەی - دوبل" at bounding box center [373, 281] width 376 height 18
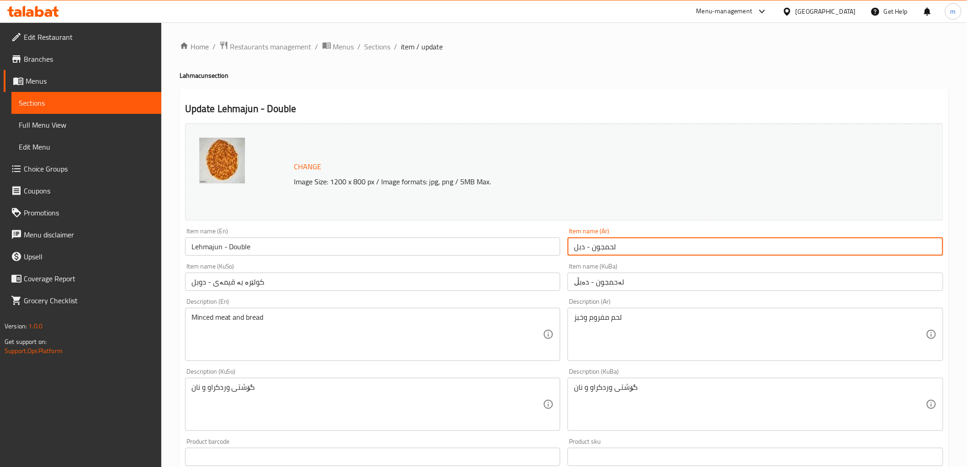
click at [587, 248] on input "لحمجون - دبل" at bounding box center [756, 246] width 376 height 18
click at [580, 246] on input "لحمجون - دبل" at bounding box center [756, 246] width 376 height 18
paste input "و"
type input "لحمجون - دوبل"
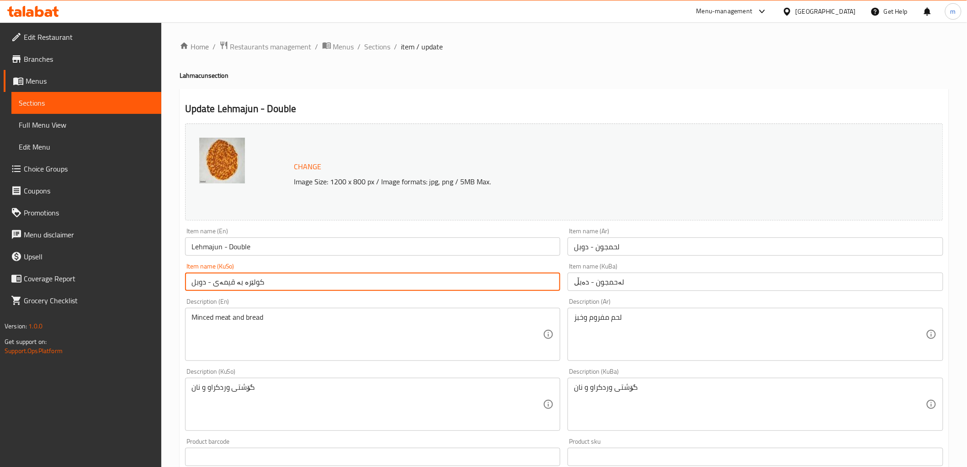
click at [316, 287] on input "کولێرە بە قیمەی - دوبل" at bounding box center [373, 281] width 376 height 18
paste input "لەحمجون - دەبڵ"
type input "لەحمجون - دەبڵ"
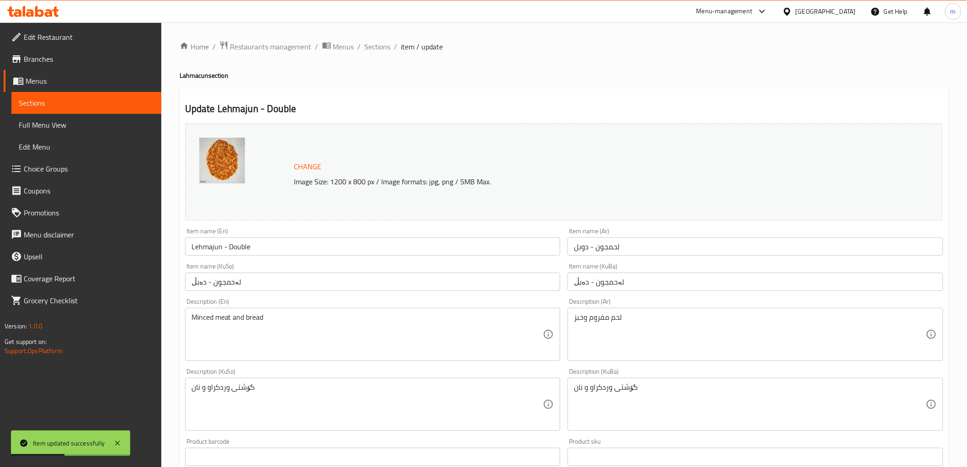
click at [198, 80] on h4 "Lahmacun section" at bounding box center [564, 75] width 769 height 9
copy h4 "Lahmacun"
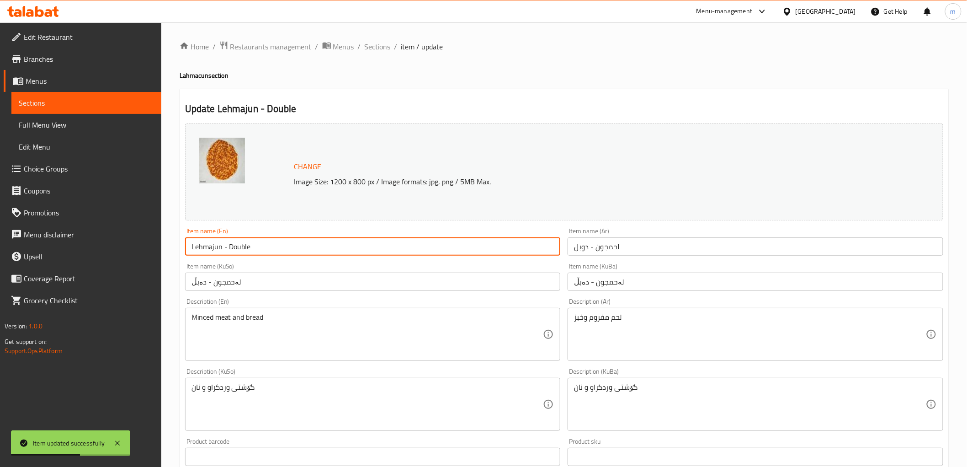
click at [203, 252] on input "Lehmajun - Double" at bounding box center [373, 246] width 376 height 18
paste input "ahmac"
type input "Lehmajun - Double"
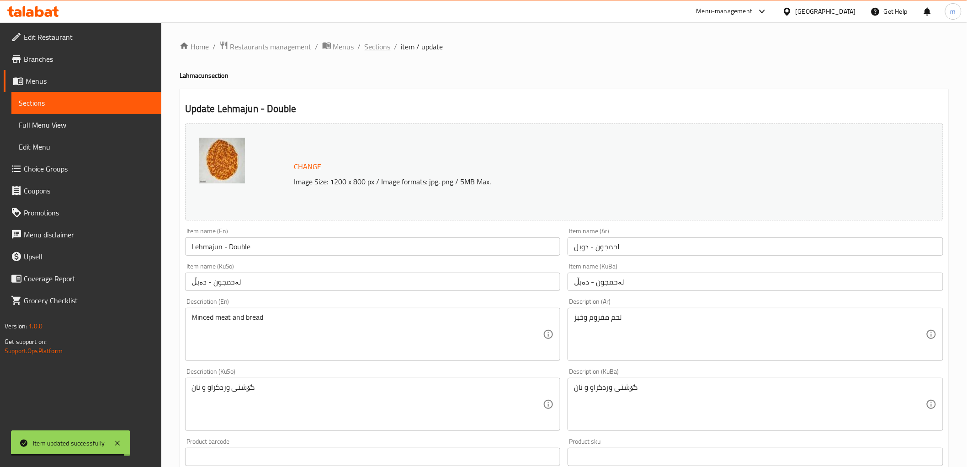
click at [372, 48] on span "Sections" at bounding box center [378, 46] width 26 height 11
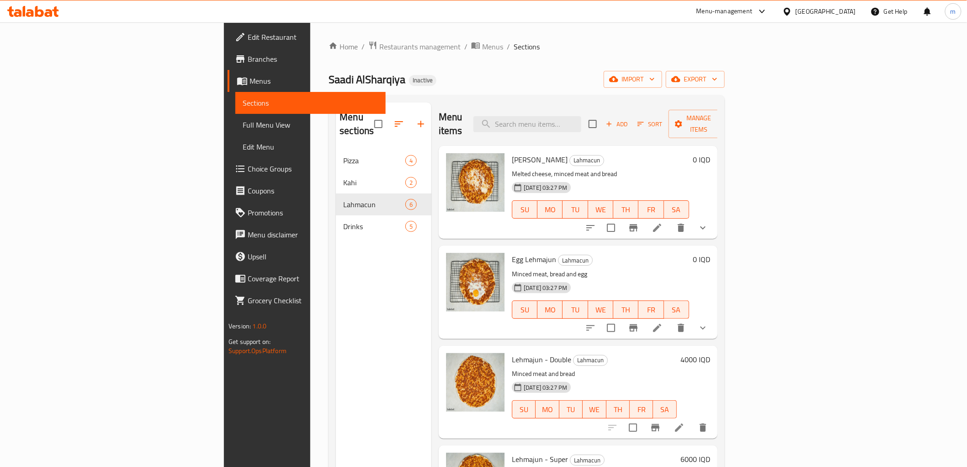
click at [512, 153] on span "Cheese Lehmajun" at bounding box center [540, 160] width 56 height 14
copy h6 "Lehmajun"
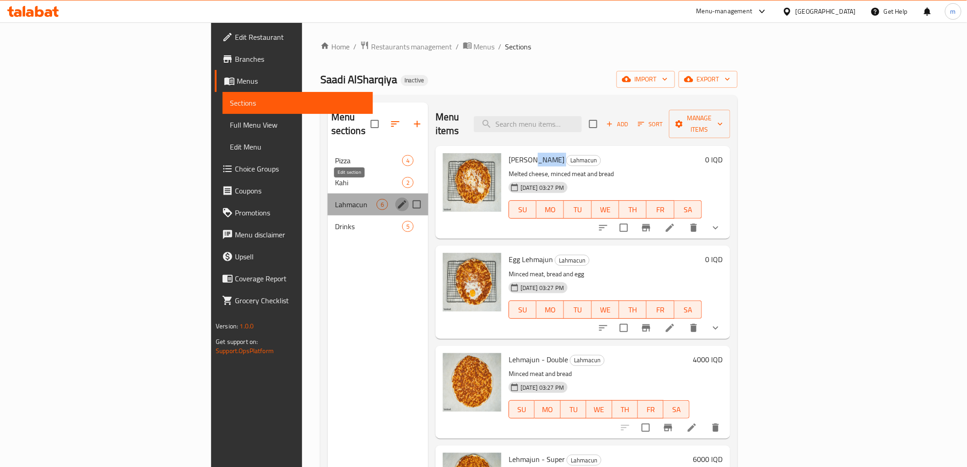
click at [398, 200] on icon "edit" at bounding box center [402, 204] width 8 height 8
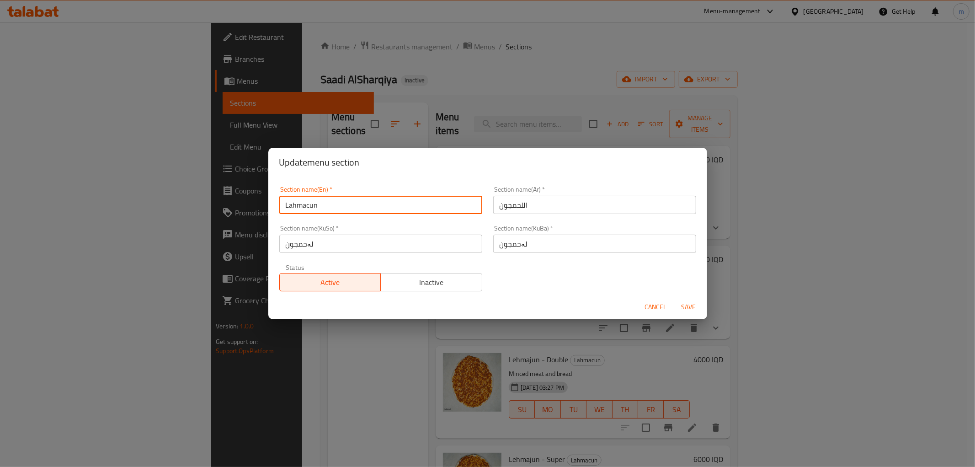
click at [410, 206] on input "Lahmacun" at bounding box center [380, 205] width 203 height 18
paste input "ehmajun"
type input "Lehmajun"
click at [688, 305] on span "Save" at bounding box center [689, 306] width 22 height 11
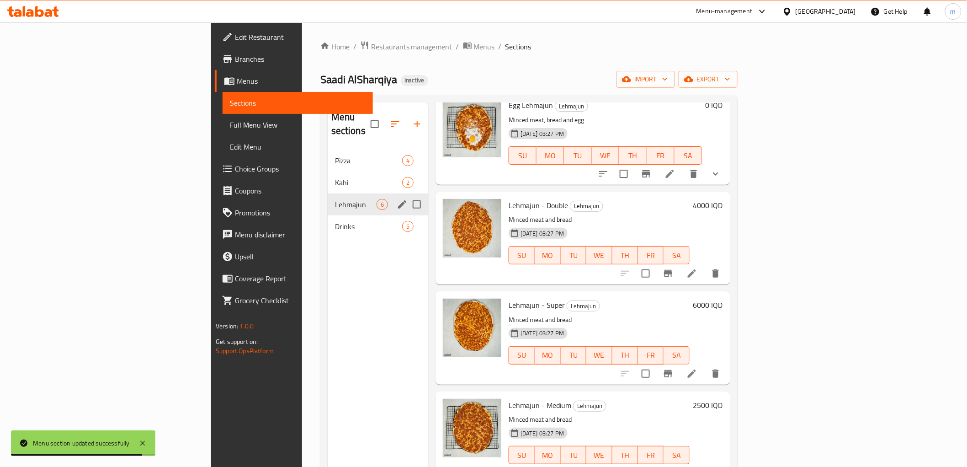
scroll to position [154, 0]
click at [705, 265] on li at bounding box center [692, 273] width 26 height 16
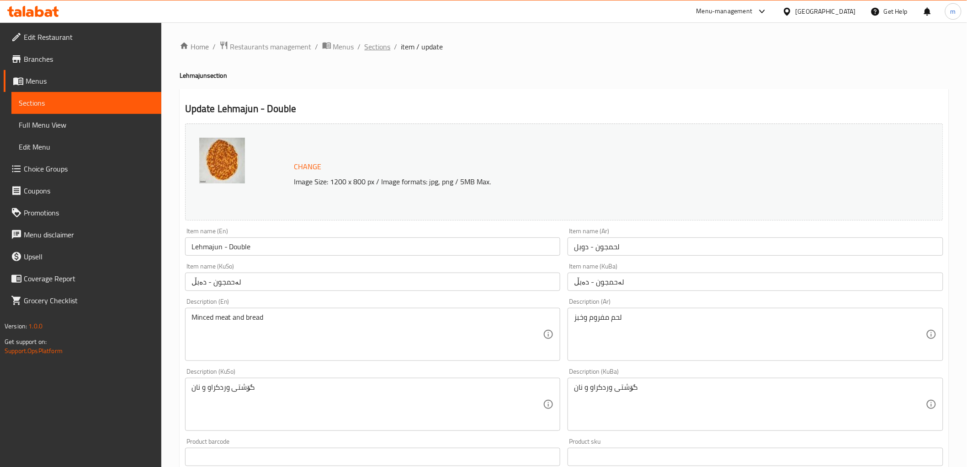
click at [371, 50] on span "Sections" at bounding box center [378, 46] width 26 height 11
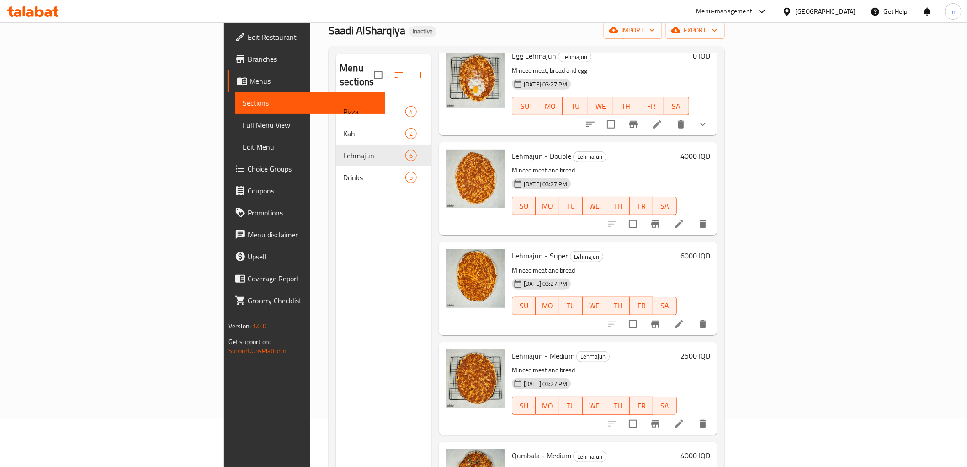
scroll to position [85, 0]
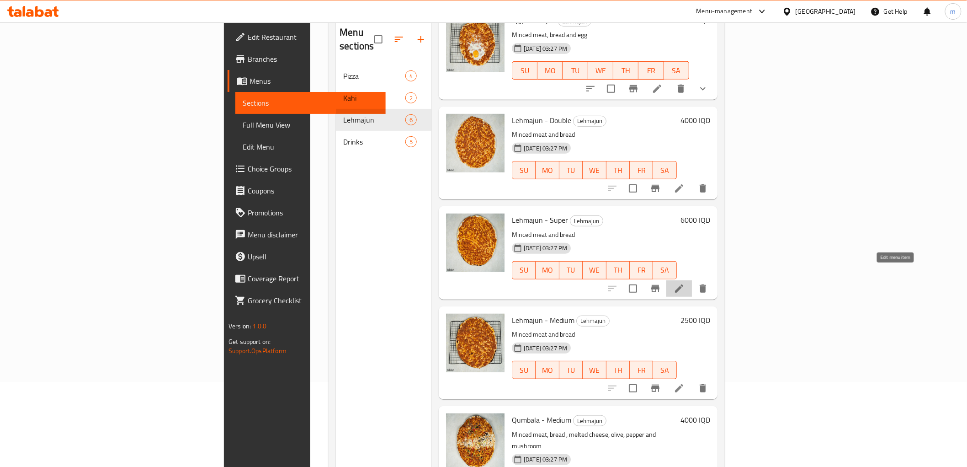
click at [685, 283] on icon at bounding box center [679, 288] width 11 height 11
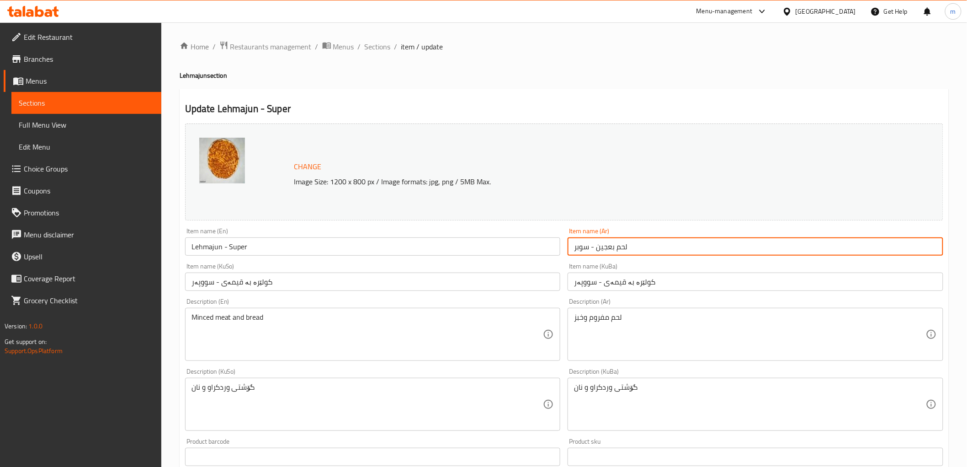
drag, startPoint x: 645, startPoint y: 247, endPoint x: 597, endPoint y: 247, distance: 48.0
click at [597, 247] on input "لحم بعجين - سوبر" at bounding box center [756, 246] width 376 height 18
paste input "جون"
type input "لحمجون - سوبر"
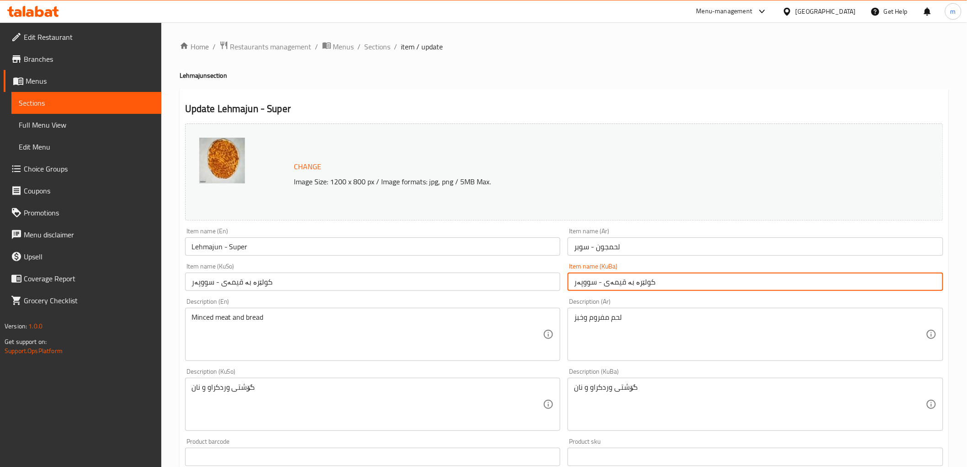
drag, startPoint x: 662, startPoint y: 282, endPoint x: 604, endPoint y: 288, distance: 57.9
click at [604, 283] on input "کولێرە بە قیمەی - سووپەر" at bounding box center [756, 281] width 376 height 18
paste input "لەحمجونی"
type input "لەحمجون - سووپەر"
click at [596, 291] on div "Item name (KuBa) لەحمجون - سووپەر Item name (KuBa)" at bounding box center [755, 276] width 383 height 35
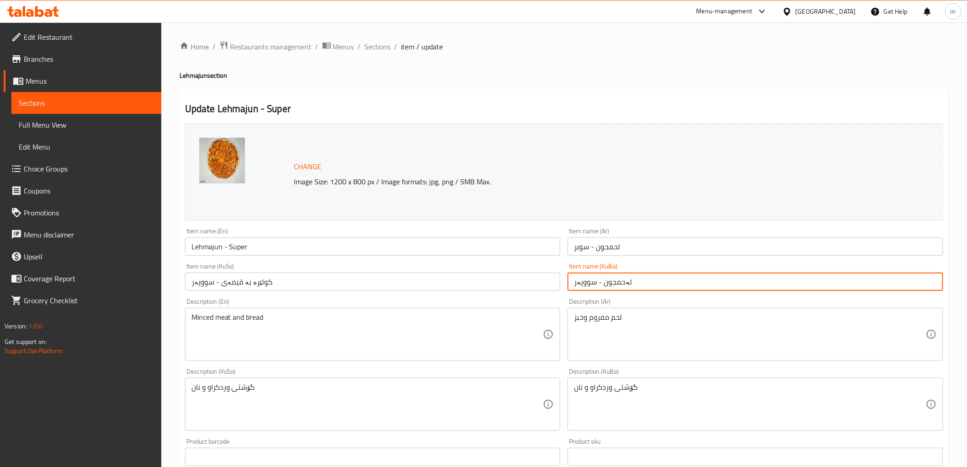
click at [597, 284] on input "لەحمجون - سووپەر" at bounding box center [756, 281] width 376 height 18
drag, startPoint x: 597, startPoint y: 284, endPoint x: 572, endPoint y: 280, distance: 25.4
click at [597, 282] on input "لەحمجون - سووپەر" at bounding box center [756, 281] width 376 height 18
click at [532, 272] on input "کولێرە بە قیمەی - سووپەر" at bounding box center [373, 281] width 376 height 18
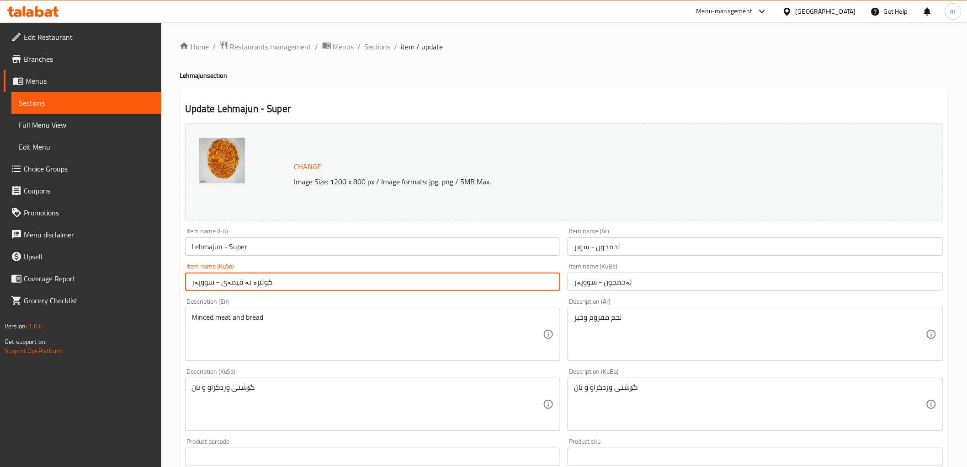
click at [532, 272] on input "کولێرە بە قیمەی - سووپەر" at bounding box center [373, 281] width 376 height 18
click at [530, 273] on input "کولێرە بە قیمەی - سووپەر" at bounding box center [373, 281] width 376 height 18
paste input "لەحمجون"
click at [530, 273] on input "کولێرە بە قیمەی - سووپەر" at bounding box center [373, 281] width 376 height 18
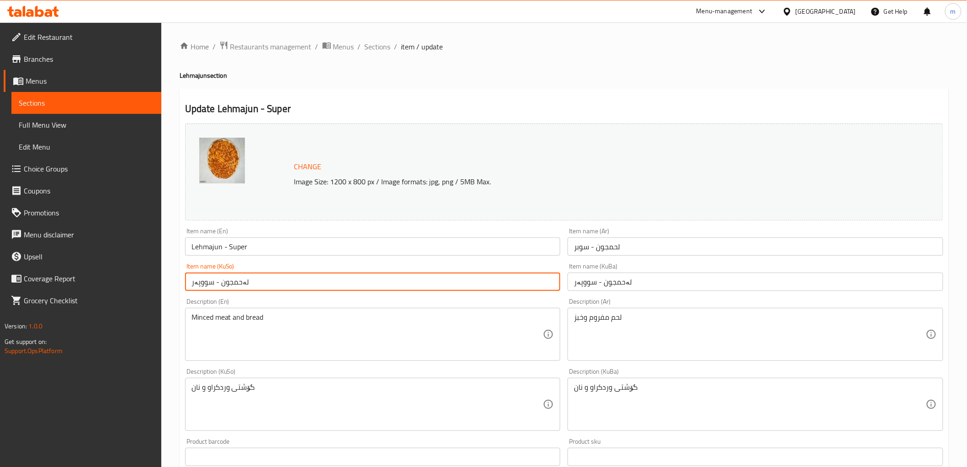
type input "لەحمجون - سووپەر"
click at [298, 283] on input "لەحمجون - سووپەر" at bounding box center [373, 281] width 376 height 18
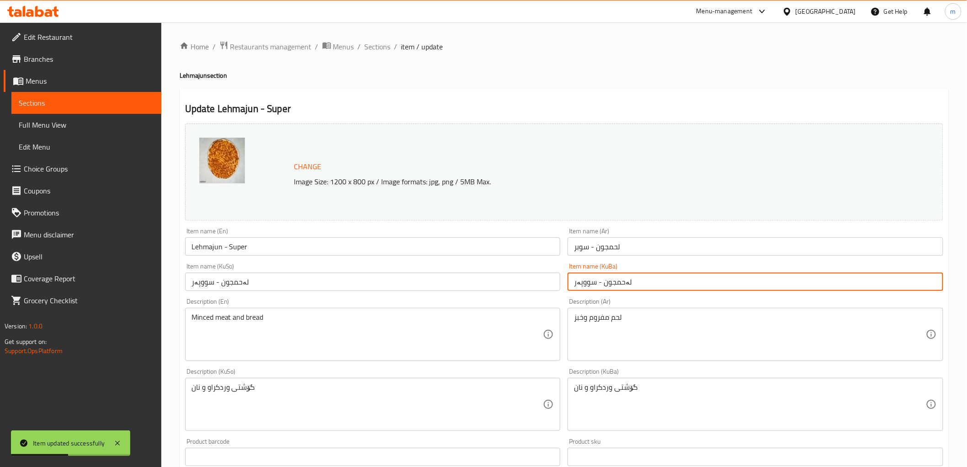
click at [646, 280] on input "لەحمجون - سووپەر" at bounding box center [756, 281] width 376 height 18
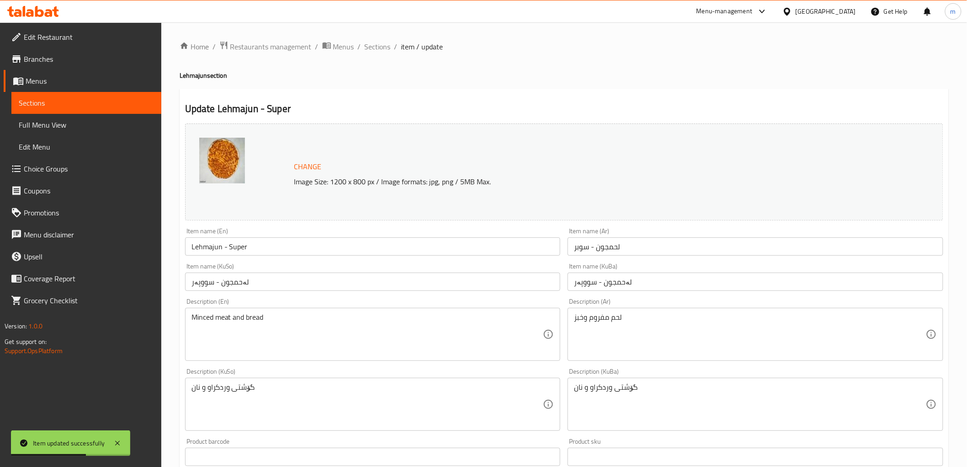
click at [628, 295] on div "Description (Ar) لحم مفروم وخبز Description (Ar)" at bounding box center [755, 329] width 383 height 70
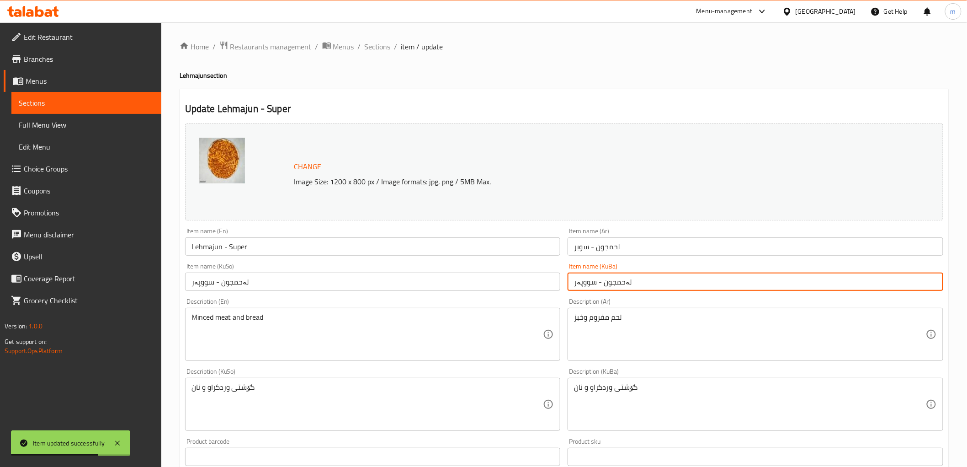
drag, startPoint x: 643, startPoint y: 285, endPoint x: 596, endPoint y: 281, distance: 47.2
click at [596, 281] on input "لەحمجون - سووپەر" at bounding box center [756, 281] width 376 height 18
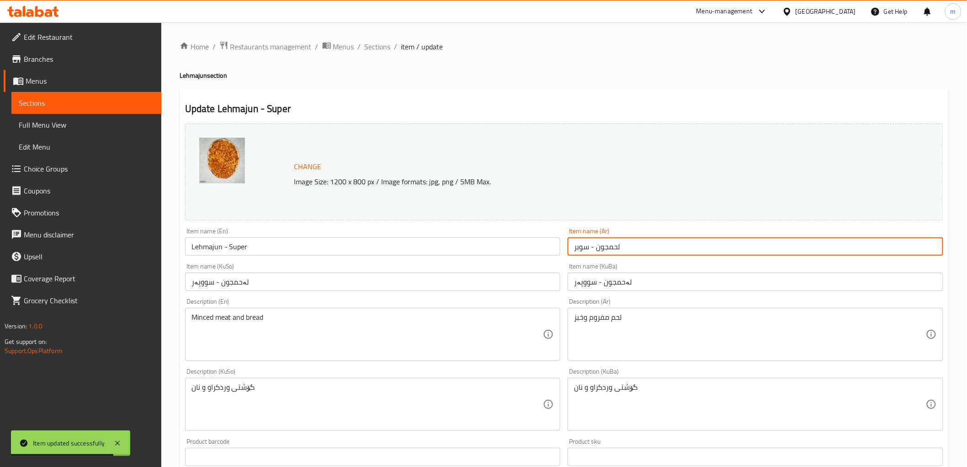
drag, startPoint x: 599, startPoint y: 249, endPoint x: 588, endPoint y: 250, distance: 10.6
click at [588, 250] on input "لحمجون - سوبر" at bounding box center [756, 246] width 376 height 18
click at [376, 45] on span "Sections" at bounding box center [378, 46] width 26 height 11
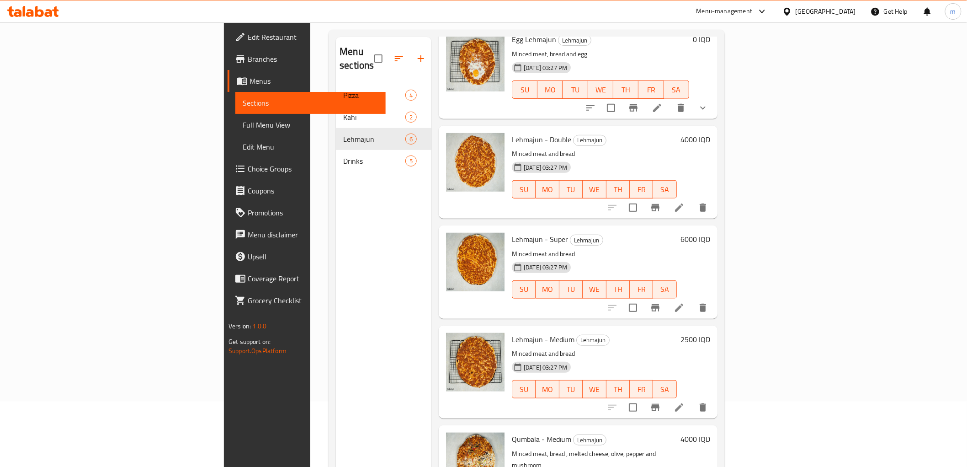
scroll to position [128, 0]
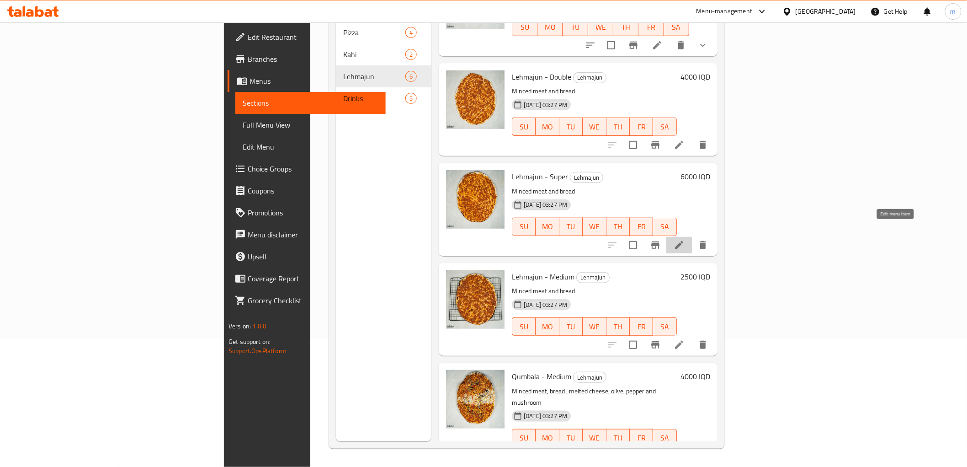
click at [685, 239] on icon at bounding box center [679, 244] width 11 height 11
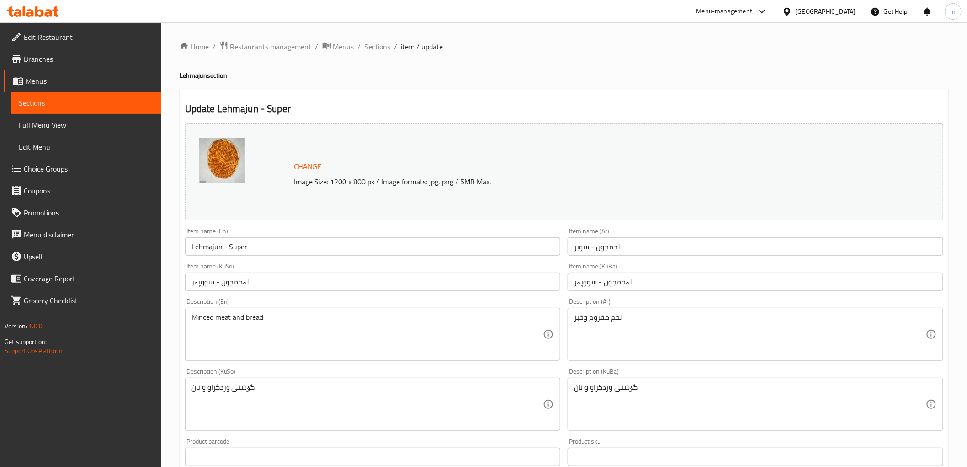
click at [380, 48] on span "Sections" at bounding box center [378, 46] width 26 height 11
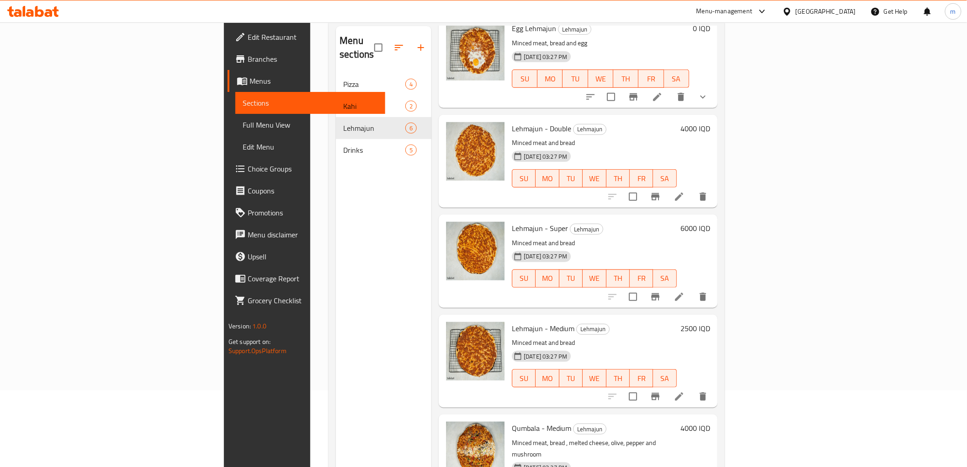
scroll to position [128, 0]
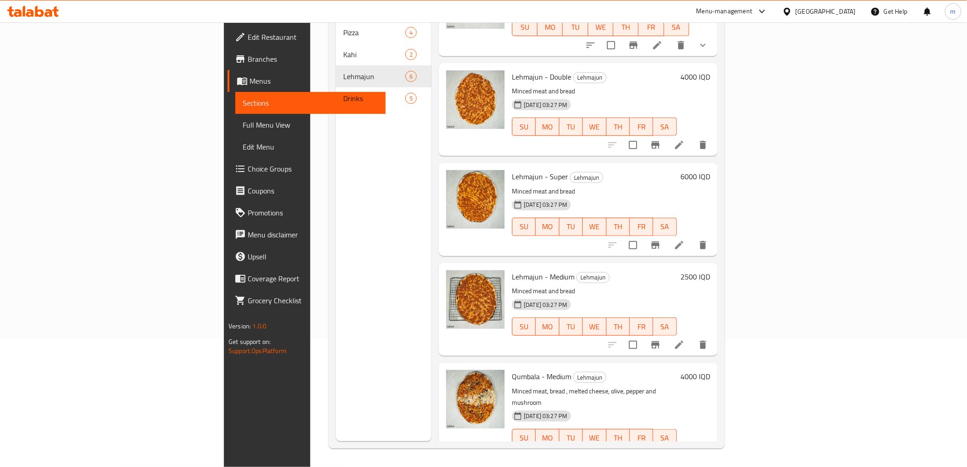
click at [683, 340] on icon at bounding box center [679, 344] width 8 height 8
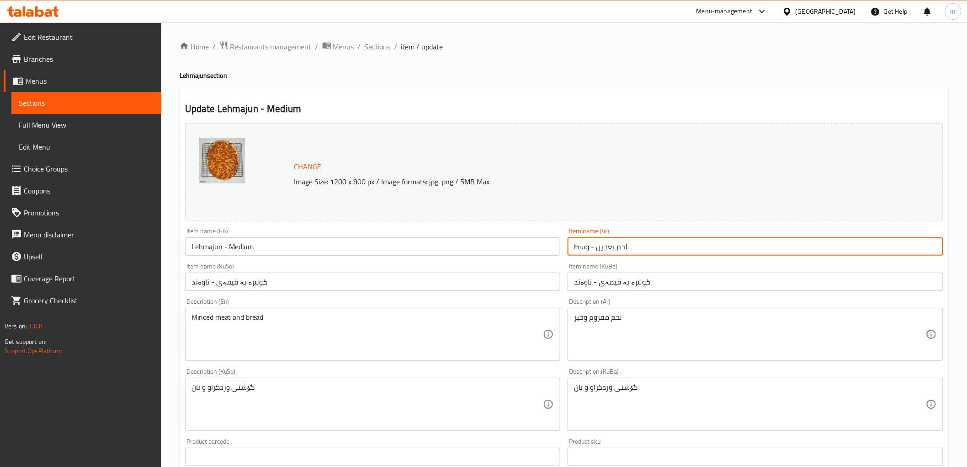
drag, startPoint x: 642, startPoint y: 247, endPoint x: 587, endPoint y: 249, distance: 54.4
click at [587, 249] on input "لحم بعجين - وسط" at bounding box center [756, 246] width 376 height 18
click at [643, 241] on input "لحم بعجين - وسط" at bounding box center [756, 246] width 376 height 18
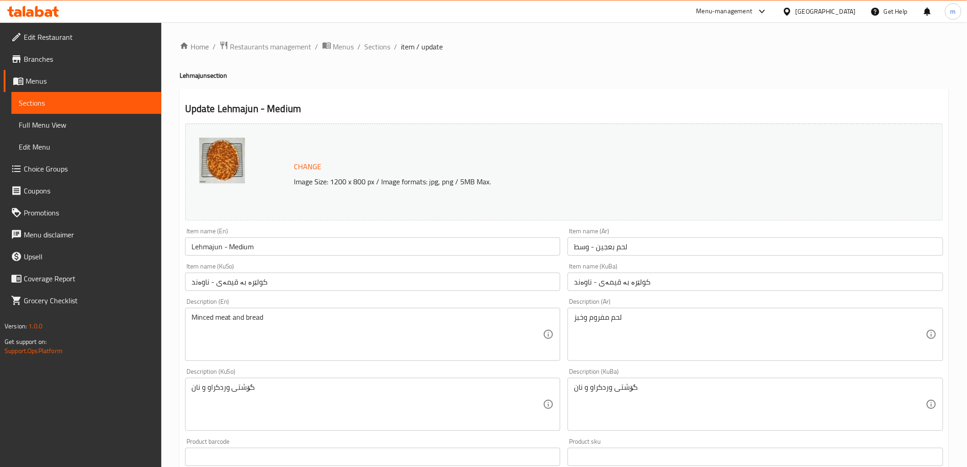
click at [643, 248] on input "لحم بعجين - وسط" at bounding box center [756, 246] width 376 height 18
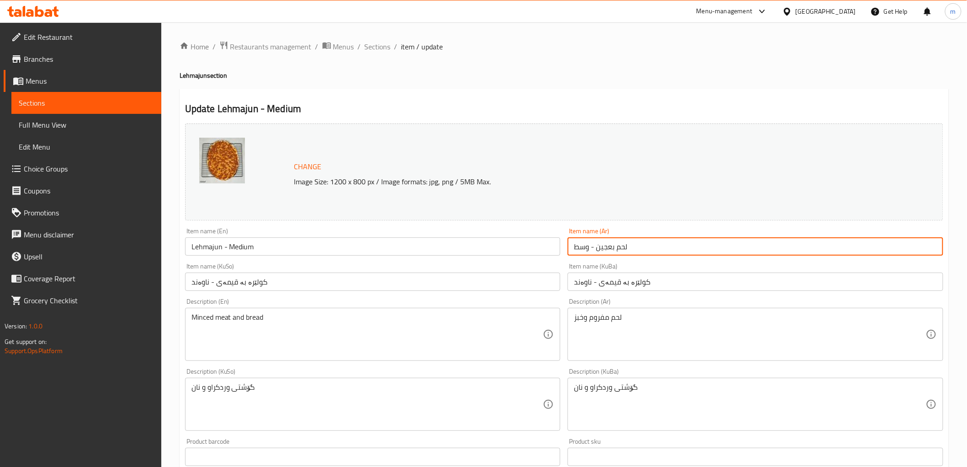
drag, startPoint x: 643, startPoint y: 248, endPoint x: 590, endPoint y: 248, distance: 52.6
click at [590, 248] on input "لحم بعجين - وسط" at bounding box center [756, 246] width 376 height 18
paste input "جون -"
type input "لحمجون - وسط"
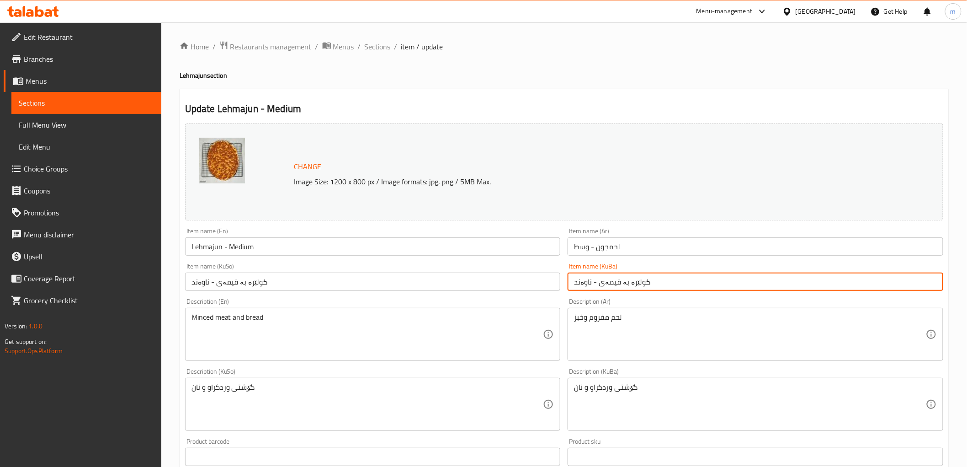
drag, startPoint x: 648, startPoint y: 277, endPoint x: 590, endPoint y: 284, distance: 58.4
click at [590, 284] on input "کولێرە بە قیمەی - ناوەند" at bounding box center [756, 281] width 376 height 18
paste input "لەحمجون"
click at [614, 289] on input "لەحمجون - ناوەند" at bounding box center [756, 281] width 376 height 18
click at [614, 284] on input "لەحمجون - ناوەند" at bounding box center [756, 281] width 376 height 18
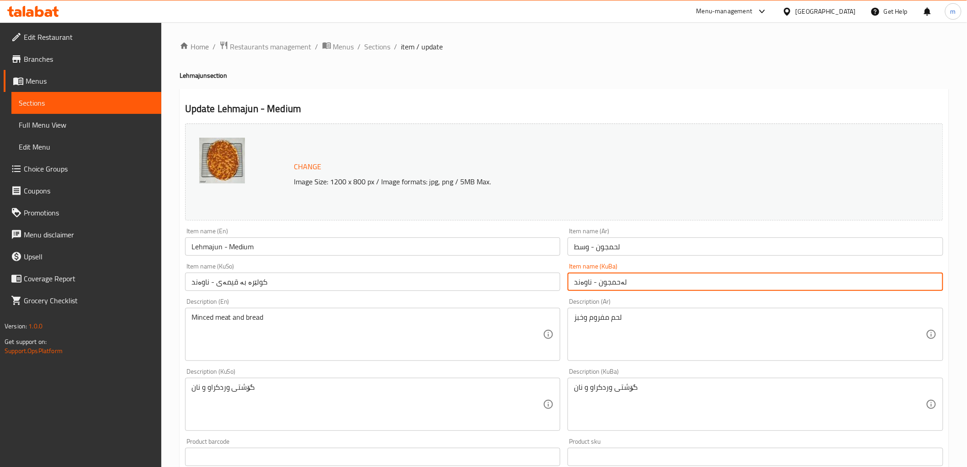
click at [614, 284] on input "لەحمجون - ناوەند" at bounding box center [756, 281] width 376 height 18
type input "لەحمجون - ناوەند"
click at [516, 280] on input "کولێرە بە قیمەی - ناوەند" at bounding box center [373, 281] width 376 height 18
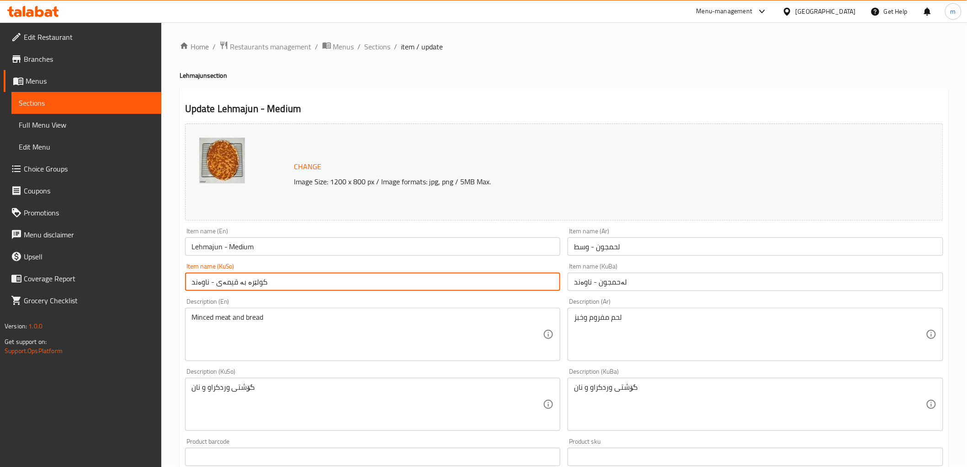
click at [516, 280] on input "کولێرە بە قیمەی - ناوەند" at bounding box center [373, 281] width 376 height 18
paste input "لەحمجون"
click at [516, 280] on input "لەحمجون - ناوەند" at bounding box center [373, 281] width 376 height 18
type input "لەحمجون - ناوەند"
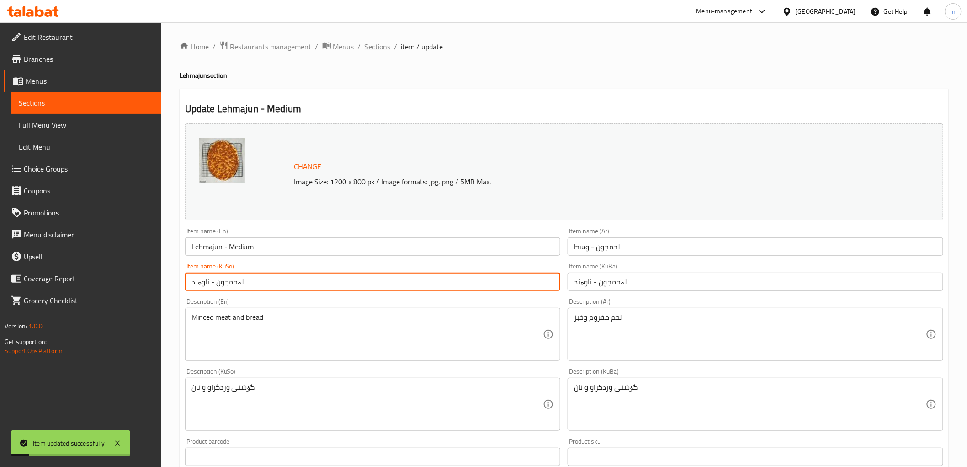
click at [373, 48] on span "Sections" at bounding box center [378, 46] width 26 height 11
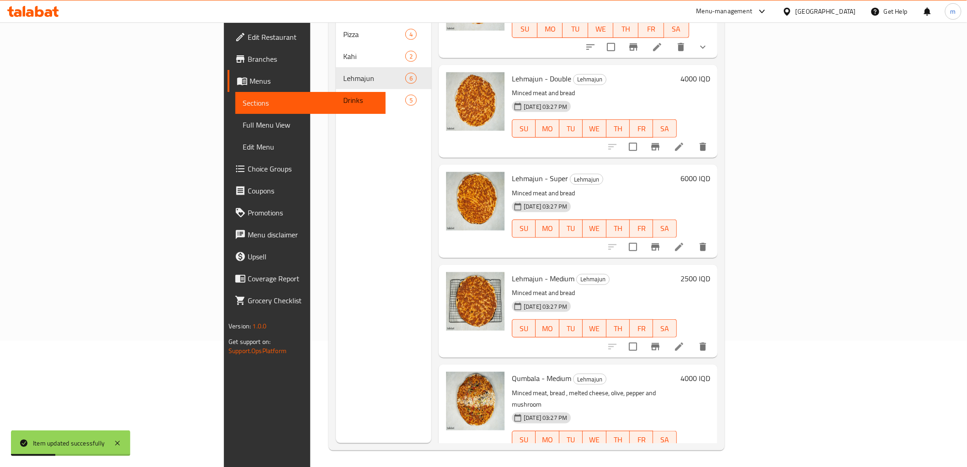
scroll to position [128, 0]
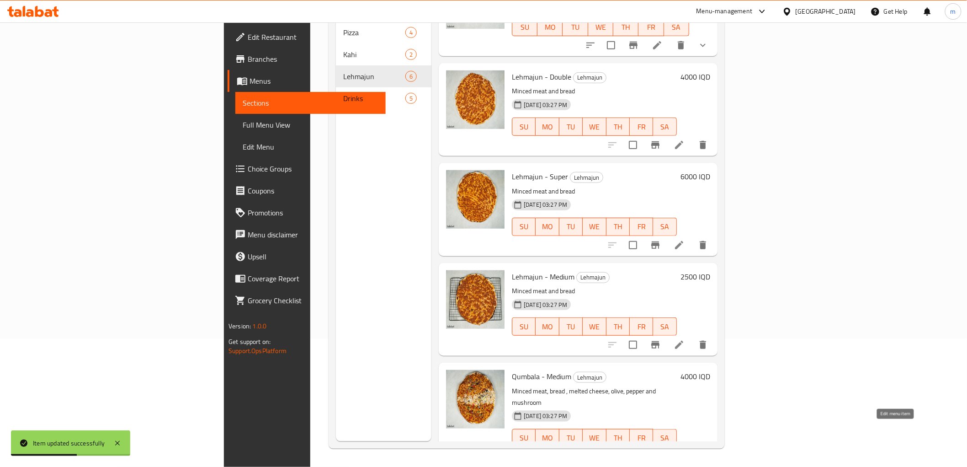
click at [683, 452] on icon at bounding box center [679, 456] width 8 height 8
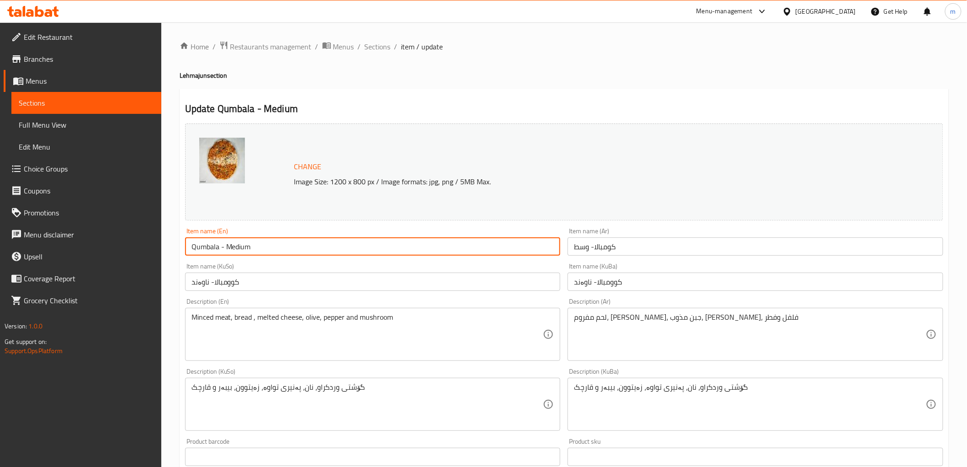
click at [190, 244] on input "Qumbala - Medium" at bounding box center [373, 246] width 376 height 18
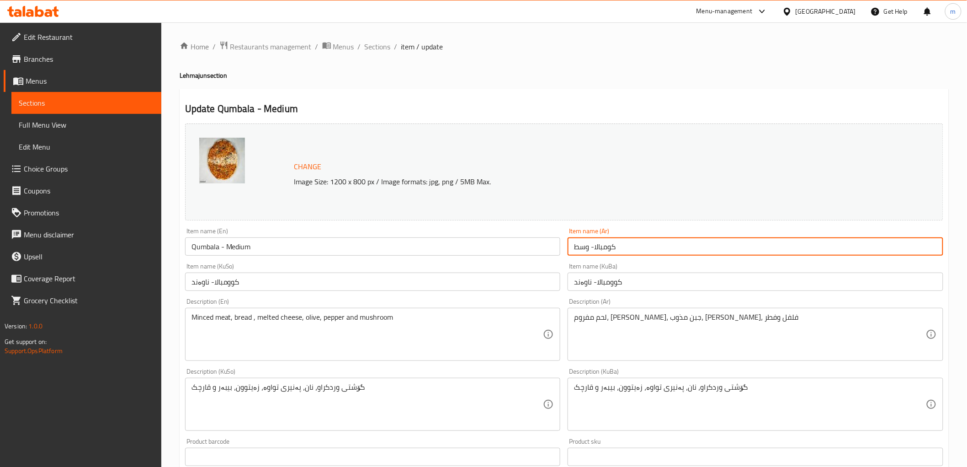
drag, startPoint x: 617, startPoint y: 247, endPoint x: 611, endPoint y: 247, distance: 5.9
click at [611, 247] on input "كومبالا- وسط" at bounding box center [756, 246] width 376 height 18
type input "قومبالا- وسط"
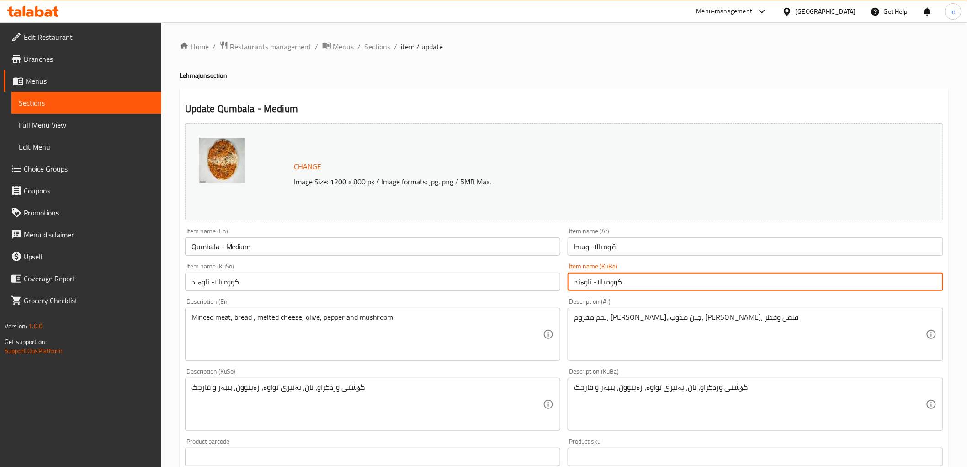
drag, startPoint x: 628, startPoint y: 281, endPoint x: 595, endPoint y: 282, distance: 32.5
click at [595, 282] on input "کوومبالا- ناوەند" at bounding box center [756, 281] width 376 height 18
click at [626, 281] on input "قومبەلە - ناوەند" at bounding box center [756, 281] width 376 height 18
drag, startPoint x: 626, startPoint y: 281, endPoint x: 525, endPoint y: 280, distance: 101.5
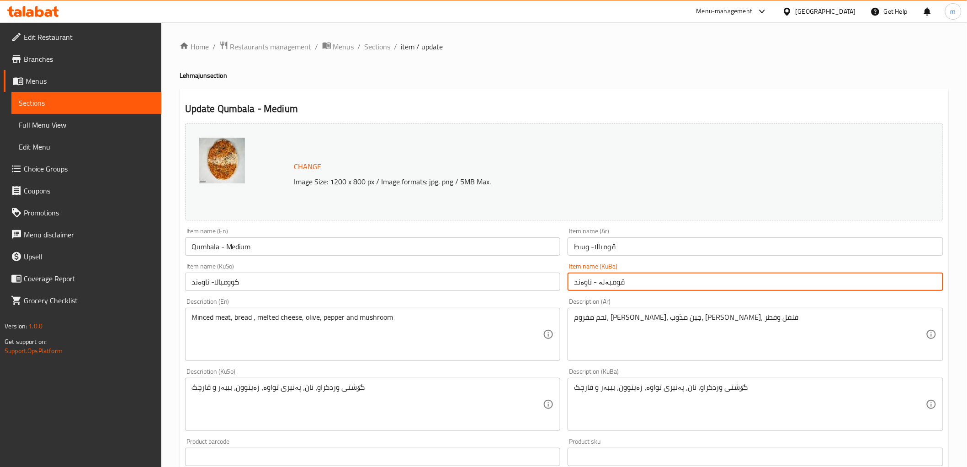
click at [625, 281] on input "قومبەلە - ناوەند" at bounding box center [756, 281] width 376 height 18
type input "قومبەلە - ناوەند"
click at [506, 276] on input "کوومبالا- ناوەند" at bounding box center [373, 281] width 376 height 18
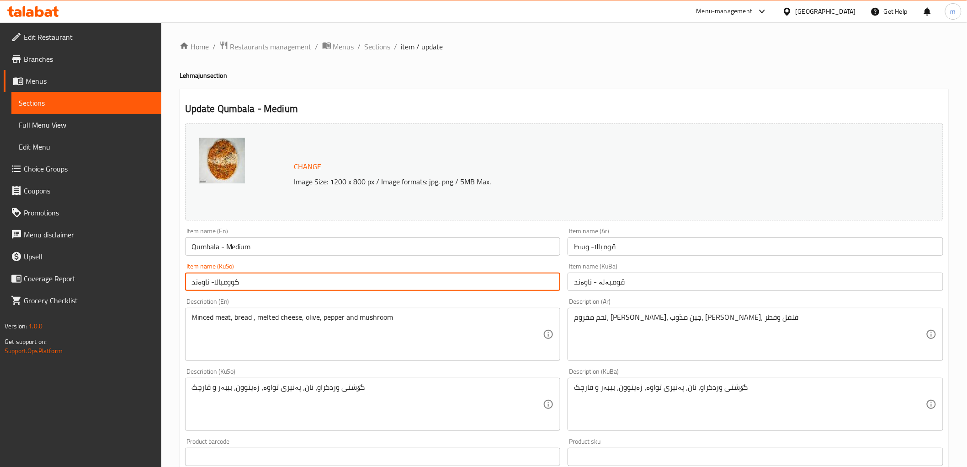
click at [506, 276] on input "کوومبالا- ناوەند" at bounding box center [373, 281] width 376 height 18
paste input "قومبەلە"
click at [506, 276] on input "کوومبالا- ناوەند" at bounding box center [373, 281] width 376 height 18
type input "قومبەلە - ناوەند"
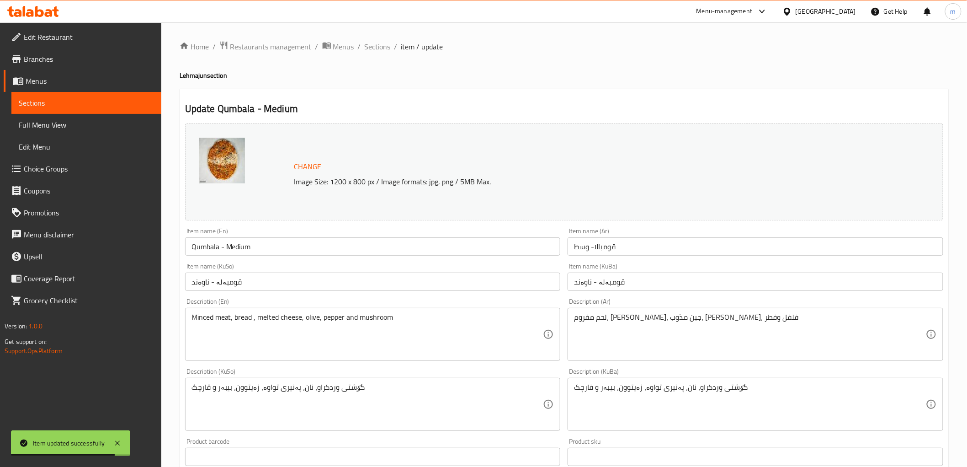
click at [479, 345] on textarea "Minced meat, bread , melted cheese, olive, pepper and mushroom" at bounding box center [367, 334] width 352 height 43
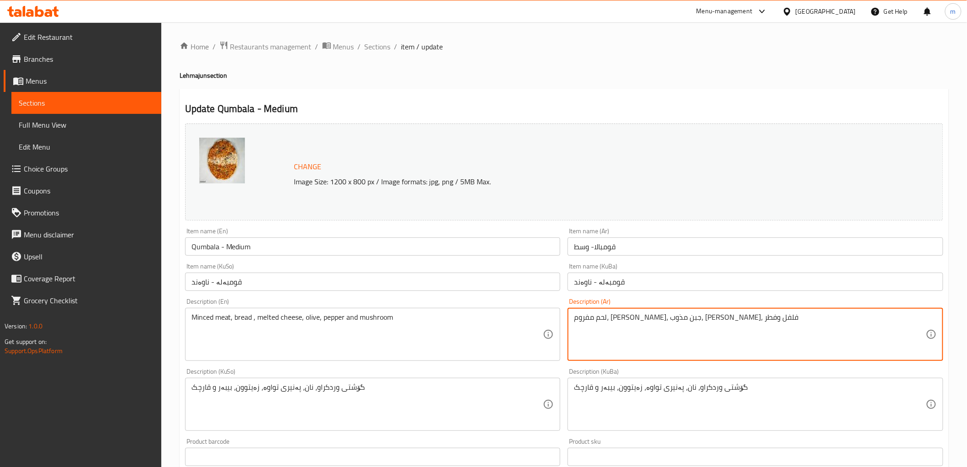
click at [641, 319] on textarea "لحم مفروم، خبز، جبن مذوب، زيتون، فلفل وفطر" at bounding box center [750, 334] width 352 height 43
paste textarea "ذائبة"
type textarea "لحم مفروم، خبز، جبن ذائبة، زيتون، فلفل وفطر"
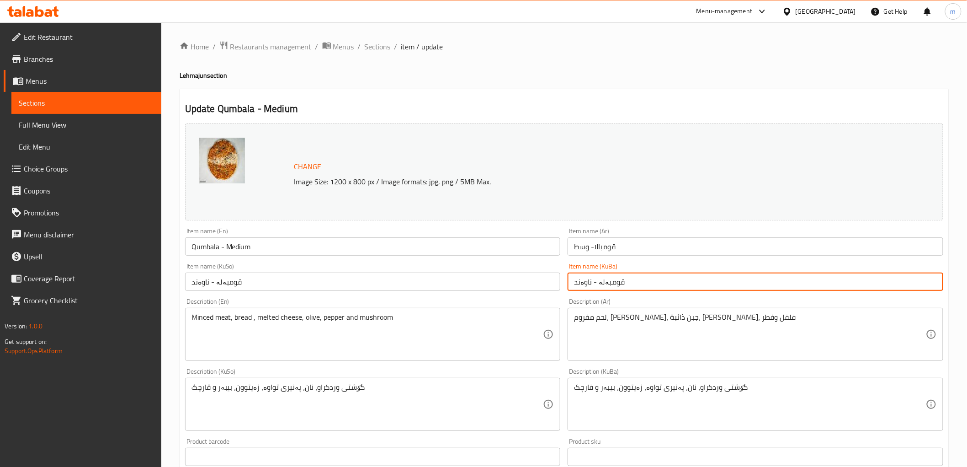
click at [622, 273] on input "قومبەلە - ناوەند" at bounding box center [756, 281] width 376 height 18
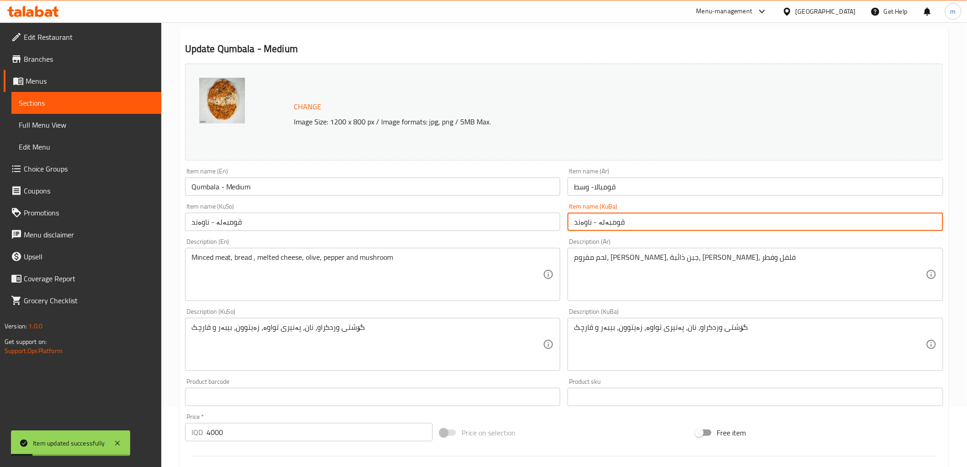
scroll to position [85, 0]
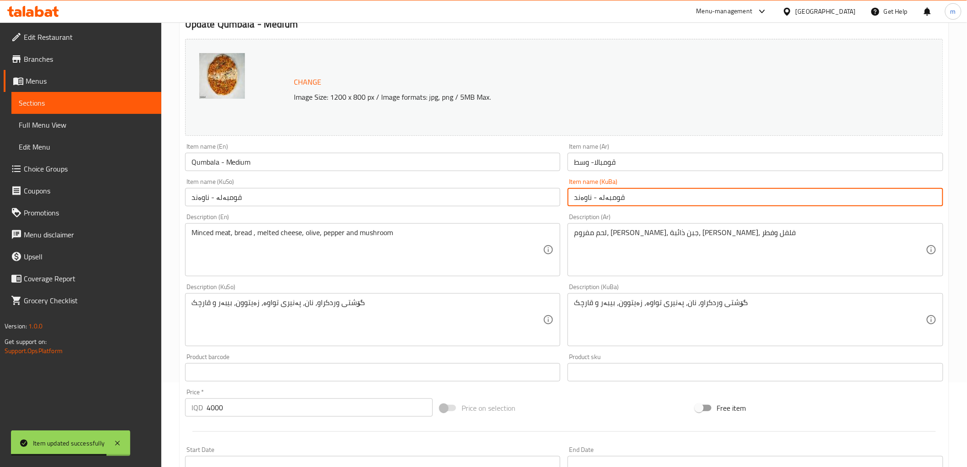
click at [300, 180] on div "Item name (KuSo) قومبەلە - ناوەند Item name (KuSo)" at bounding box center [373, 192] width 376 height 28
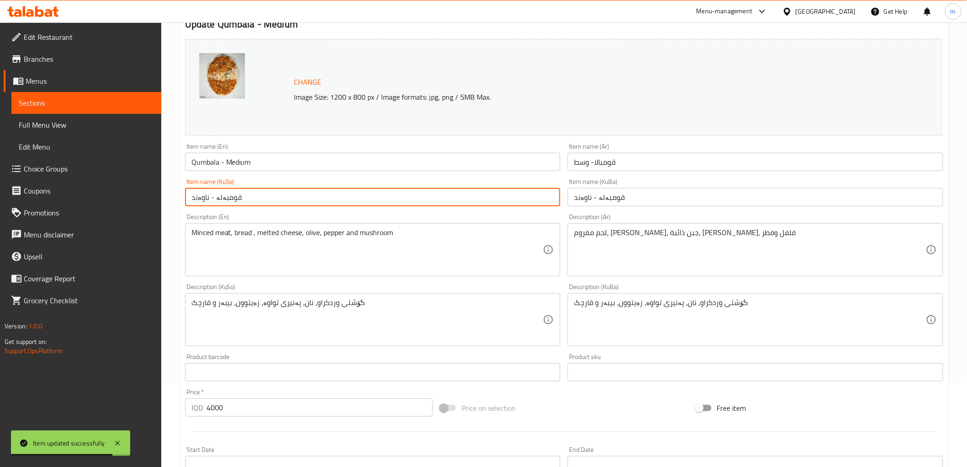
click at [302, 194] on input "قومبەلە - ناوەند" at bounding box center [373, 197] width 376 height 18
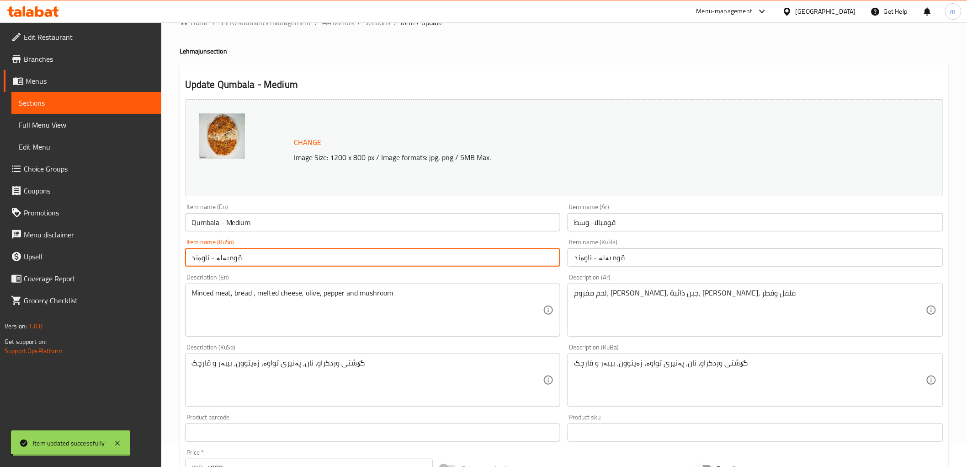
scroll to position [0, 0]
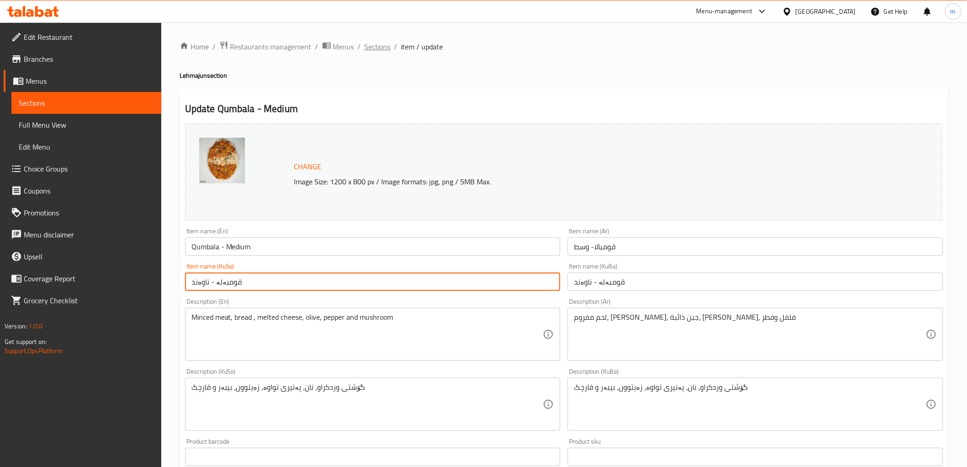
click at [377, 47] on span "Sections" at bounding box center [378, 46] width 26 height 11
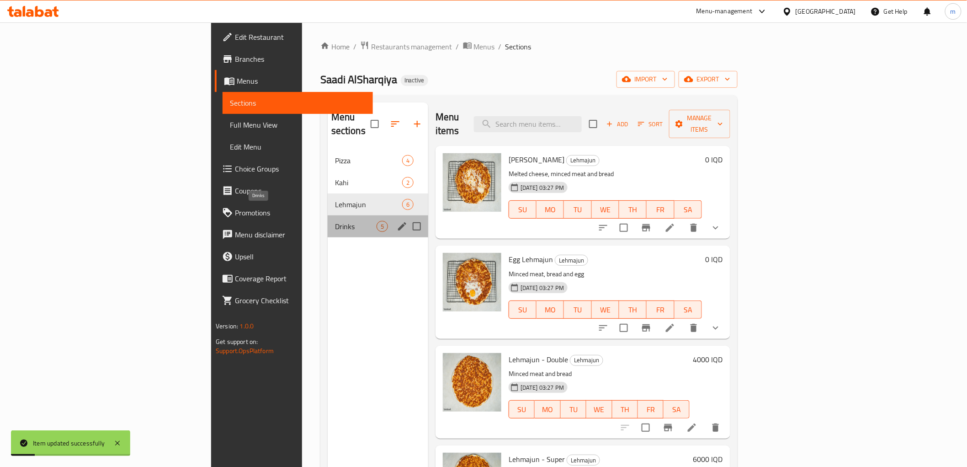
click at [335, 221] on span "Drinks" at bounding box center [356, 226] width 42 height 11
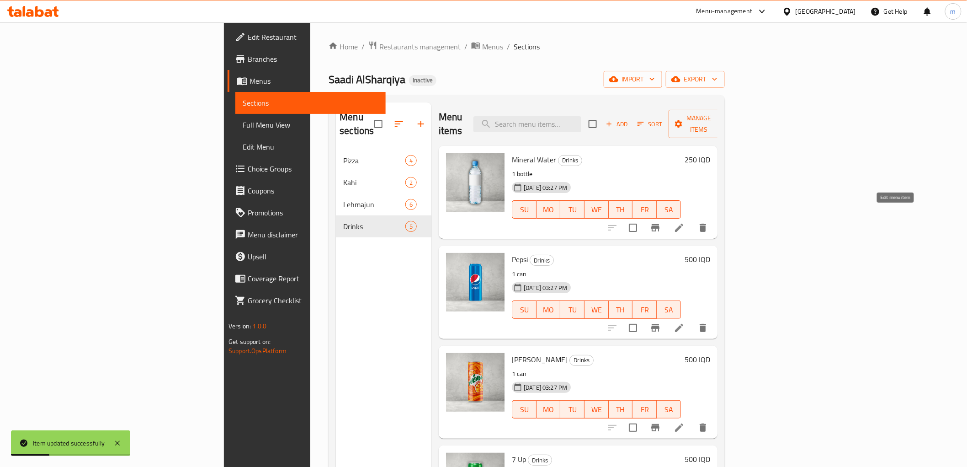
click at [685, 222] on icon at bounding box center [679, 227] width 11 height 11
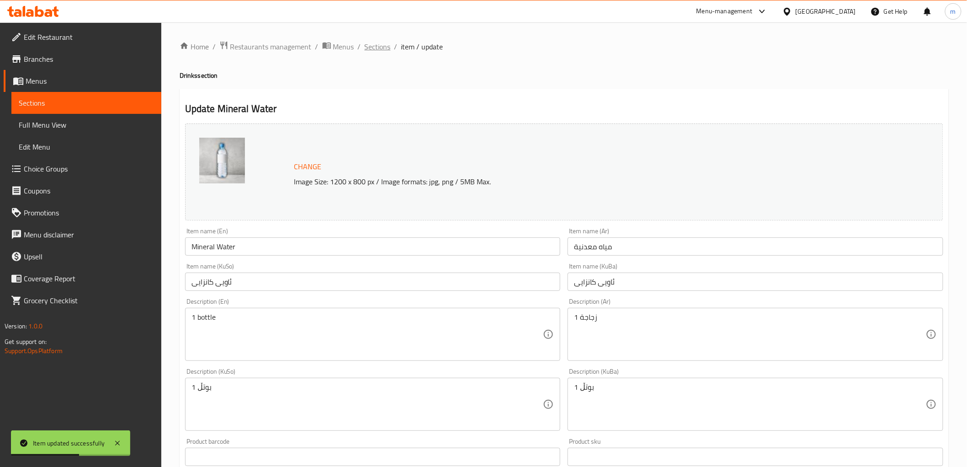
click at [383, 44] on span "Sections" at bounding box center [378, 46] width 26 height 11
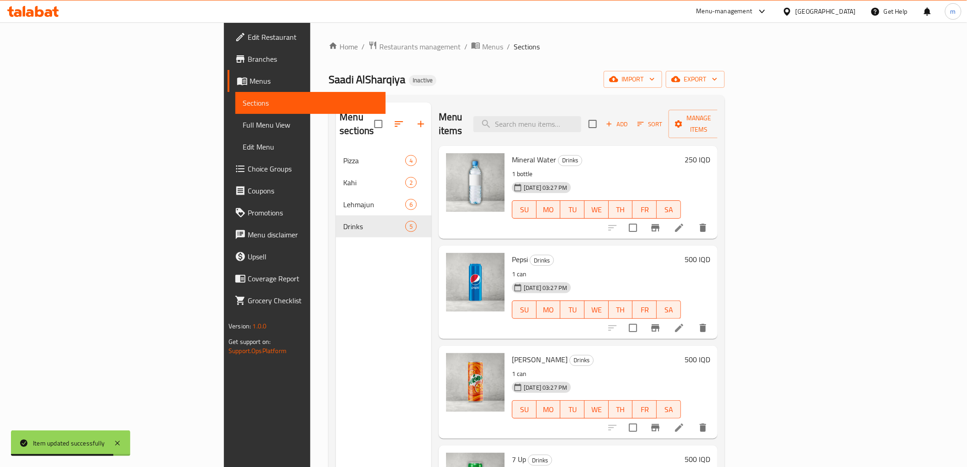
click at [692, 219] on li at bounding box center [679, 227] width 26 height 16
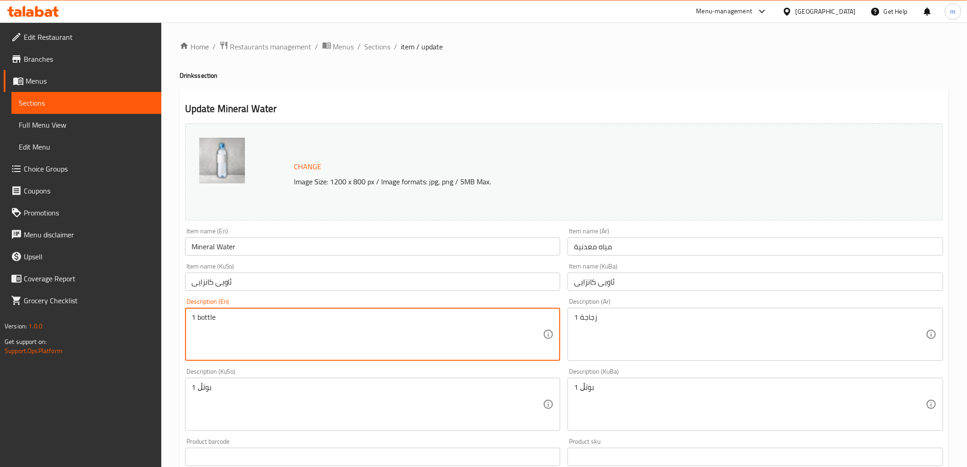
click at [209, 323] on textarea "1 bottle" at bounding box center [367, 334] width 352 height 43
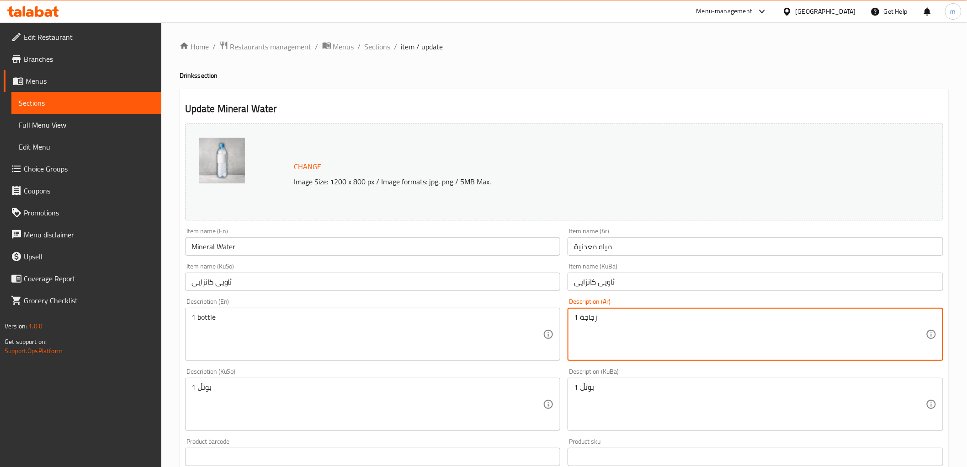
click at [589, 323] on textarea "زجاجة 1" at bounding box center [750, 334] width 352 height 43
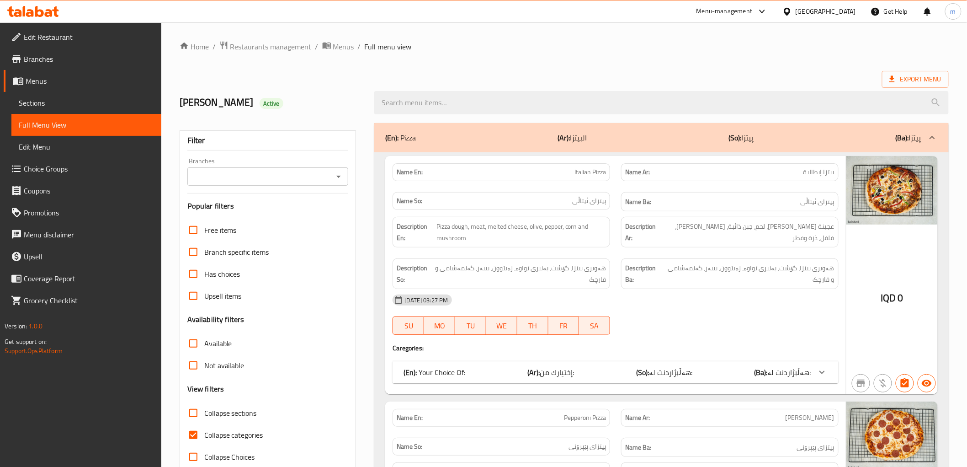
drag, startPoint x: 510, startPoint y: 244, endPoint x: 502, endPoint y: 247, distance: 8.2
click at [510, 244] on div "Description En: Pizza dough, meat, melted cheese, olive, pepper, corn and mushr…" at bounding box center [502, 232] width 218 height 31
drag, startPoint x: 340, startPoint y: 179, endPoint x: 327, endPoint y: 185, distance: 14.9
click at [340, 178] on icon "Open" at bounding box center [338, 176] width 11 height 11
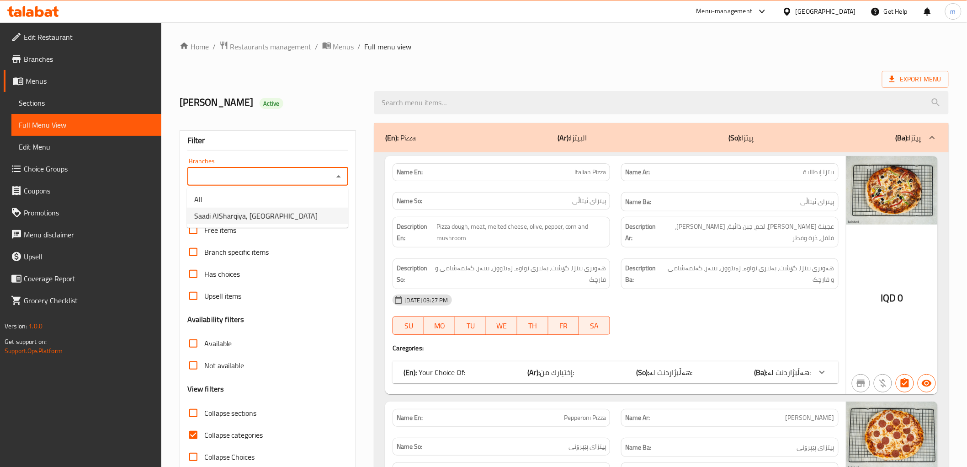
click at [282, 213] on span "Saadi AlSharqiya, Malta Street" at bounding box center [255, 215] width 123 height 11
type input "Saadi AlSharqiya, Malta Street"
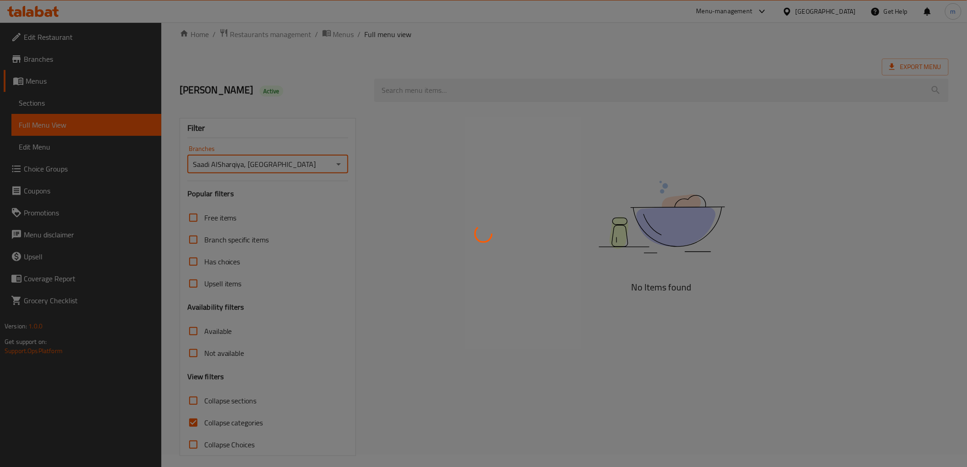
scroll to position [20, 0]
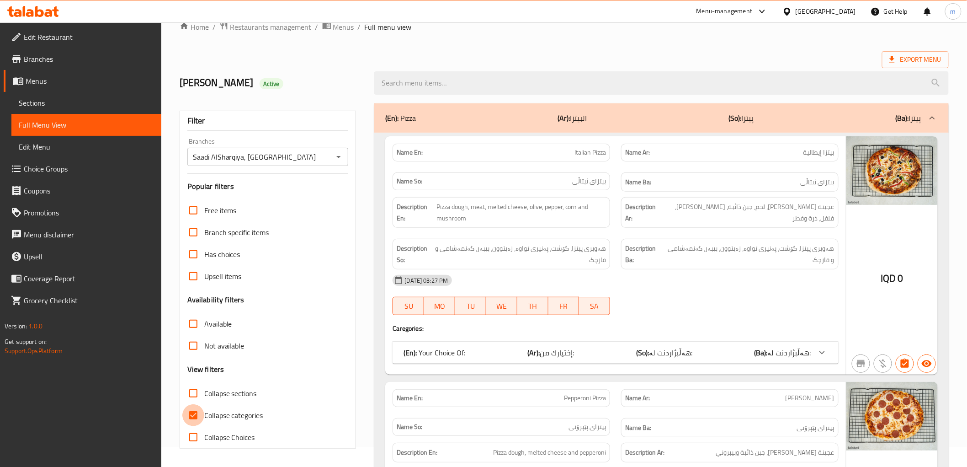
click at [193, 414] on input "Collapse categories" at bounding box center [193, 415] width 22 height 22
checkbox input "false"
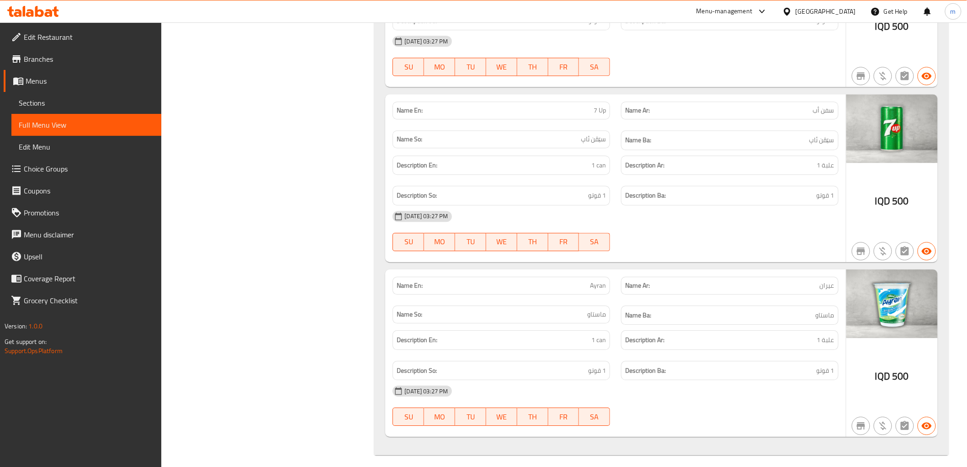
scroll to position [3915, 0]
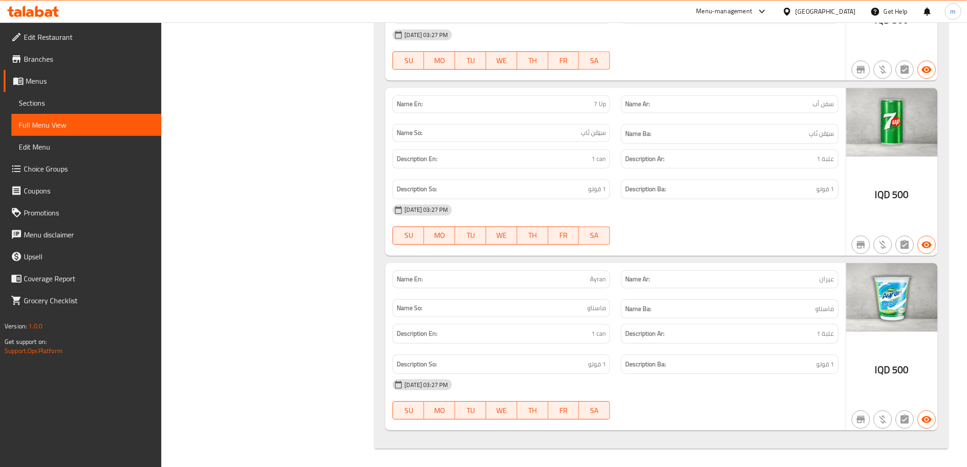
drag, startPoint x: 768, startPoint y: 341, endPoint x: 755, endPoint y: 341, distance: 13.3
click at [766, 341] on div "Description Ar: علبة 1" at bounding box center [730, 334] width 218 height 20
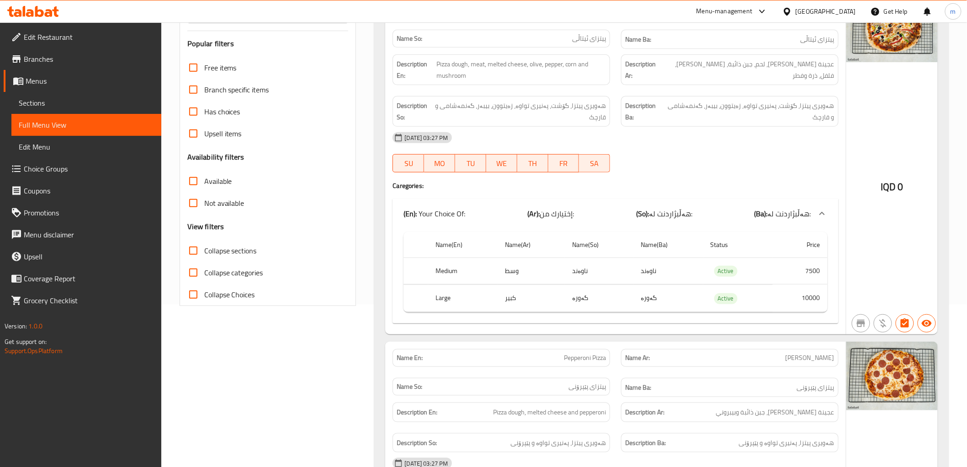
scroll to position [0, 0]
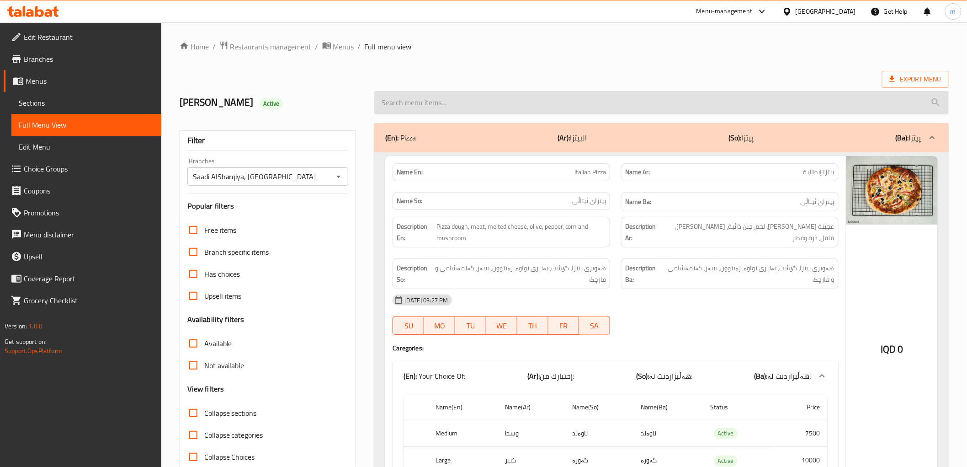
click at [419, 101] on input "search" at bounding box center [661, 102] width 574 height 23
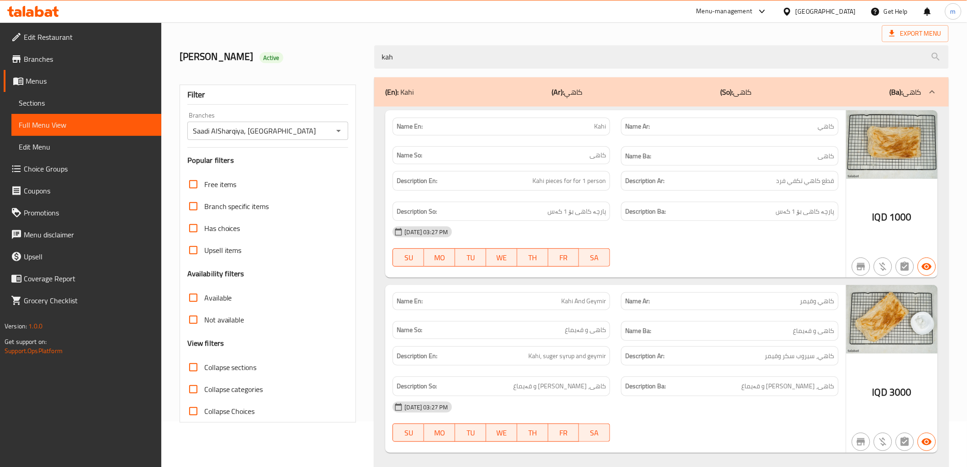
scroll to position [69, 0]
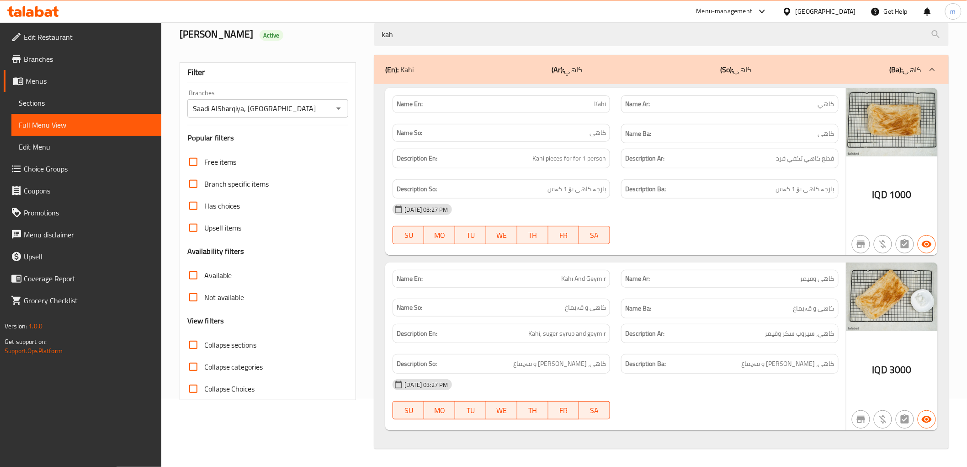
type input "kah"
click at [240, 346] on span "Collapse sections" at bounding box center [230, 344] width 53 height 11
click at [204, 346] on input "Collapse sections" at bounding box center [193, 345] width 22 height 22
checkbox input "true"
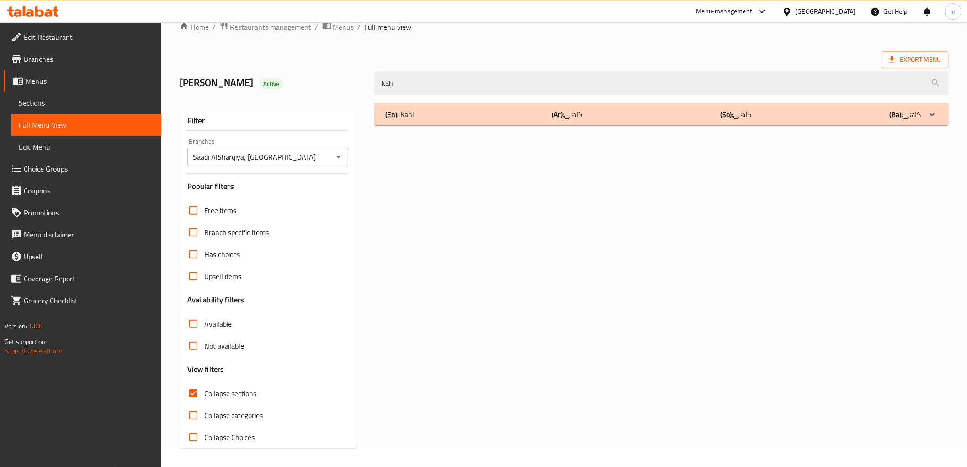
scroll to position [20, 0]
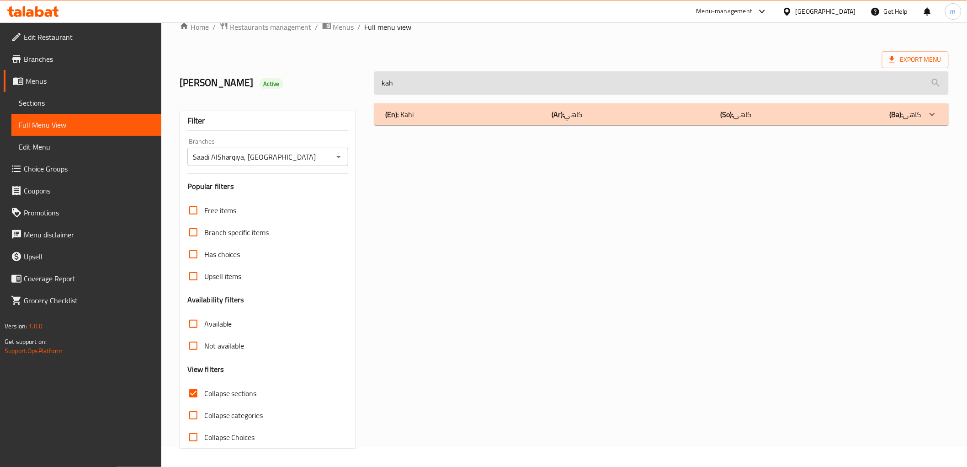
click at [448, 90] on input "kah" at bounding box center [661, 82] width 574 height 23
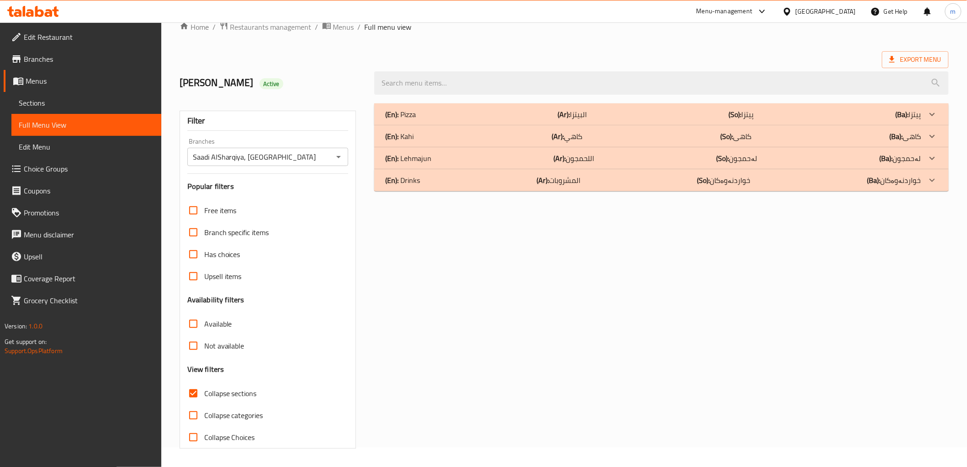
click at [431, 157] on div "(En): Lehmajun (Ar): اللحمجون (So): لەحمجون (Ba): لەحمجون" at bounding box center [653, 158] width 536 height 11
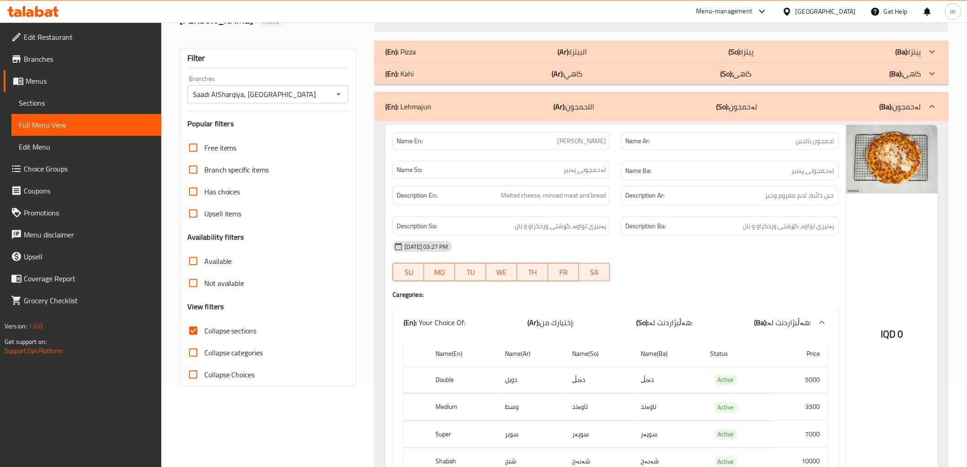
scroll to position [0, 0]
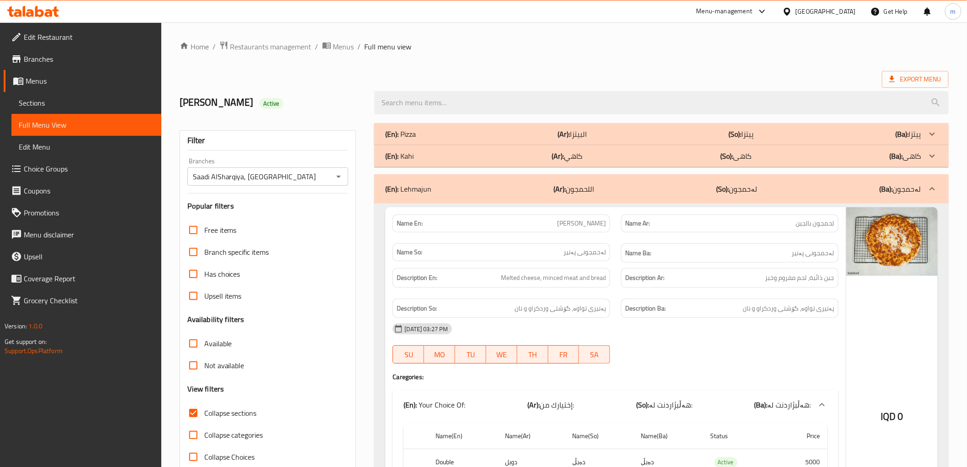
click at [213, 414] on span "Collapse sections" at bounding box center [230, 412] width 53 height 11
click at [204, 414] on input "Collapse sections" at bounding box center [193, 413] width 22 height 22
checkbox input "false"
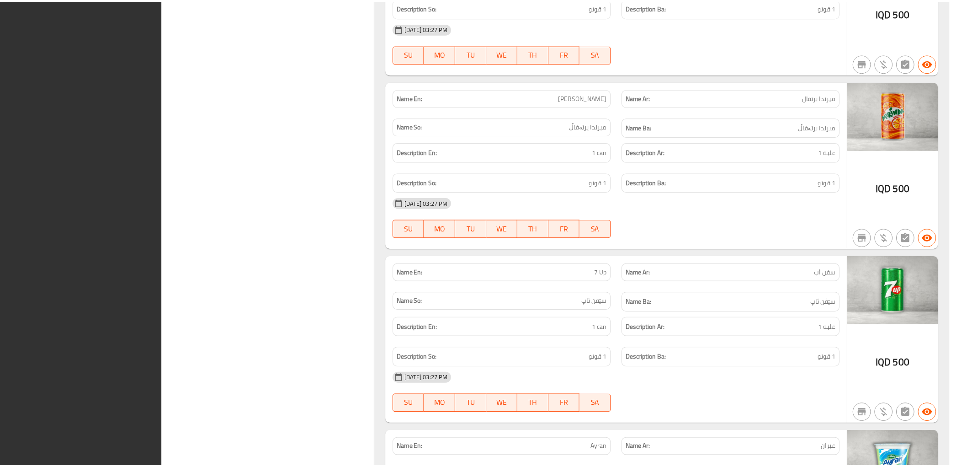
scroll to position [3915, 0]
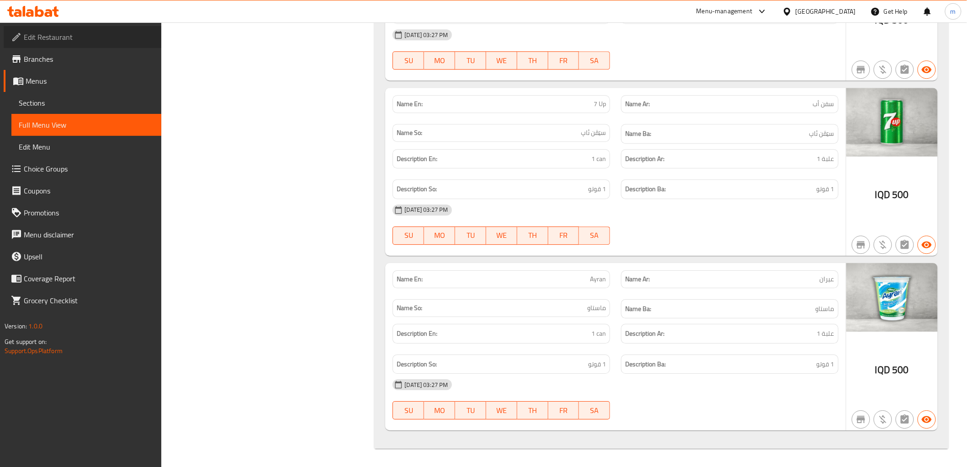
click at [96, 42] on span "Edit Restaurant" at bounding box center [89, 37] width 130 height 11
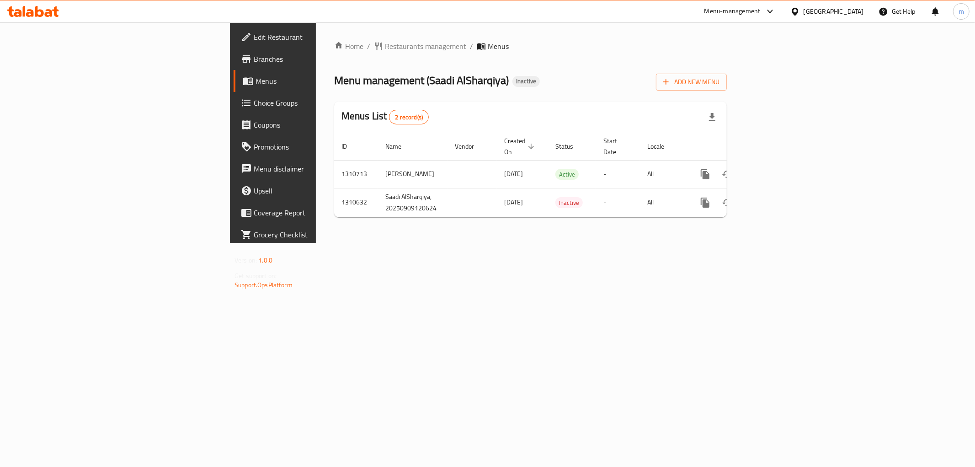
click at [672, 227] on div "Home / Restaurants management / Menus Menu management ( Saadi AlSharqiya ) Inac…" at bounding box center [530, 132] width 429 height 220
click at [234, 43] on link "Edit Restaurant" at bounding box center [313, 37] width 159 height 22
click at [745, 243] on div "Home / Restaurants management / Menus Menu management ( Usta Pizza ) Inactive A…" at bounding box center [530, 132] width 429 height 220
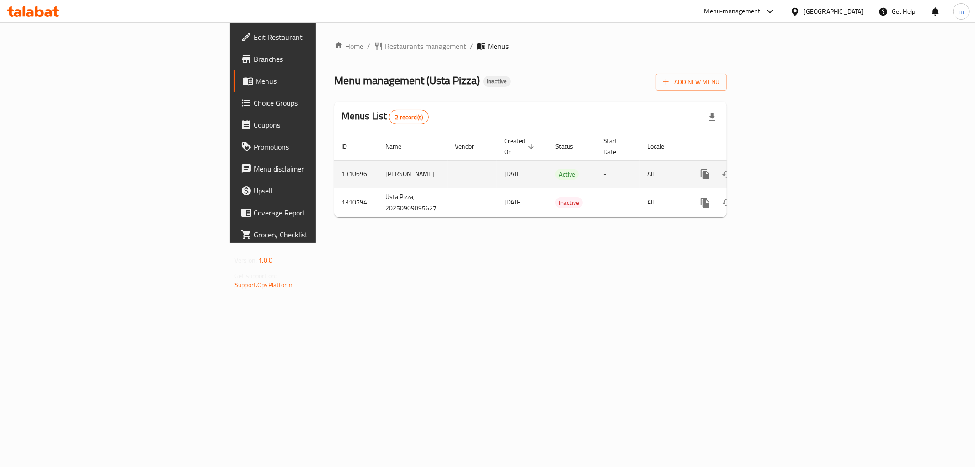
click at [782, 167] on link "enhanced table" at bounding box center [771, 174] width 22 height 22
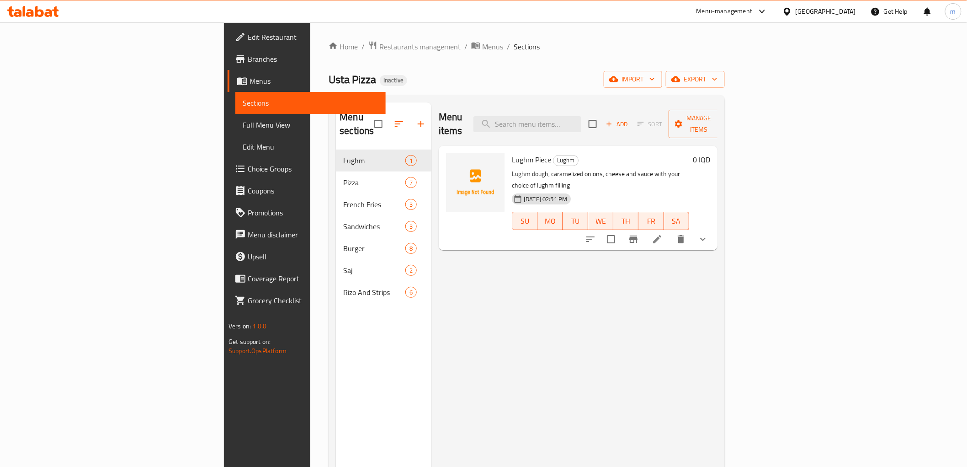
click at [243, 127] on span "Full Menu View" at bounding box center [310, 124] width 135 height 11
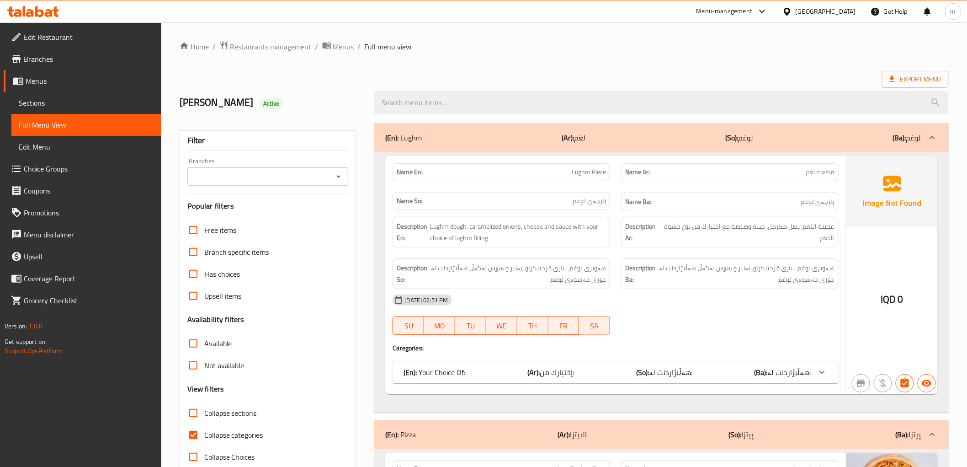
click at [334, 178] on icon "Open" at bounding box center [338, 176] width 11 height 11
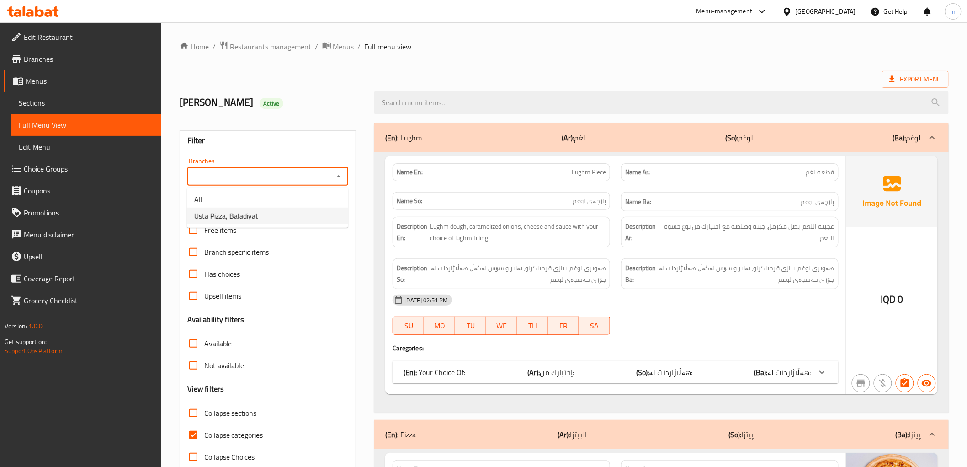
click at [314, 213] on li "Usta Pizza, Baladiyat" at bounding box center [267, 215] width 161 height 16
type input "Usta Pizza, Baladiyat"
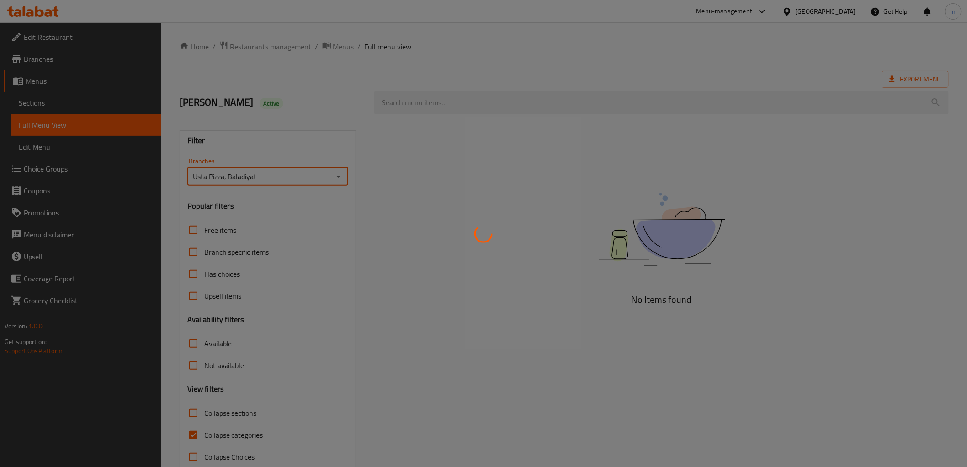
scroll to position [20, 0]
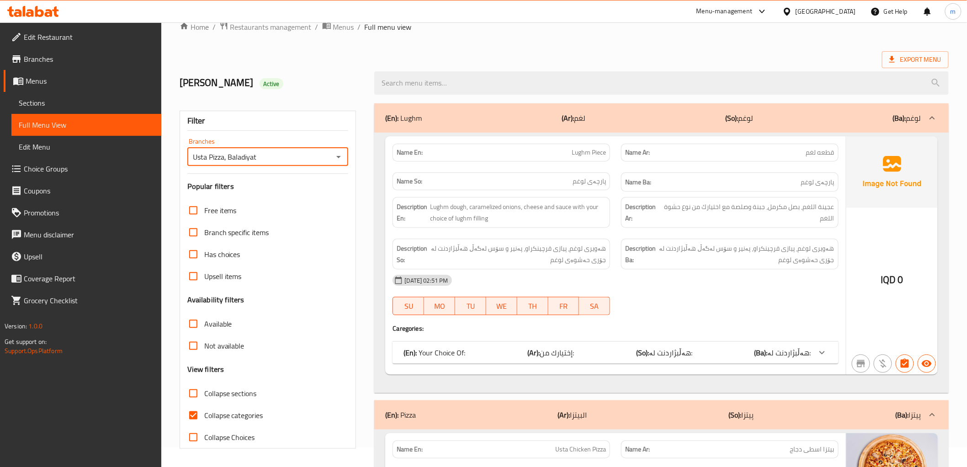
click at [194, 405] on input "Collapse categories" at bounding box center [193, 415] width 22 height 22
checkbox input "false"
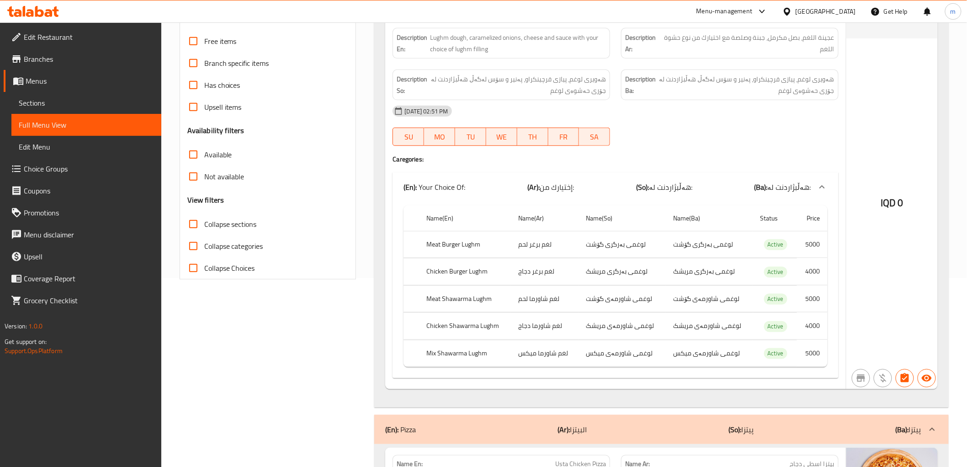
scroll to position [104, 0]
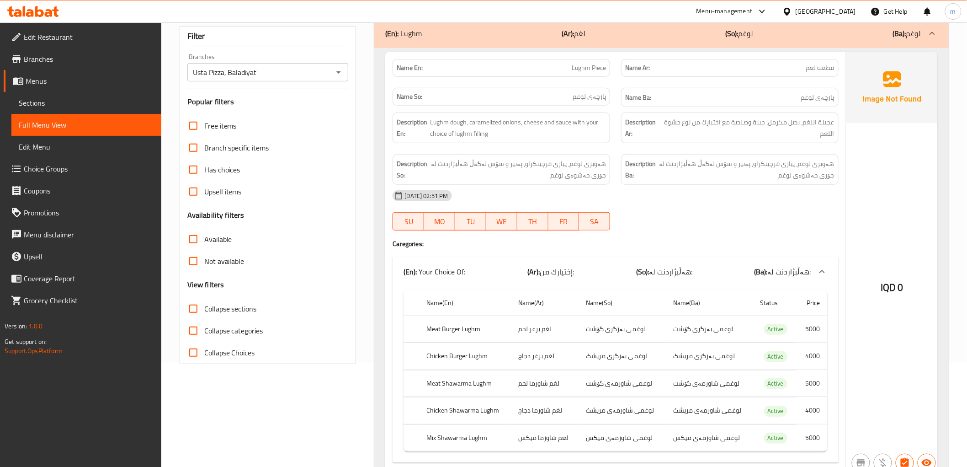
click at [580, 253] on div "Name En: Lughm Piece Name Ar: قطعه لغم Name So: پارچەی لوغم Name Ba: پارچەی لوغ…" at bounding box center [615, 263] width 460 height 422
click at [222, 304] on span "Collapse sections" at bounding box center [230, 308] width 53 height 11
click at [204, 304] on input "Collapse sections" at bounding box center [193, 309] width 22 height 22
checkbox input "true"
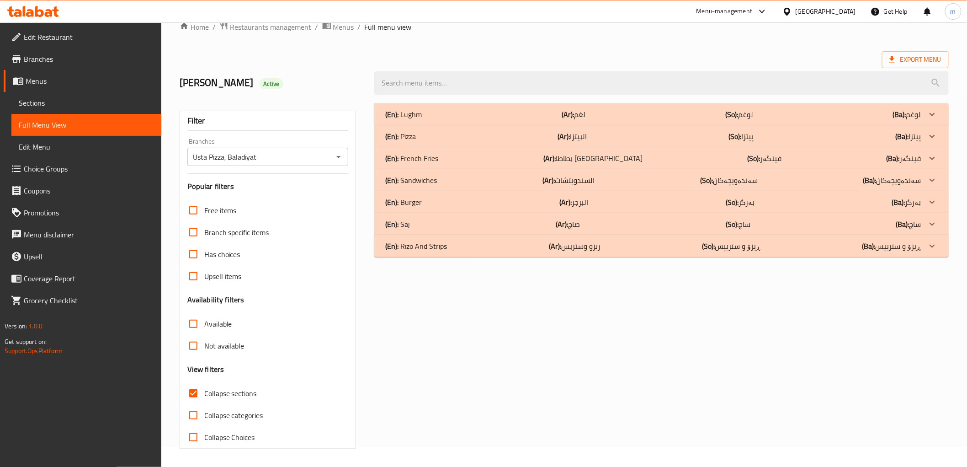
scroll to position [20, 0]
click at [596, 154] on p "(Ar): بطاطا مقلية" at bounding box center [592, 158] width 99 height 11
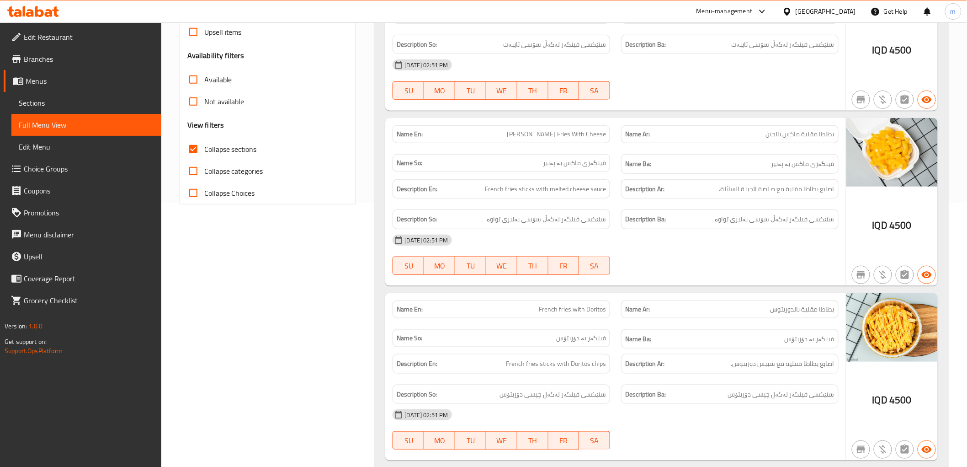
scroll to position [358, 0]
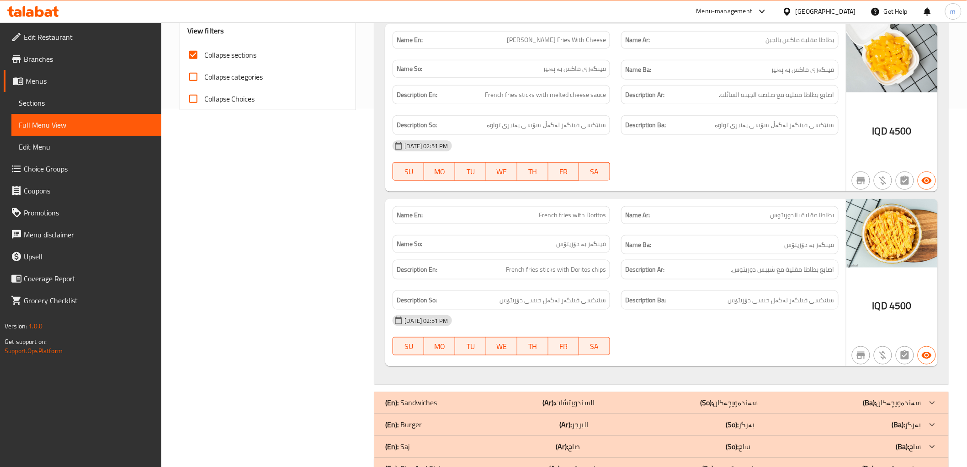
drag, startPoint x: 807, startPoint y: 198, endPoint x: 775, endPoint y: 215, distance: 36.6
click at [807, 198] on div "Name En: Usta French Fries Name Ar: بطاطا مقلية اسطى Name So: فینگەری ئوستە Nam…" at bounding box center [661, 115] width 574 height 539
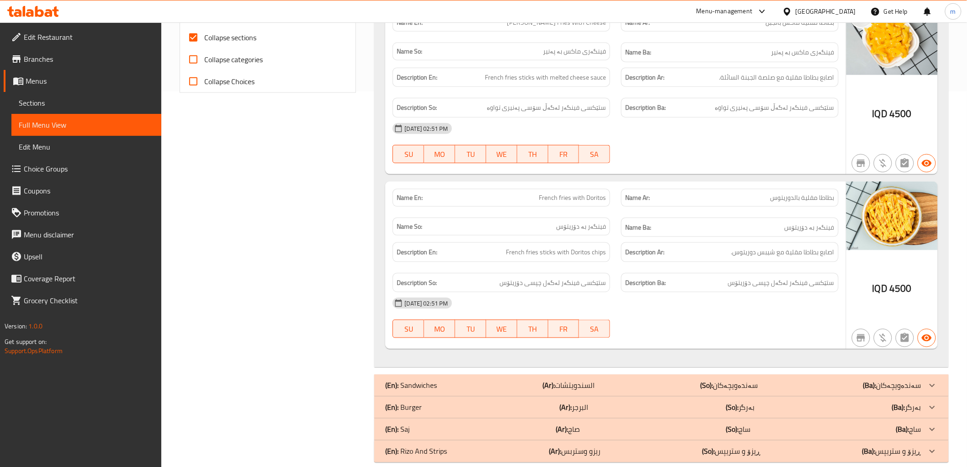
scroll to position [390, 0]
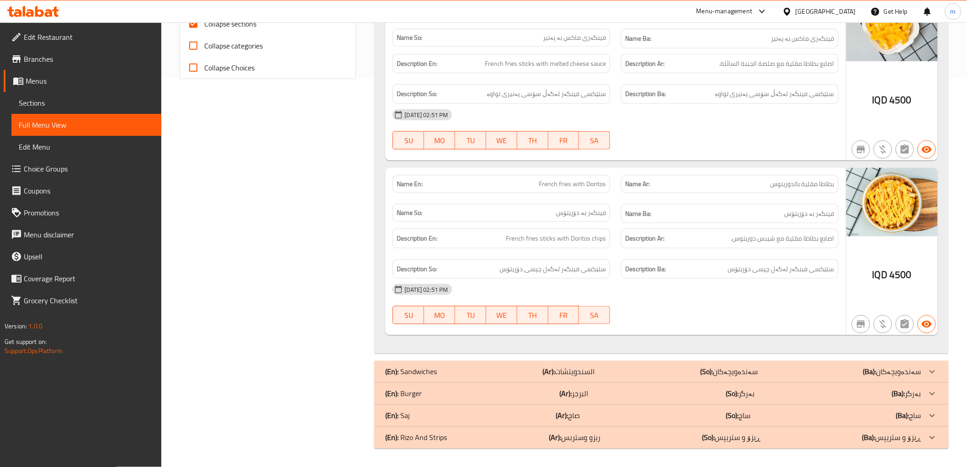
click at [517, 364] on div "(En): Sandwiches (Ar): السندويتشات (So): سەندەویچەکان (Ba): سەندەویچەکان" at bounding box center [661, 372] width 574 height 22
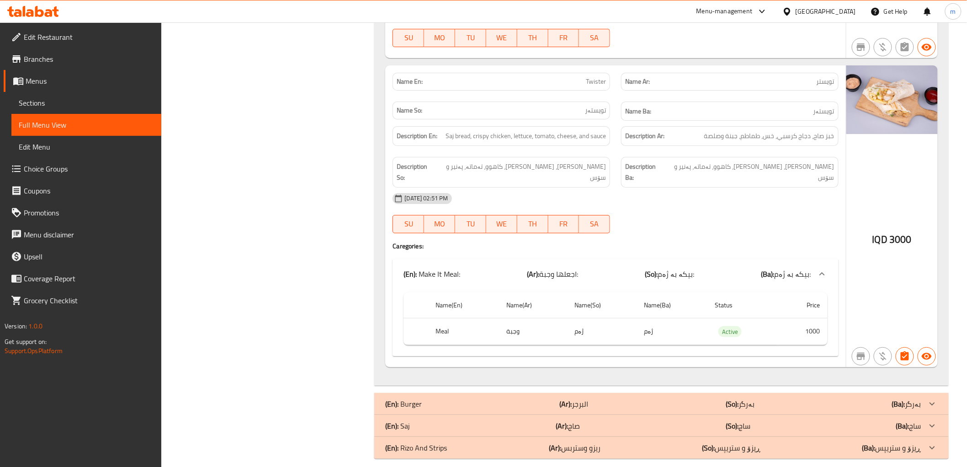
scroll to position [1334, 0]
click at [520, 392] on div "(En): Burger (Ar): البرجر (So): بەرگر (Ba): بەرگر" at bounding box center [661, 403] width 574 height 22
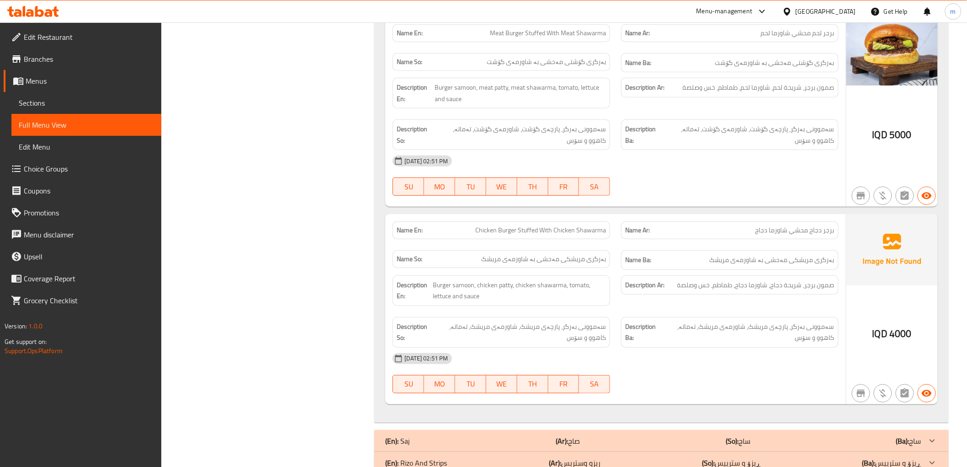
scroll to position [3021, 0]
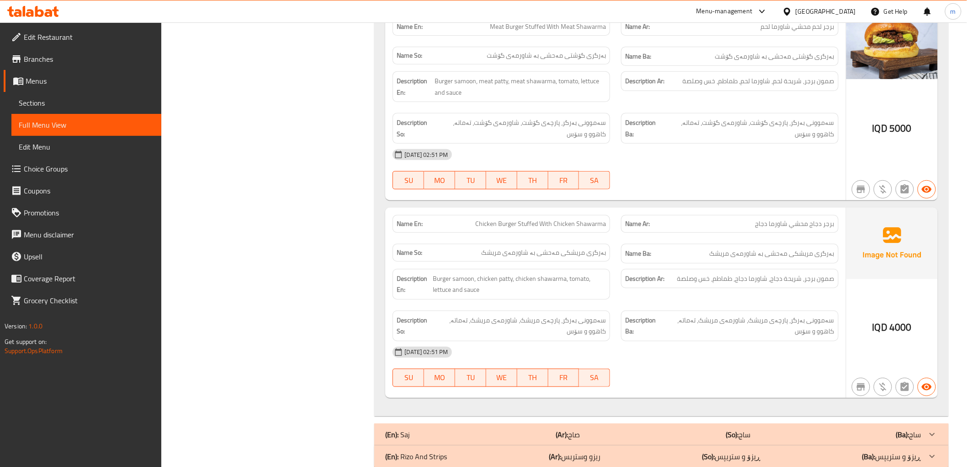
click at [597, 429] on div "(En): Saj (Ar): صاج (So): ساج (Ba): ساج" at bounding box center [653, 434] width 536 height 11
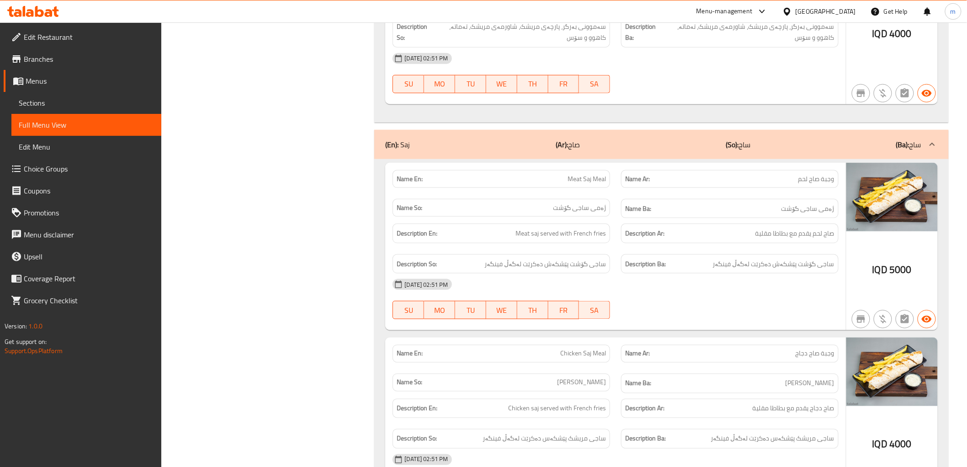
scroll to position [3401, 0]
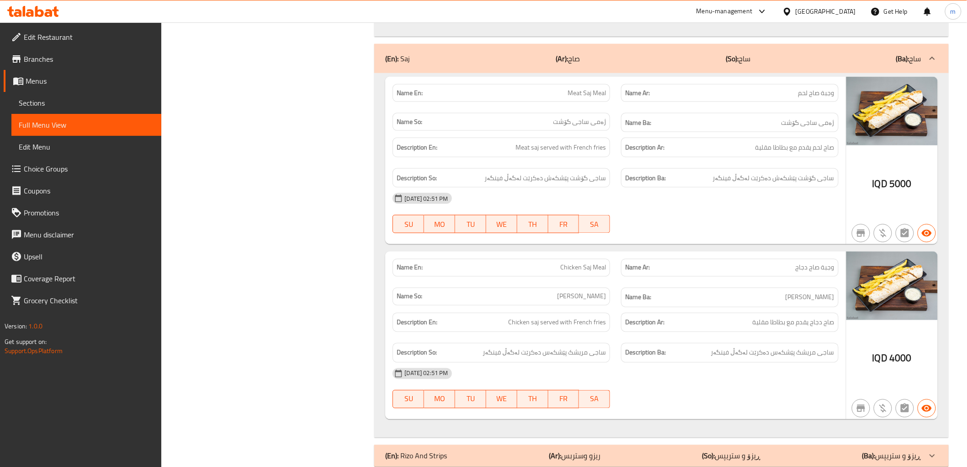
drag, startPoint x: 628, startPoint y: 438, endPoint x: 649, endPoint y: 326, distance: 113.7
click at [628, 450] on div "(En): Rizo And Strips (Ar): ريزو وستربس (So): ڕیزۆ و ستریپس (Ba): ڕیزۆ و ستریپس" at bounding box center [653, 455] width 536 height 11
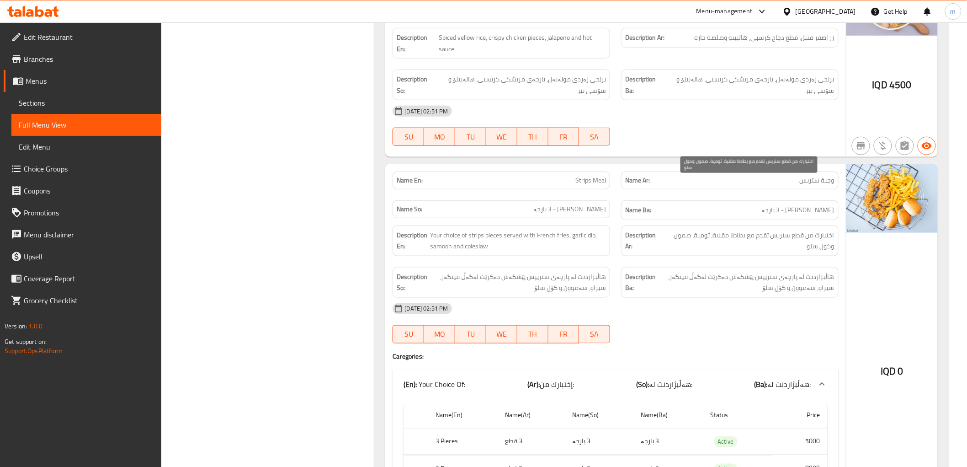
scroll to position [4712, 0]
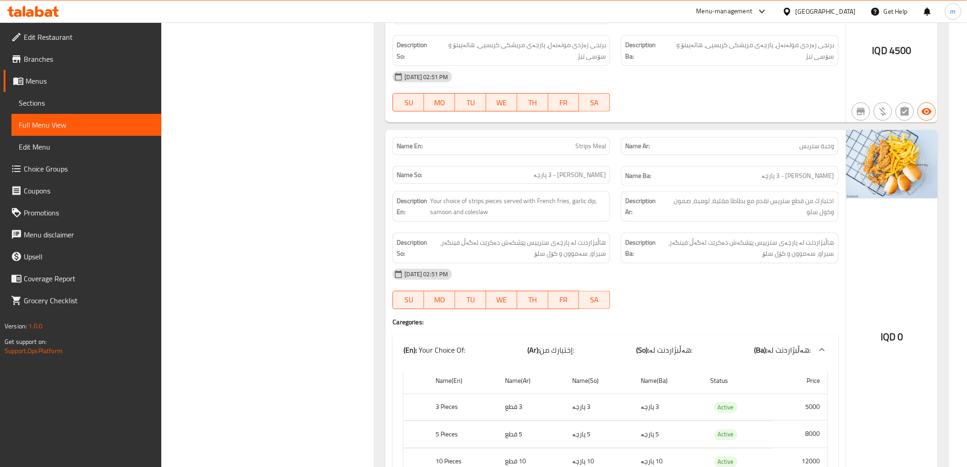
click at [601, 141] on span "Strips Meal" at bounding box center [590, 146] width 31 height 10
copy span "Strips Meal"
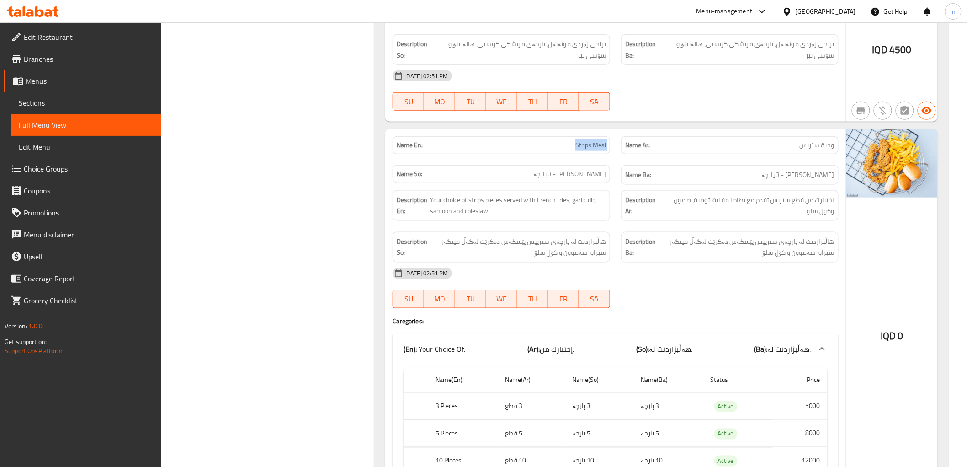
scroll to position [4729, 0]
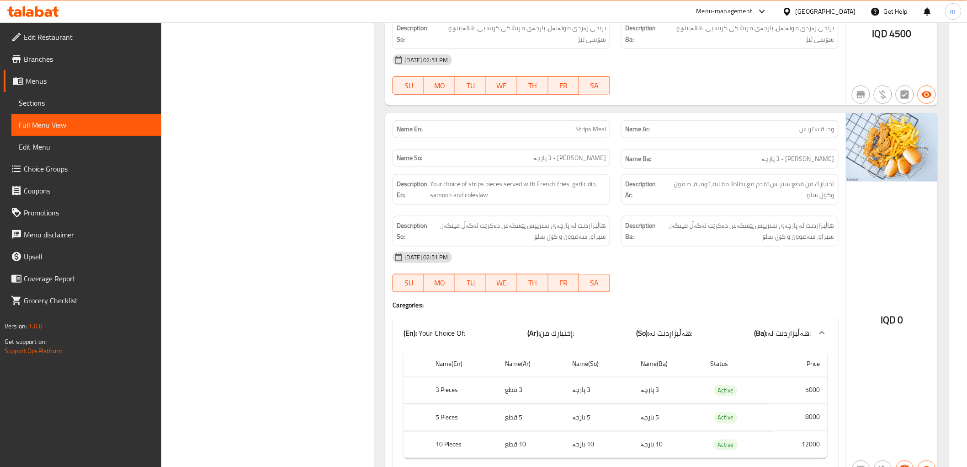
click at [691, 246] on div "[DATE] 02:51 PM" at bounding box center [615, 257] width 457 height 22
click at [742, 246] on div "09-09-2025 02:51 PM SU MO TU WE TH FR SA" at bounding box center [615, 271] width 457 height 51
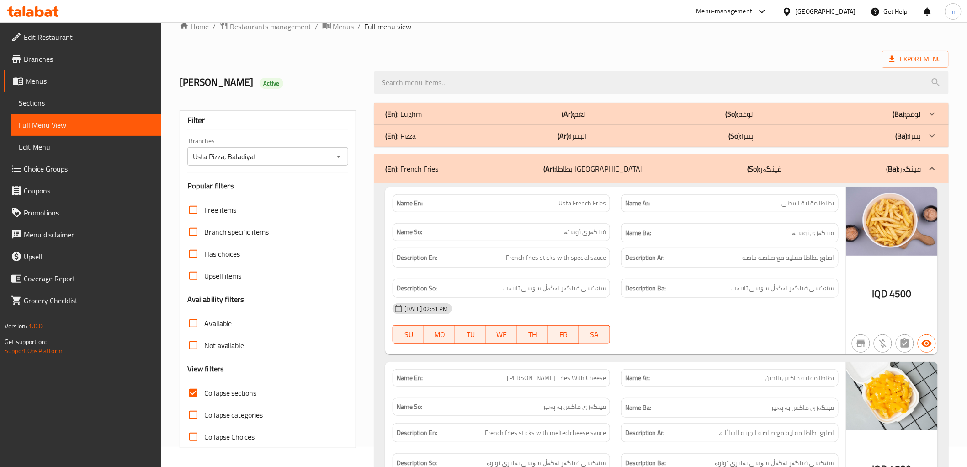
scroll to position [0, 0]
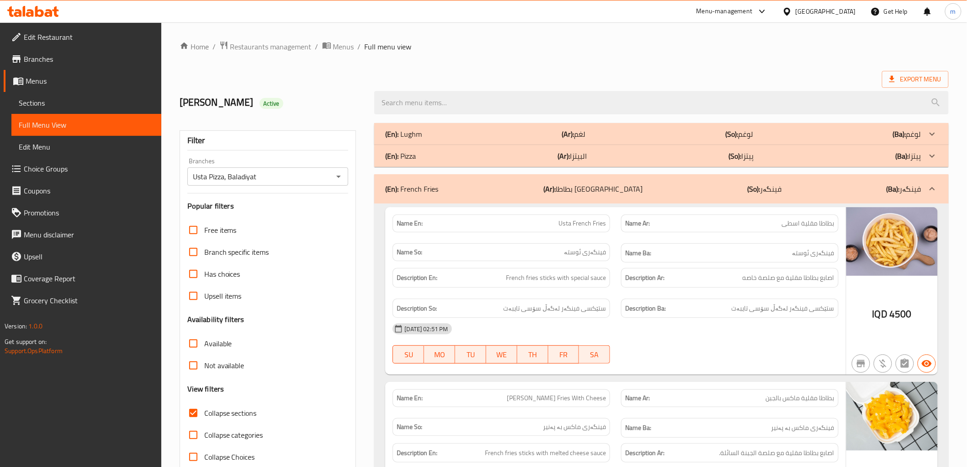
click at [447, 154] on div "(En): Pizza (Ar): البيتزا (So): پیتزا (Ba): پیتزا" at bounding box center [653, 155] width 536 height 11
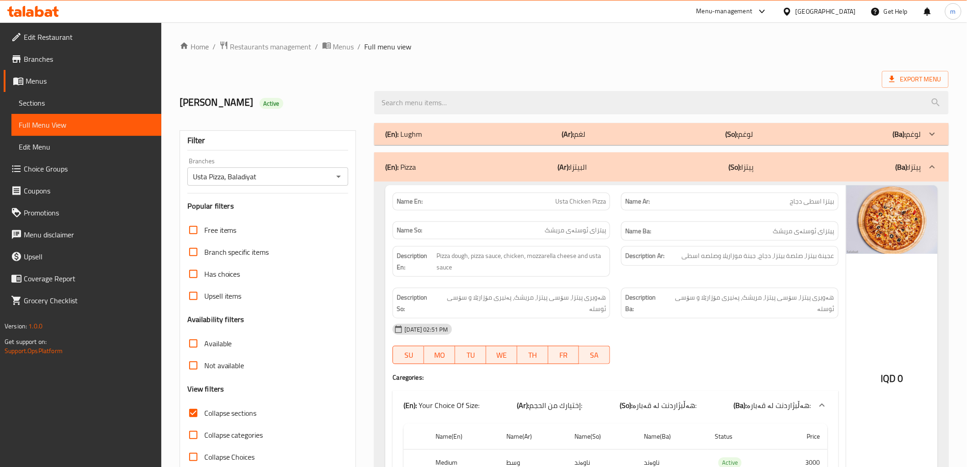
click at [616, 133] on div "(En): Lughm (Ar): لغم (So): لوغم (Ba): لوغم" at bounding box center [653, 133] width 536 height 11
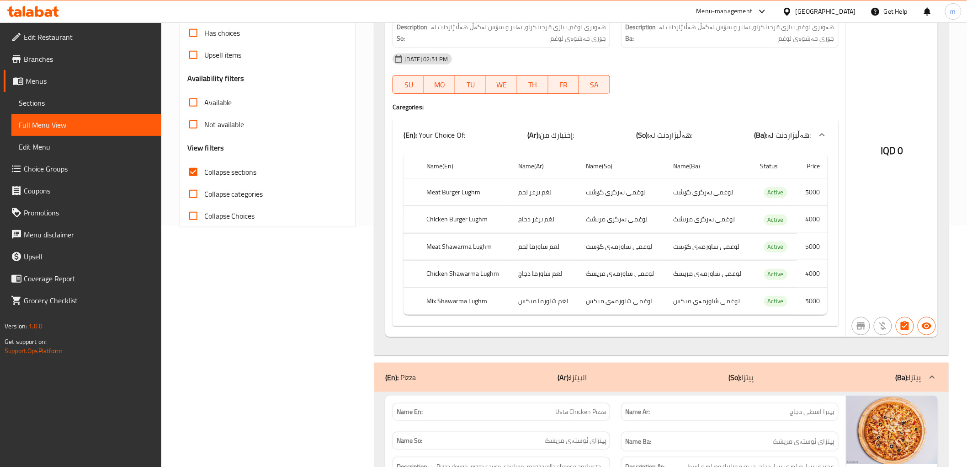
scroll to position [254, 0]
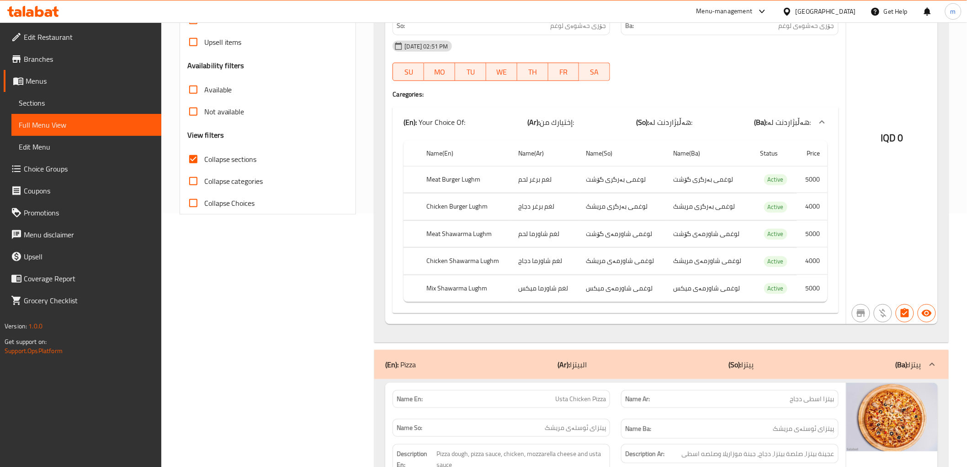
click at [573, 170] on td "لغم برغر لحم" at bounding box center [545, 179] width 68 height 27
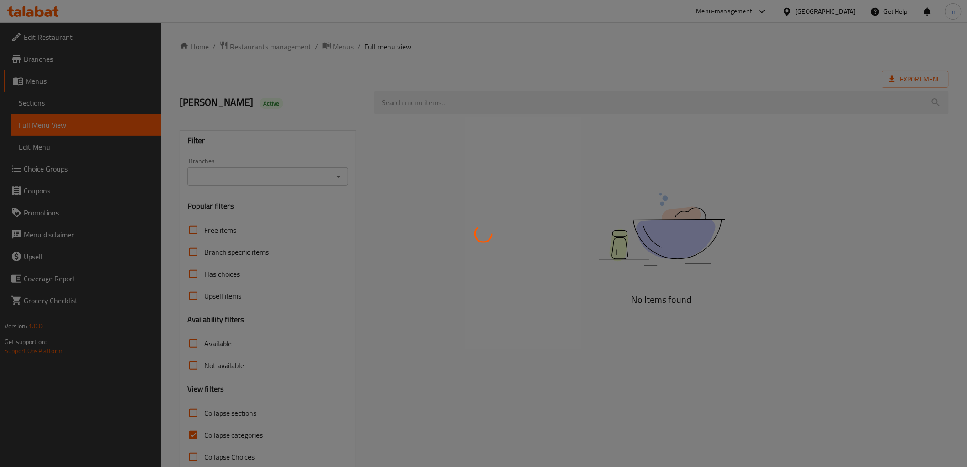
click at [59, 35] on div at bounding box center [483, 233] width 967 height 467
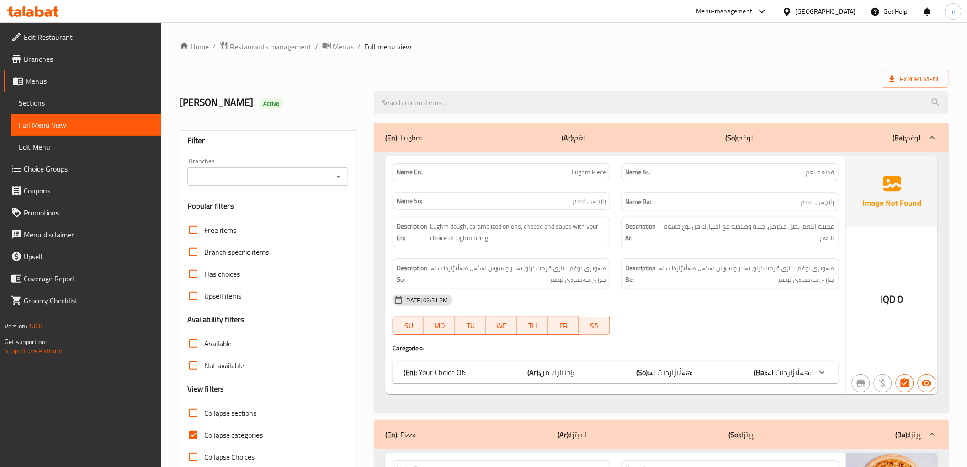
click at [59, 35] on span "Edit Restaurant" at bounding box center [89, 37] width 130 height 11
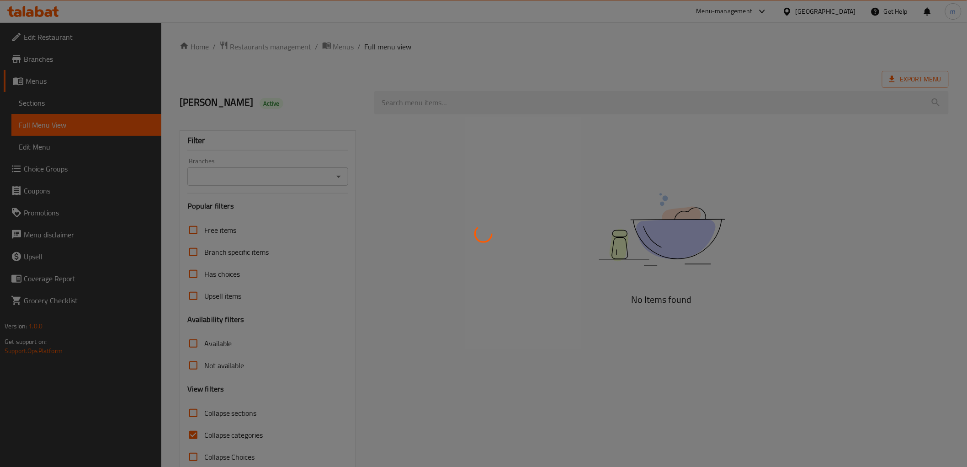
click at [55, 109] on div at bounding box center [483, 233] width 967 height 467
click at [55, 107] on div at bounding box center [483, 233] width 967 height 467
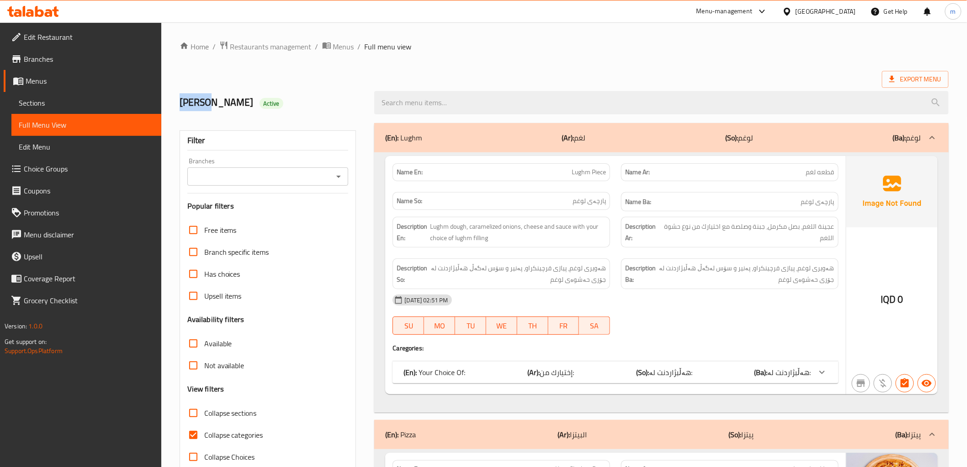
click at [55, 107] on span "Sections" at bounding box center [86, 102] width 135 height 11
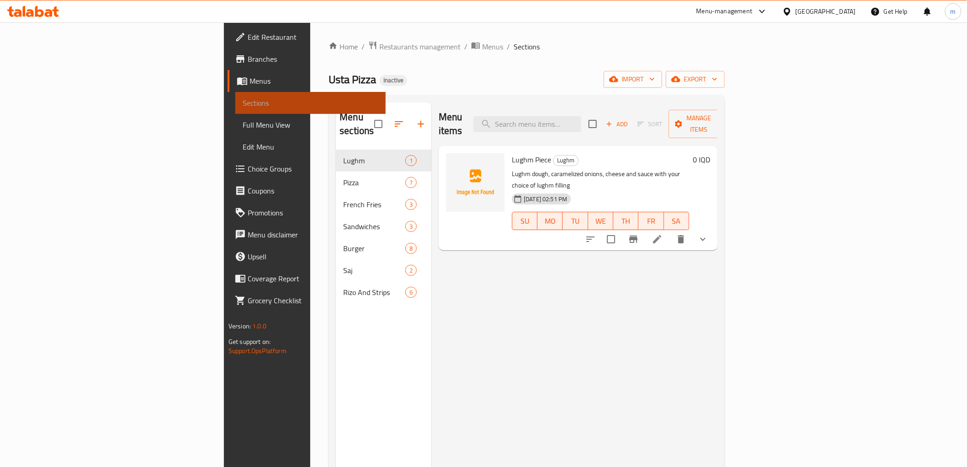
click at [243, 107] on span "Sections" at bounding box center [310, 102] width 135 height 11
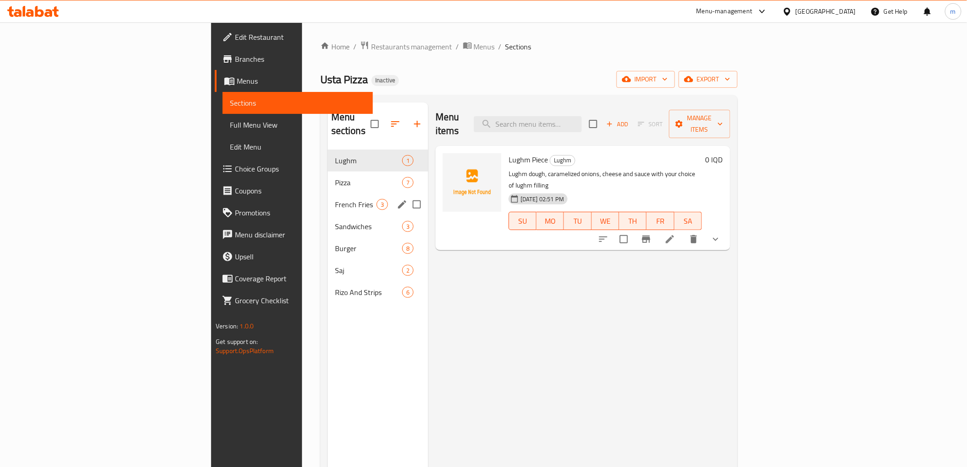
click at [335, 199] on span "French Fries" at bounding box center [356, 204] width 42 height 11
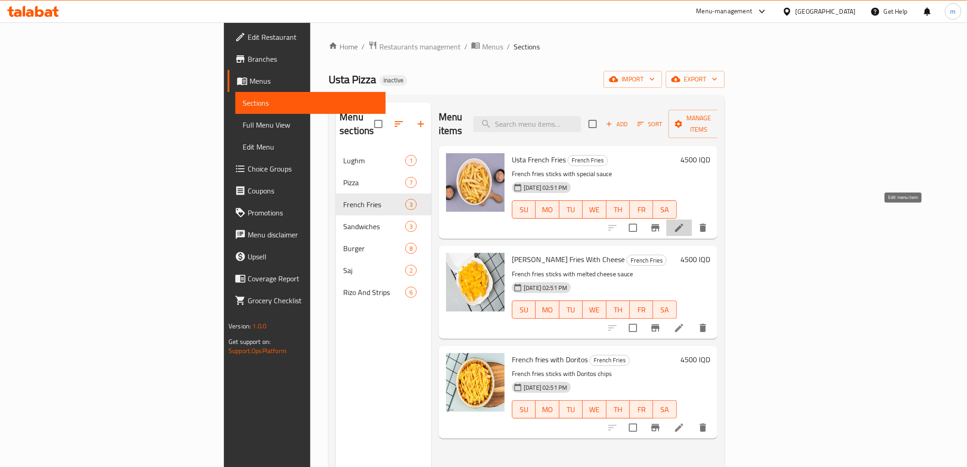
click at [685, 222] on icon at bounding box center [679, 227] width 11 height 11
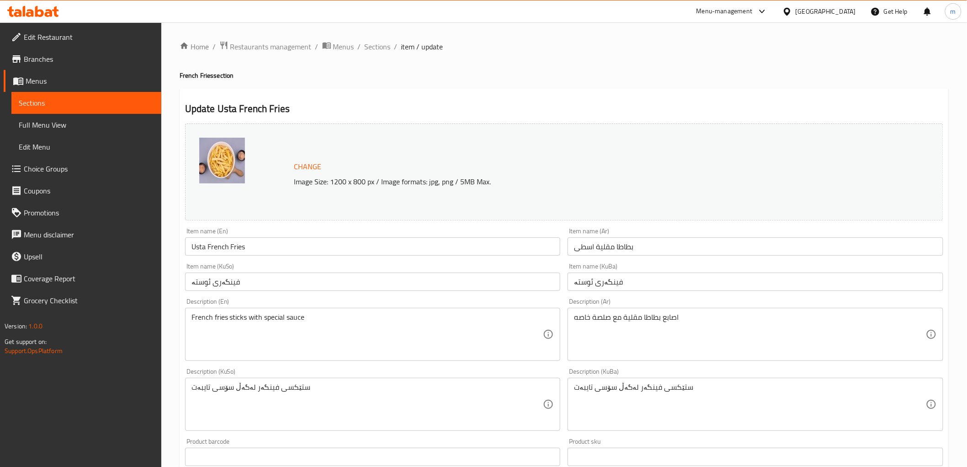
click at [584, 289] on input "فینگەری ئوستە" at bounding box center [756, 281] width 376 height 18
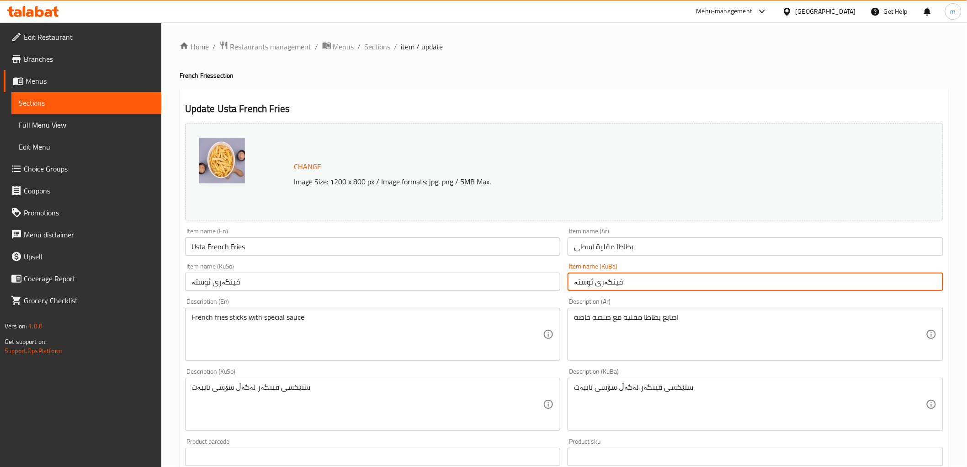
click at [584, 289] on input "فینگەری ئوستە" at bounding box center [756, 281] width 376 height 18
paste input "ا"
click at [587, 280] on input "فینگەری ئوستا" at bounding box center [756, 281] width 376 height 18
drag, startPoint x: 587, startPoint y: 280, endPoint x: 581, endPoint y: 280, distance: 6.0
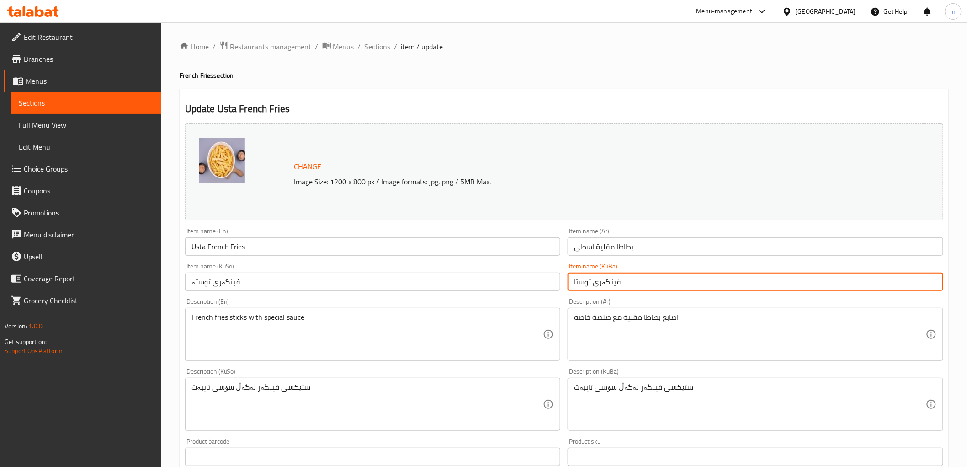
click at [586, 280] on input "فینگەری ئوستا" at bounding box center [756, 281] width 376 height 18
type input "فینگەری ئوستا"
click at [521, 282] on input "فینگەری ئوستە" at bounding box center [373, 281] width 376 height 18
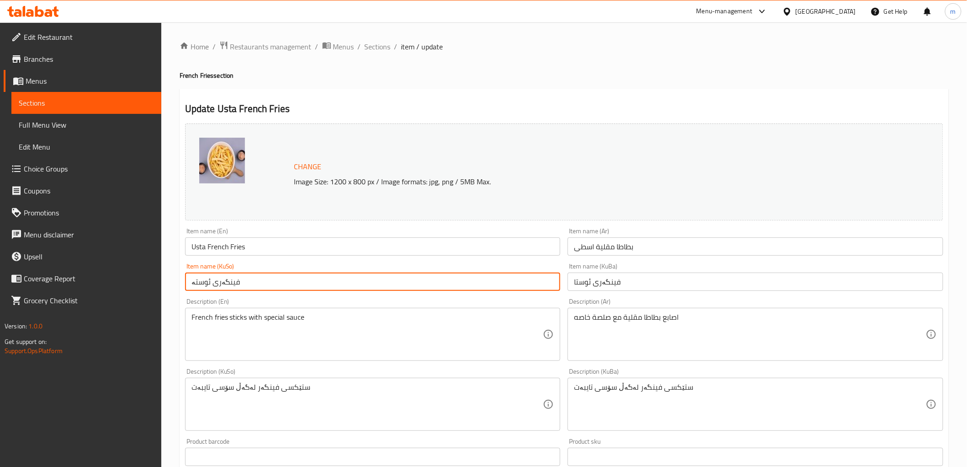
click at [521, 282] on input "فینگەری ئوستە" at bounding box center [373, 281] width 376 height 18
paste input "فینگەری ئوستا"
click at [521, 282] on input "فینگەری فینگەری ئوستا" at bounding box center [373, 281] width 376 height 18
paste input "text"
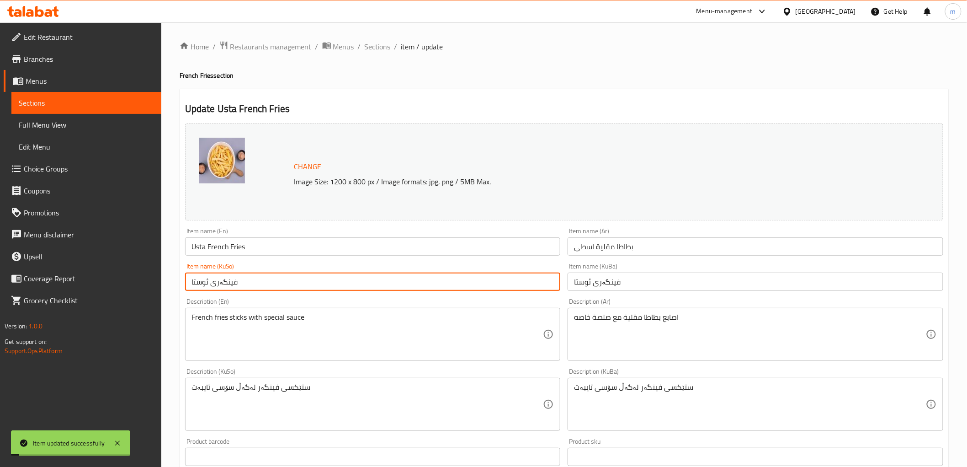
type input "فینگەری ئوستا"
click at [370, 43] on span "Sections" at bounding box center [378, 46] width 26 height 11
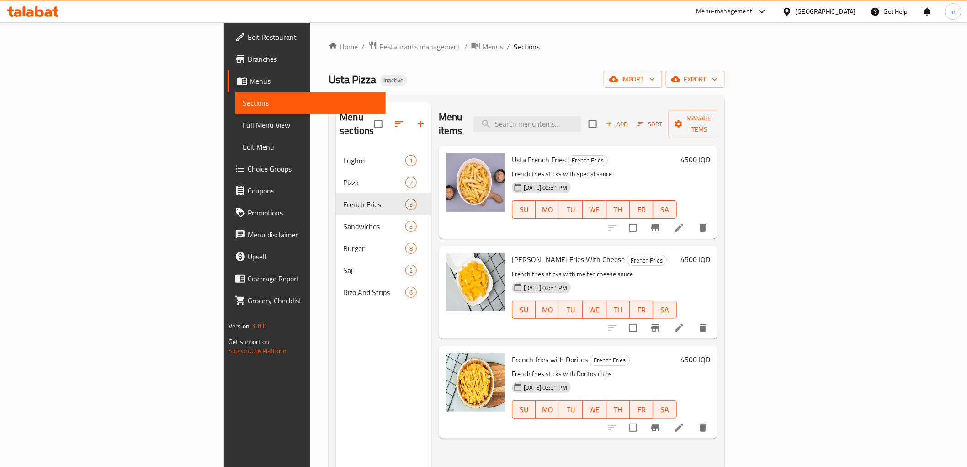
click at [508, 181] on div "[DATE] 02:51 PM" at bounding box center [529, 187] width 43 height 18
paste input "Strips Meal"
click at [581, 116] on input "Strips Meal" at bounding box center [527, 124] width 108 height 16
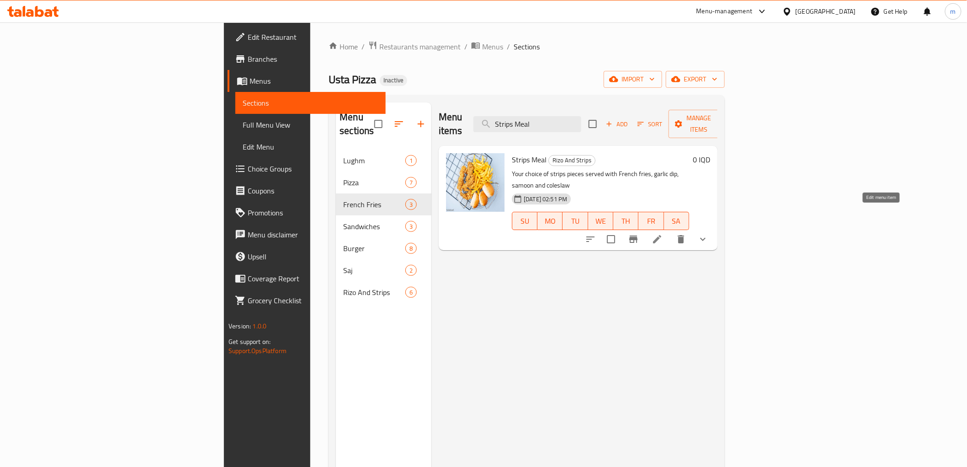
type input "Strips Meal"
click at [661, 235] on icon at bounding box center [657, 239] width 8 height 8
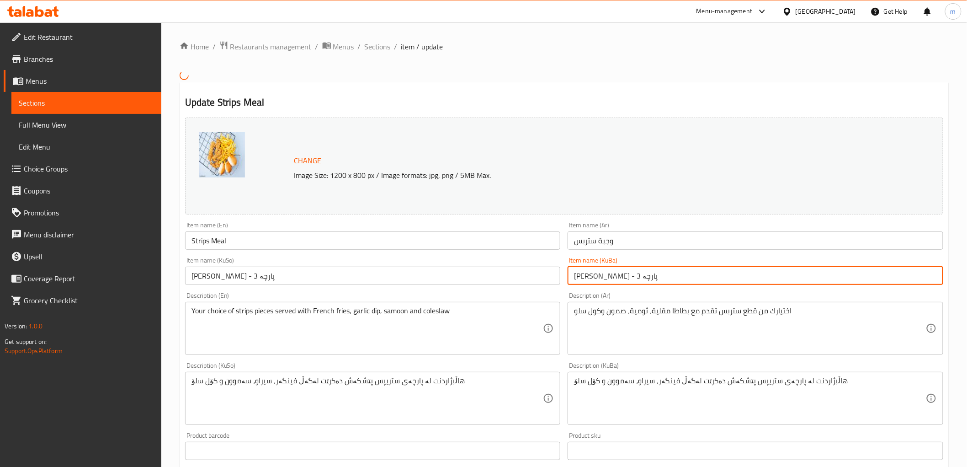
drag, startPoint x: 661, startPoint y: 284, endPoint x: 600, endPoint y: 281, distance: 61.8
click at [600, 281] on input "[PERSON_NAME] - 3 پارچە" at bounding box center [756, 275] width 376 height 18
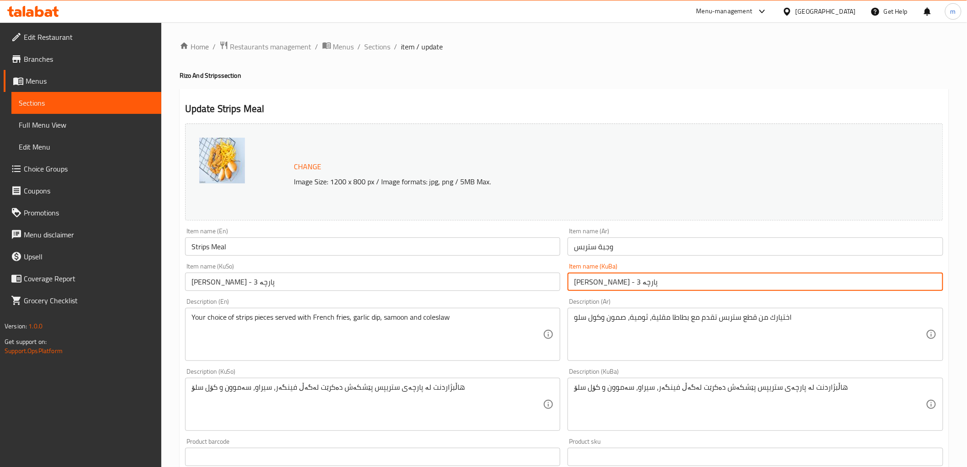
paste input "text"
type input "[PERSON_NAME]"
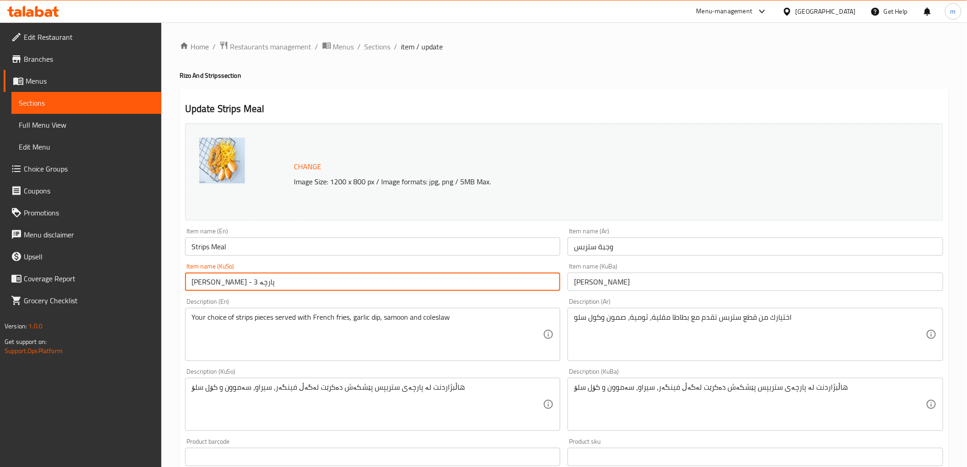
click at [456, 281] on input "[PERSON_NAME] - 3 پارچە" at bounding box center [373, 281] width 376 height 18
paste input "text"
type input "[PERSON_NAME]"
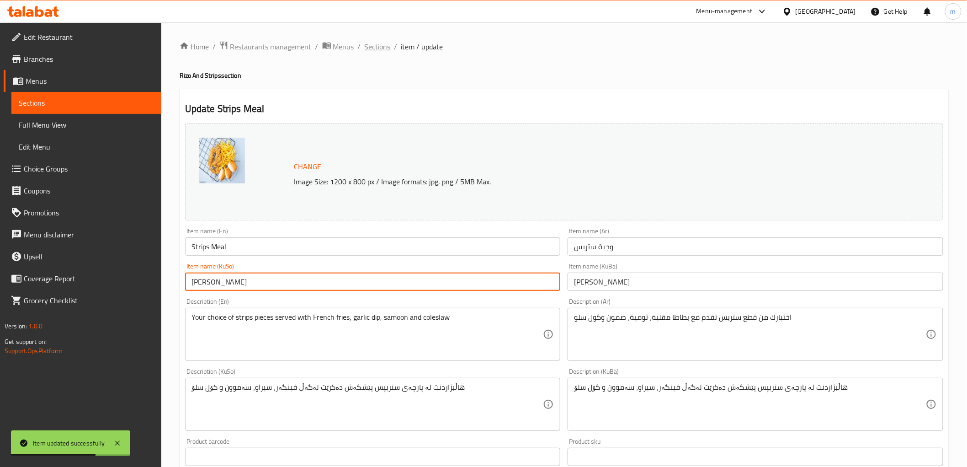
click at [378, 46] on span "Sections" at bounding box center [378, 46] width 26 height 11
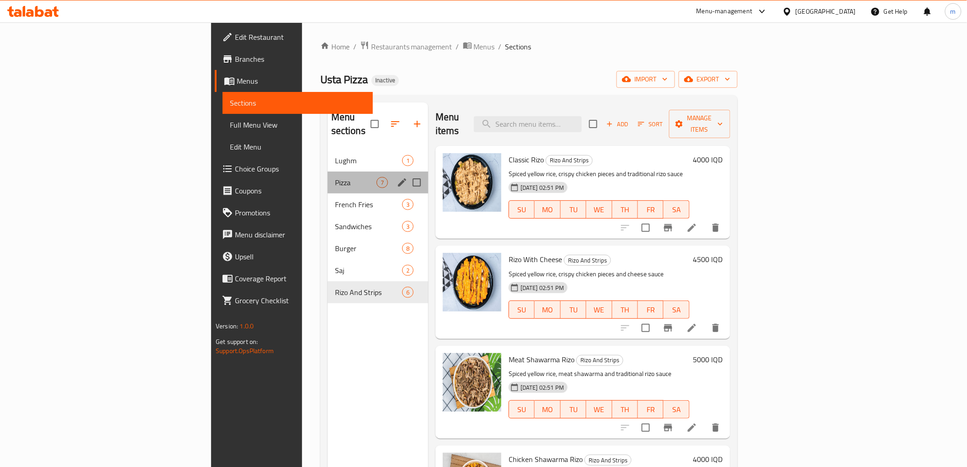
click at [328, 171] on div "Pizza 7" at bounding box center [378, 182] width 101 height 22
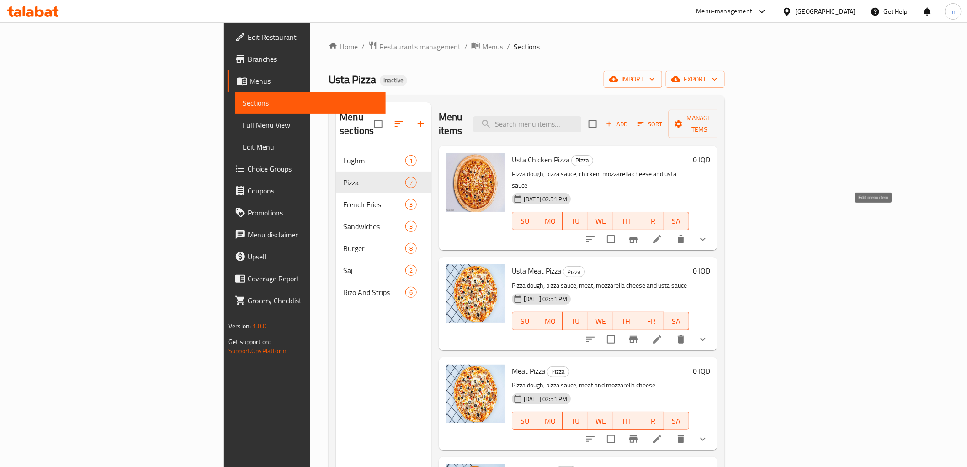
click at [663, 234] on icon at bounding box center [657, 239] width 11 height 11
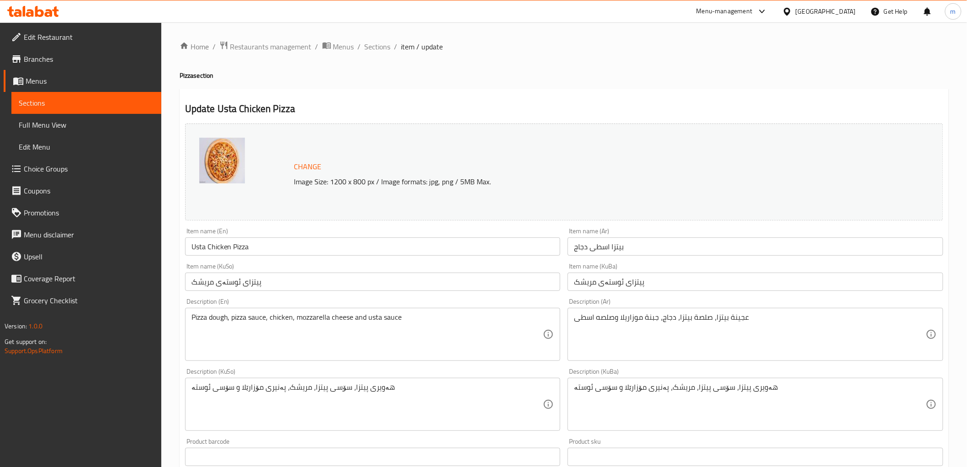
click at [610, 284] on input "پیتزای ئوستەی مریشک" at bounding box center [756, 281] width 376 height 18
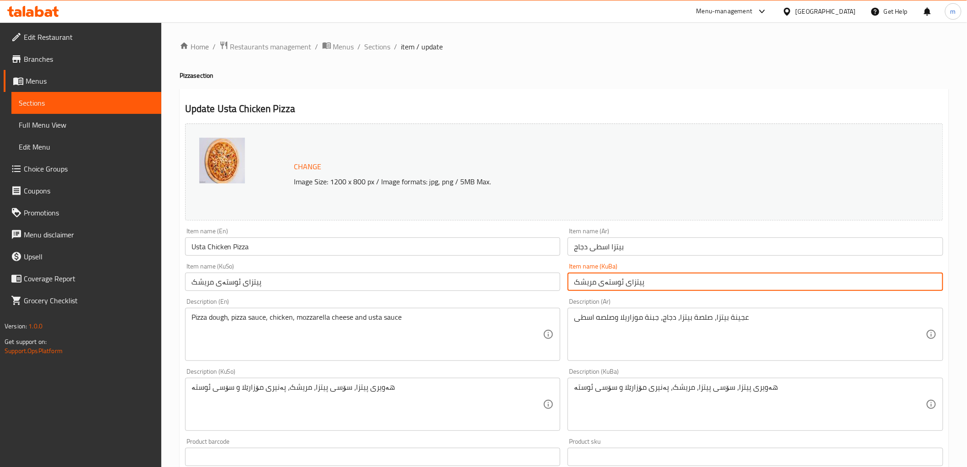
click at [610, 284] on input "پیتزای ئوستەی مریشک" at bounding box center [756, 281] width 376 height 18
click at [605, 282] on input "پیتزای ئوستەی مریشک" at bounding box center [756, 281] width 376 height 18
click at [602, 282] on input "پیتزای ئوستەی مریشک" at bounding box center [756, 281] width 376 height 18
drag, startPoint x: 606, startPoint y: 282, endPoint x: 622, endPoint y: 285, distance: 16.2
click at [622, 285] on input "پیتزای ئوستەی مریشک" at bounding box center [756, 281] width 376 height 18
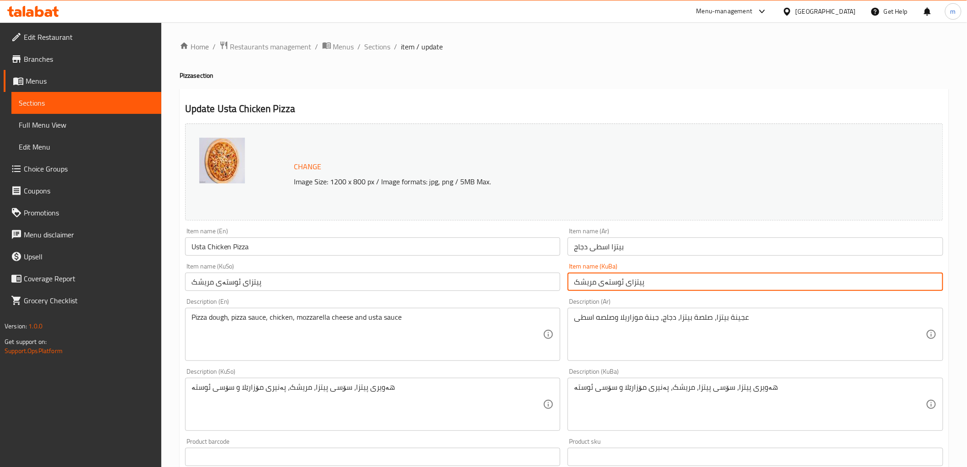
paste input "ا"
click at [607, 282] on input "پیتزای ئوستای مریشک" at bounding box center [756, 281] width 376 height 18
type input "پیتزای ئوستای مریشک"
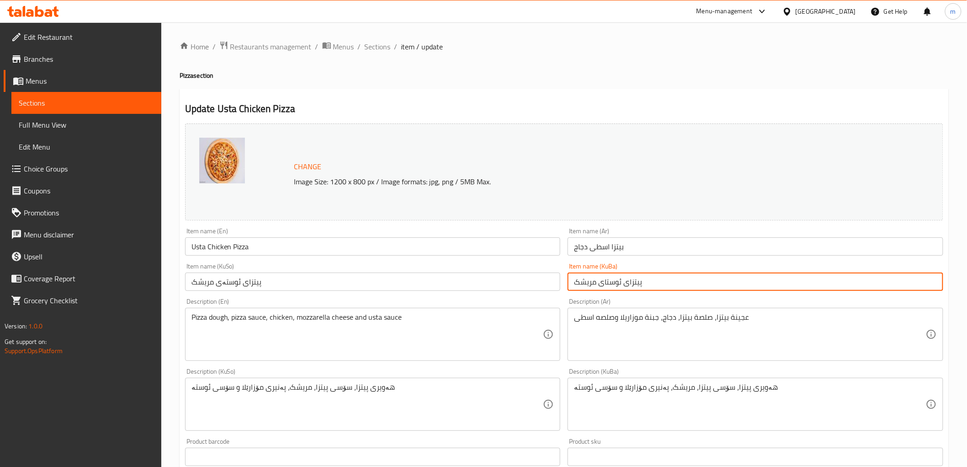
click at [521, 278] on input "پیتزای ئوستەی مریشک" at bounding box center [373, 281] width 376 height 18
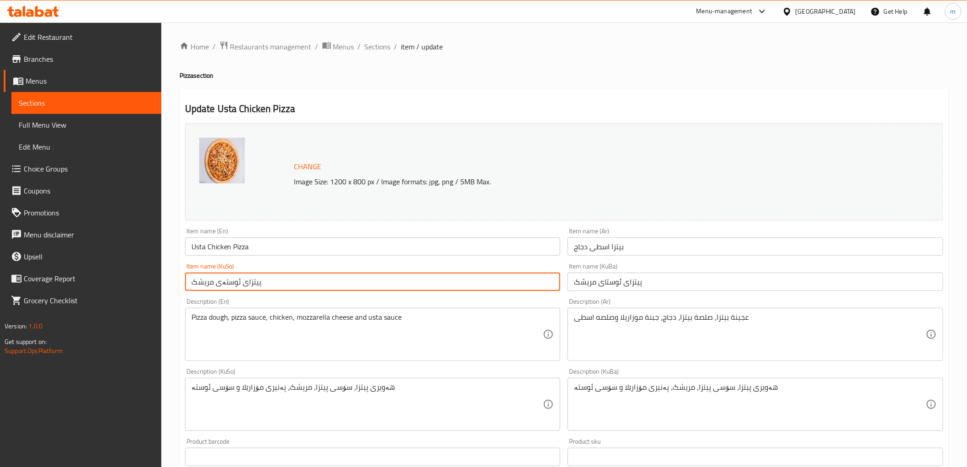
click at [521, 278] on input "پیتزای ئوستەی مریشک" at bounding box center [373, 281] width 376 height 18
paste input "ا"
click at [521, 278] on input "پیتزای ئوستەی مریشک" at bounding box center [373, 281] width 376 height 18
type input "پیتزای ئوستای مریشک"
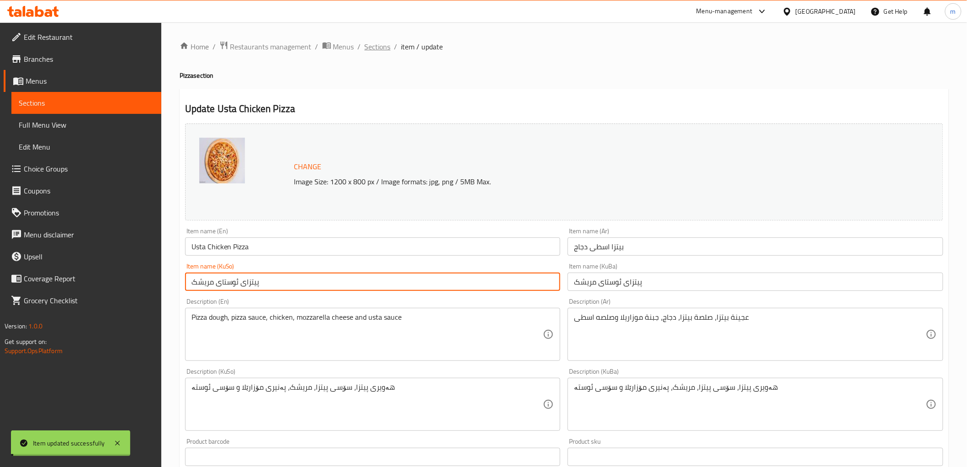
click at [373, 49] on span "Sections" at bounding box center [378, 46] width 26 height 11
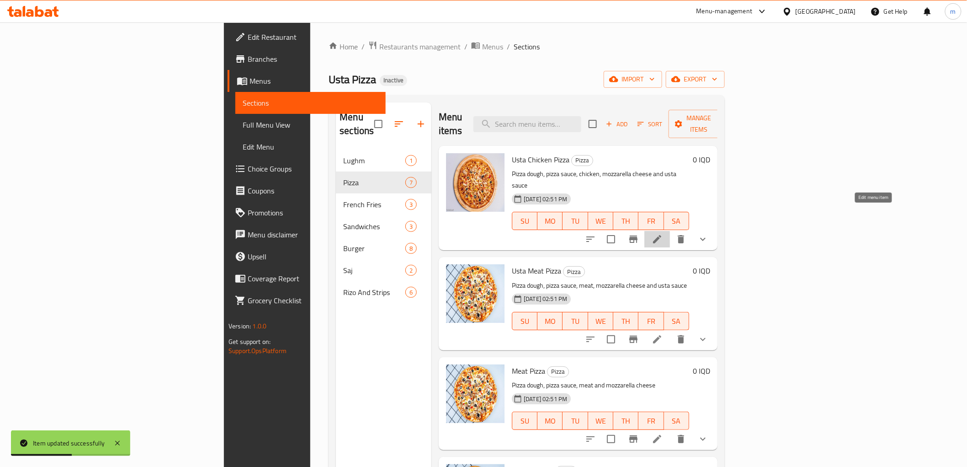
click at [663, 234] on icon at bounding box center [657, 239] width 11 height 11
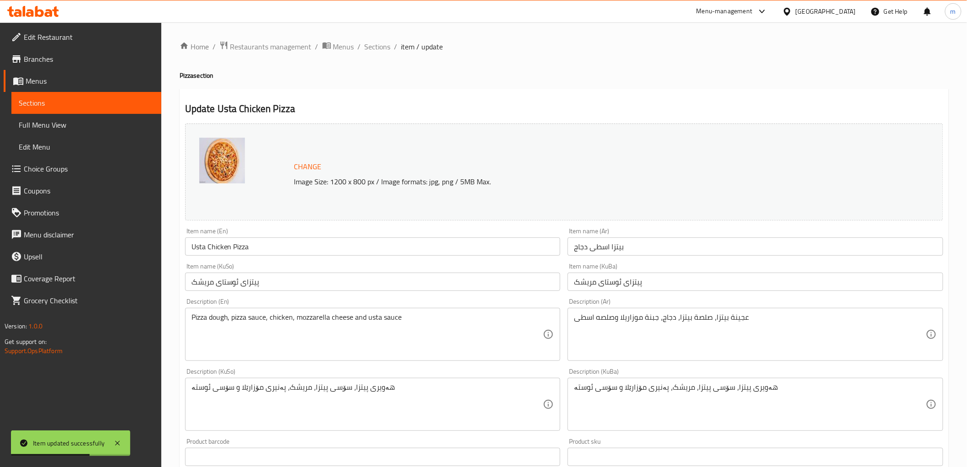
click at [606, 280] on input "پیتزای ئوستای مریشک" at bounding box center [756, 281] width 376 height 18
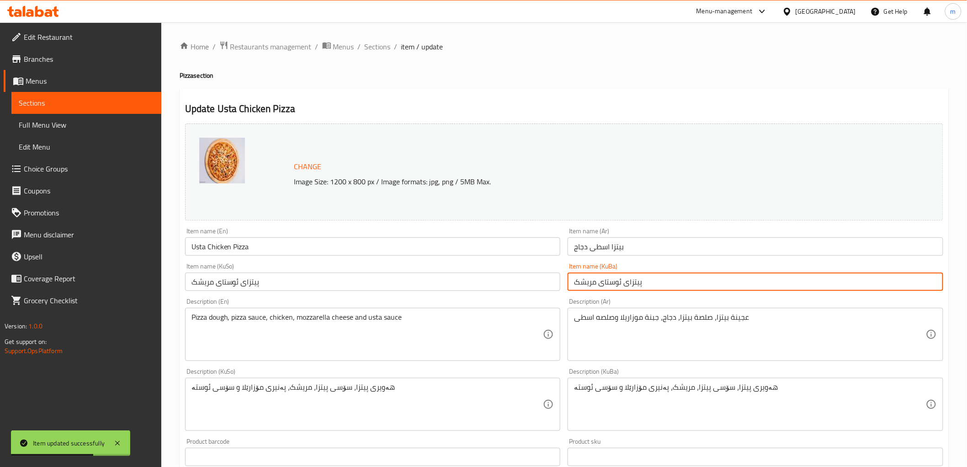
click at [606, 280] on input "پیتزای ئوستای مریشک" at bounding box center [756, 281] width 376 height 18
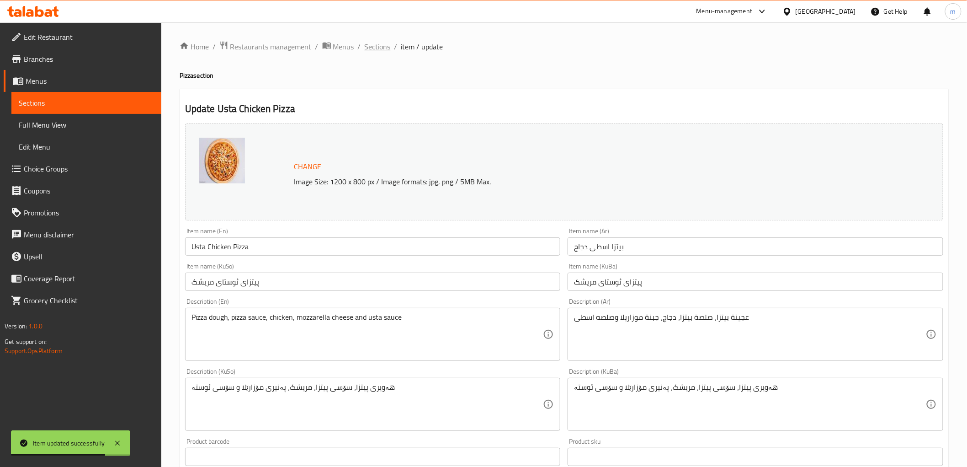
click at [384, 41] on span "Sections" at bounding box center [378, 46] width 26 height 11
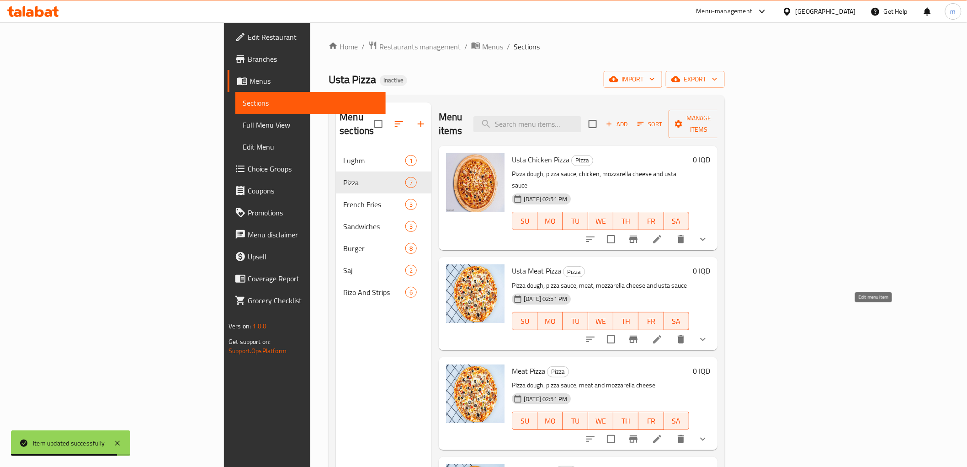
click at [661, 335] on icon at bounding box center [657, 339] width 8 height 8
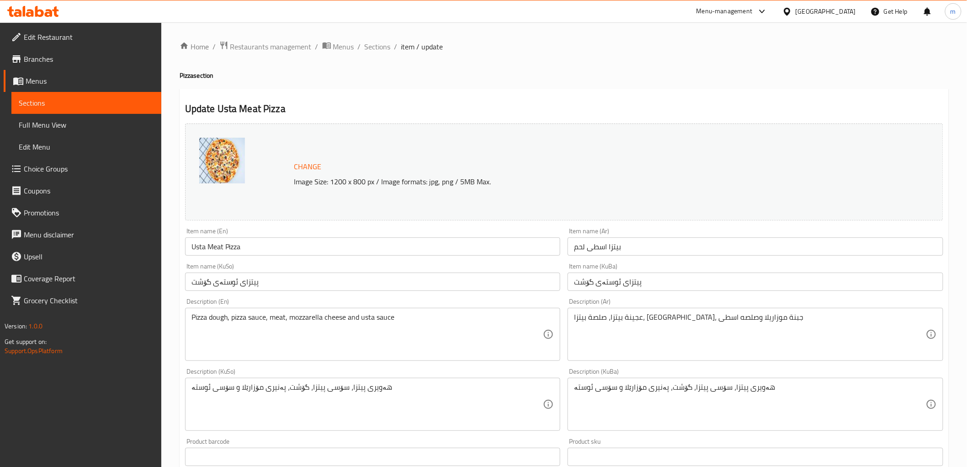
click at [604, 285] on input "پیتزای ئوستەی گۆشت" at bounding box center [756, 281] width 376 height 18
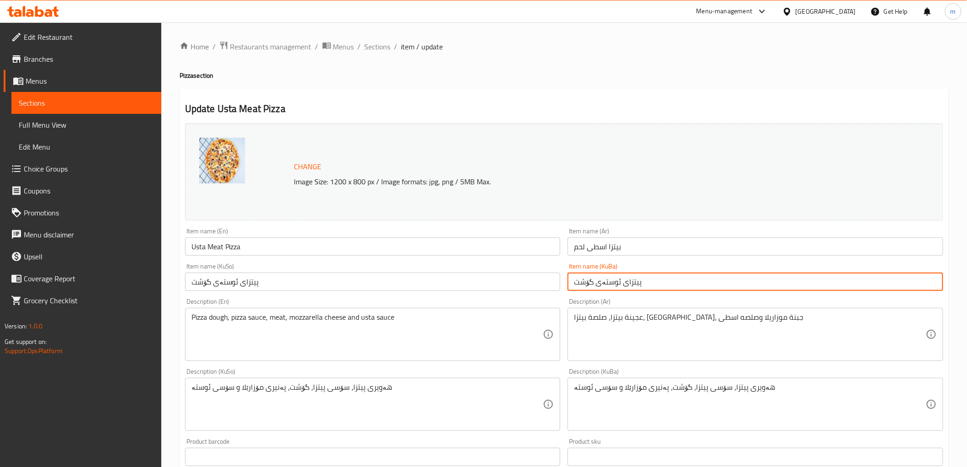
click at [604, 285] on input "پیتزای ئوستەی گۆشت" at bounding box center [756, 281] width 376 height 18
paste input "ا"
click at [597, 283] on input "پیتزای ئوستای گۆشت" at bounding box center [756, 281] width 376 height 18
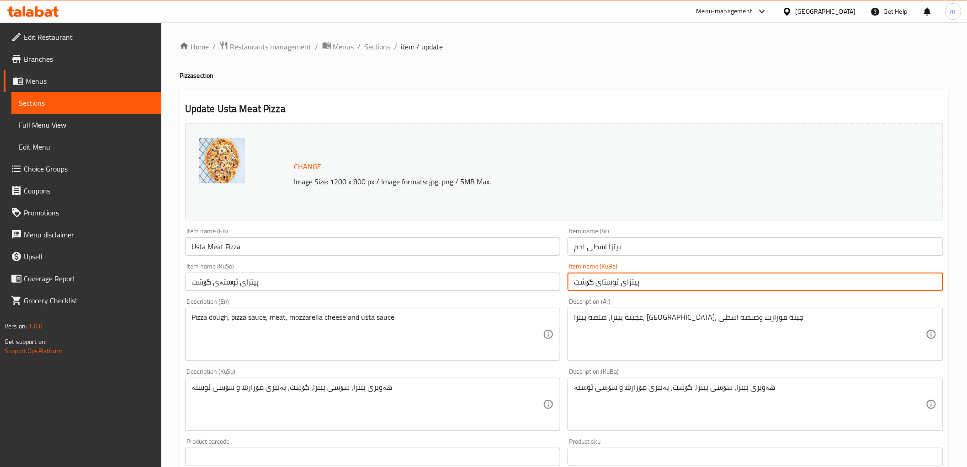
type input "پیتزای ئوستای گۆشت"
click at [505, 282] on input "پیتزای ئوستەی گۆشت" at bounding box center [373, 281] width 376 height 18
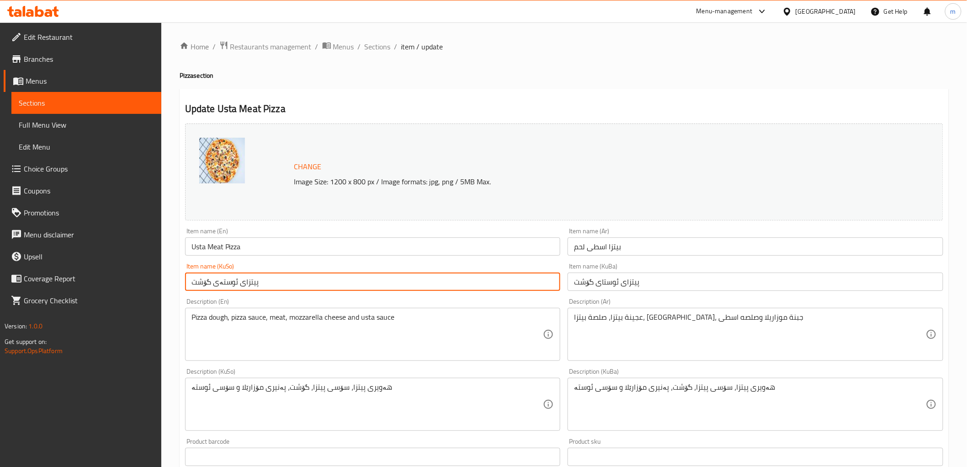
click at [505, 282] on input "پیتزای ئوستەی گۆشت" at bounding box center [373, 281] width 376 height 18
paste input "ا"
click at [505, 282] on input "پیتزای ئوستەی گۆشت" at bounding box center [373, 281] width 376 height 18
type input "پیتزای ئوستای گۆشت"
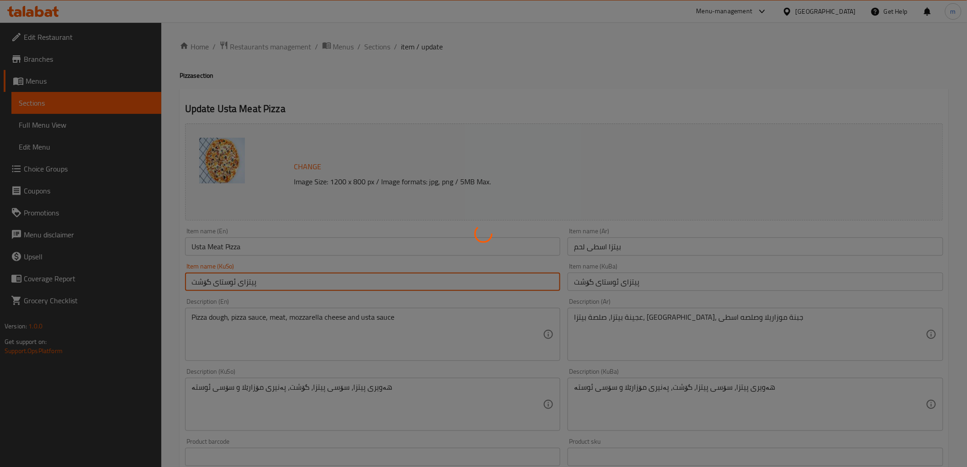
click at [374, 44] on div at bounding box center [483, 233] width 967 height 467
click at [375, 46] on div at bounding box center [483, 233] width 967 height 467
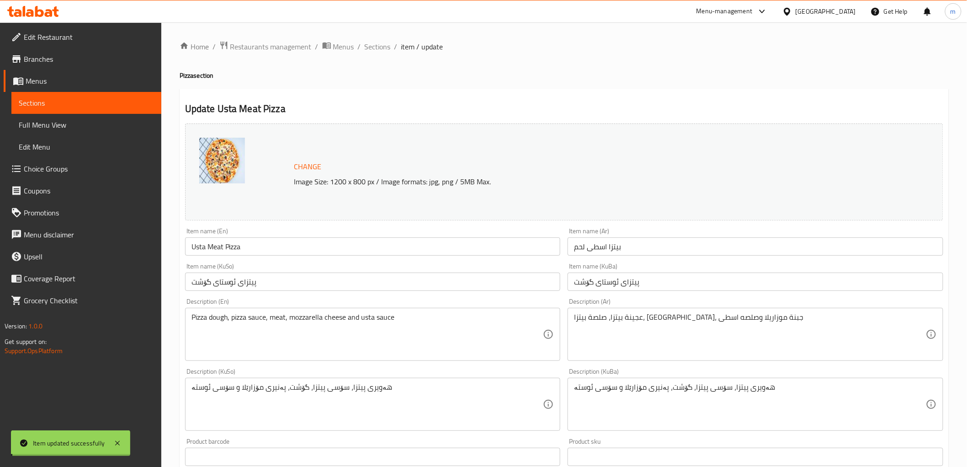
click at [375, 46] on div at bounding box center [483, 233] width 967 height 467
click at [375, 46] on span "Sections" at bounding box center [378, 46] width 26 height 11
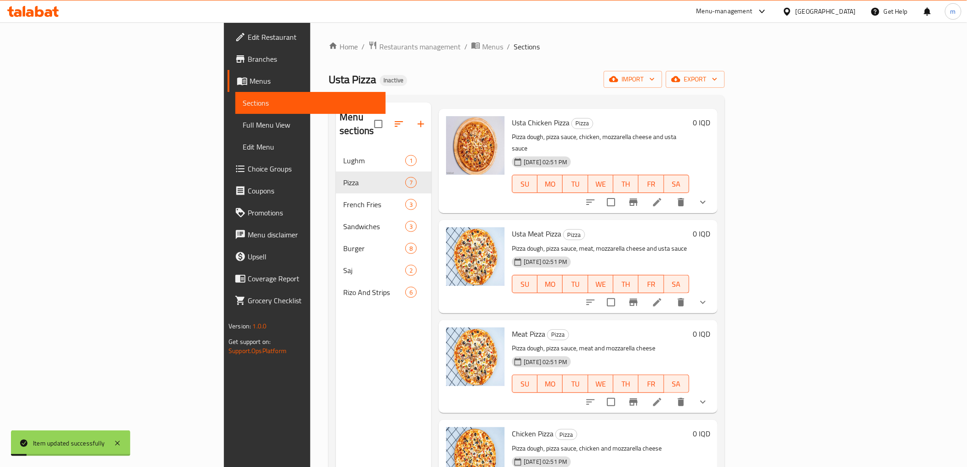
scroll to position [85, 0]
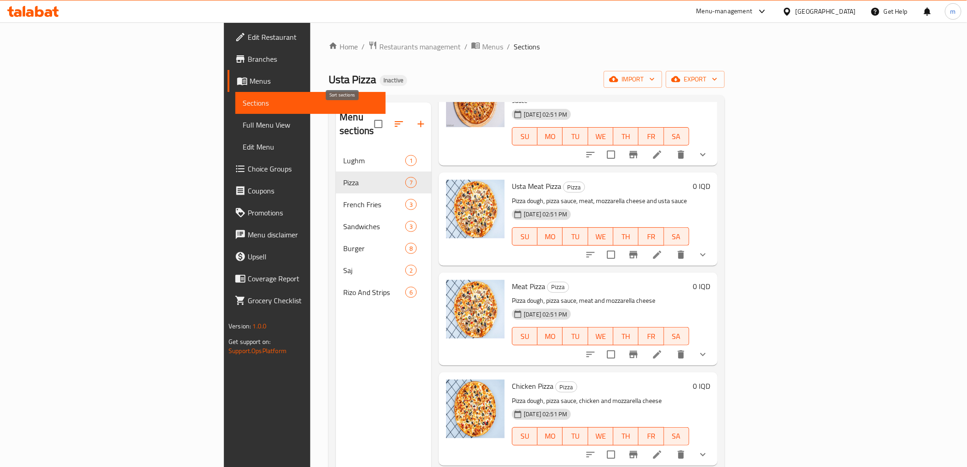
click at [394, 122] on icon "button" at bounding box center [399, 123] width 11 height 11
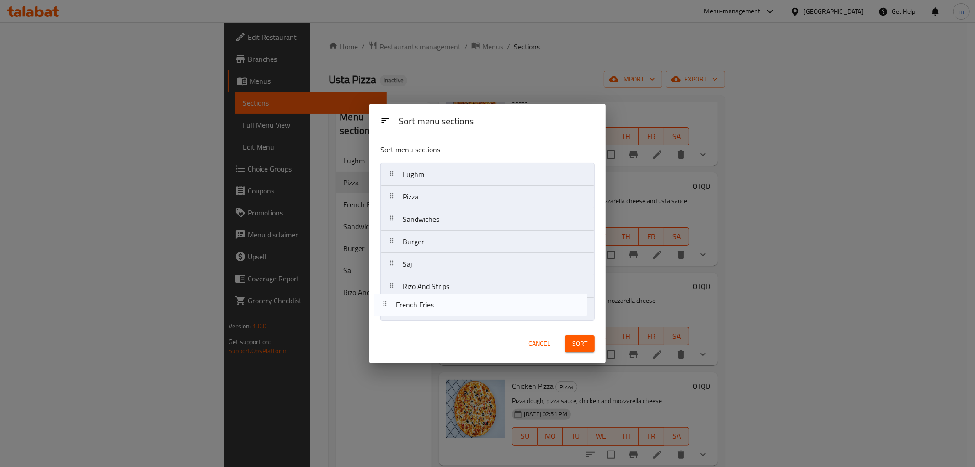
drag, startPoint x: 433, startPoint y: 222, endPoint x: 426, endPoint y: 311, distance: 89.4
click at [426, 311] on nav "Lughm Pizza French Fries Sandwiches Burger Saj Rizo And Strips" at bounding box center [487, 242] width 214 height 158
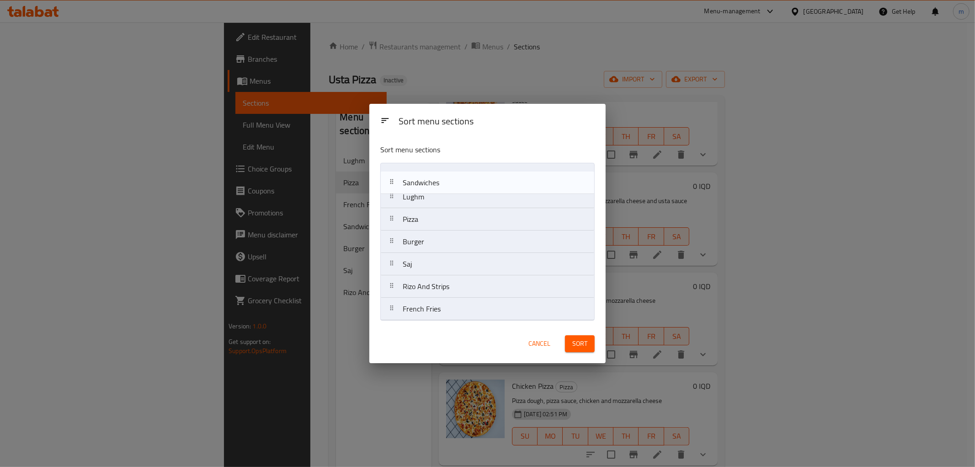
drag, startPoint x: 431, startPoint y: 224, endPoint x: 431, endPoint y: 172, distance: 51.6
click at [431, 172] on nav "Lughm Pizza Sandwiches Burger Saj Rizo And Strips French Fries" at bounding box center [487, 242] width 214 height 158
drag, startPoint x: 436, startPoint y: 209, endPoint x: 436, endPoint y: 199, distance: 10.1
click at [436, 199] on nav "Sandwiches Lughm Pizza Burger Saj Rizo And Strips French Fries" at bounding box center [487, 242] width 214 height 158
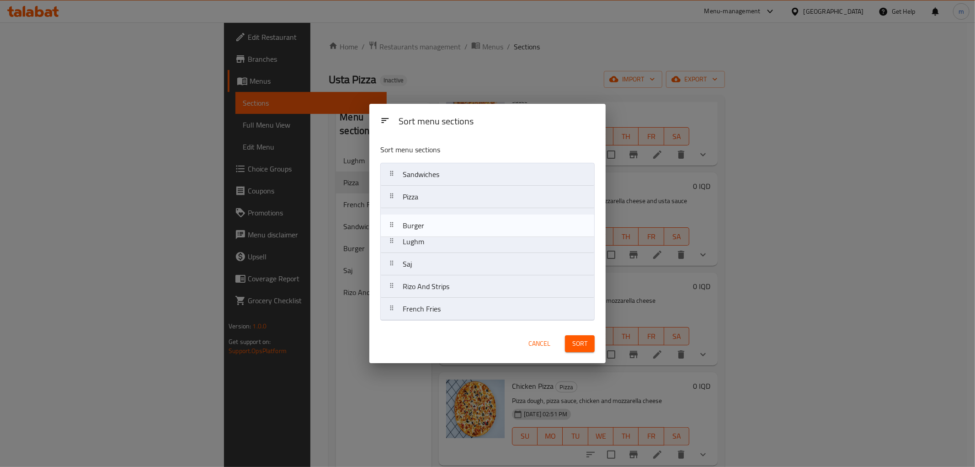
drag, startPoint x: 431, startPoint y: 238, endPoint x: 430, endPoint y: 216, distance: 21.9
click at [430, 216] on nav "Sandwiches Pizza Lughm Burger Saj Rizo And Strips French Fries" at bounding box center [487, 242] width 214 height 158
drag, startPoint x: 423, startPoint y: 260, endPoint x: 423, endPoint y: 242, distance: 17.4
click at [423, 242] on nav "Sandwiches Pizza Burger Lughm Saj Rizo And Strips French Fries" at bounding box center [487, 242] width 214 height 158
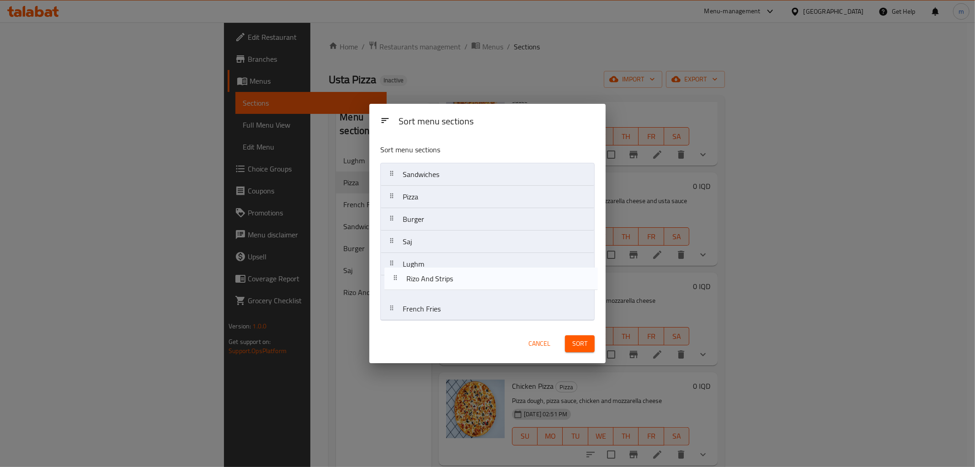
click at [432, 279] on nav "Sandwiches Pizza Burger Saj Lughm Rizo And Strips French Fries" at bounding box center [487, 242] width 214 height 158
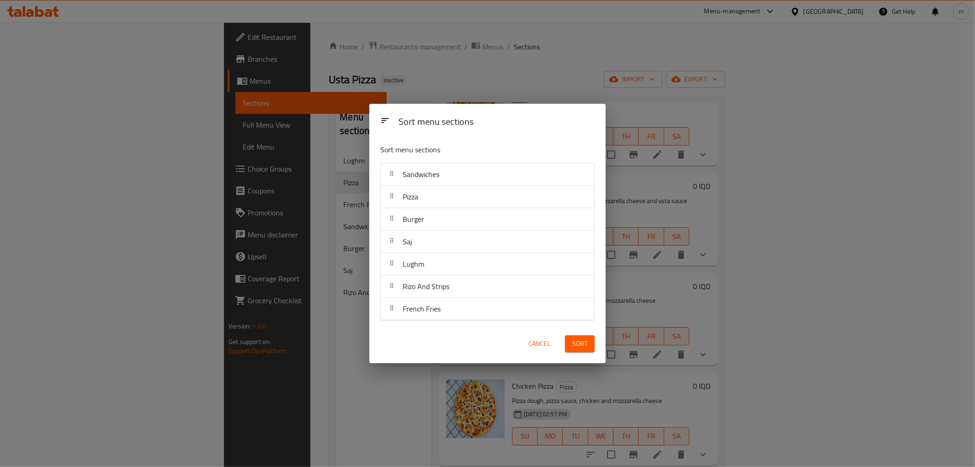
click at [573, 339] on span "Sort" at bounding box center [579, 343] width 15 height 11
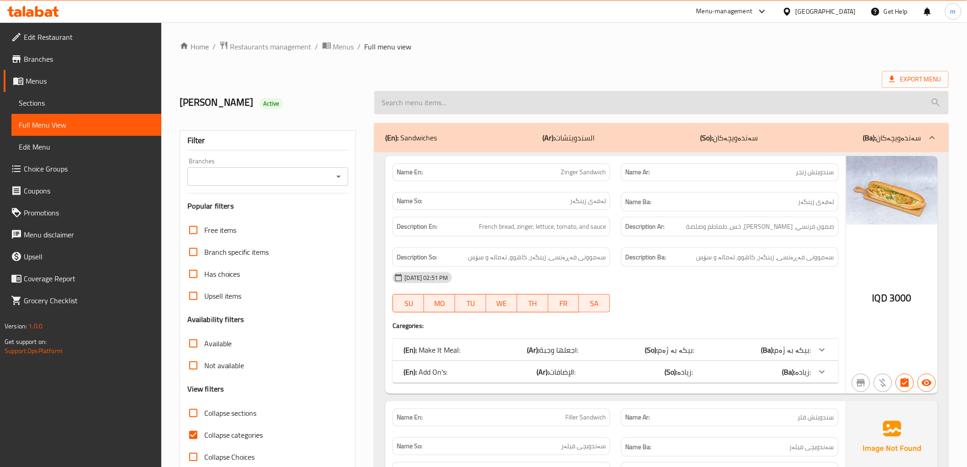
click at [529, 100] on input "search" at bounding box center [661, 102] width 574 height 23
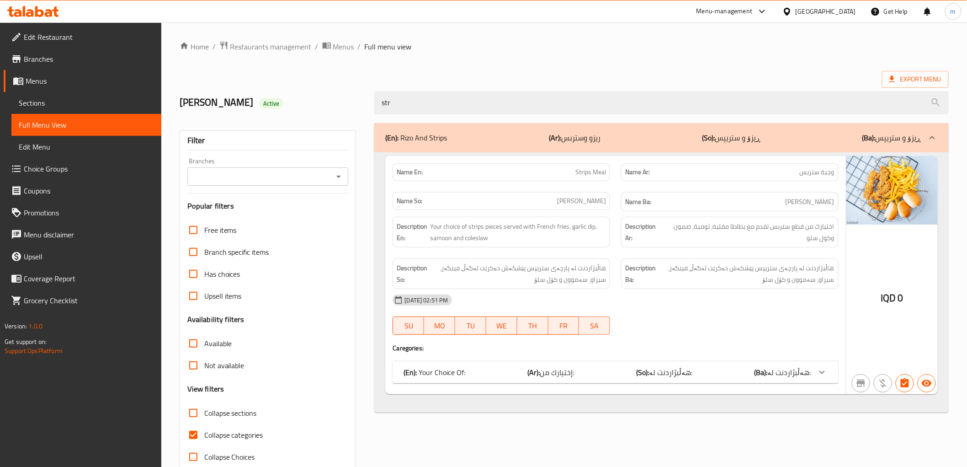
type input "str"
drag, startPoint x: 218, startPoint y: 429, endPoint x: 359, endPoint y: 367, distance: 153.9
click at [218, 430] on span "Collapse categories" at bounding box center [233, 434] width 59 height 11
click at [204, 430] on input "Collapse categories" at bounding box center [193, 435] width 22 height 22
checkbox input "false"
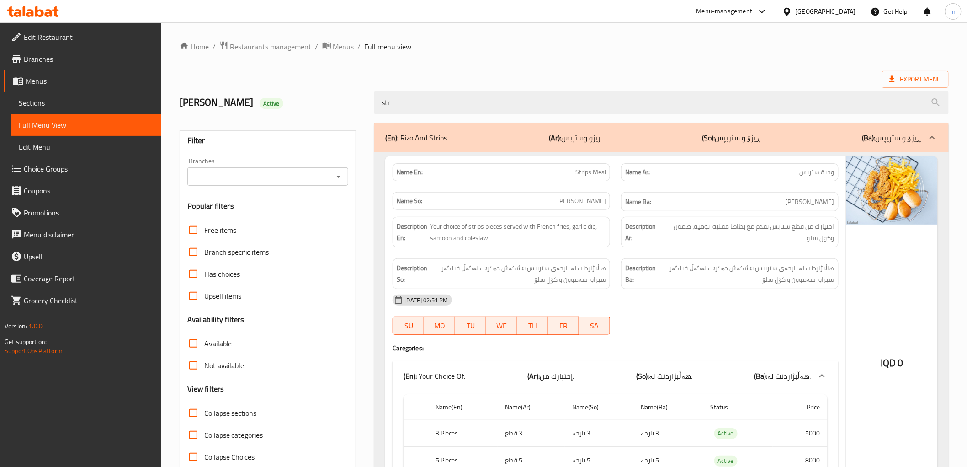
click at [338, 174] on icon "Open" at bounding box center [338, 176] width 11 height 11
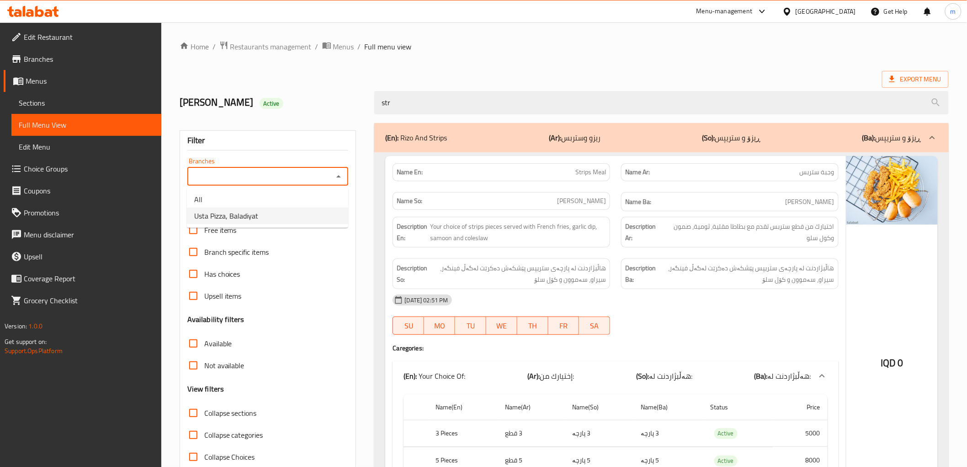
click at [294, 213] on li "Usta Pizza, Baladiyat" at bounding box center [267, 215] width 161 height 16
type input "Usta Pizza, Baladiyat"
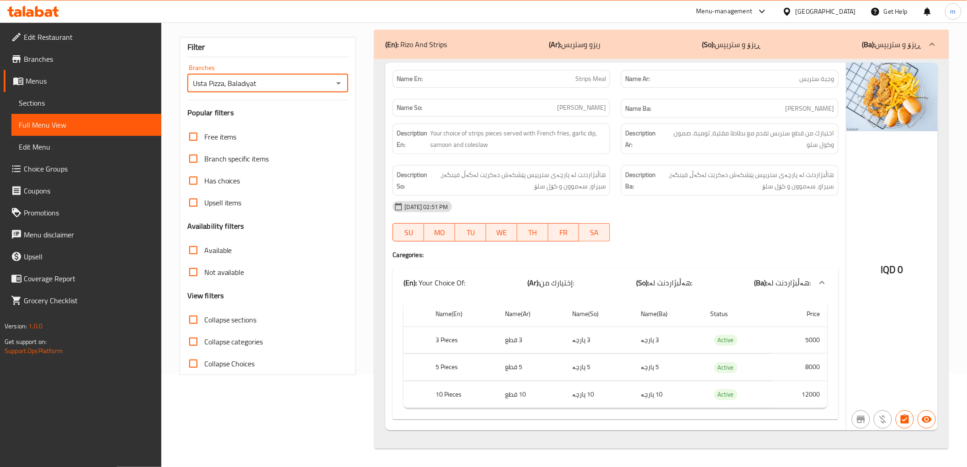
scroll to position [8, 0]
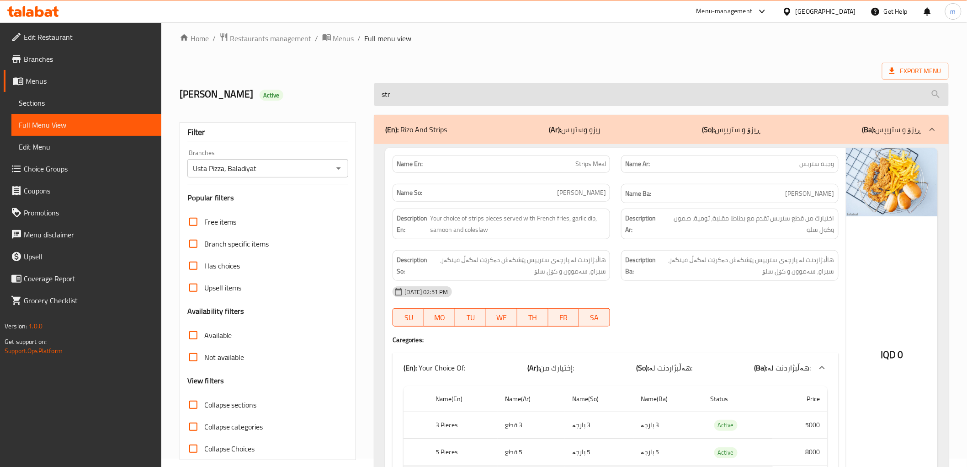
click at [408, 96] on input "str" at bounding box center [661, 94] width 574 height 23
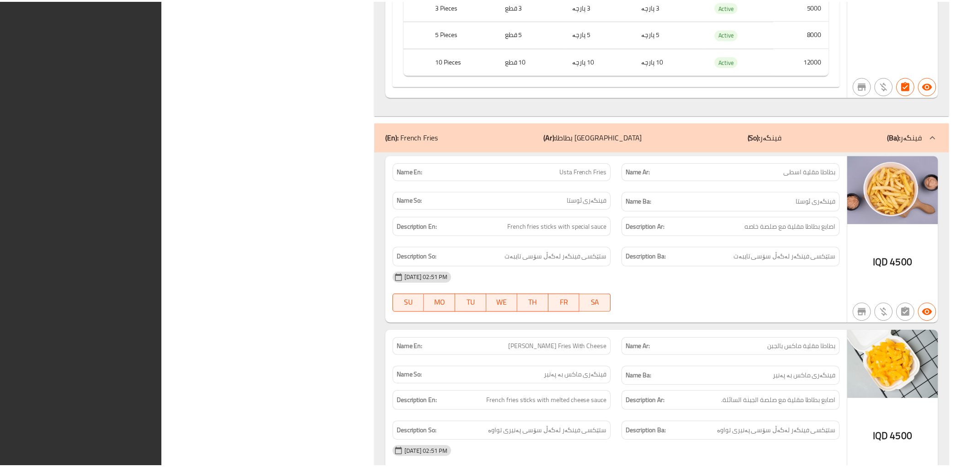
scroll to position [7657, 0]
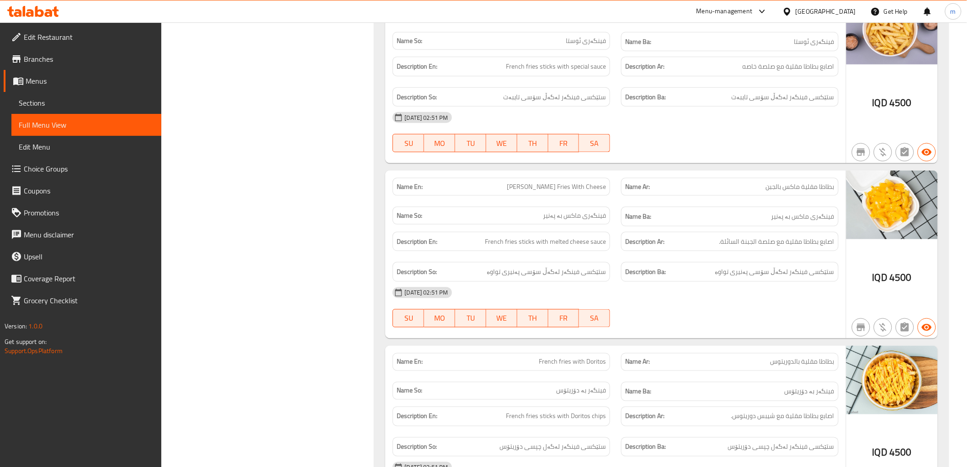
click at [24, 10] on icon at bounding box center [24, 11] width 3 height 11
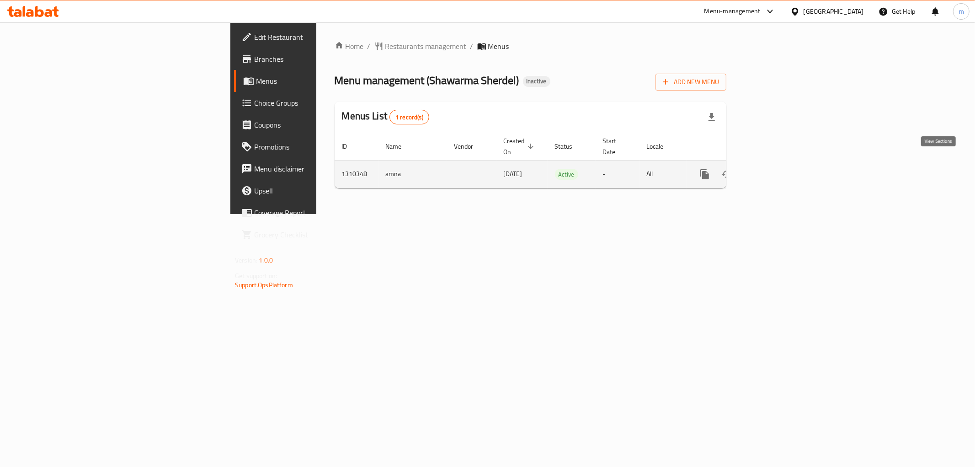
click at [776, 169] on icon "enhanced table" at bounding box center [770, 174] width 11 height 11
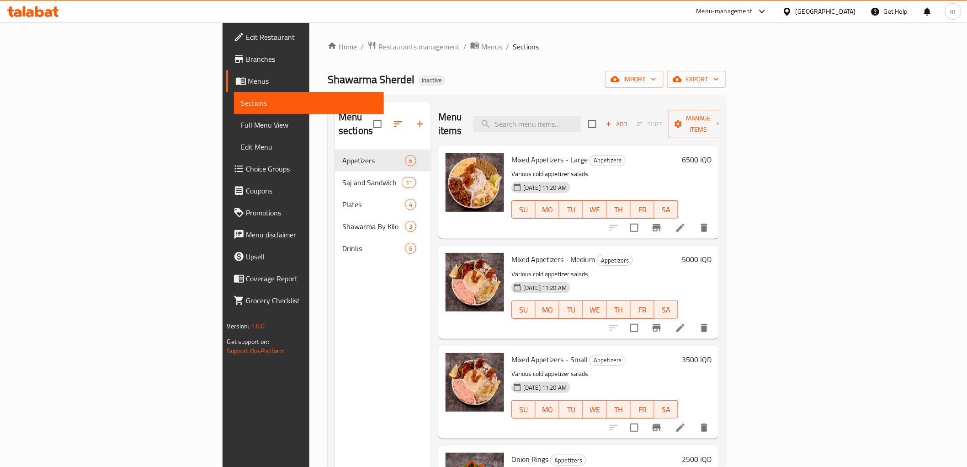
click at [241, 120] on span "Full Menu View" at bounding box center [308, 124] width 135 height 11
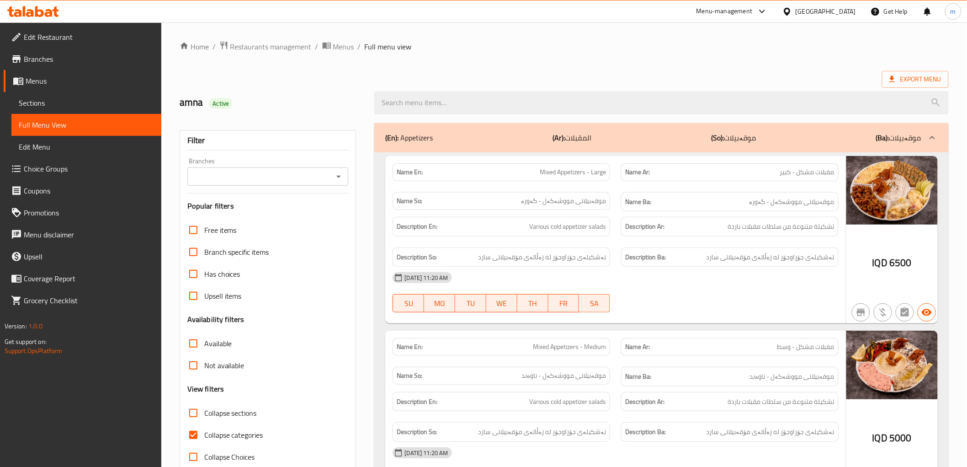
click at [341, 174] on icon "Open" at bounding box center [338, 176] width 11 height 11
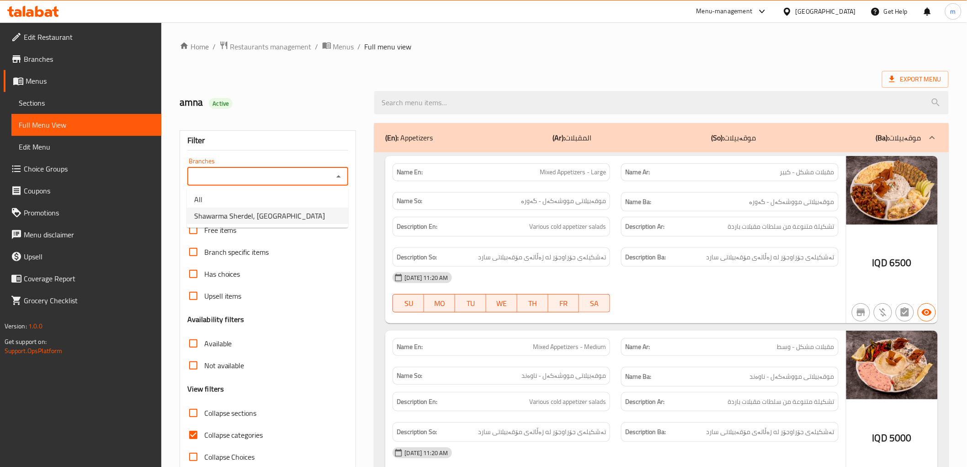
click at [287, 213] on span "Shawarma Sherdel, Andazyaran City" at bounding box center [259, 215] width 131 height 11
type input "Shawarma Sherdel, Andazyaran City"
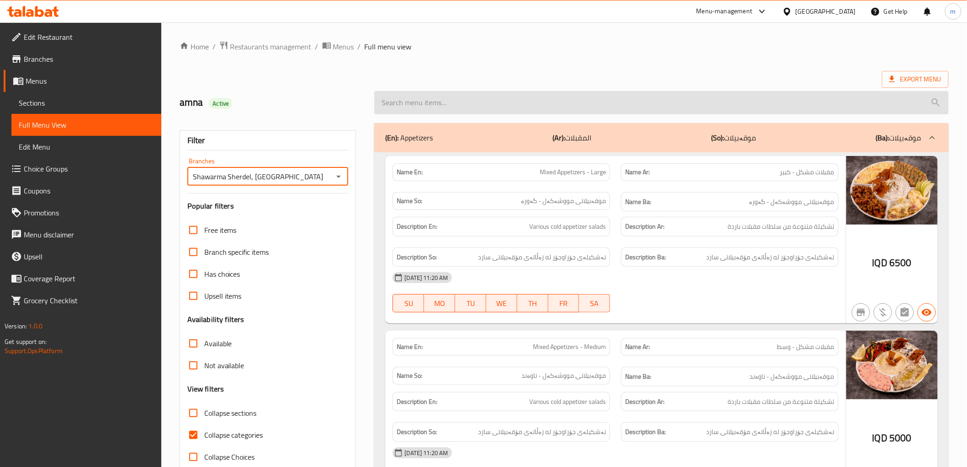
click at [529, 91] on input "search" at bounding box center [661, 102] width 574 height 23
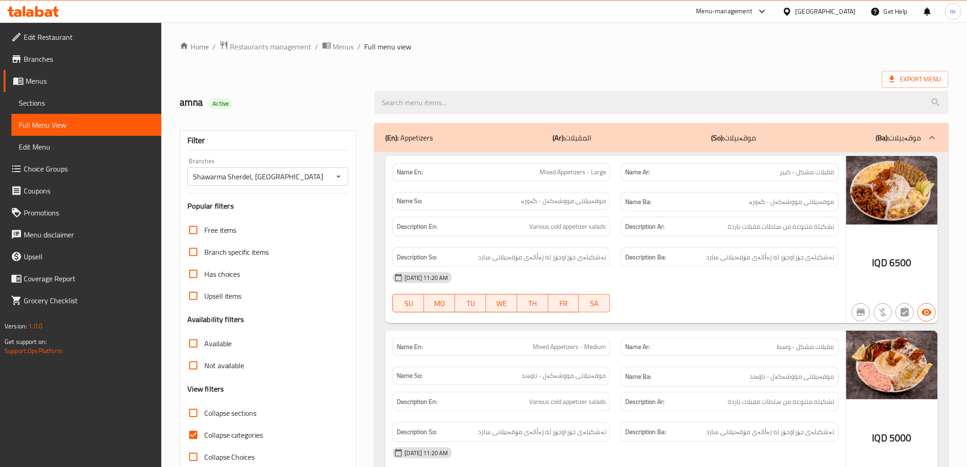
paste input "Chicken shawarma plate"
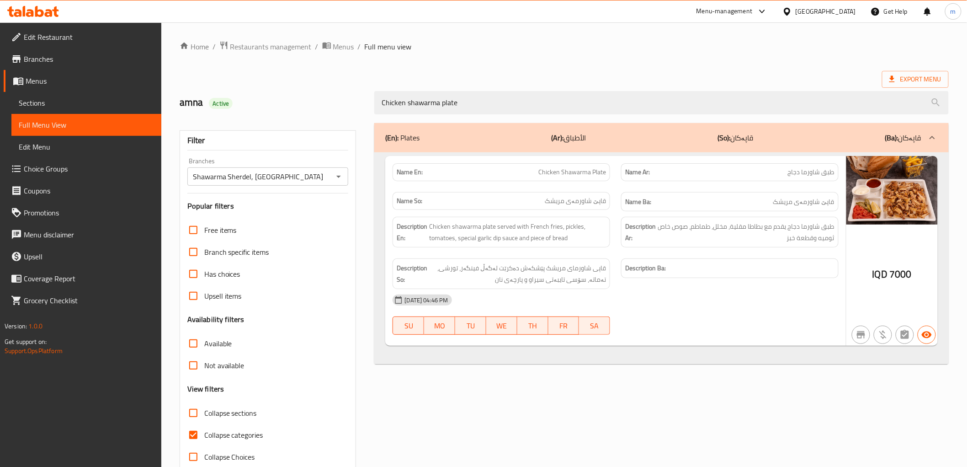
type input "Chicken shawarma plate"
click at [243, 436] on span "Collapse categories" at bounding box center [233, 434] width 59 height 11
click at [204, 436] on input "Collapse categories" at bounding box center [193, 435] width 22 height 22
checkbox input "false"
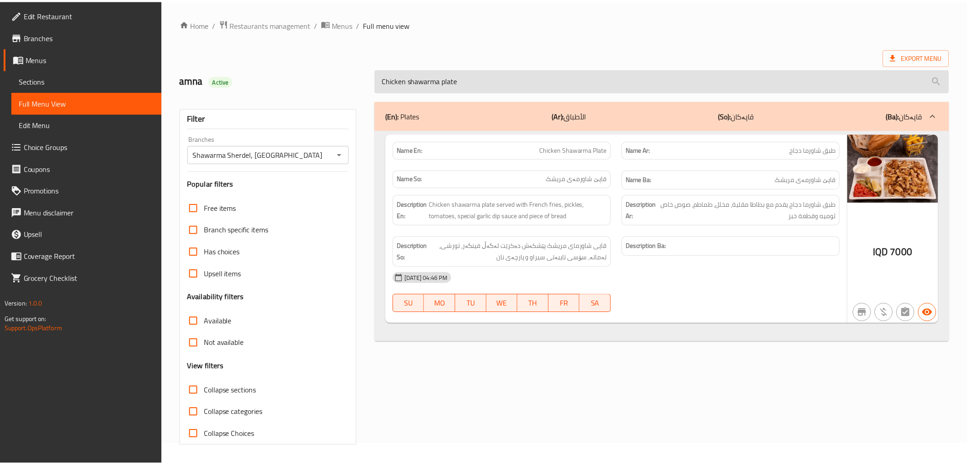
scroll to position [20, 0]
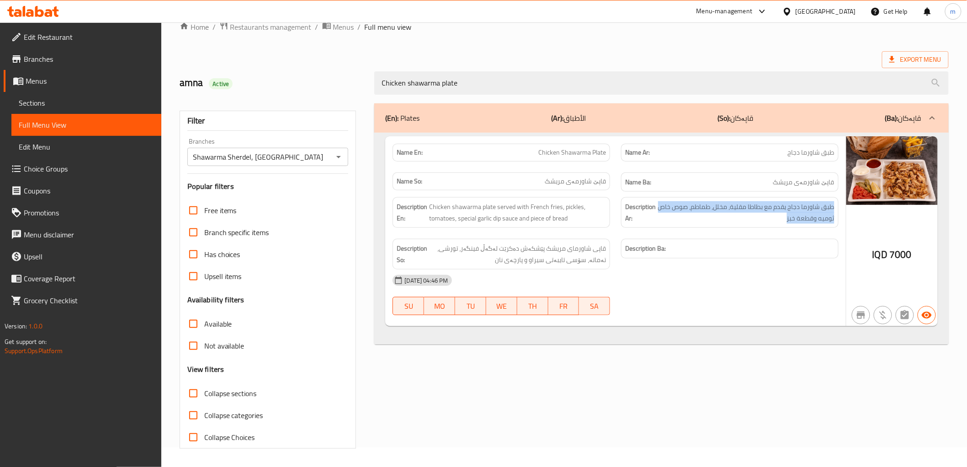
drag, startPoint x: 787, startPoint y: 215, endPoint x: 838, endPoint y: 211, distance: 51.4
click at [838, 211] on div "Description Ar: طبق شاورما دجاج يقدم مع بطاطا مقلية، مخلل، طماطم، صوص خاص ثوميه…" at bounding box center [730, 212] width 218 height 31
copy span "طبق شاورما دجاج يقدم مع بطاطا مقلية، مخلل، طماطم، صوص خاص ثوميه وقطعة خبز"
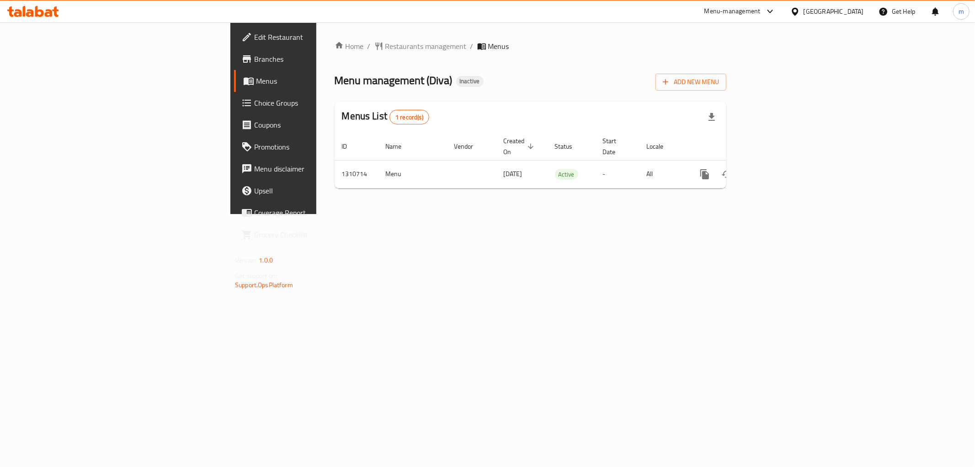
click at [373, 214] on div "Home / Restaurants management / Menus Menu management ( Diva ) Inactive Add New…" at bounding box center [530, 117] width 428 height 191
click at [254, 60] on span "Branches" at bounding box center [320, 58] width 132 height 11
click at [711, 214] on div "Home / Restaurants management / Menus Menu management ( Diva ) Inactive Add New…" at bounding box center [530, 117] width 428 height 191
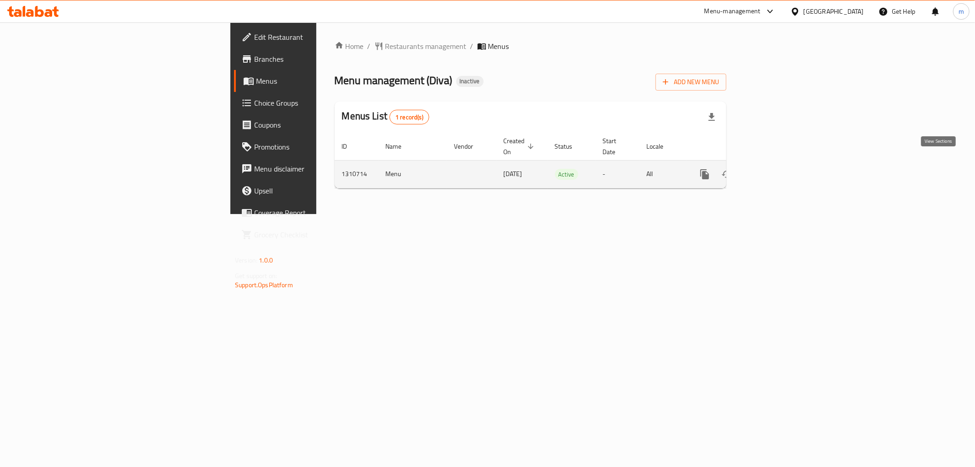
click at [776, 169] on icon "enhanced table" at bounding box center [770, 174] width 11 height 11
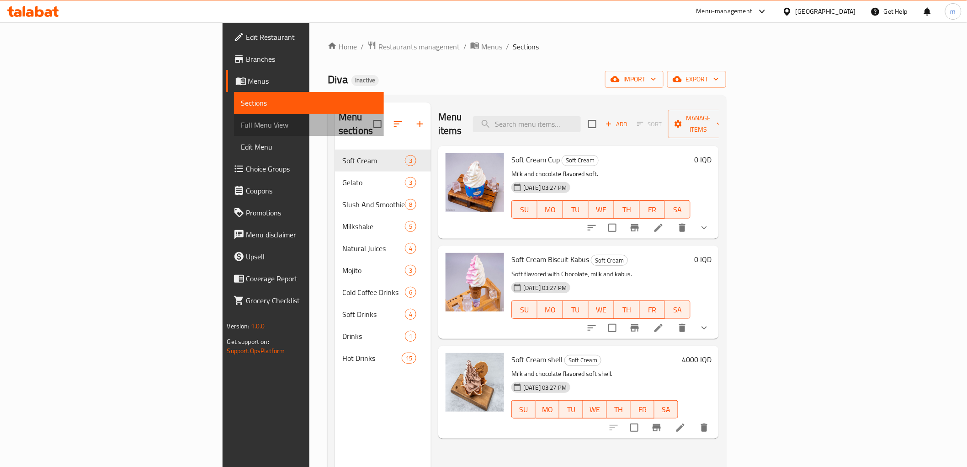
click at [241, 124] on span "Full Menu View" at bounding box center [308, 124] width 135 height 11
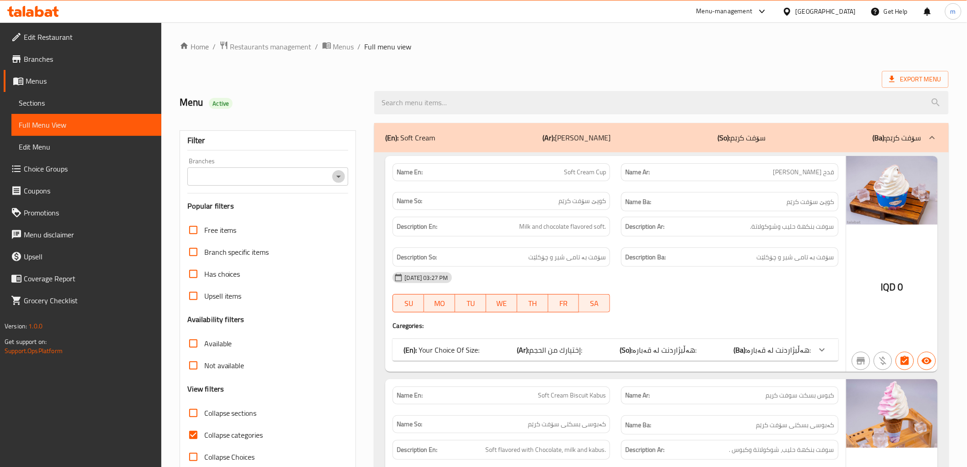
click at [342, 176] on icon "Open" at bounding box center [338, 176] width 11 height 11
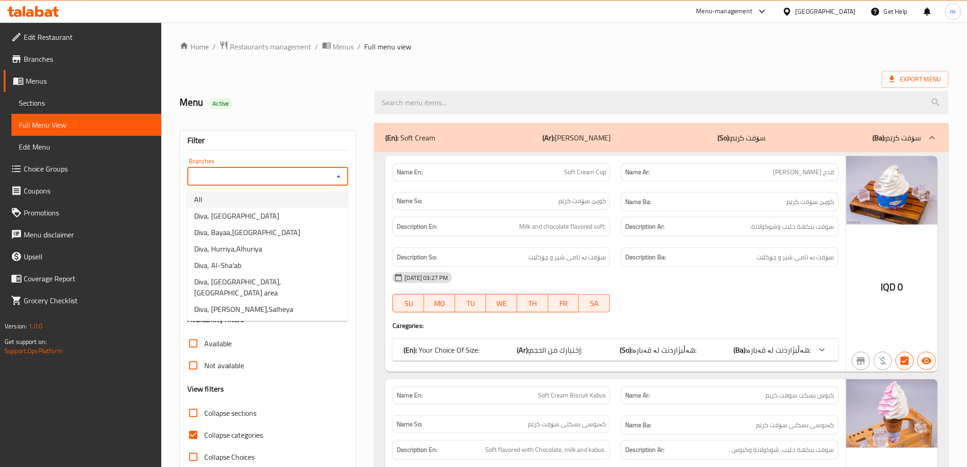
drag, startPoint x: 275, startPoint y: 217, endPoint x: 286, endPoint y: 172, distance: 45.8
click at [286, 179] on body "​ Menu-management Iraq Get Help m Edit Restaurant Branches Menus Sections Full …" at bounding box center [483, 244] width 967 height 444
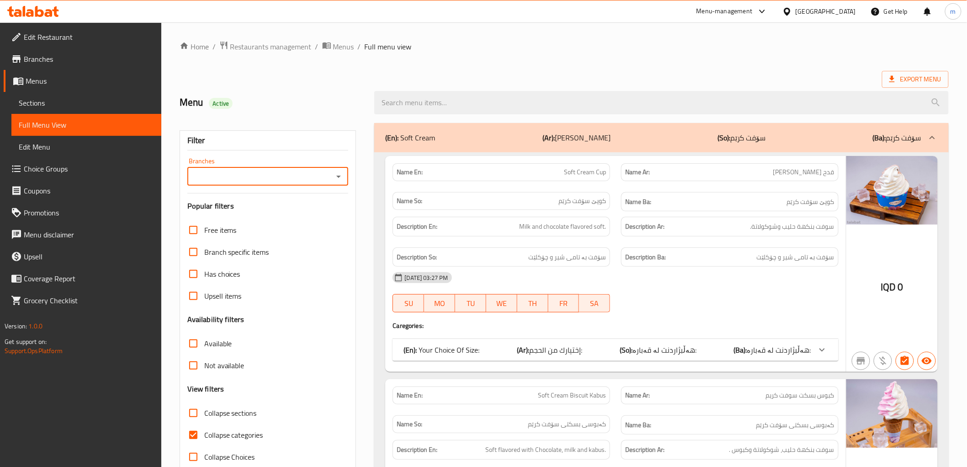
click at [340, 179] on icon "Open" at bounding box center [338, 176] width 11 height 11
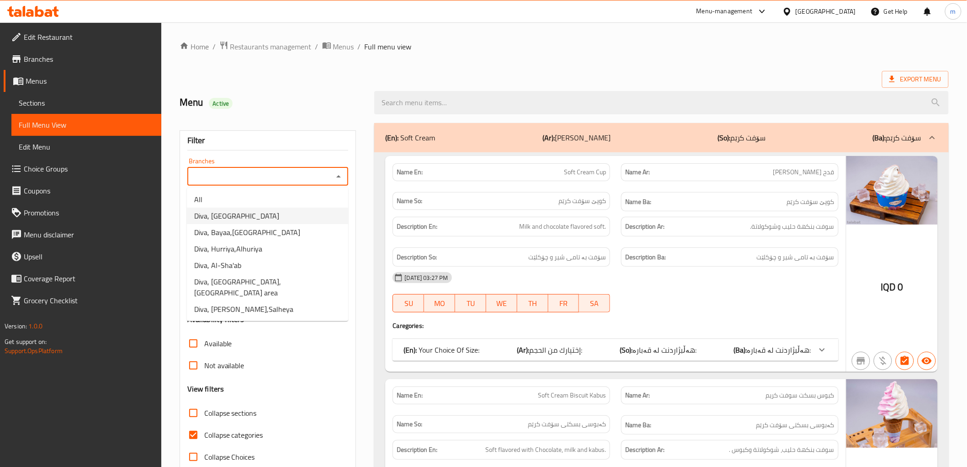
click at [267, 217] on li "Diva, [GEOGRAPHIC_DATA]" at bounding box center [267, 215] width 161 height 16
type input "Diva, [GEOGRAPHIC_DATA]"
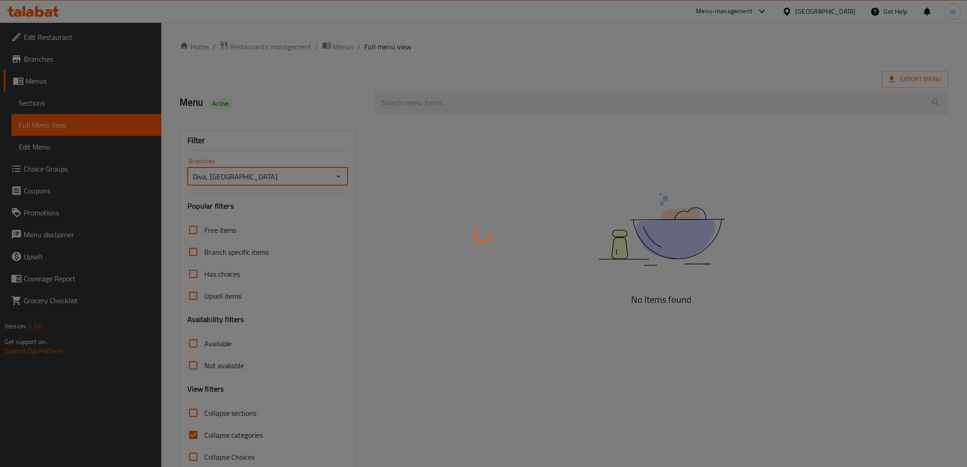
scroll to position [20, 0]
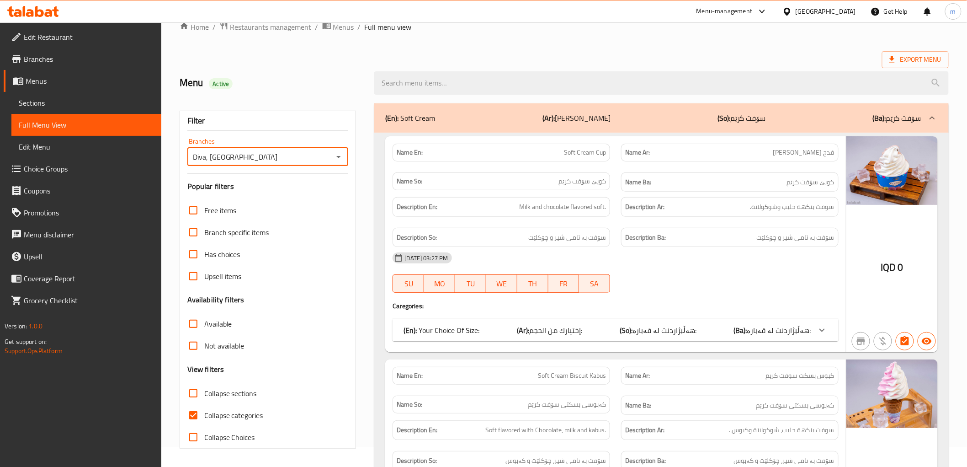
click at [197, 416] on input "Collapse categories" at bounding box center [193, 415] width 22 height 22
checkbox input "false"
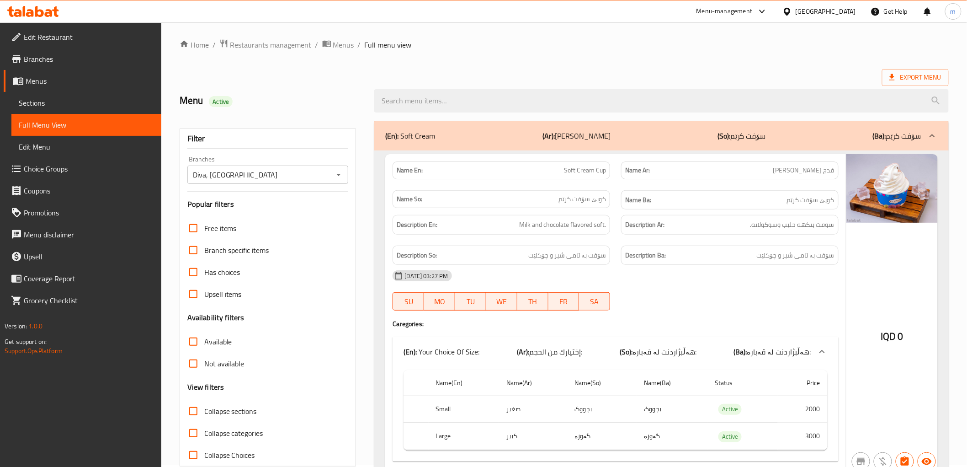
scroll to position [0, 0]
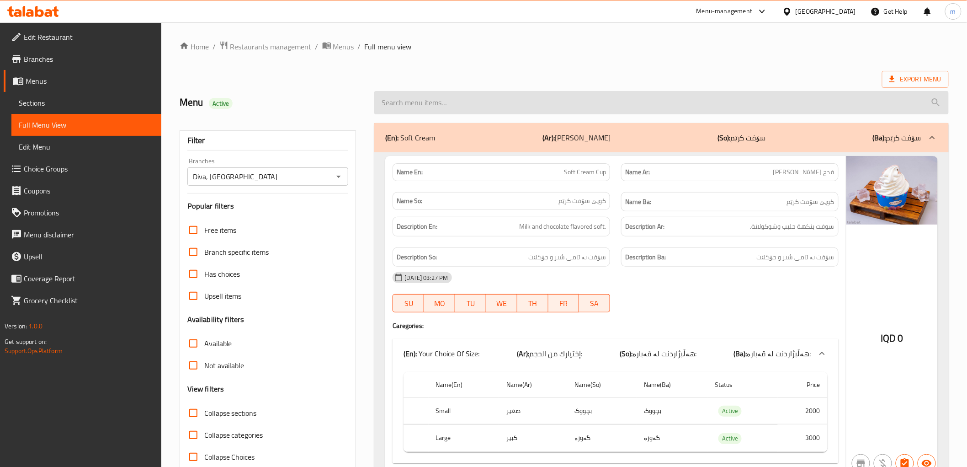
click at [467, 108] on input "search" at bounding box center [661, 102] width 574 height 23
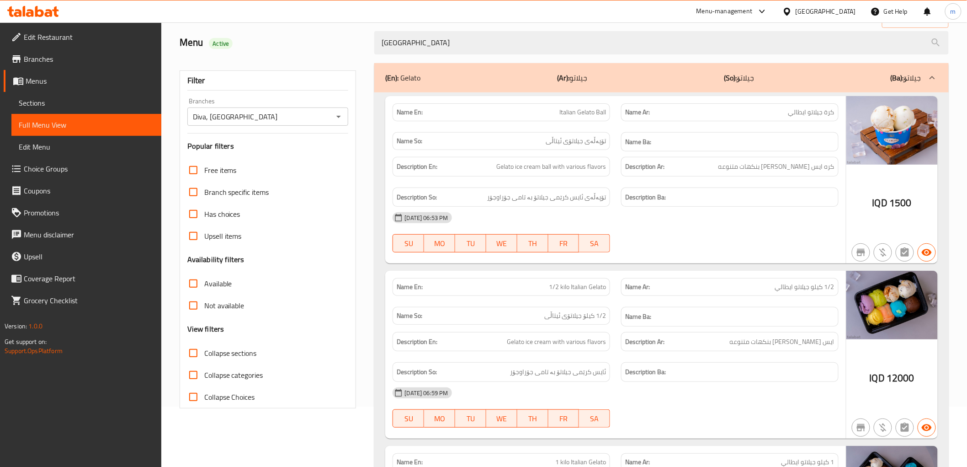
scroll to position [85, 0]
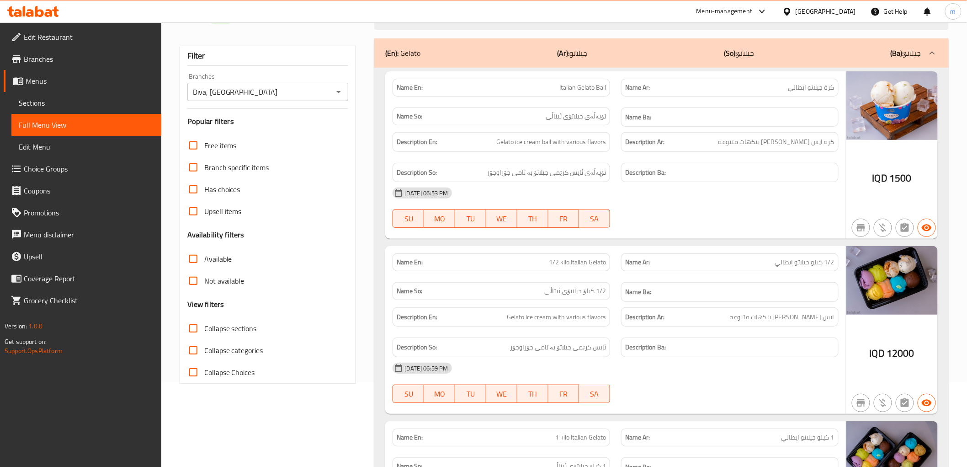
type input "italia"
click at [713, 238] on div "Name En: Italian Gelato Ball Name Ar: كرة جيلاتو ايطالي Name So: تۆپەڵەی جیلاتۆ…" at bounding box center [615, 155] width 460 height 168
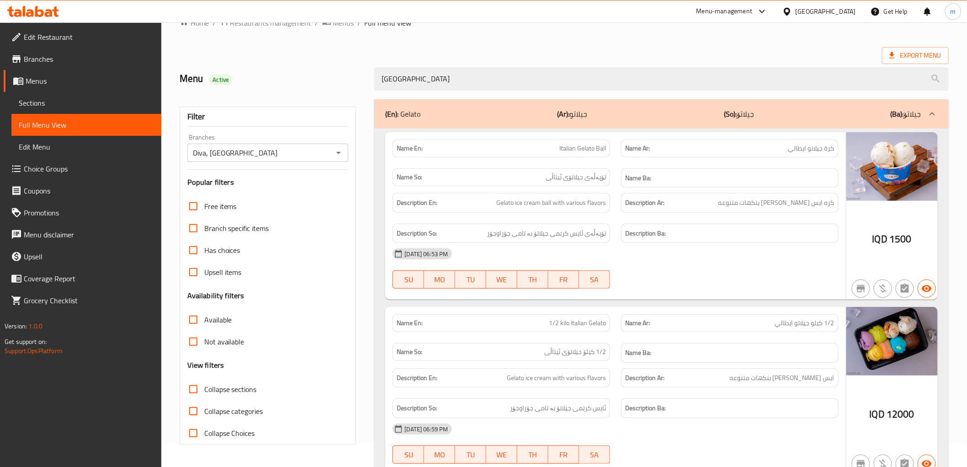
scroll to position [0, 0]
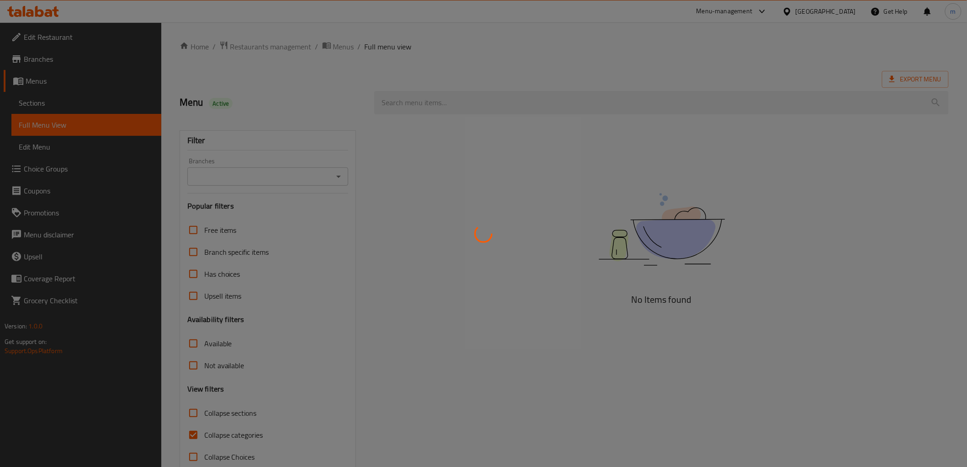
click at [43, 101] on div at bounding box center [483, 233] width 967 height 467
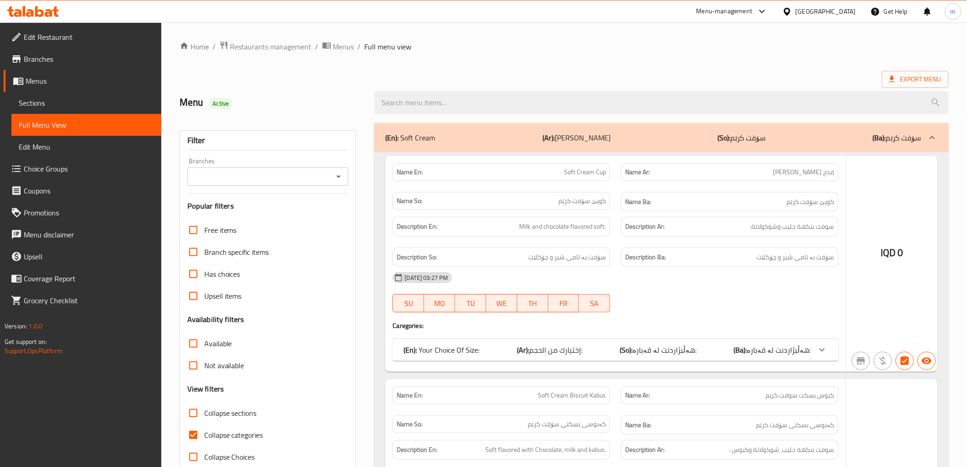
click at [43, 101] on div at bounding box center [483, 233] width 967 height 467
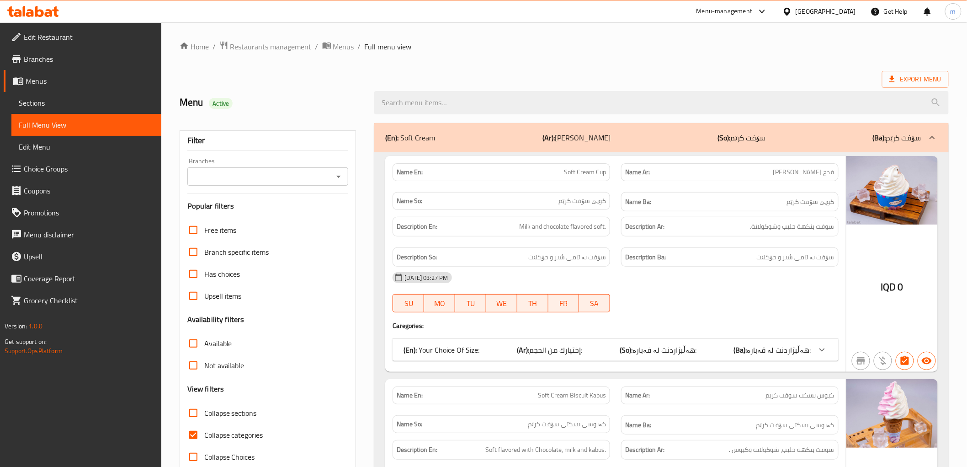
click at [43, 100] on span "Sections" at bounding box center [86, 102] width 135 height 11
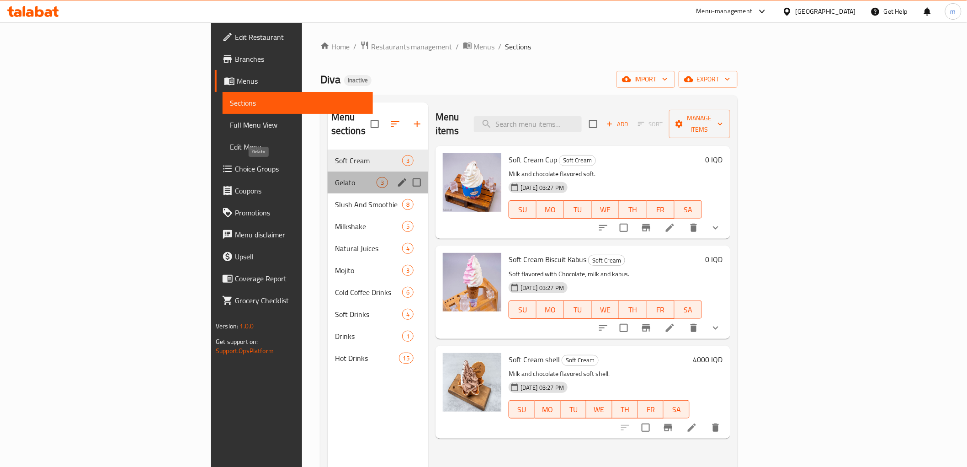
click at [335, 177] on span "Gelato" at bounding box center [356, 182] width 42 height 11
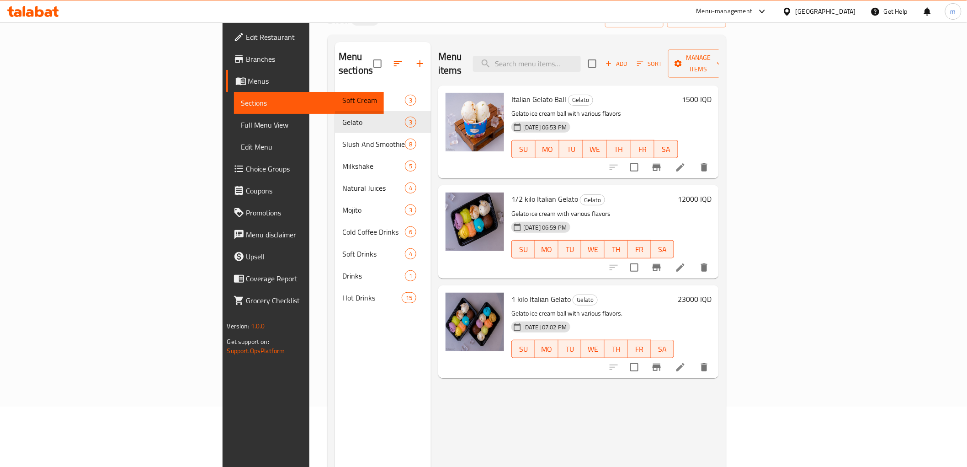
scroll to position [85, 0]
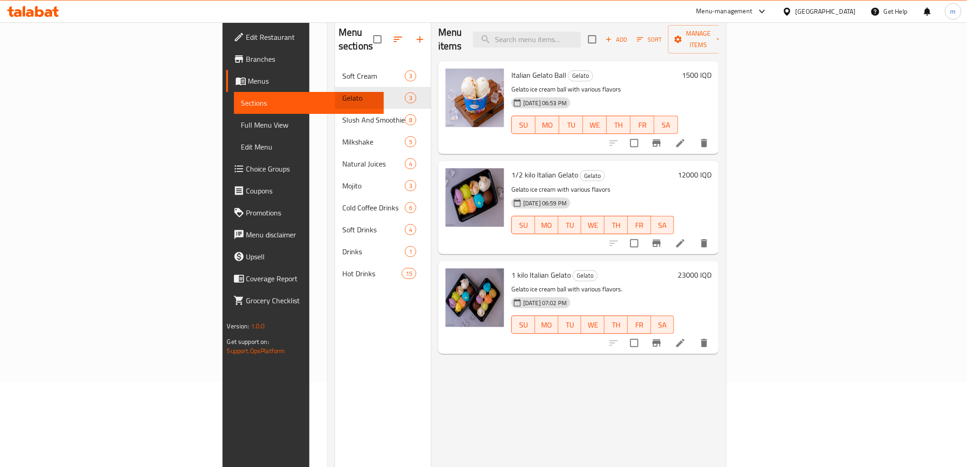
click at [693, 235] on li at bounding box center [681, 243] width 26 height 16
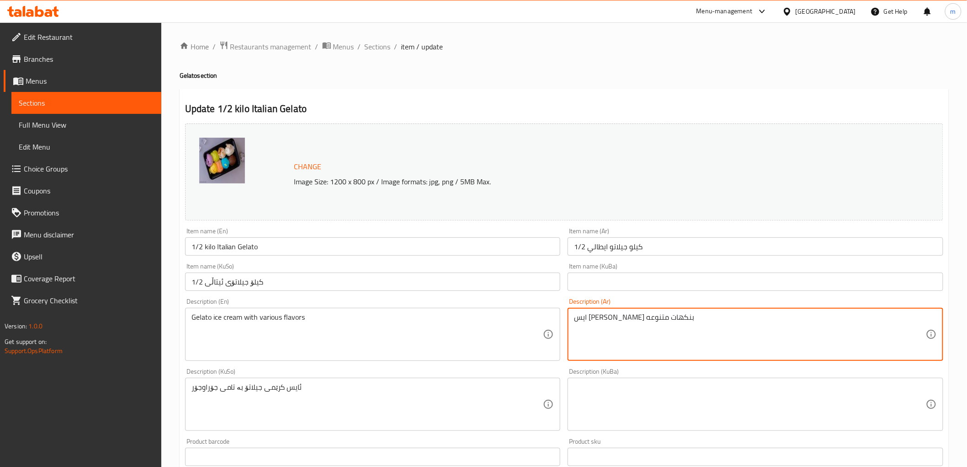
click at [670, 249] on input "1/2 كيلو جيلاتو ايطالي" at bounding box center [756, 246] width 376 height 18
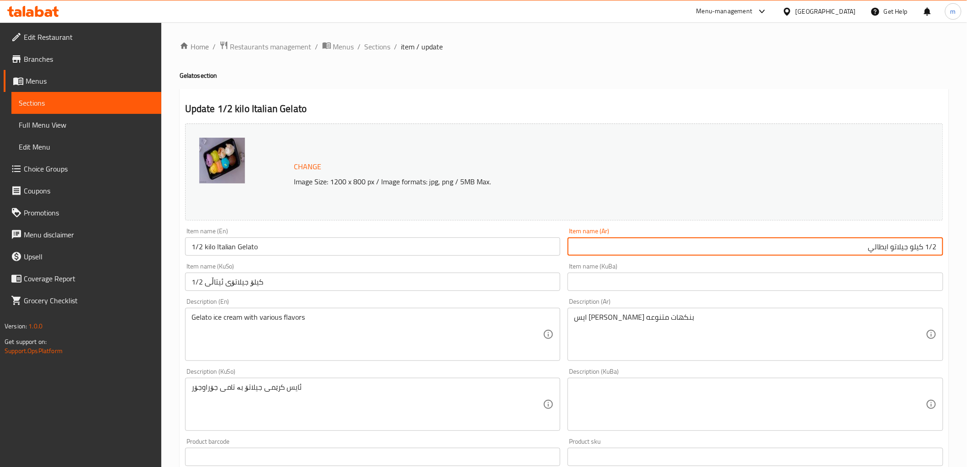
drag, startPoint x: 910, startPoint y: 245, endPoint x: 944, endPoint y: 268, distance: 40.8
click at [958, 248] on div "Home / Restaurants management / Menus / Sections / item / update Gelato section…" at bounding box center [564, 393] width 806 height 742
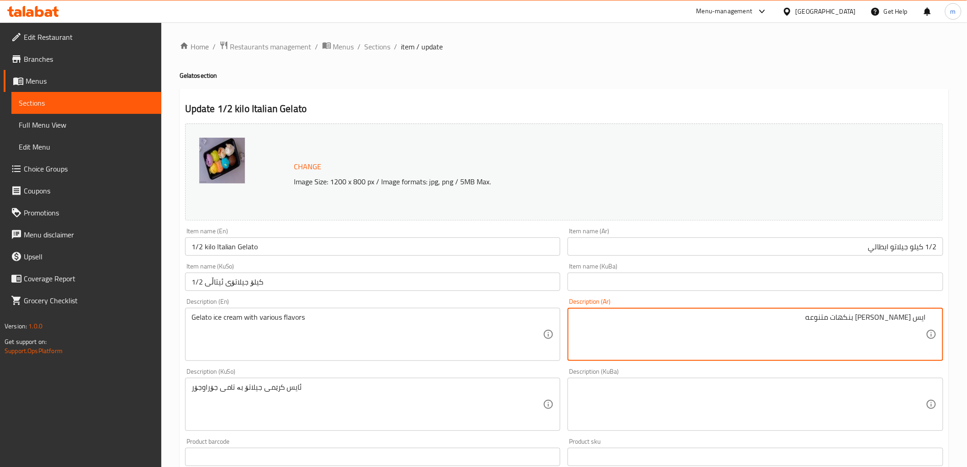
click at [929, 314] on div "ايس كريم جيلاتو بنكهات متنوعه Description (Ar)" at bounding box center [756, 334] width 376 height 53
click at [925, 318] on textarea "ايس كريم جيلاتو بنكهات متنوعه" at bounding box center [750, 334] width 352 height 43
paste textarea "1/2 كيلو"
type textarea "1/2 كيلو ايس كريم جيلاتو بنكهات متنوعه"
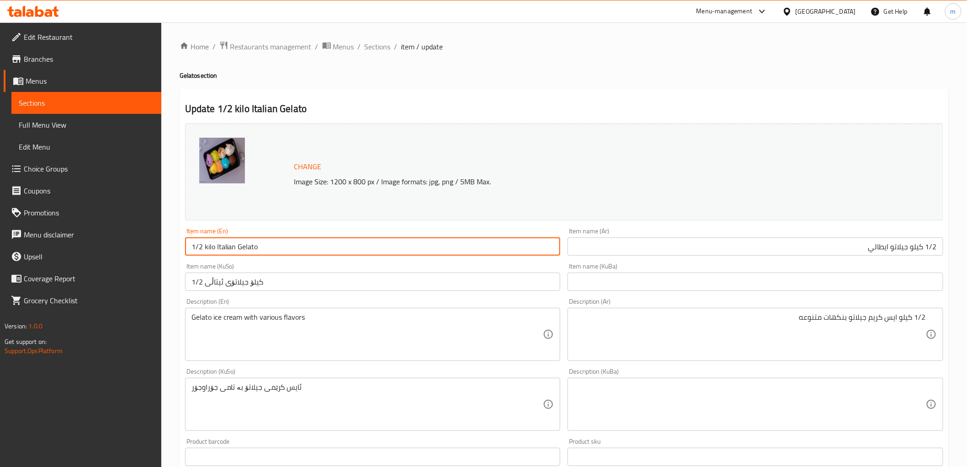
drag, startPoint x: 215, startPoint y: 248, endPoint x: 179, endPoint y: 245, distance: 35.8
click at [180, 245] on div "Update 1/2 kilo Italian Gelato Change Image Size: 1200 x 800 px / Image formats…" at bounding box center [564, 414] width 769 height 650
click at [190, 318] on div "Gelato ice cream with various flavors Description (En)" at bounding box center [373, 334] width 376 height 53
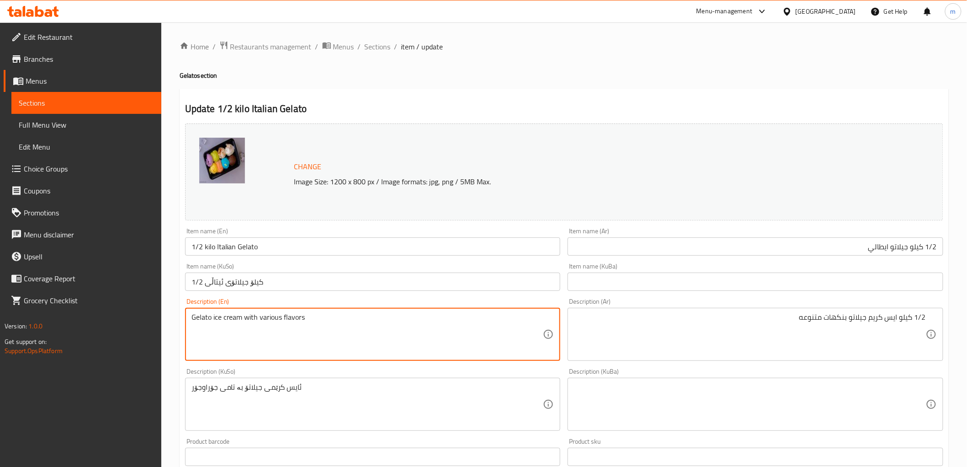
paste textarea "1/2 kilo"
type textarea "1/2 kilo Gelato ice cream with various flavors"
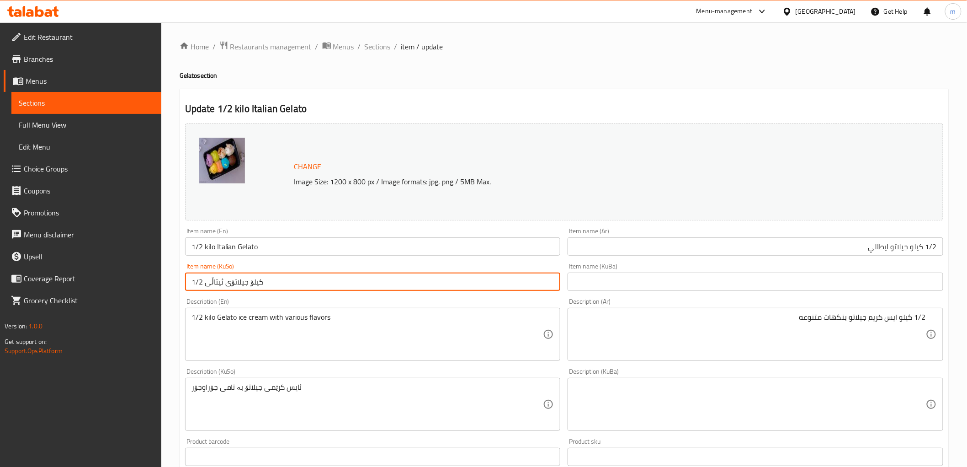
click at [347, 282] on input "1/2 کیلۆ جیلاتۆی ئیتاڵی" at bounding box center [373, 281] width 376 height 18
drag, startPoint x: 526, startPoint y: 277, endPoint x: 580, endPoint y: 284, distance: 53.9
click at [580, 284] on div "Change Image Size: 1200 x 800 px / Image formats: jpg, png / 5MB Max. Item name…" at bounding box center [564, 376] width 766 height 512
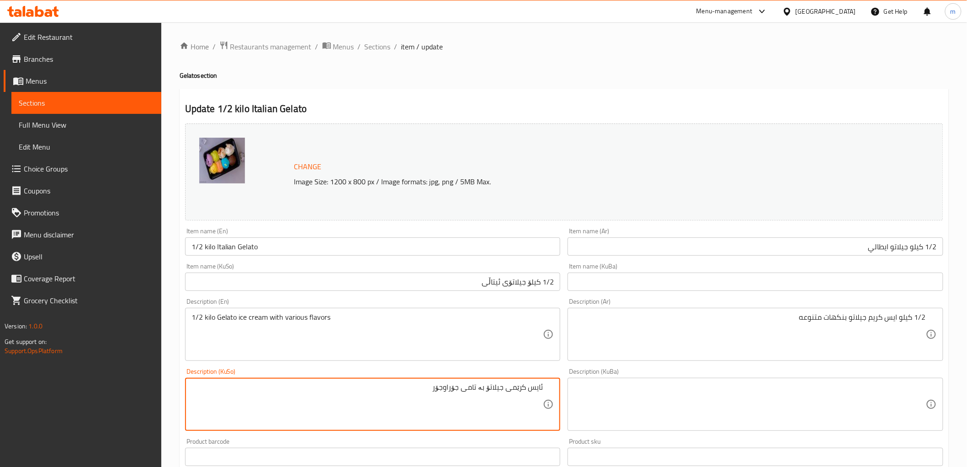
click at [551, 385] on div "ئایس کرێمی جیلاتۆ بە تامی جۆراوجۆر Description (KuSo)" at bounding box center [373, 404] width 376 height 53
click at [544, 386] on div "ئایس کرێمی جیلاتۆ بە تامی جۆراوجۆر Description (KuSo)" at bounding box center [373, 404] width 376 height 53
click at [543, 385] on textarea "ئایس کرێمی جیلاتۆ بە تامی جۆراوجۆر" at bounding box center [367, 404] width 352 height 43
paste textarea "1/2 کیلۆ"
click at [463, 395] on textarea "1/2 کیلۆ ئایس کرێمی جیلاتۆ بە تامی جۆراوجۆر" at bounding box center [367, 404] width 352 height 43
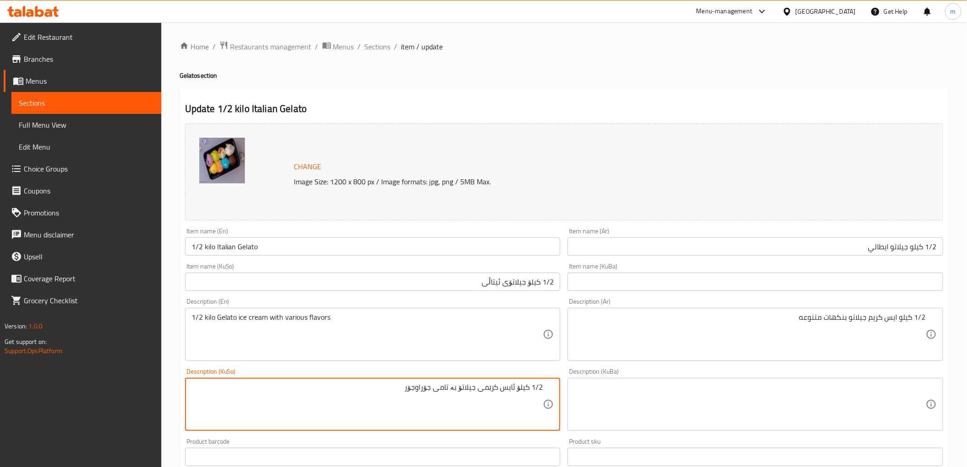
click at [463, 395] on textarea "1/2 کیلۆ ئایس کرێمی جیلاتۆ بە تامی جۆراوجۆر" at bounding box center [367, 404] width 352 height 43
type textarea "1/2 کیلۆ ئایس کرێمی جیلاتۆ بە تامی جۆراوجۆر"
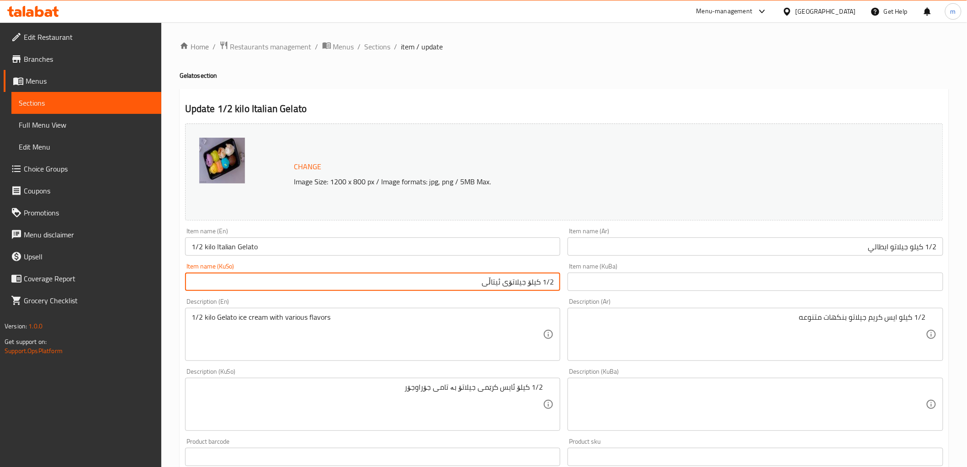
click at [372, 279] on input "1/2 کیلۆ جیلاتۆی ئیتاڵی" at bounding box center [373, 281] width 376 height 18
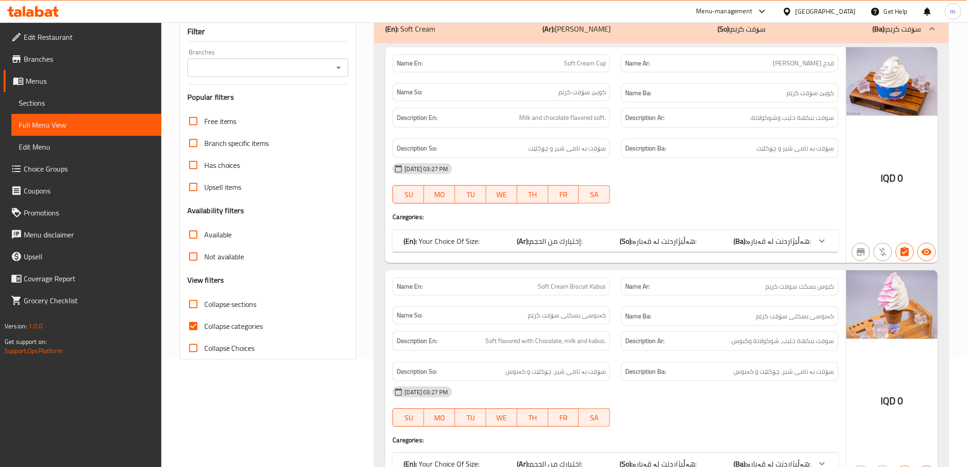
scroll to position [85, 0]
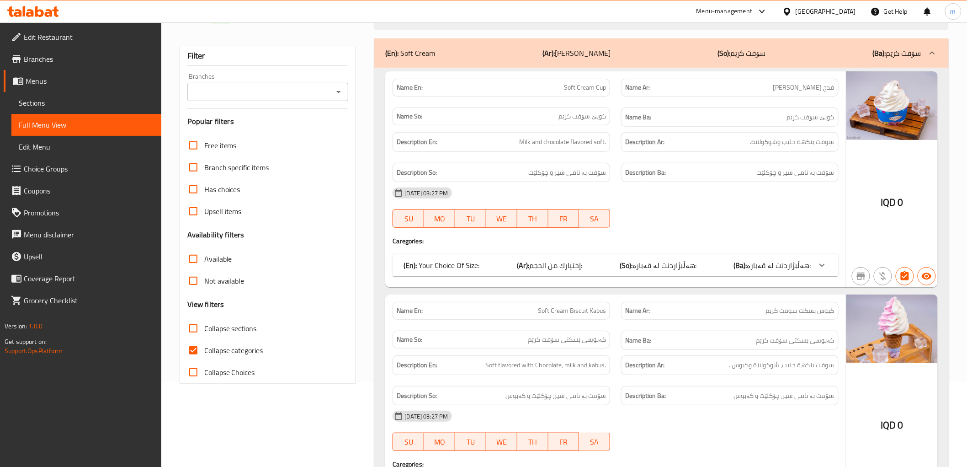
click at [256, 350] on span "Collapse categories" at bounding box center [233, 350] width 59 height 11
click at [204, 350] on input "Collapse categories" at bounding box center [193, 350] width 22 height 22
checkbox input "false"
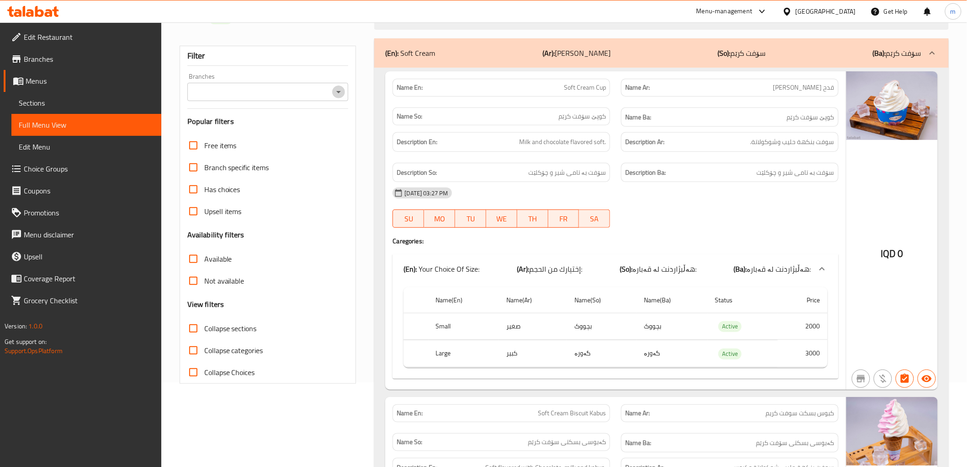
click at [343, 92] on icon "Open" at bounding box center [338, 91] width 11 height 11
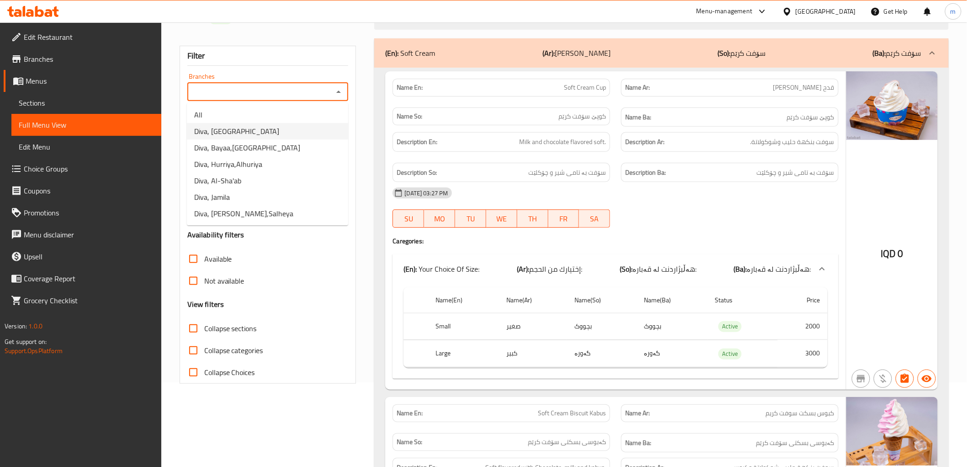
click at [271, 133] on li "Diva, [GEOGRAPHIC_DATA]" at bounding box center [267, 131] width 161 height 16
type input "Diva, [GEOGRAPHIC_DATA]"
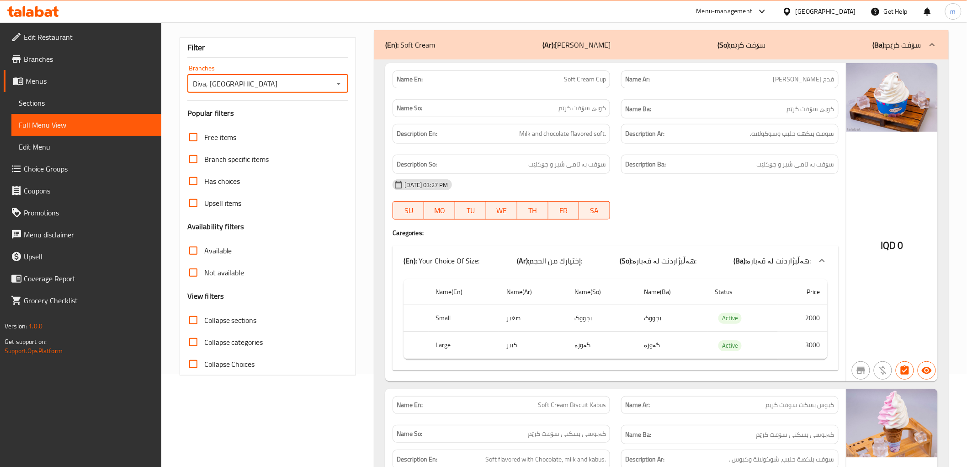
scroll to position [169, 0]
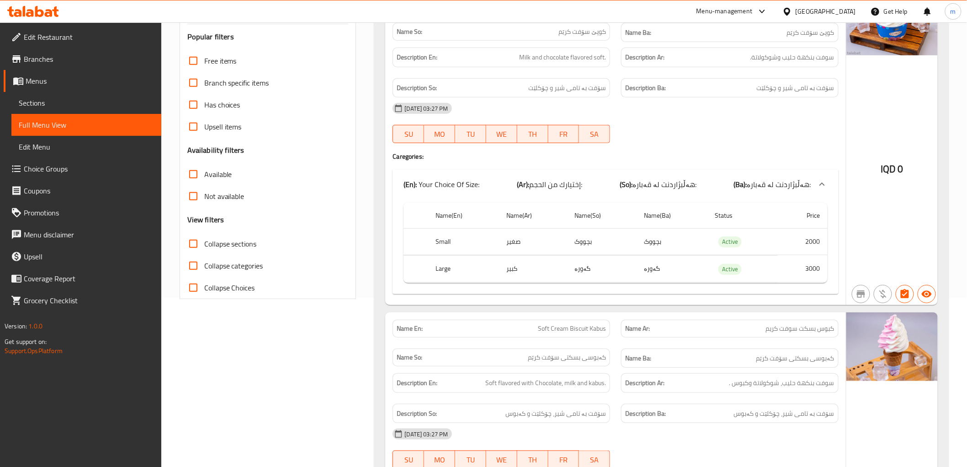
click at [245, 239] on span "Collapse sections" at bounding box center [230, 243] width 53 height 11
click at [204, 239] on input "Collapse sections" at bounding box center [193, 244] width 22 height 22
checkbox input "true"
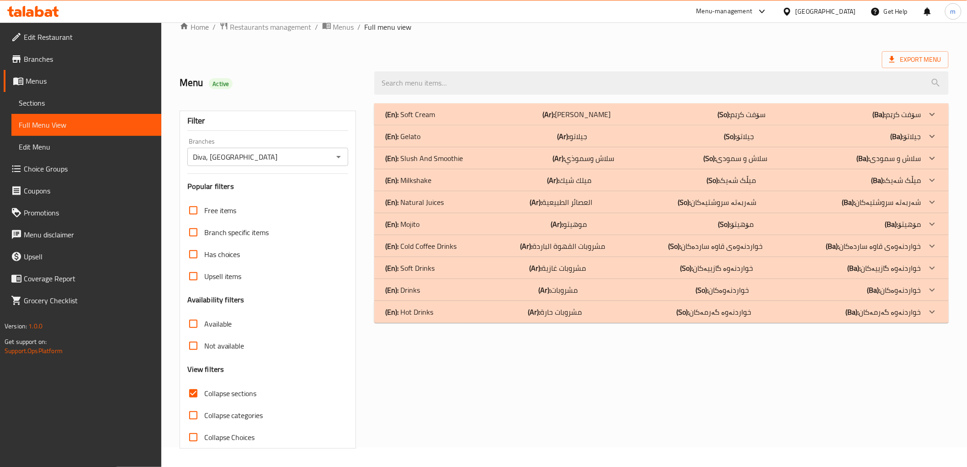
scroll to position [20, 0]
click at [433, 221] on div "(En): Mojito (Ar): موهيتو (So): مۆهیتۆ (Ba): مۆهیتۆ" at bounding box center [653, 223] width 536 height 11
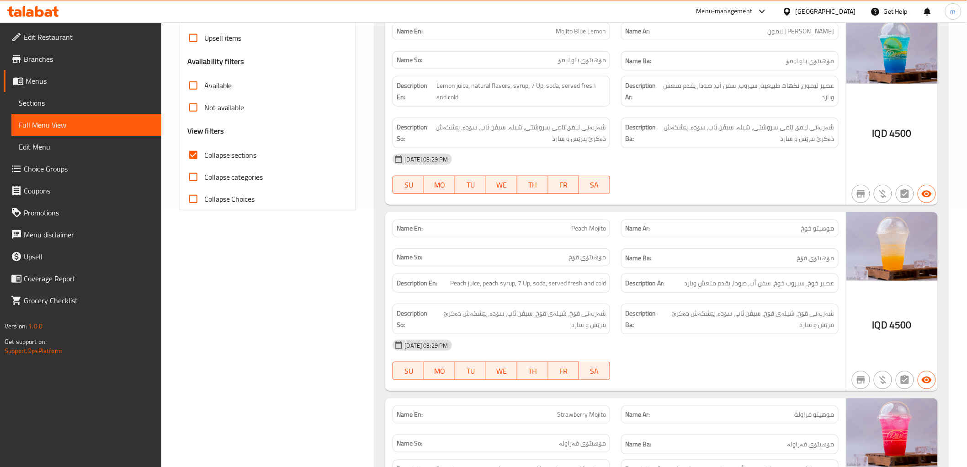
scroll to position [4, 0]
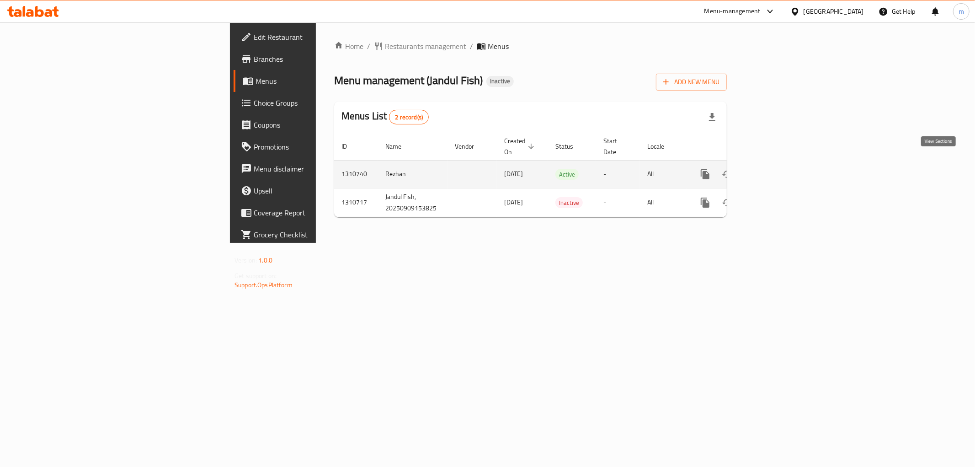
click at [777, 169] on icon "enhanced table" at bounding box center [771, 174] width 11 height 11
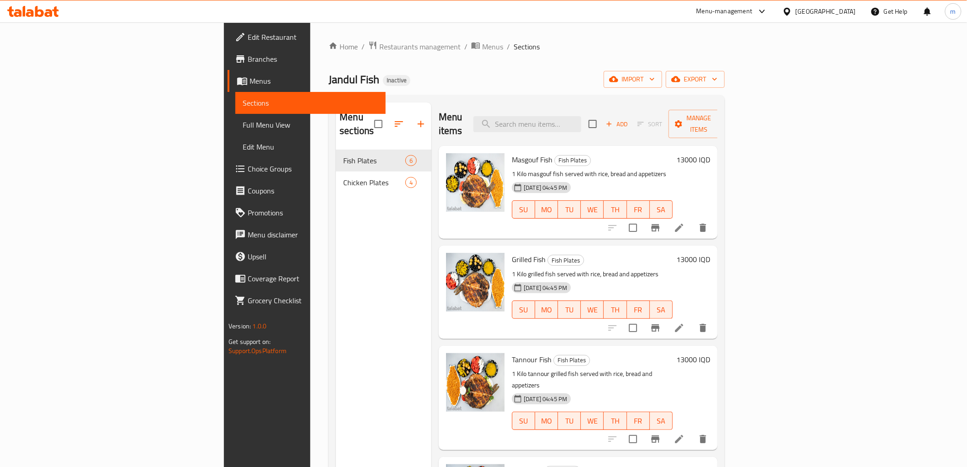
click at [243, 121] on span "Full Menu View" at bounding box center [310, 124] width 135 height 11
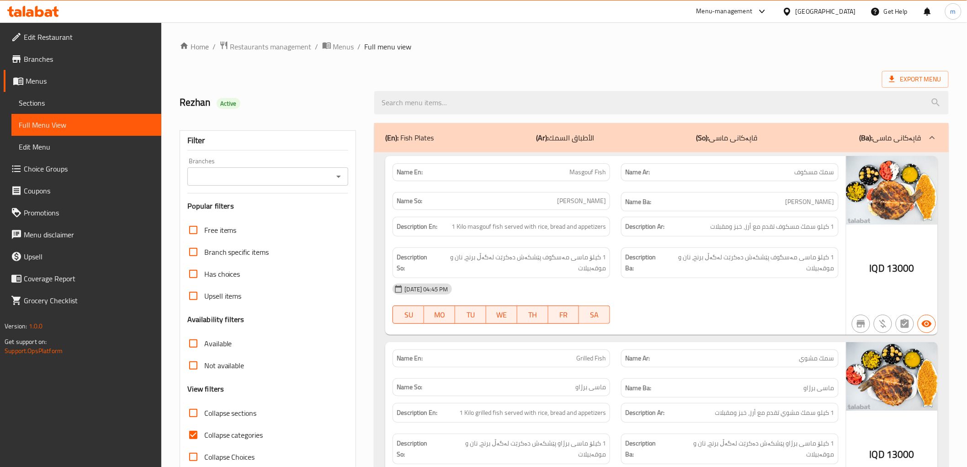
click at [340, 180] on icon "Open" at bounding box center [338, 176] width 11 height 11
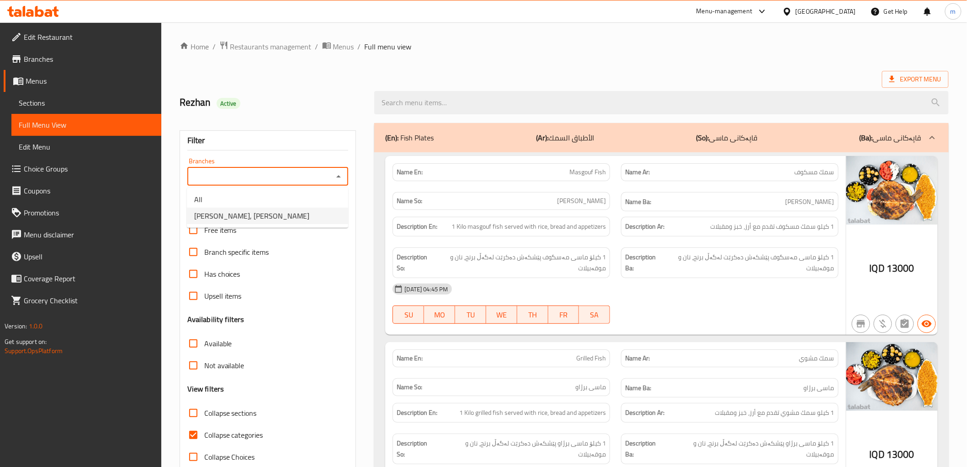
click at [276, 215] on li "[PERSON_NAME], [PERSON_NAME]" at bounding box center [267, 215] width 161 height 16
type input "[PERSON_NAME], [PERSON_NAME]"
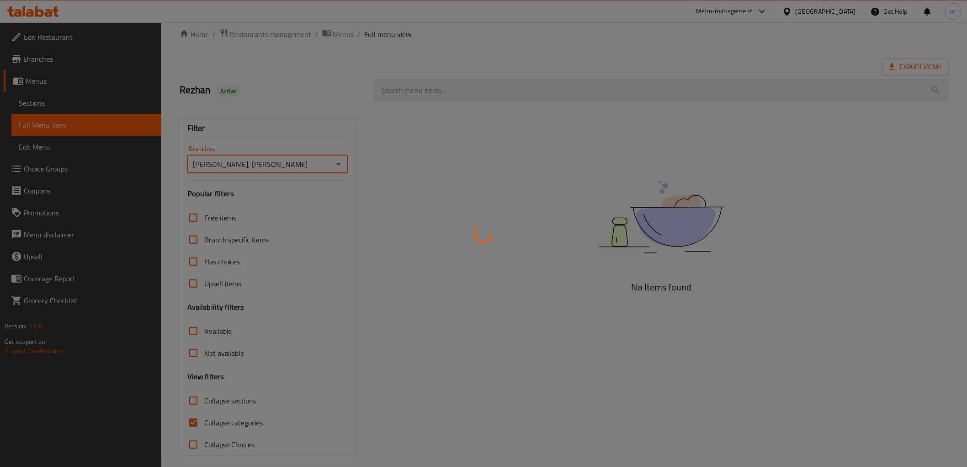
scroll to position [20, 0]
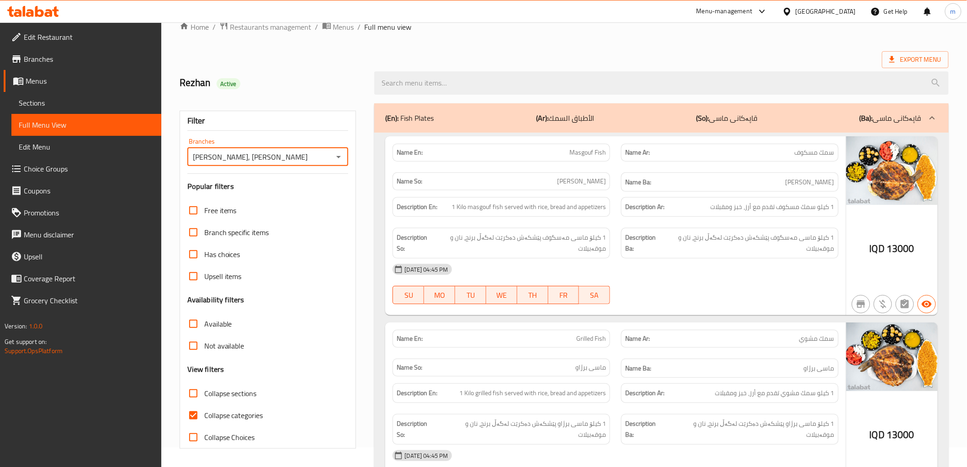
click at [183, 417] on input "Collapse categories" at bounding box center [193, 415] width 22 height 22
checkbox input "false"
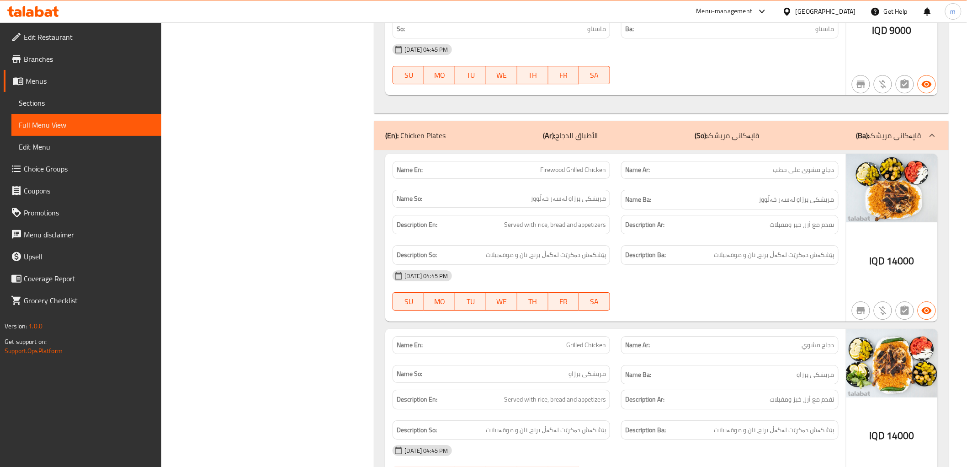
scroll to position [1204, 0]
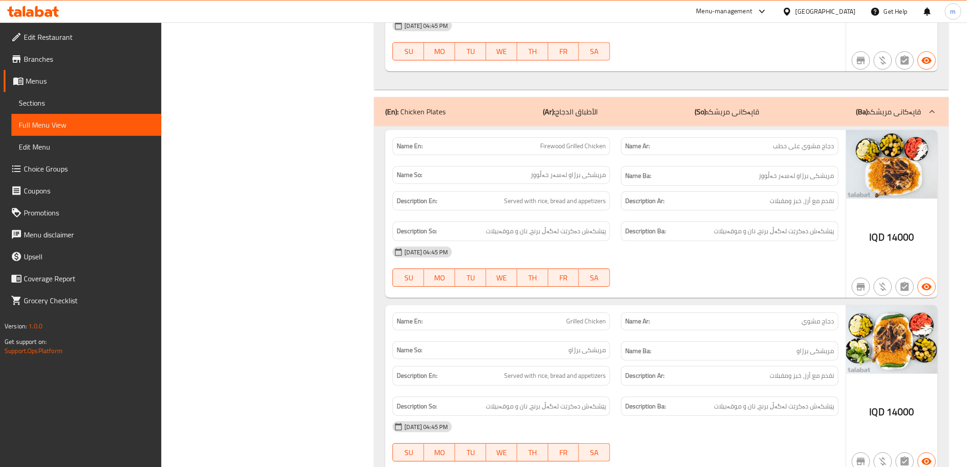
click at [781, 141] on span "دجاج مشوي على حطب" at bounding box center [803, 146] width 61 height 10
click at [782, 141] on span "دجاج مشوي على حطب" at bounding box center [803, 146] width 61 height 10
copy span "حطب"
click at [780, 141] on span "دجاج مشوي على حطب" at bounding box center [803, 146] width 61 height 10
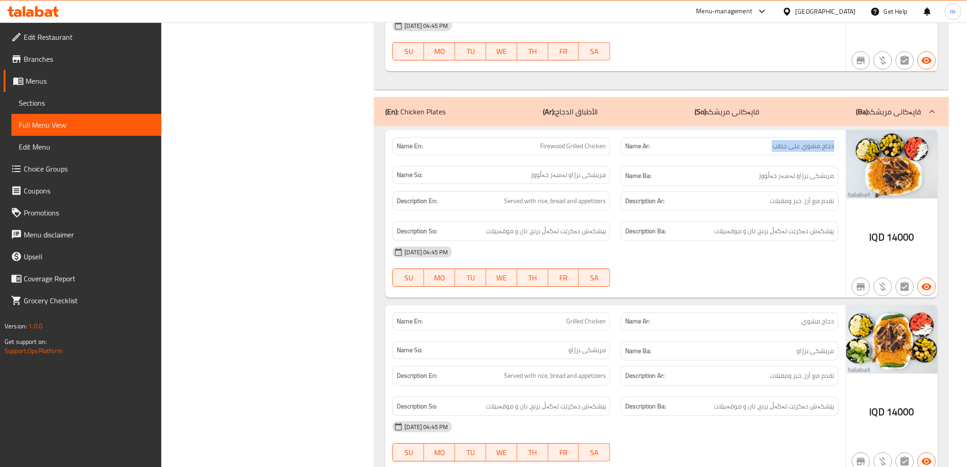
click at [780, 141] on span "دجاج مشوي على حطب" at bounding box center [803, 146] width 61 height 10
click at [574, 137] on div "Name En: Firewood Grilled Chicken" at bounding box center [502, 146] width 218 height 18
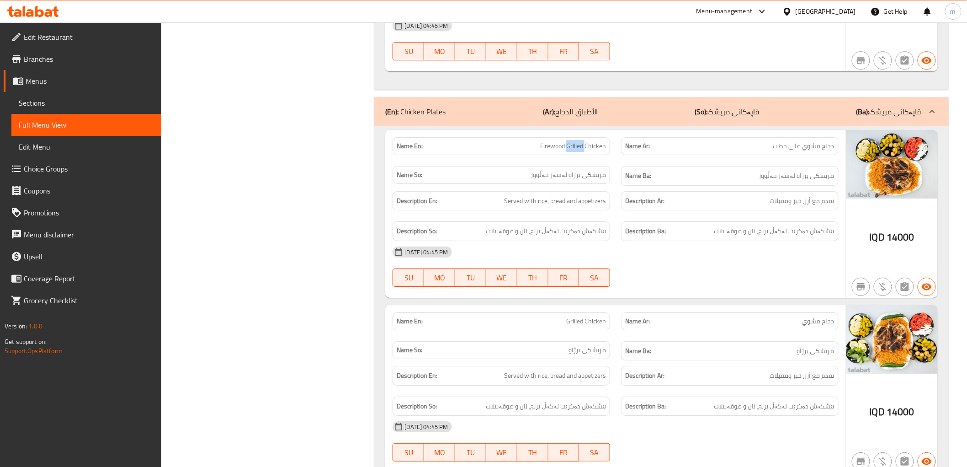
click at [574, 137] on div "Name En: Firewood Grilled Chicken" at bounding box center [502, 146] width 218 height 18
copy span "Firewood Grilled Chicken"
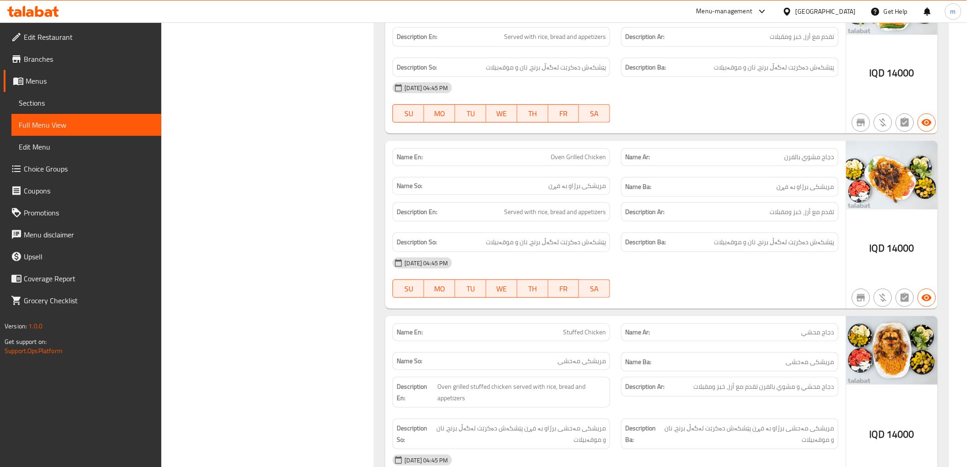
scroll to position [1610, 0]
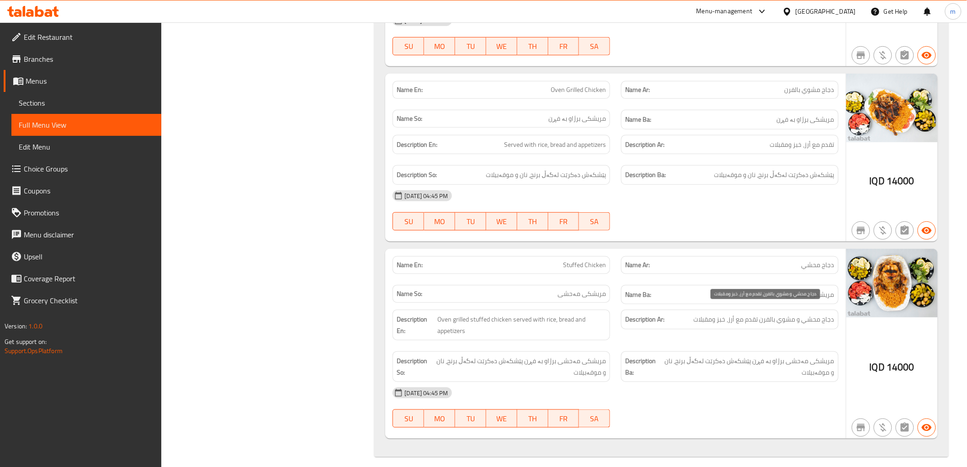
click at [750, 314] on span "دجاج محشي و مشوي بالفرن تقدم مع أرز، خبز ومقبلات" at bounding box center [764, 319] width 141 height 11
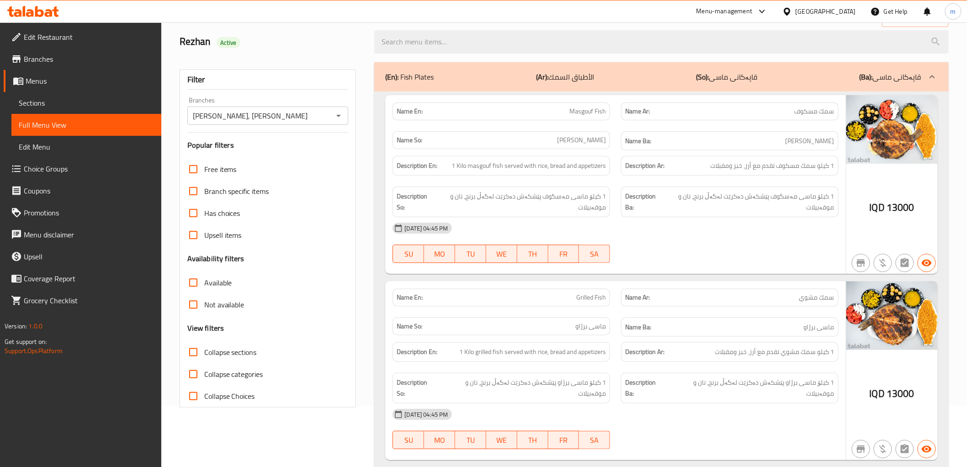
scroll to position [85, 0]
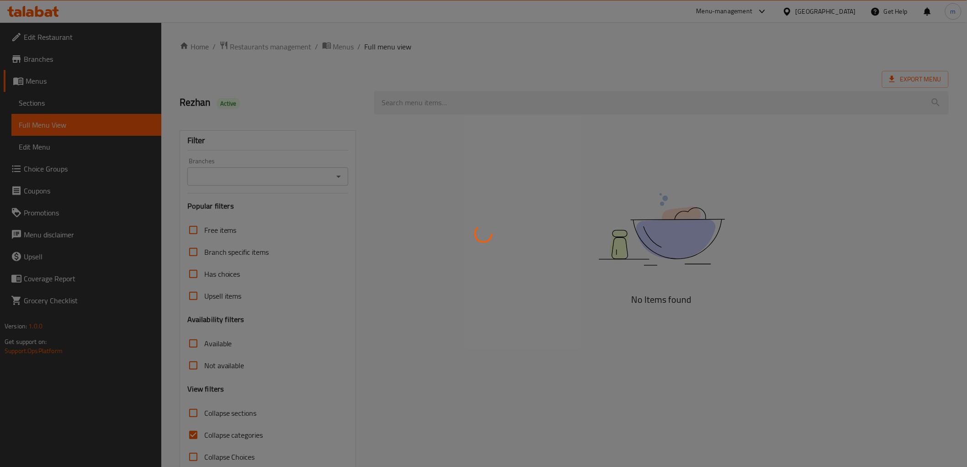
click at [61, 103] on div at bounding box center [483, 233] width 967 height 467
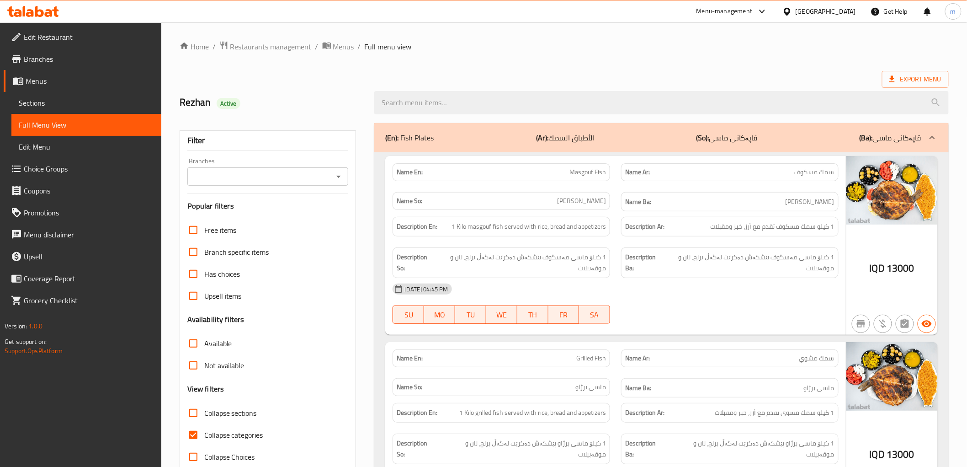
click at [61, 103] on span "Sections" at bounding box center [86, 102] width 135 height 11
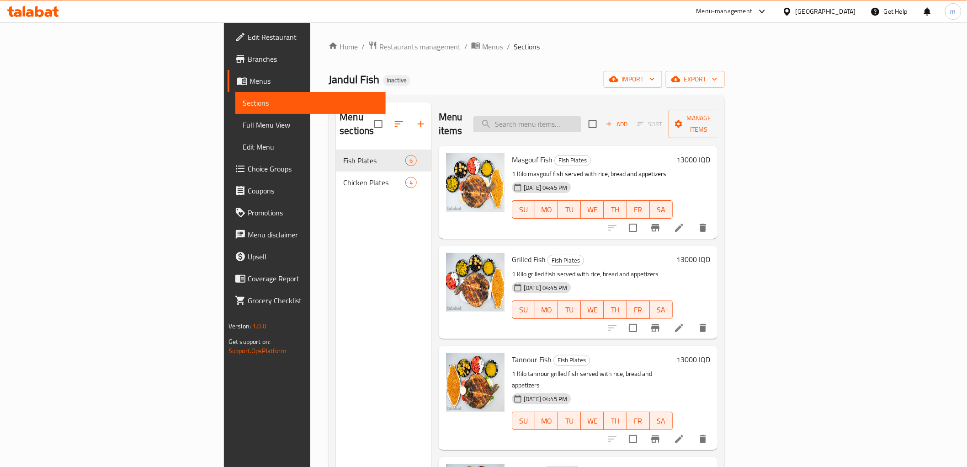
click at [581, 116] on input "search" at bounding box center [527, 124] width 108 height 16
paste input "Firewood Grilled Chicken"
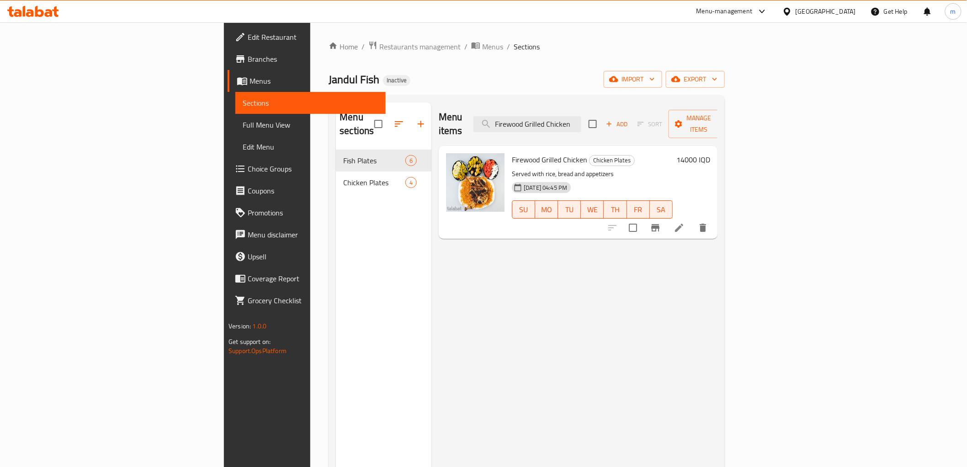
type input "Firewood Grilled Chicken"
click at [683, 223] on icon at bounding box center [679, 227] width 8 height 8
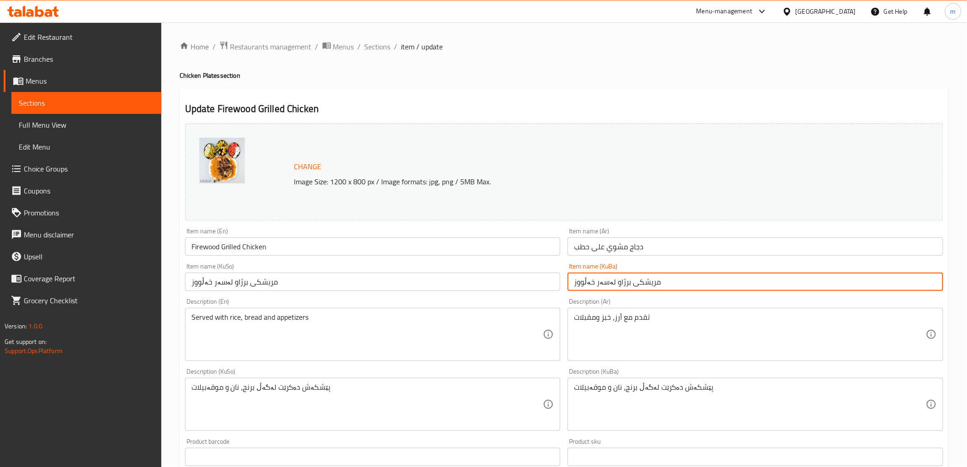
click at [587, 282] on input "مریشکی برژاو لەسەر خەڵووز" at bounding box center [756, 281] width 376 height 18
paste input "ار"
click at [595, 288] on input "مریشکی برژاو لەسەر دار" at bounding box center [756, 281] width 376 height 18
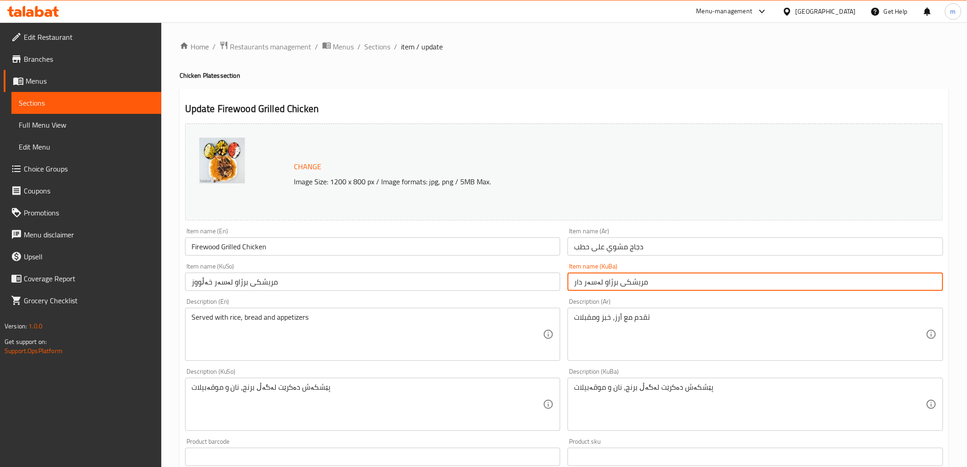
drag, startPoint x: 595, startPoint y: 288, endPoint x: 477, endPoint y: 294, distance: 118.1
click at [582, 288] on input "مریشکی برژاو لەسەر دار" at bounding box center [756, 281] width 376 height 18
type input "مریشکی برژاو لەسەر دار"
click at [477, 294] on div "Change Image Size: 1200 x 800 px / Image formats: jpg, png / 5MB Max. Item name…" at bounding box center [564, 376] width 766 height 512
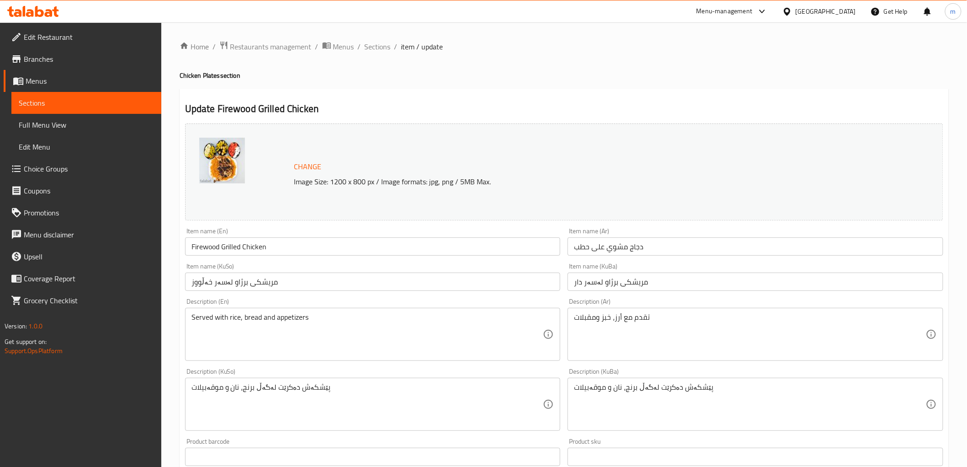
click at [480, 290] on input "مریشکی برژاو لەسەر خەڵووز" at bounding box center [373, 281] width 376 height 18
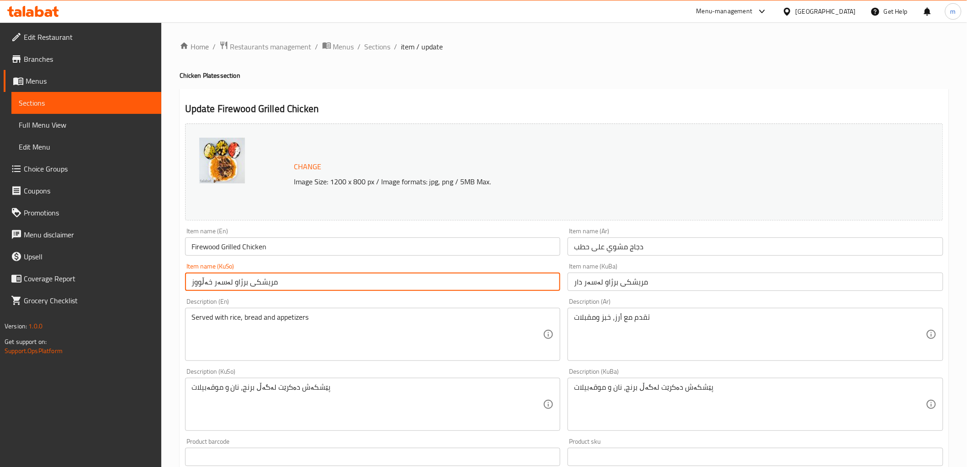
click at [480, 290] on input "مریشکی برژاو لەسەر خەڵووز" at bounding box center [373, 281] width 376 height 18
paste input "ار"
type input "مریشکی برژاو لەسەر دار"
click at [346, 248] on input "Firewood Grilled Chicken" at bounding box center [373, 246] width 376 height 18
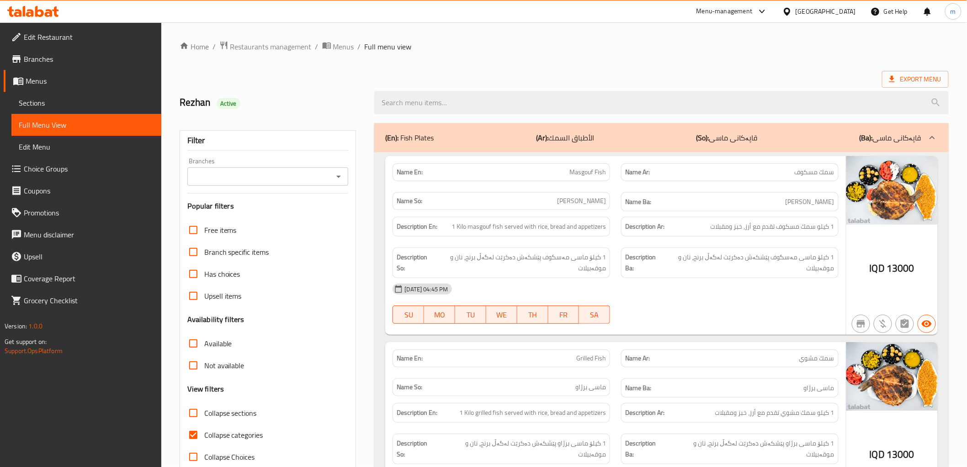
click at [331, 176] on div "Branches" at bounding box center [267, 176] width 161 height 18
click at [343, 171] on icon "Open" at bounding box center [338, 176] width 11 height 11
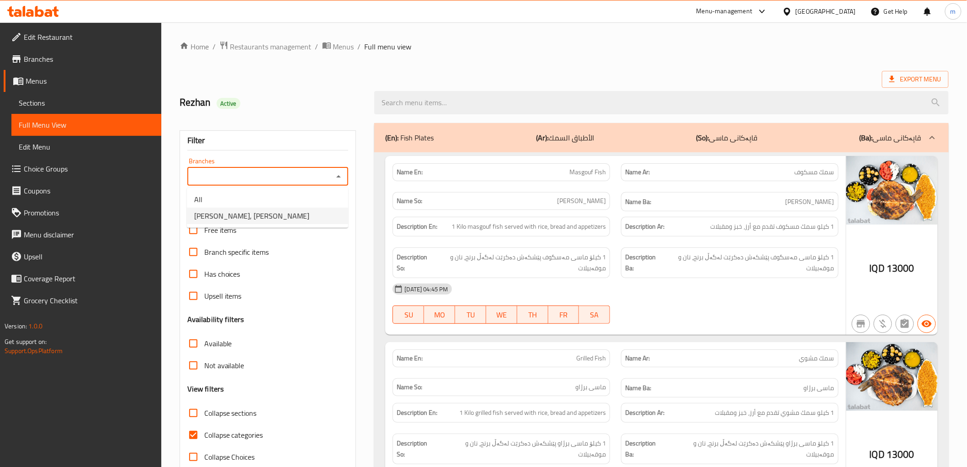
click at [311, 212] on li "[PERSON_NAME], [PERSON_NAME]" at bounding box center [267, 215] width 161 height 16
type input "[PERSON_NAME], [PERSON_NAME]"
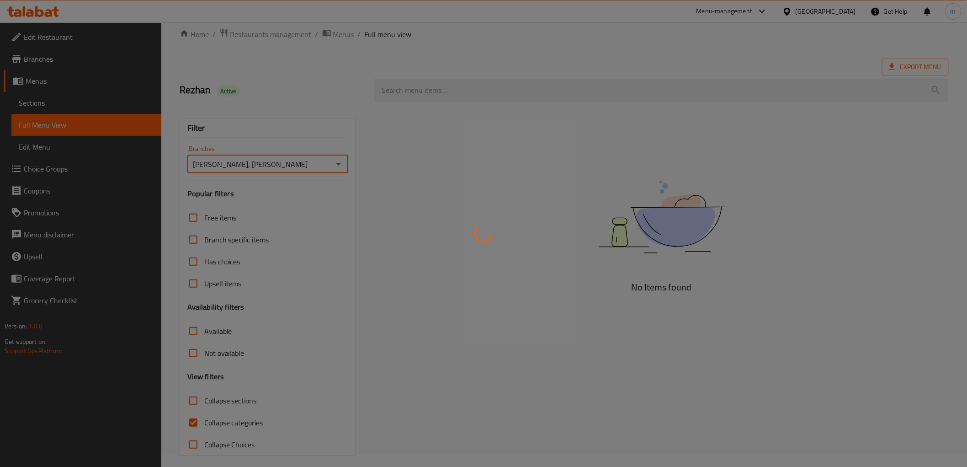
scroll to position [20, 0]
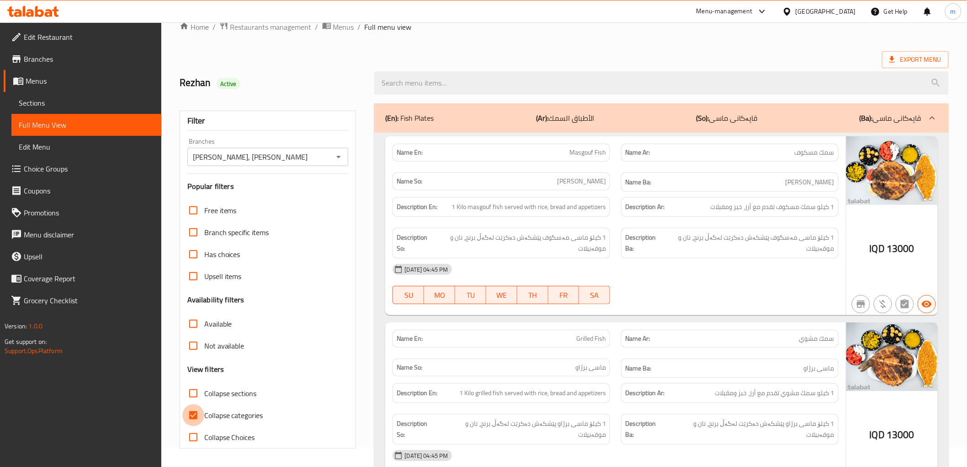
click at [194, 414] on input "Collapse categories" at bounding box center [193, 415] width 22 height 22
checkbox input "false"
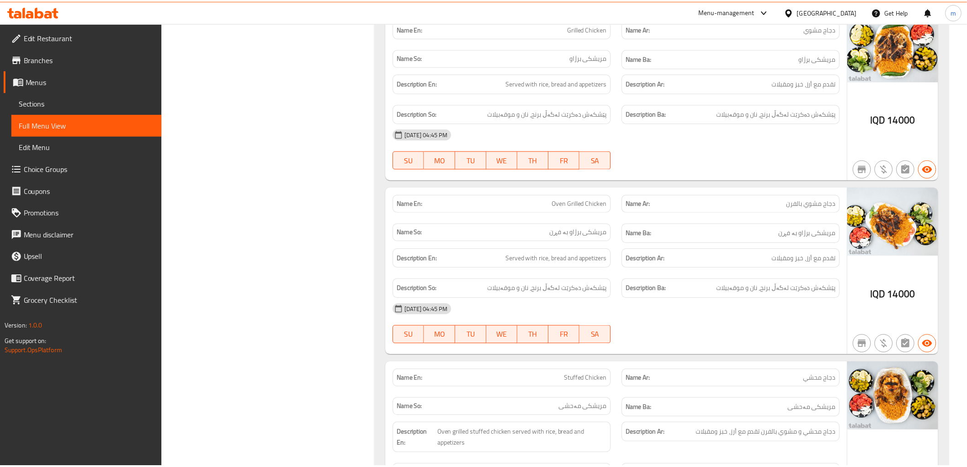
scroll to position [1599, 0]
